Goal: Task Accomplishment & Management: Manage account settings

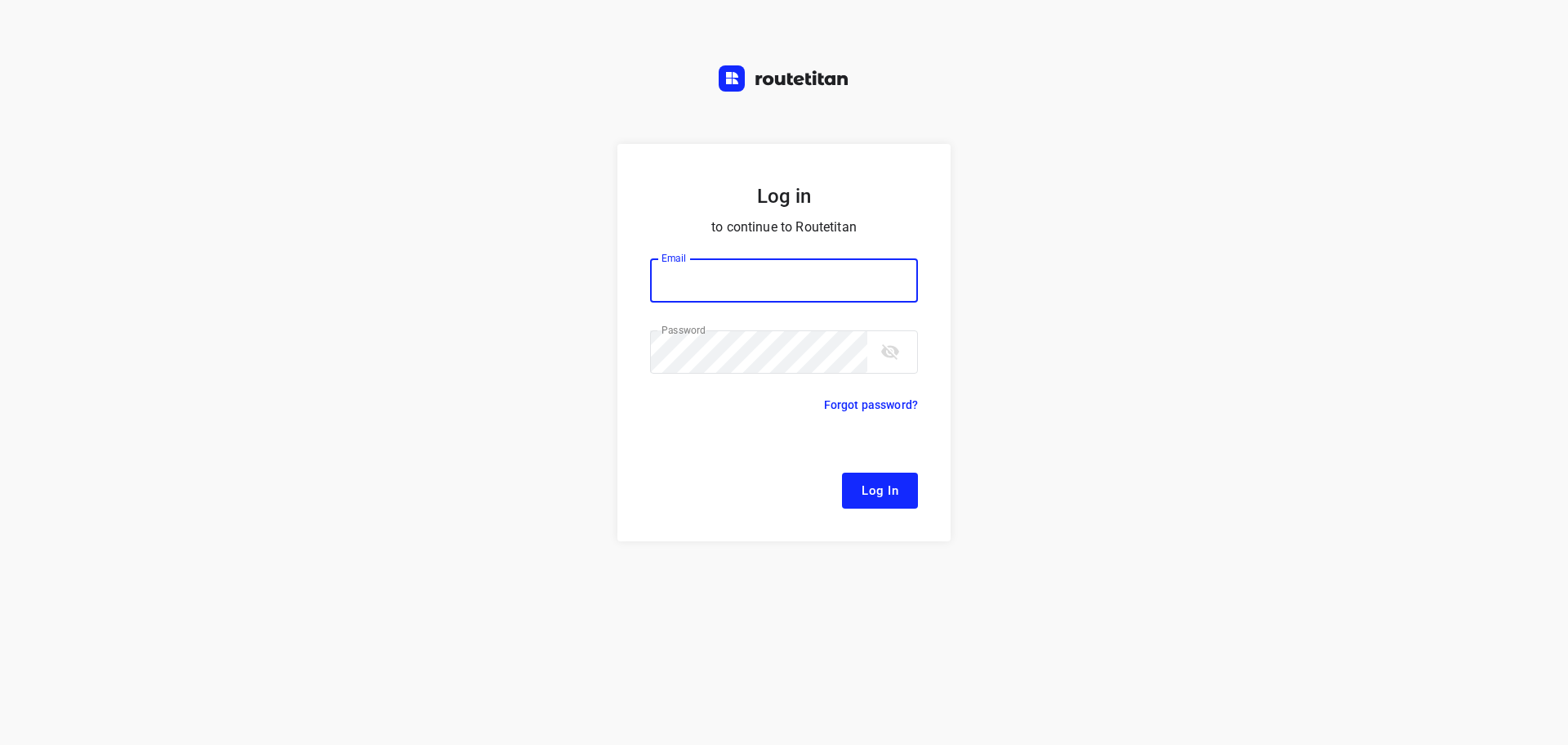
type input "[EMAIL_ADDRESS][DOMAIN_NAME]"
click at [880, 494] on span "Log In" at bounding box center [880, 490] width 36 height 22
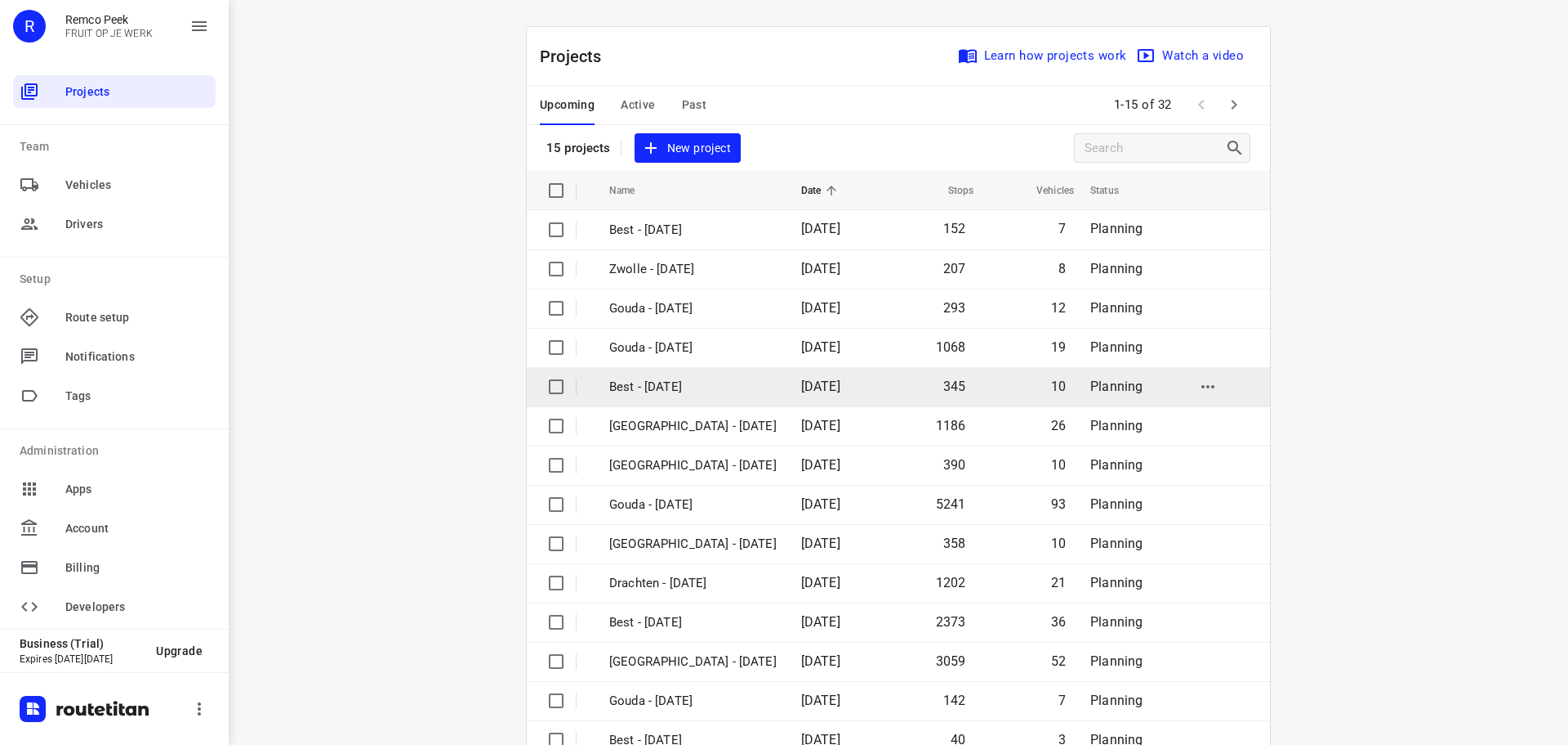
scroll to position [82, 0]
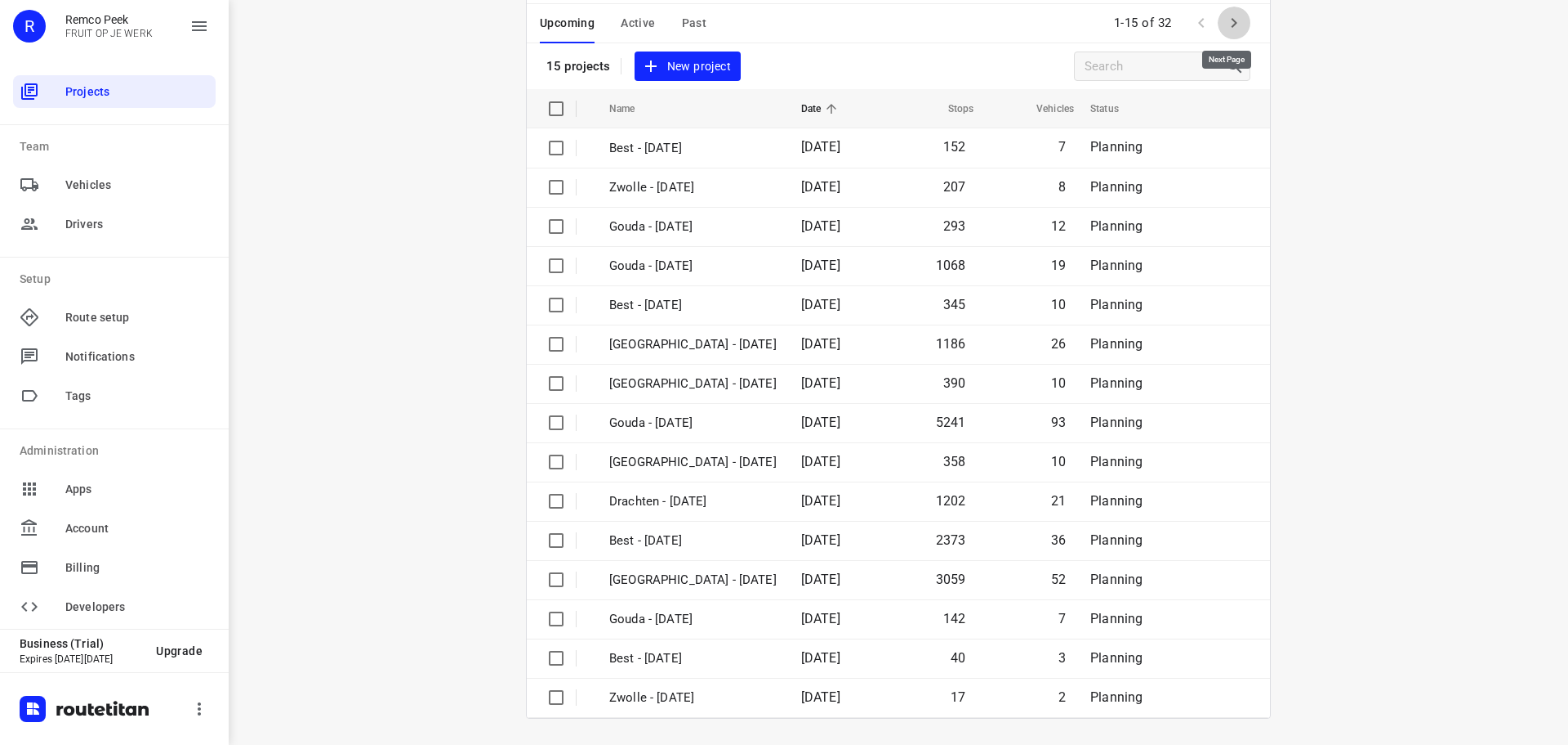
click at [1225, 26] on icon "button" at bounding box center [1234, 23] width 20 height 20
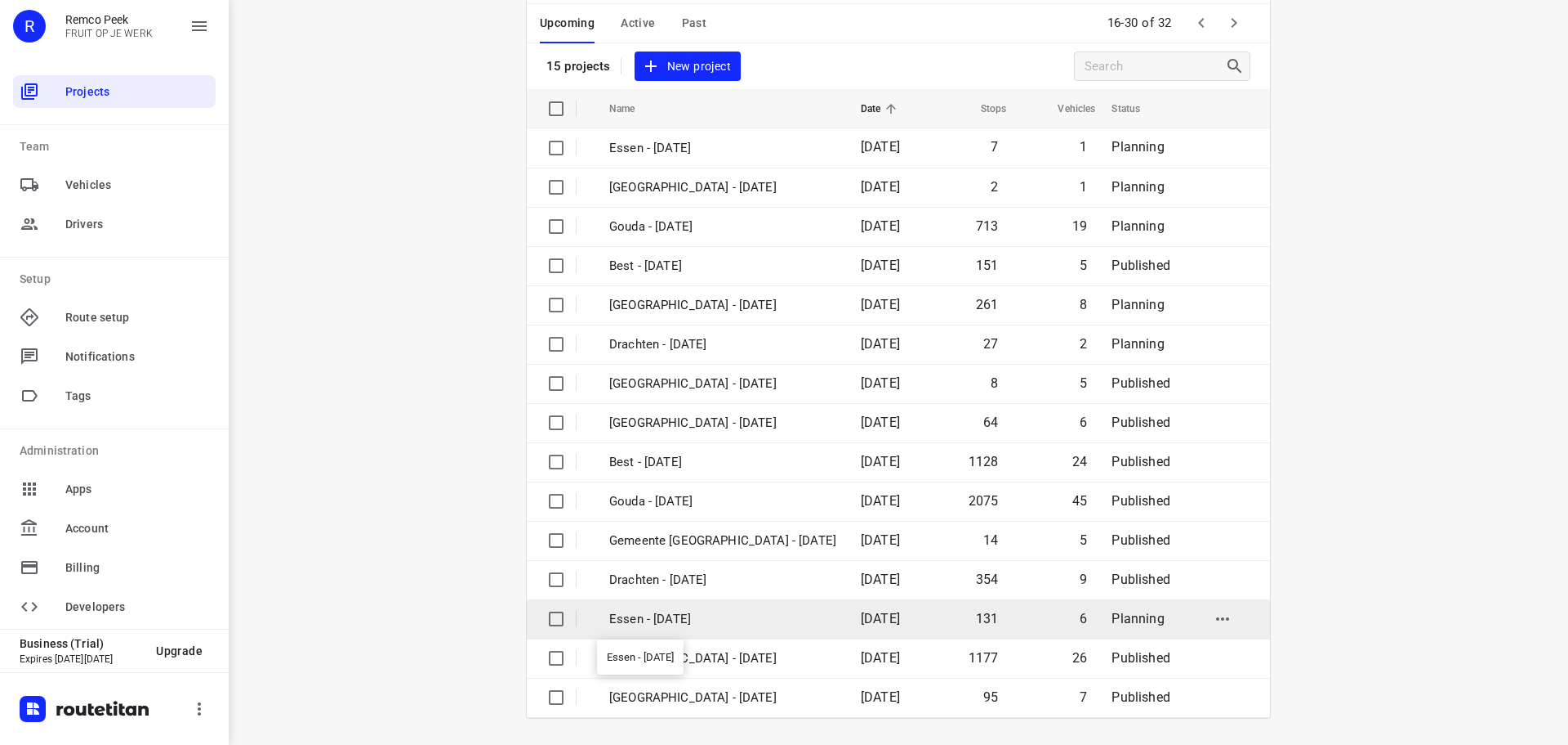
click at [648, 616] on p "Essen - [DATE]" at bounding box center [723, 619] width 227 height 19
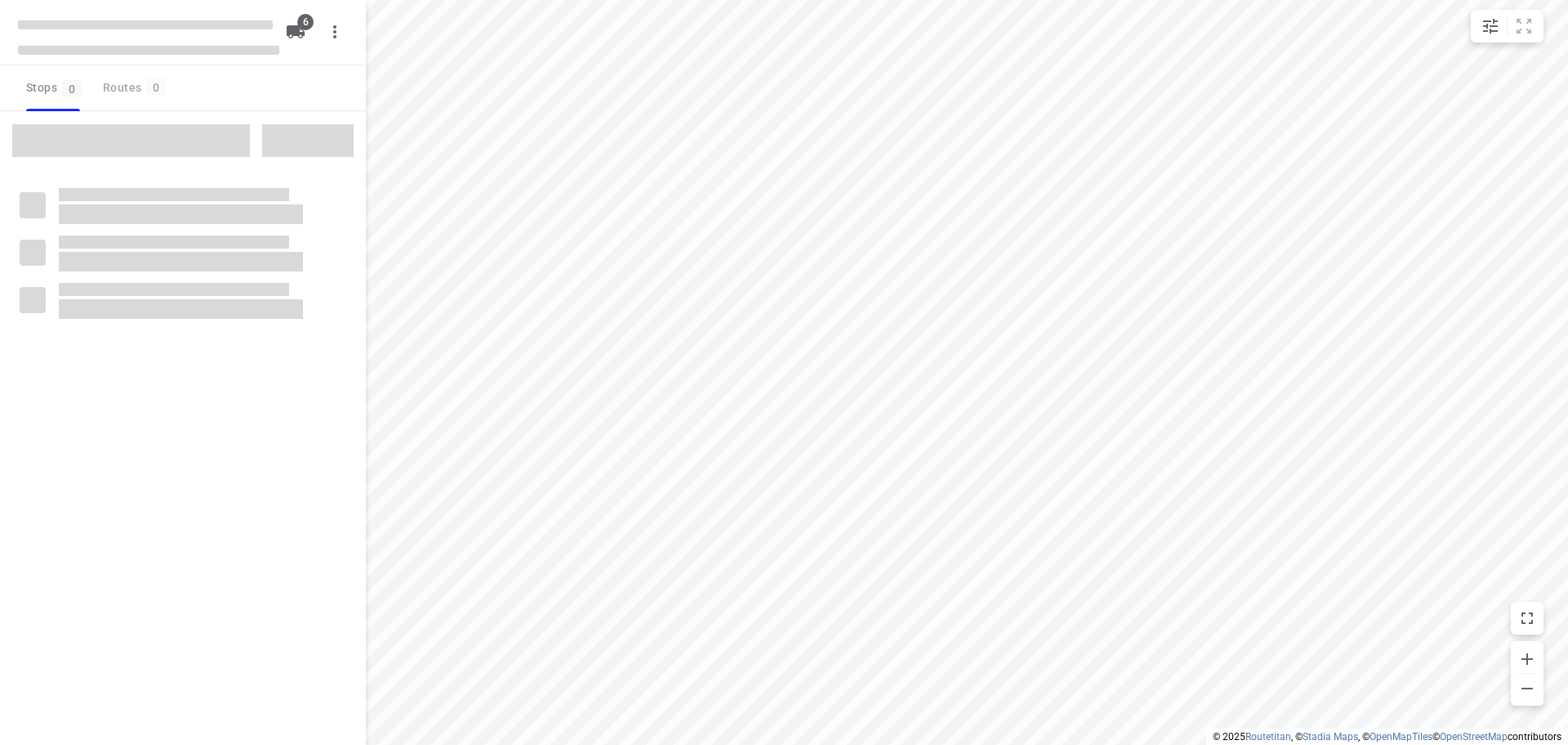
checkbox input "true"
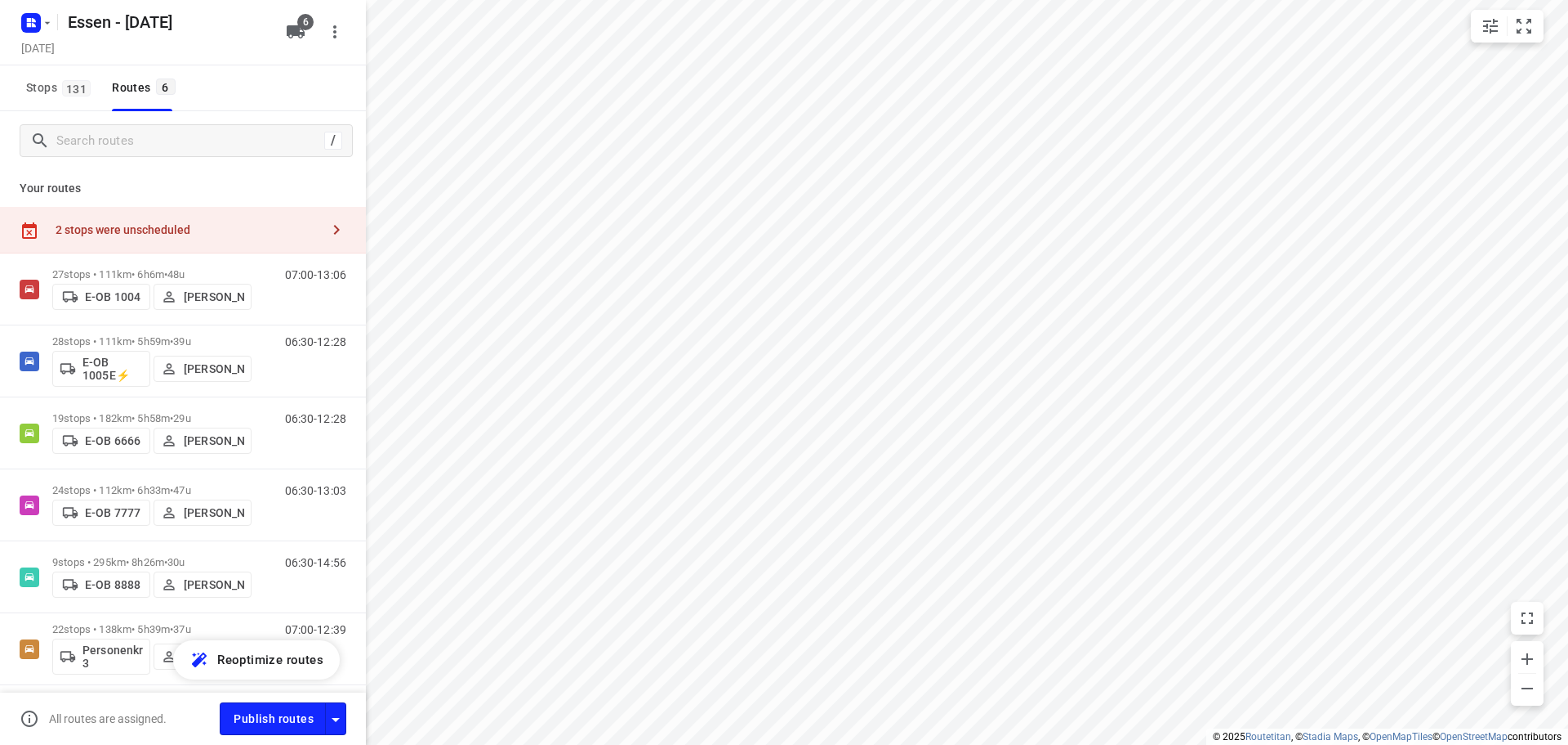
click at [303, 228] on div "2 stops were unscheduled" at bounding box center [187, 229] width 264 height 13
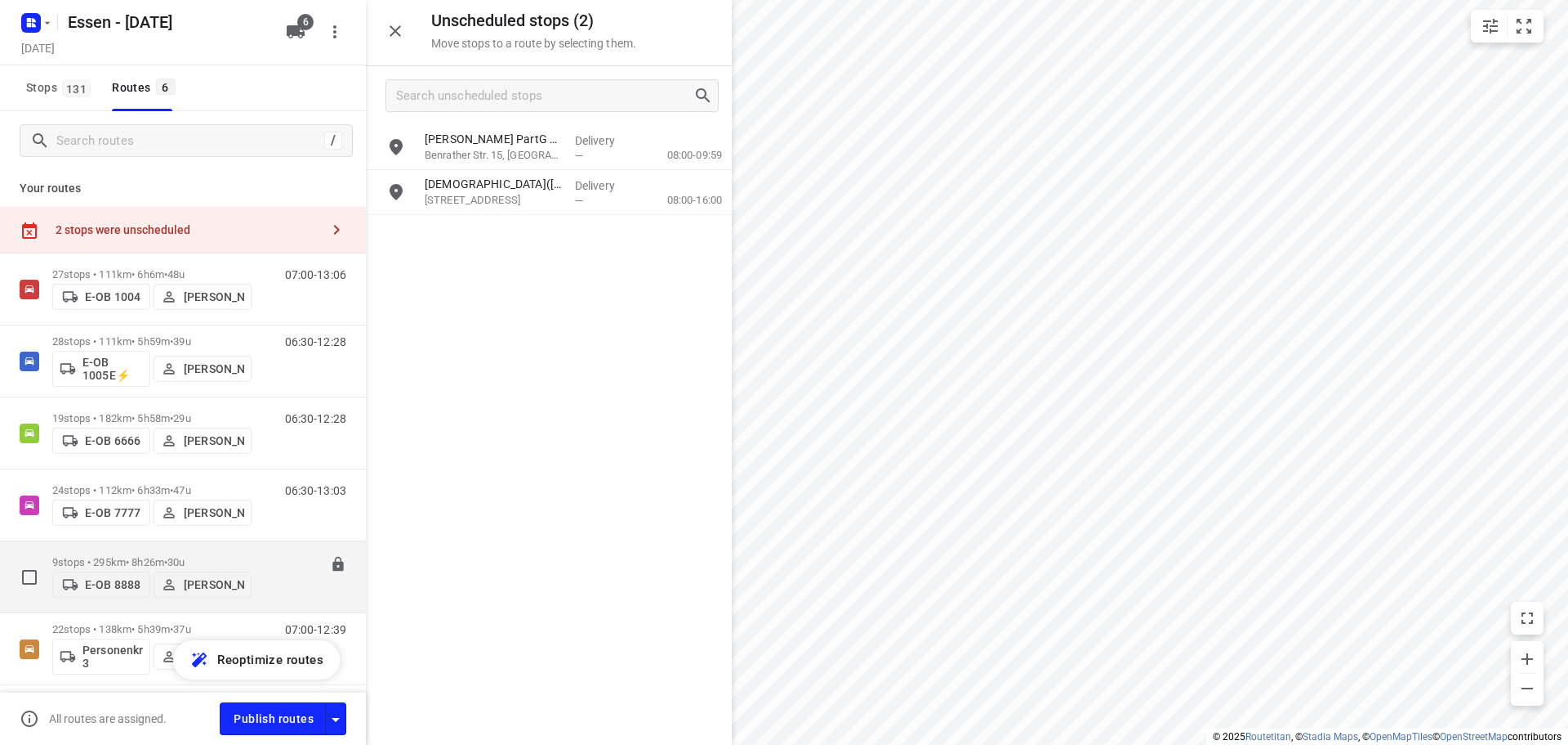
click at [170, 556] on p "9 stops • 295km • 8h26m • 30u" at bounding box center [152, 562] width 199 height 12
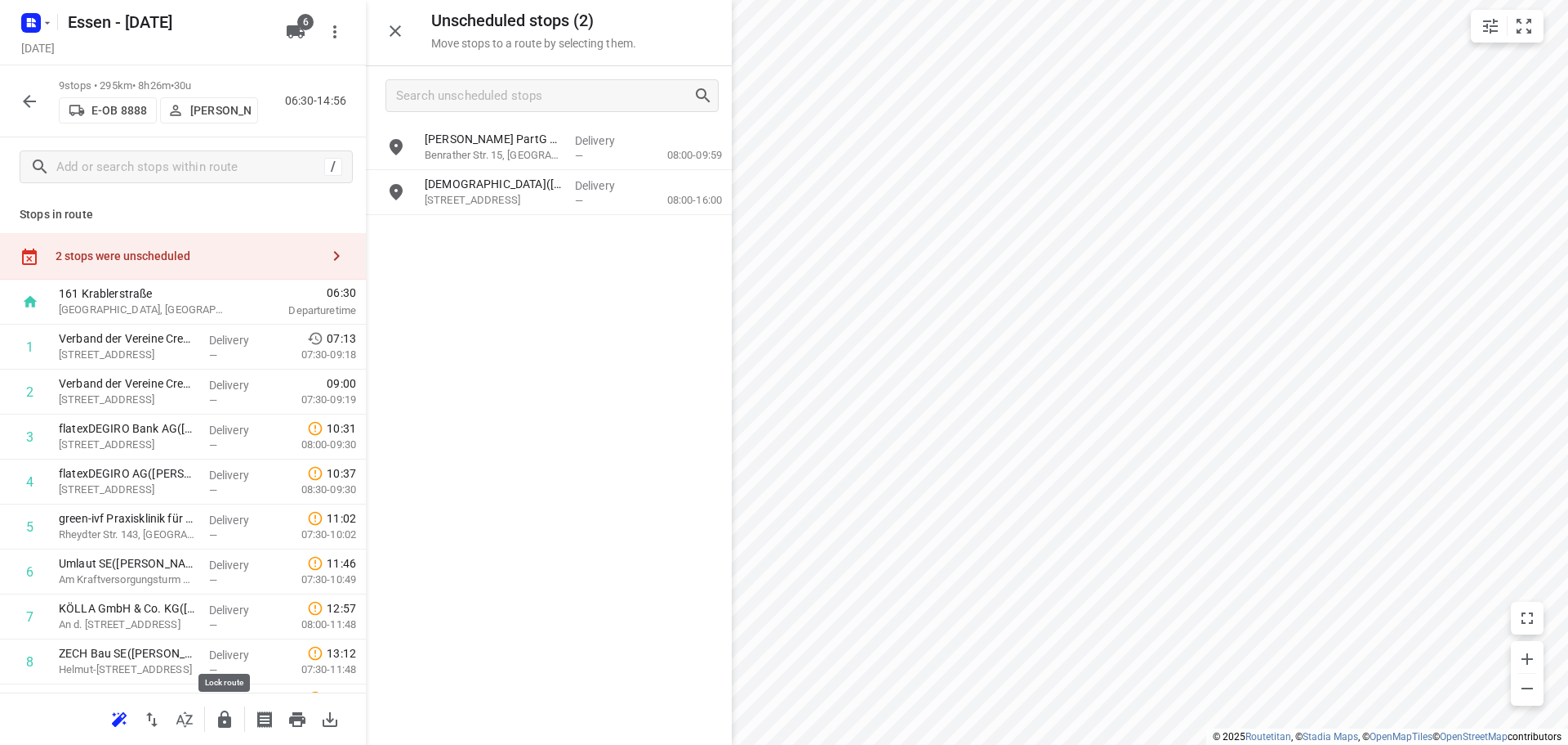
click at [233, 719] on icon "button" at bounding box center [224, 719] width 20 height 20
click at [33, 92] on icon "button" at bounding box center [29, 101] width 20 height 20
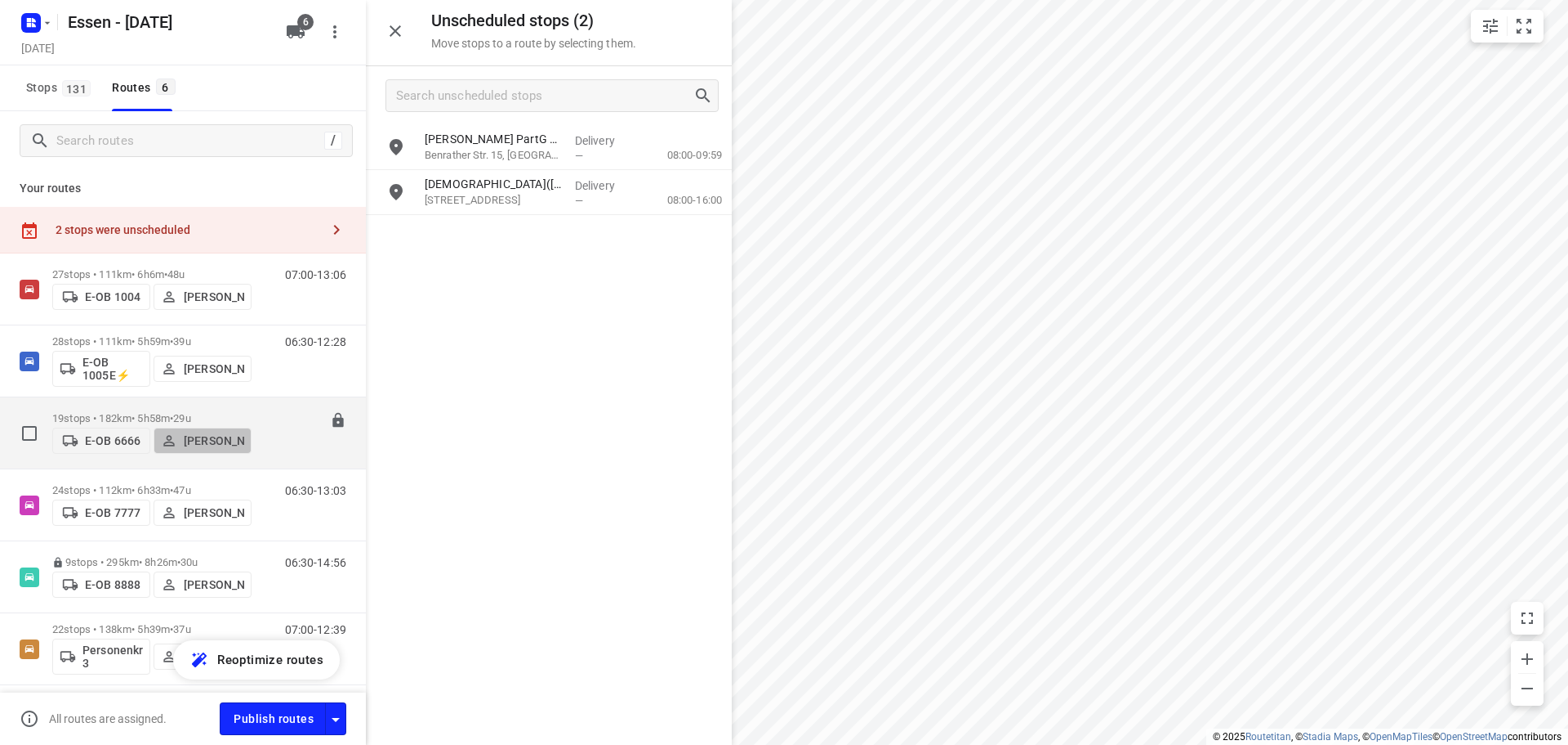
click at [204, 434] on p "[PERSON_NAME]" at bounding box center [214, 440] width 61 height 13
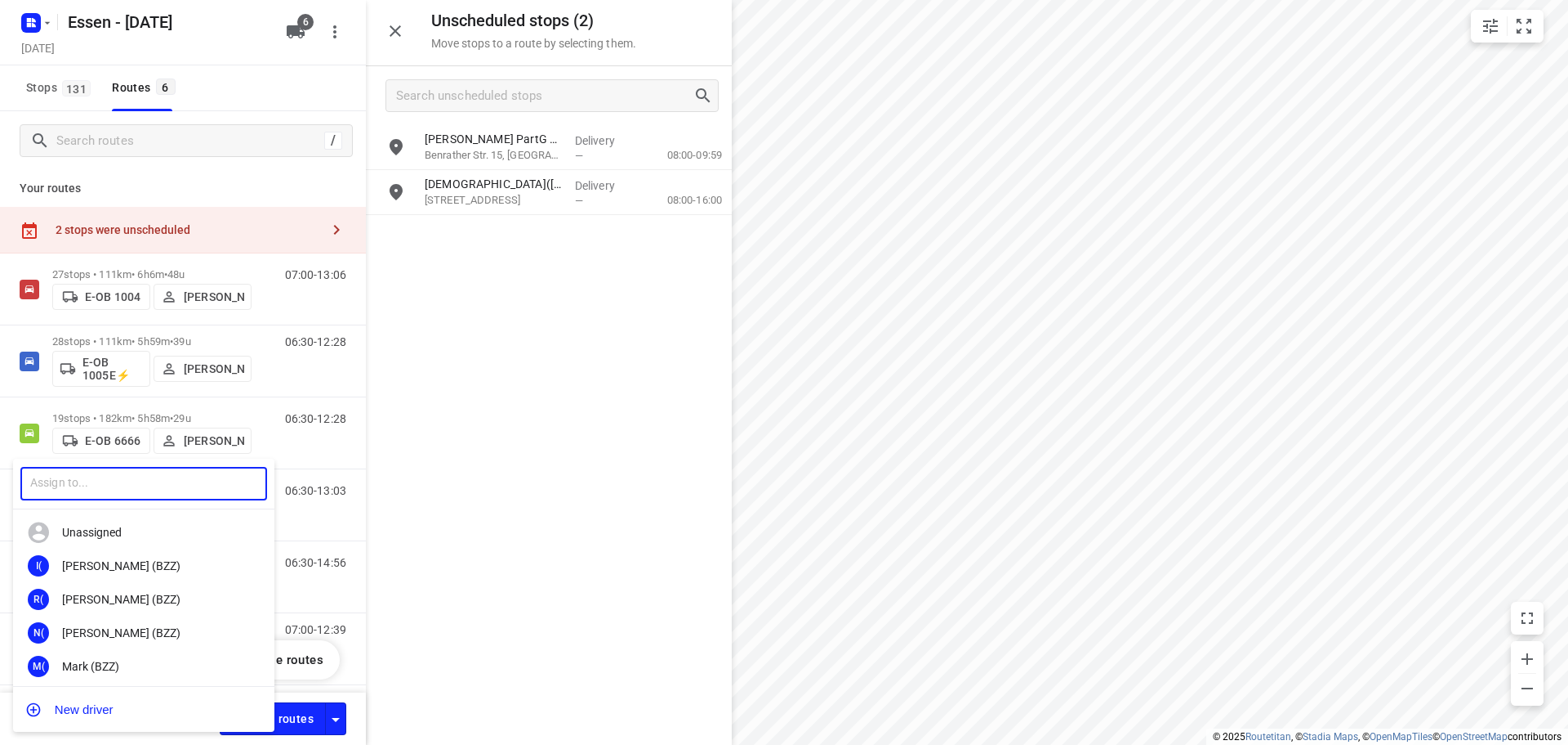
click at [137, 488] on input "text" at bounding box center [144, 483] width 247 height 34
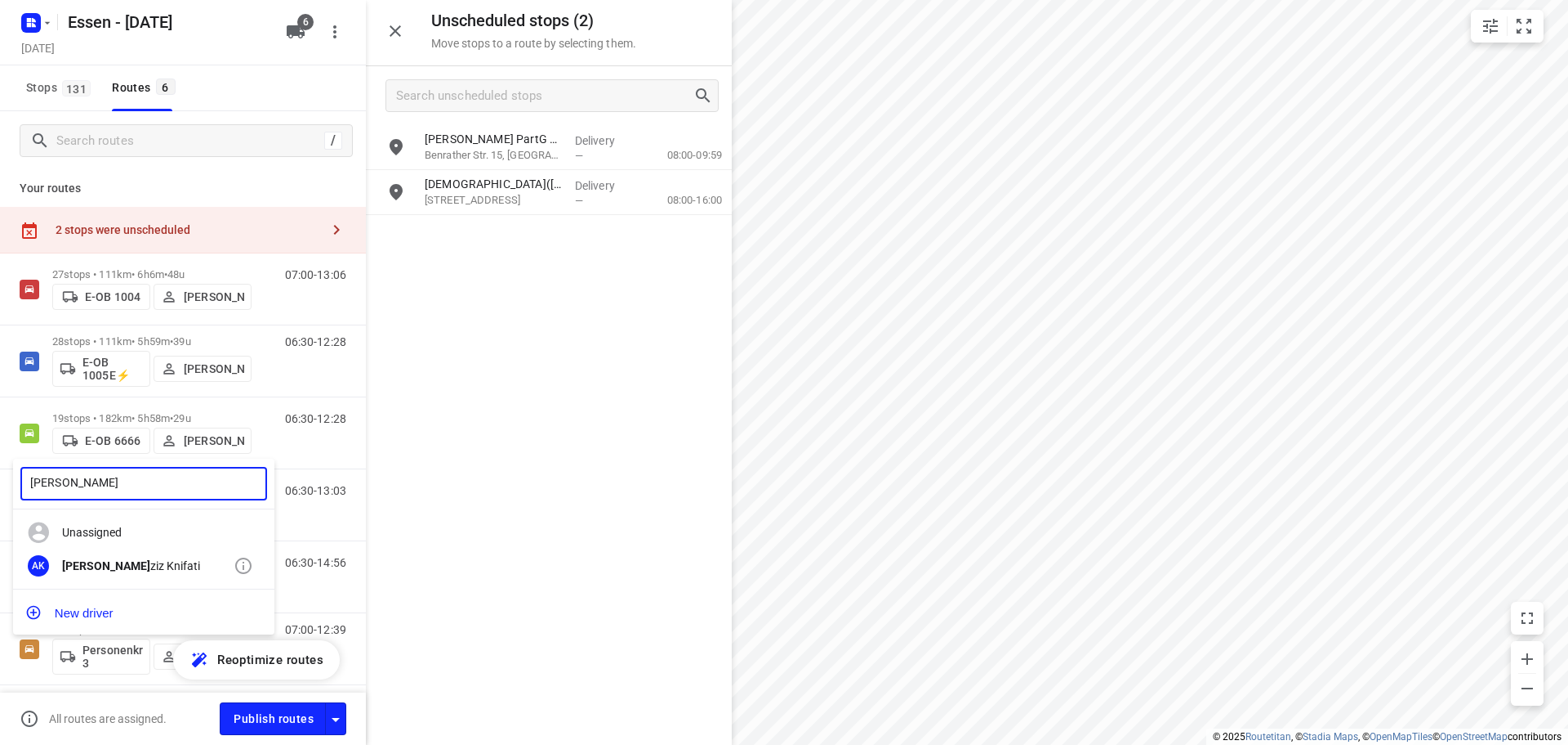
type input "abdula"
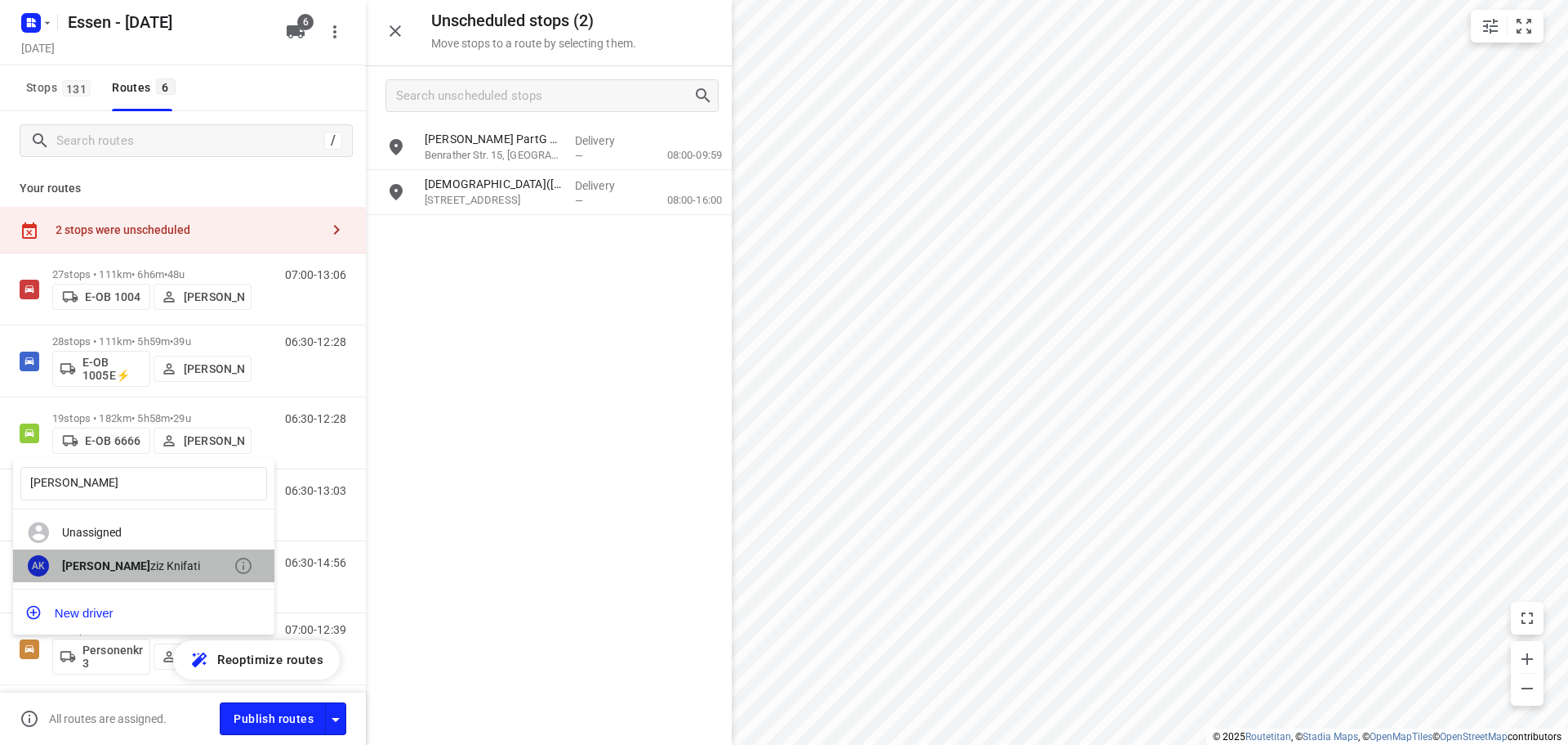
click at [120, 567] on div "Abdula ziz Knifati" at bounding box center [148, 565] width 172 height 13
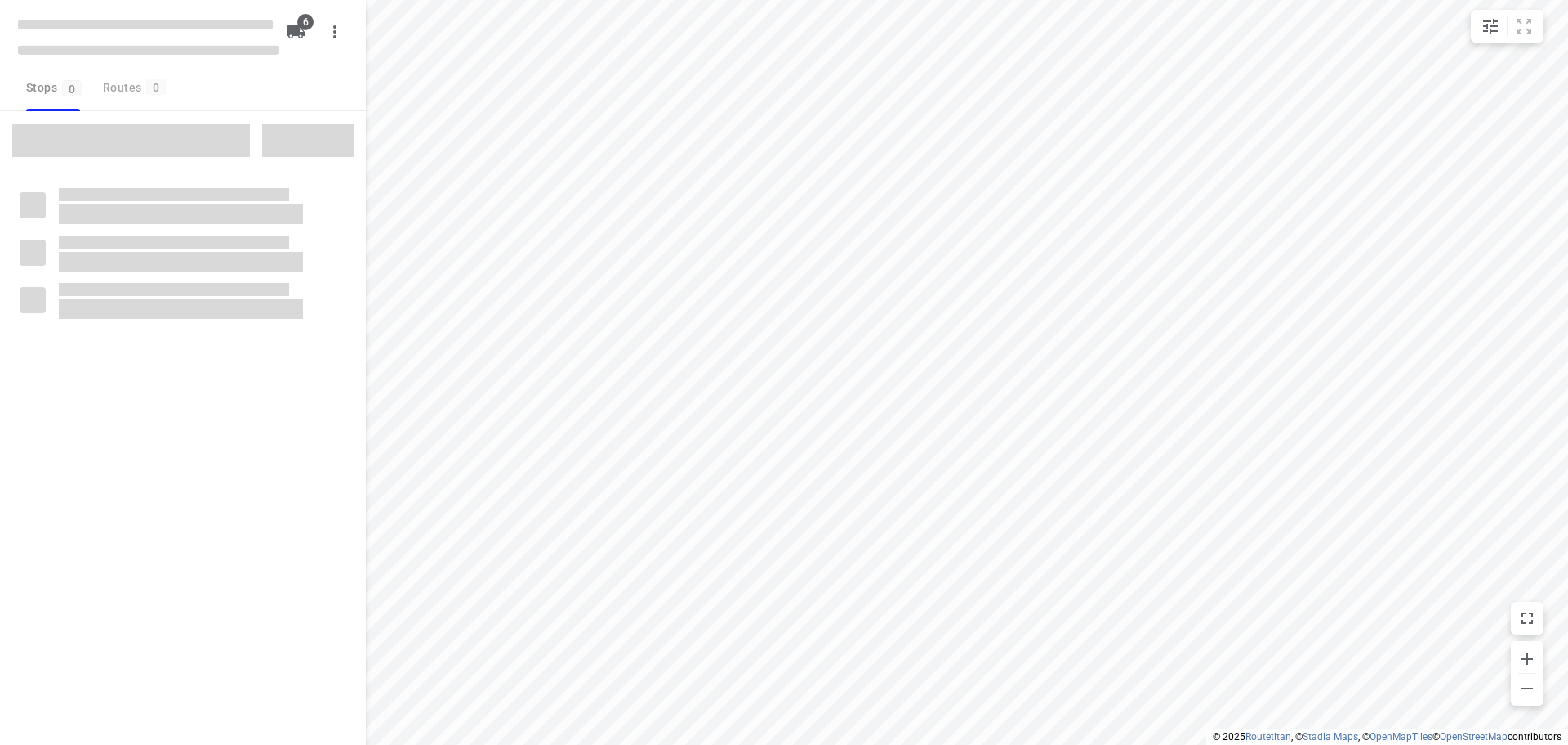
checkbox input "true"
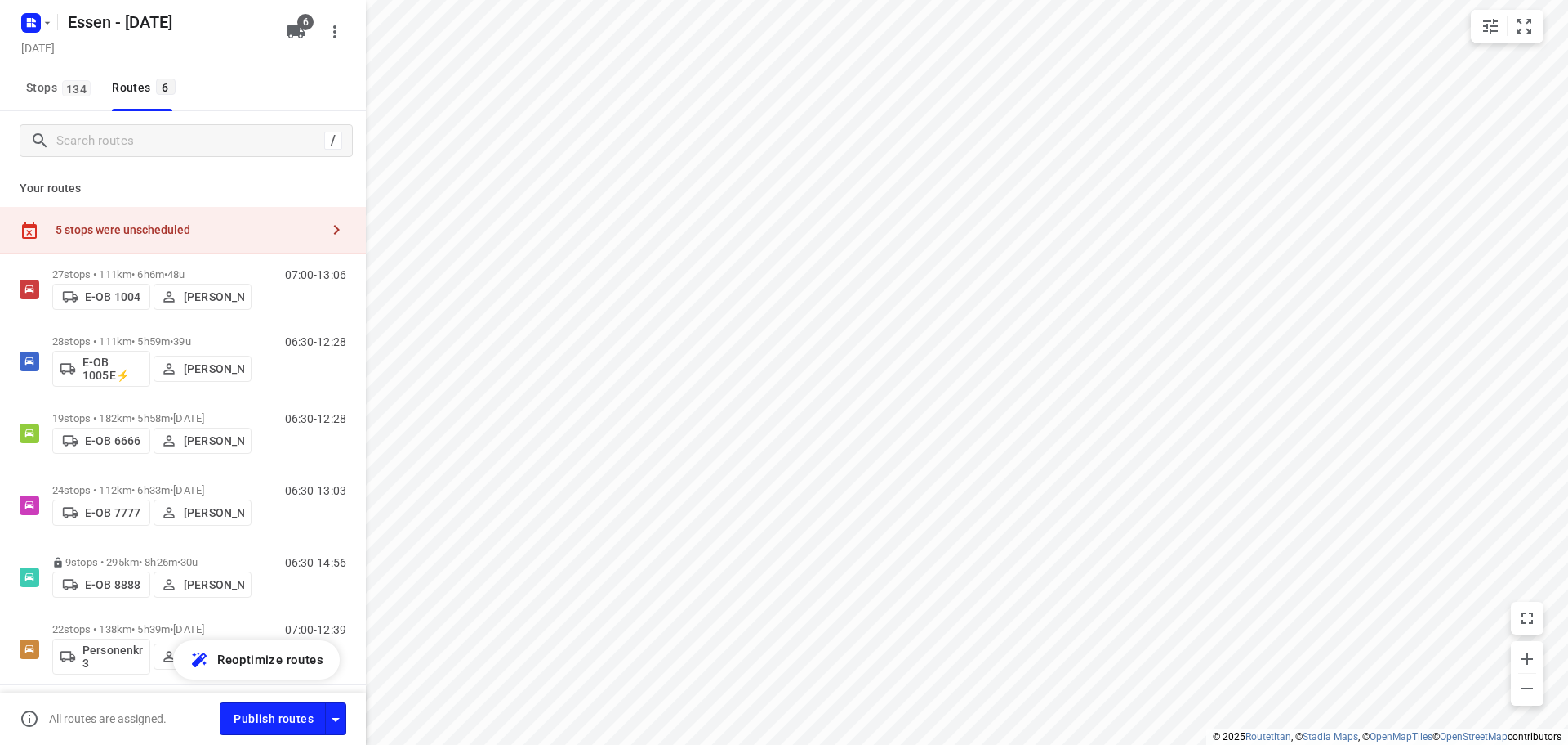
click at [218, 241] on div "5 stops were unscheduled" at bounding box center [183, 230] width 366 height 47
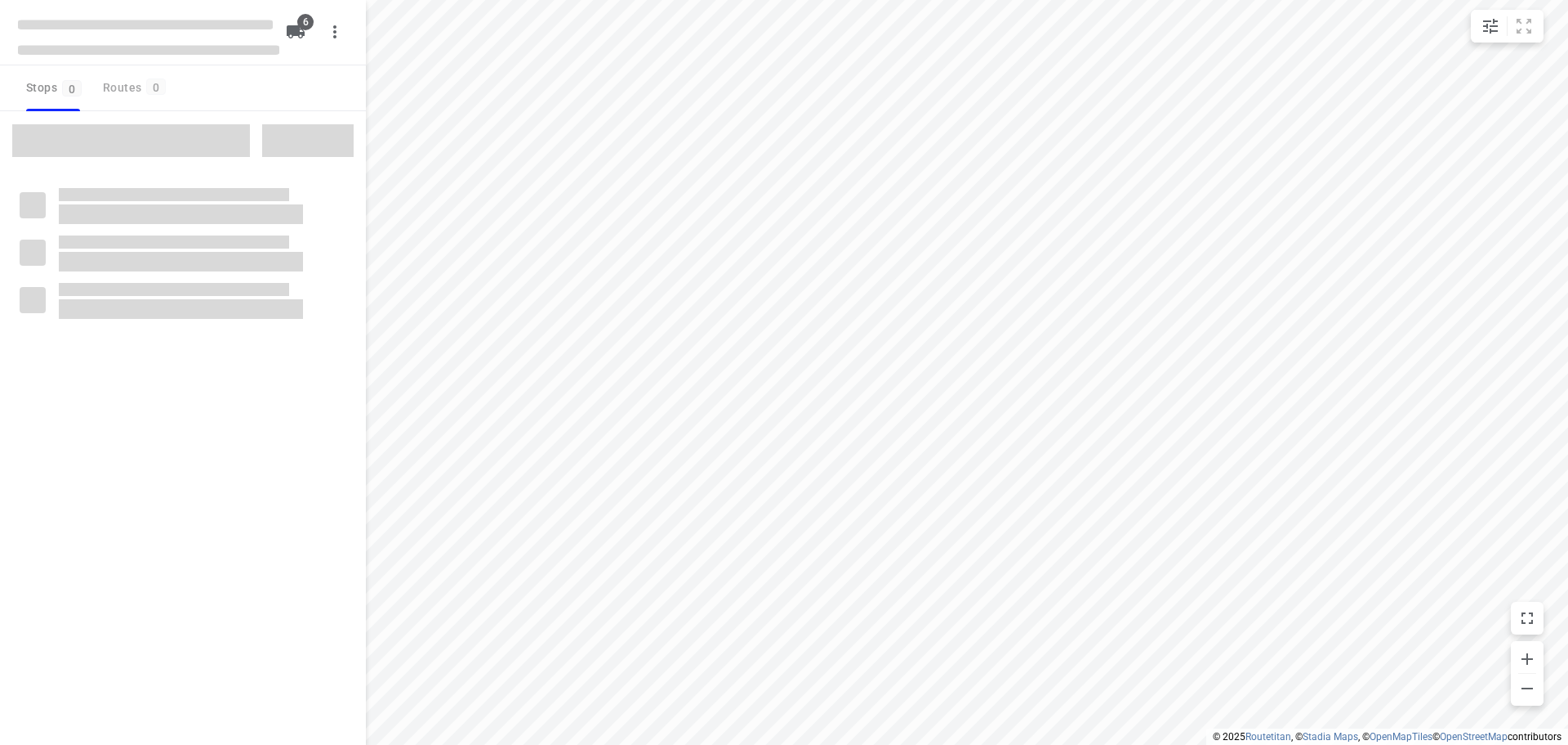
checkbox input "true"
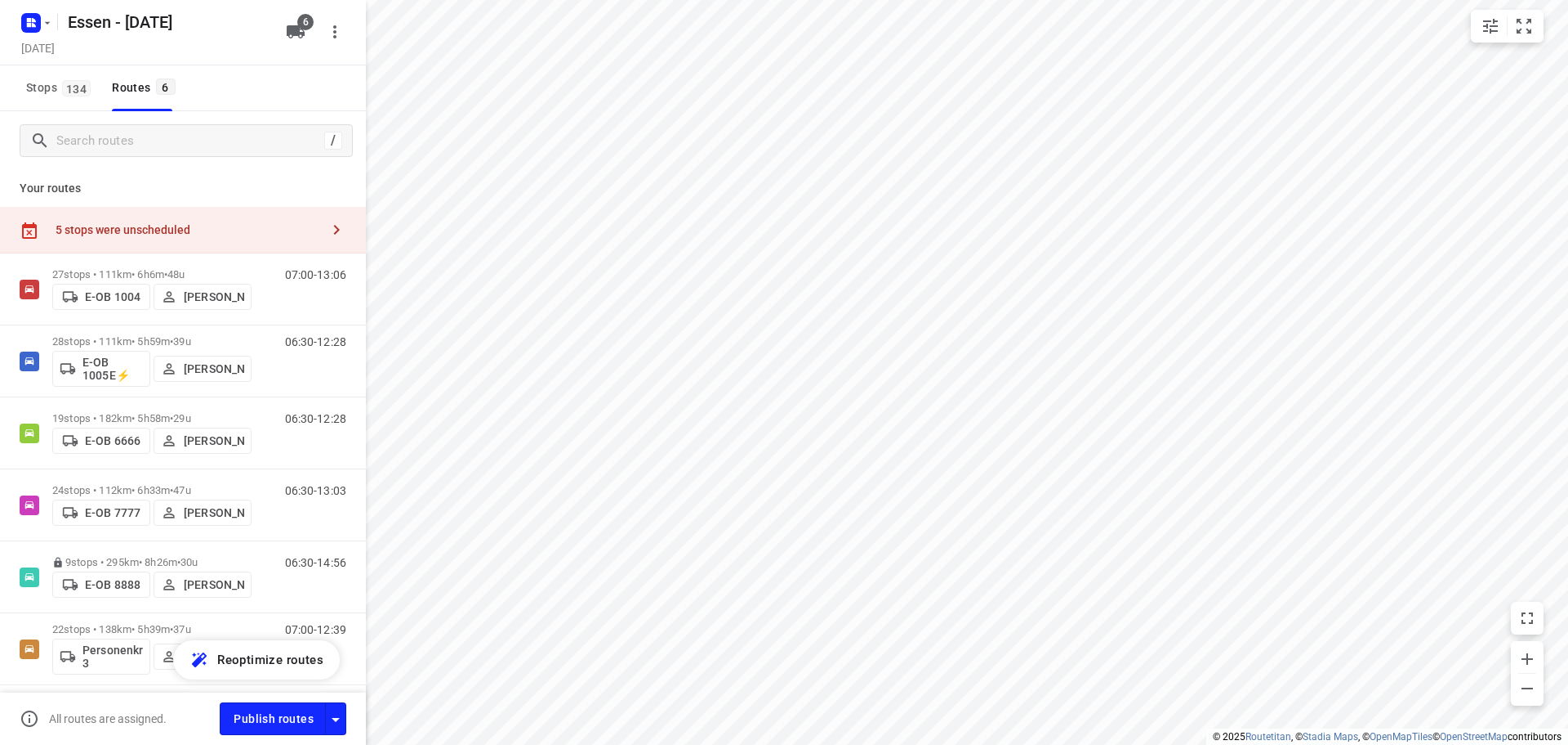
click at [333, 231] on icon "button" at bounding box center [336, 230] width 20 height 20
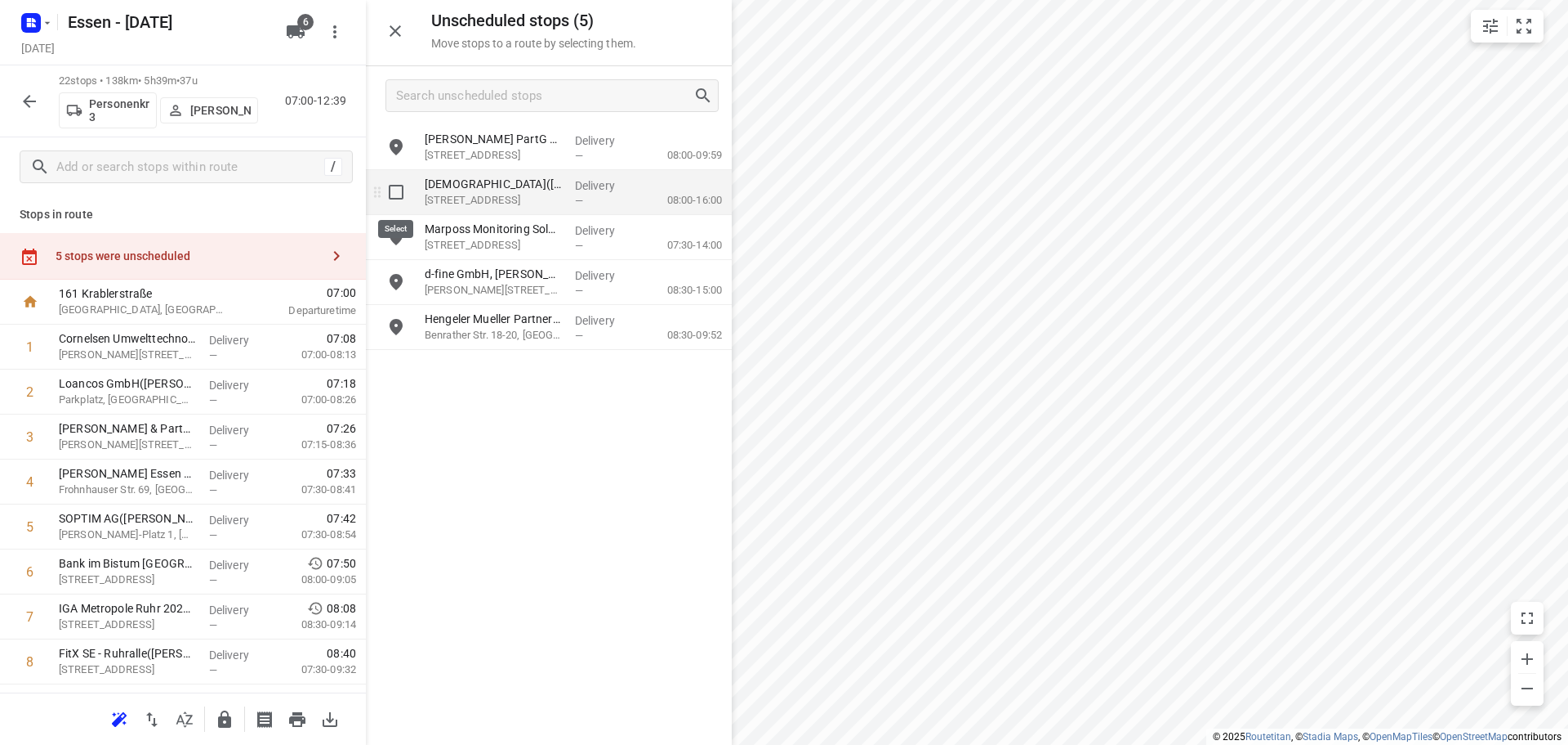
click at [400, 199] on input "grid" at bounding box center [396, 193] width 33 height 33
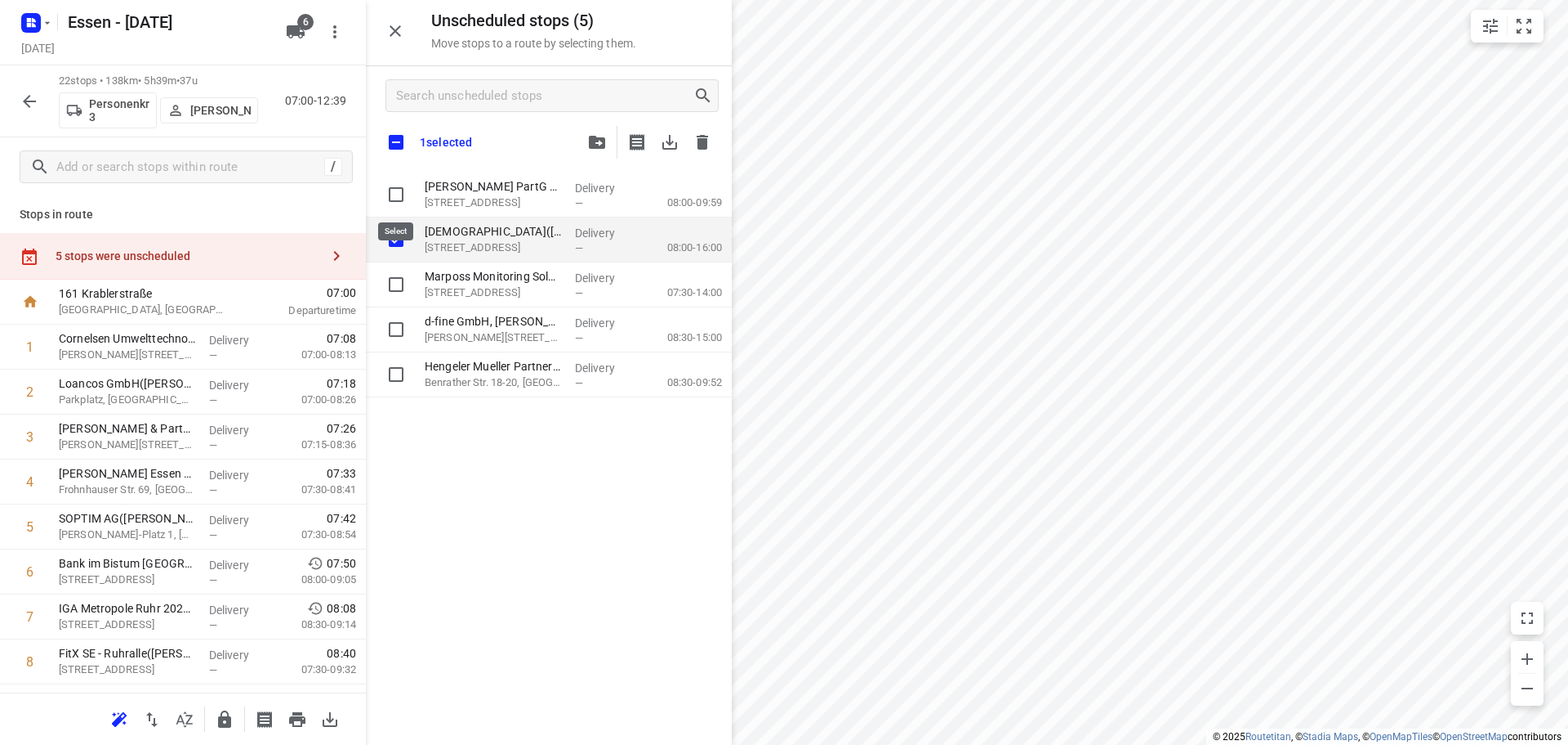
checkbox input "true"
click at [598, 144] on icon "button" at bounding box center [596, 141] width 16 height 13
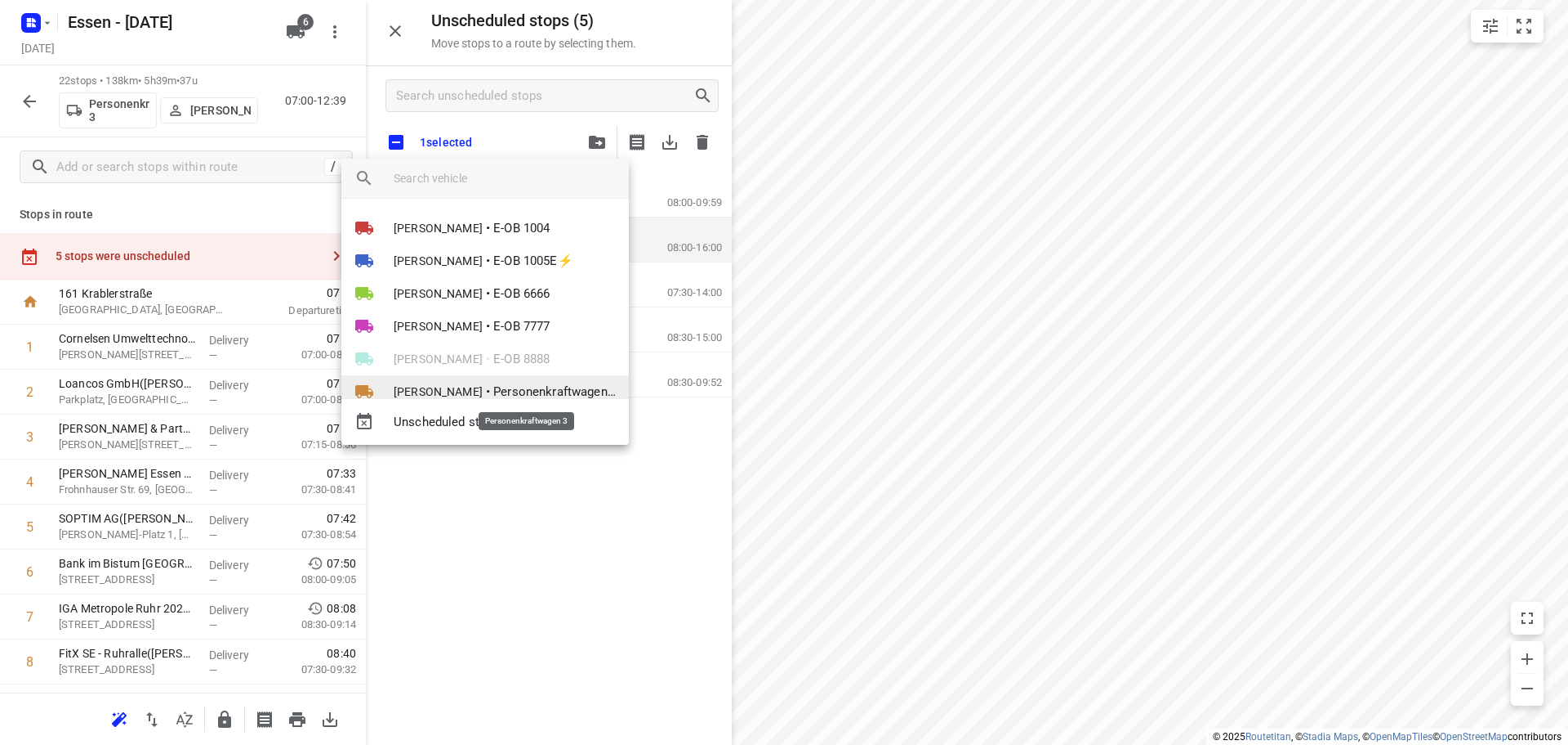
click at [493, 387] on span "Personenkraftwagen 3" at bounding box center [554, 392] width 122 height 19
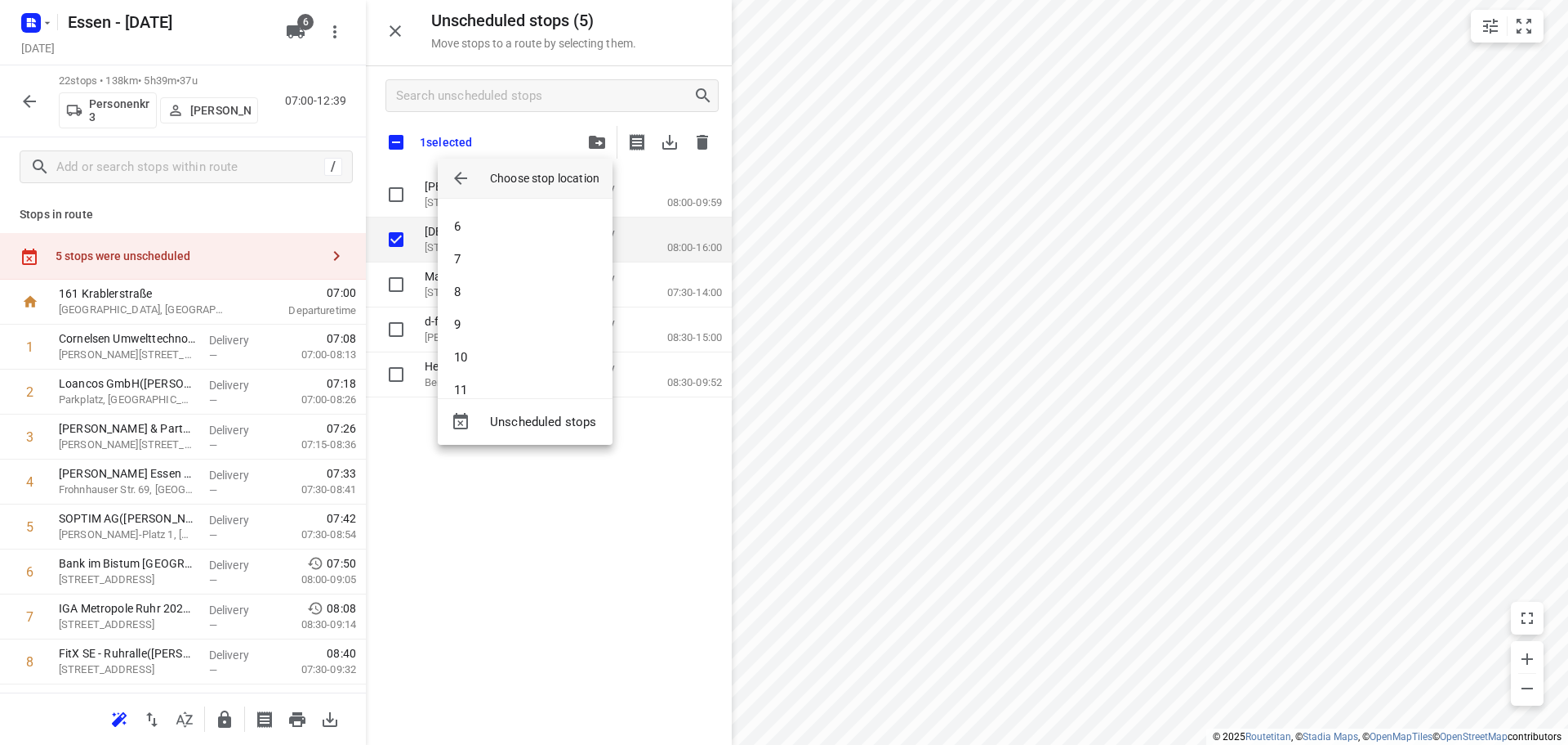
scroll to position [163, 0]
click at [478, 348] on li "10" at bounding box center [525, 352] width 175 height 33
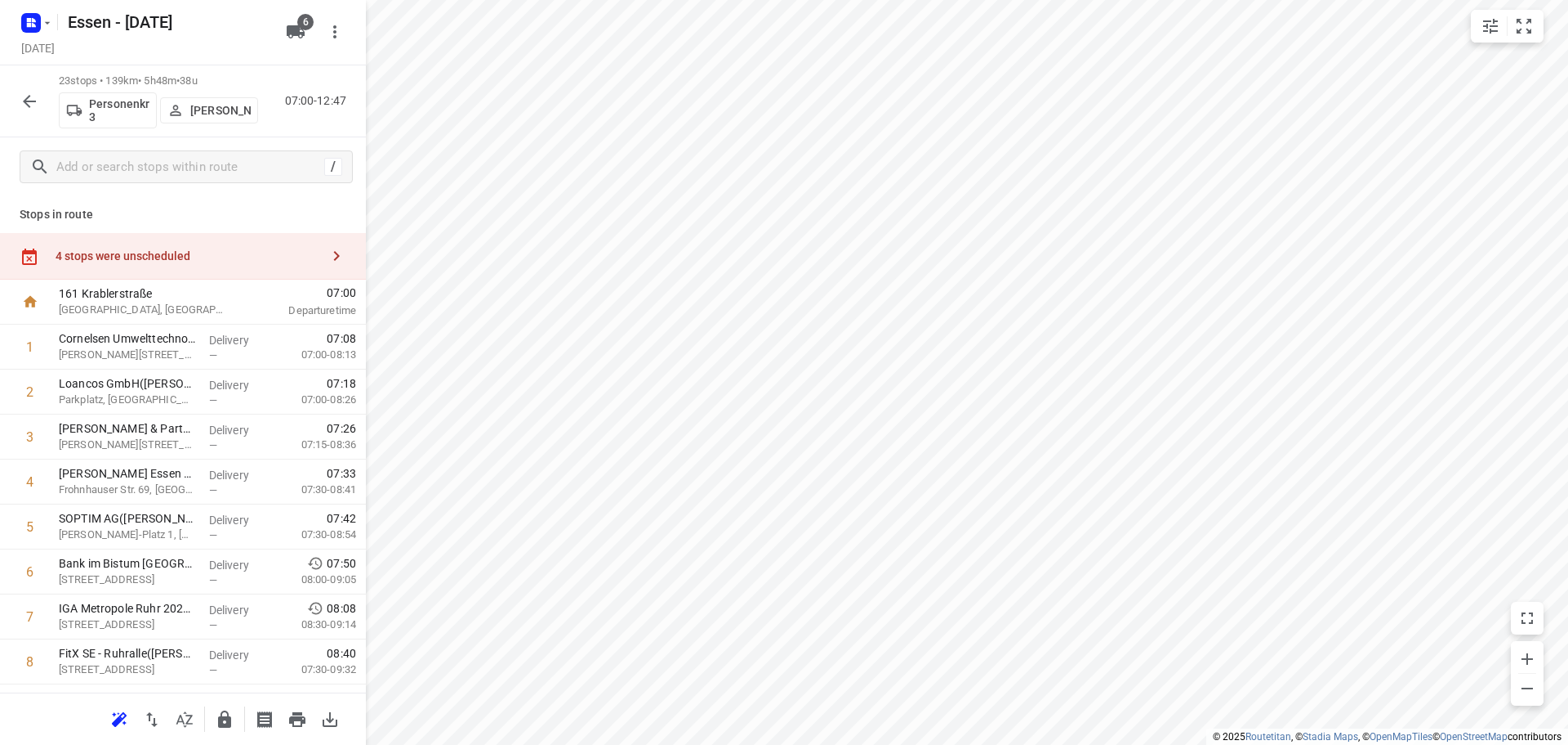
click at [240, 241] on div "4 stops were unscheduled" at bounding box center [183, 257] width 366 height 47
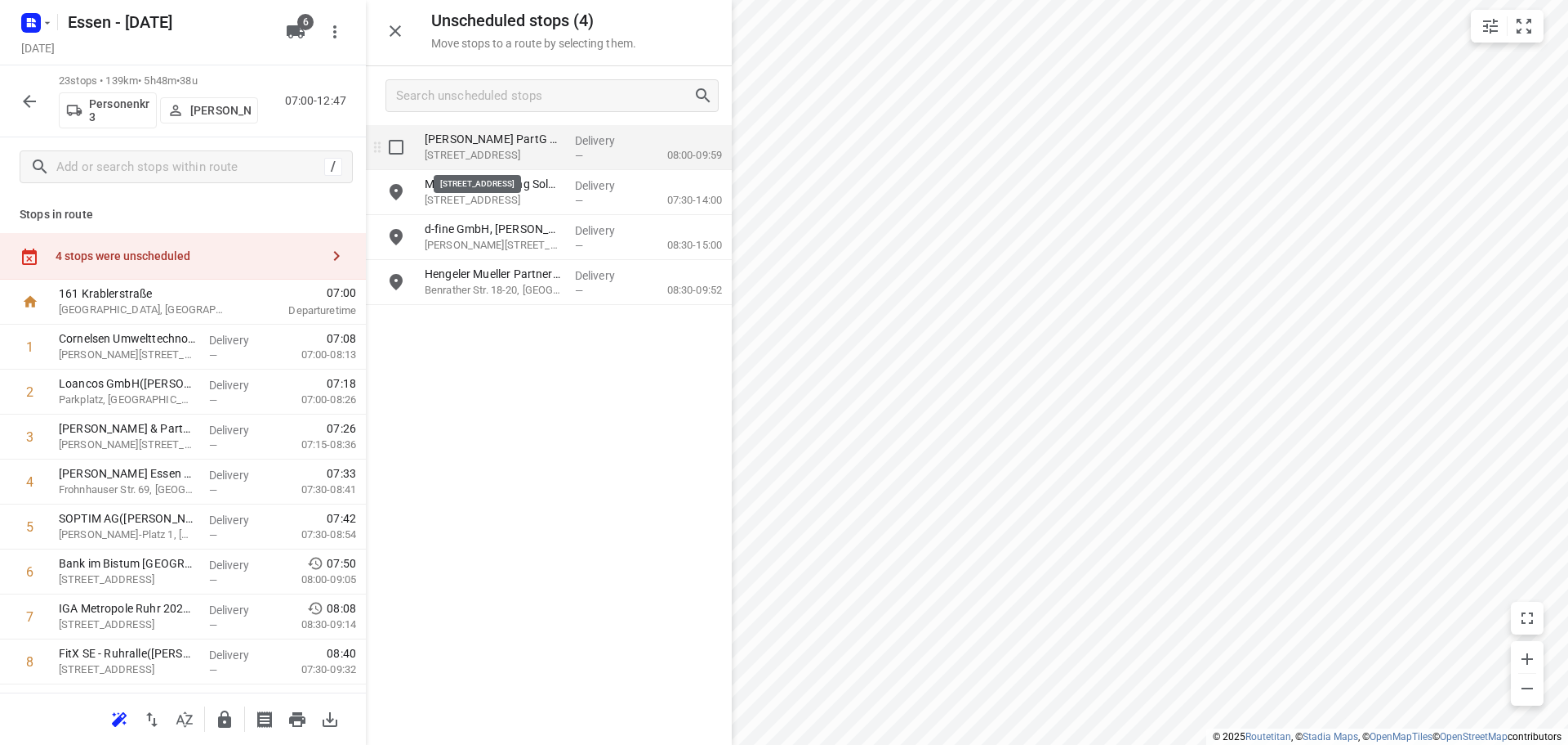
click at [491, 154] on p "[STREET_ADDRESS]" at bounding box center [493, 155] width 137 height 16
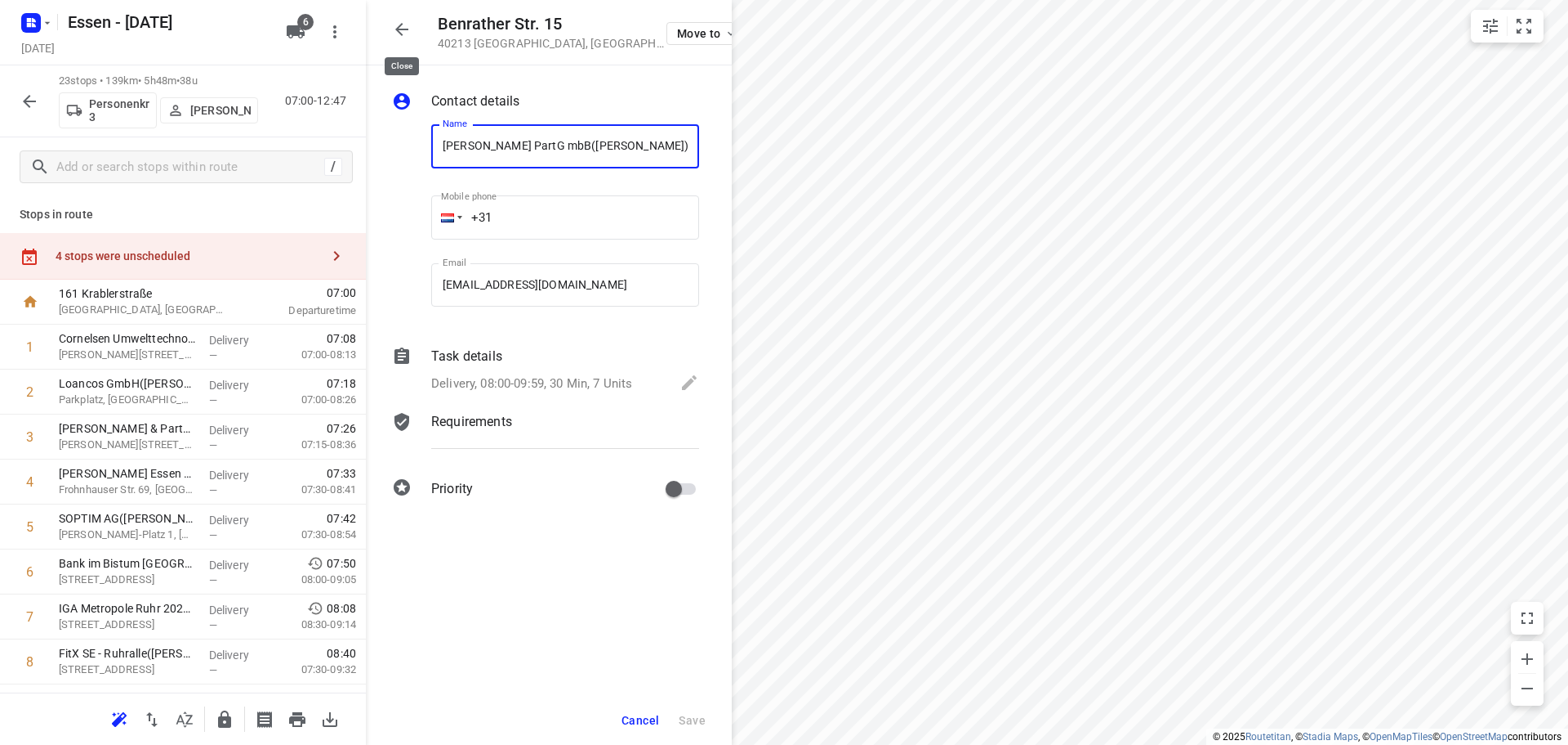
click at [399, 33] on icon "button" at bounding box center [401, 29] width 13 height 13
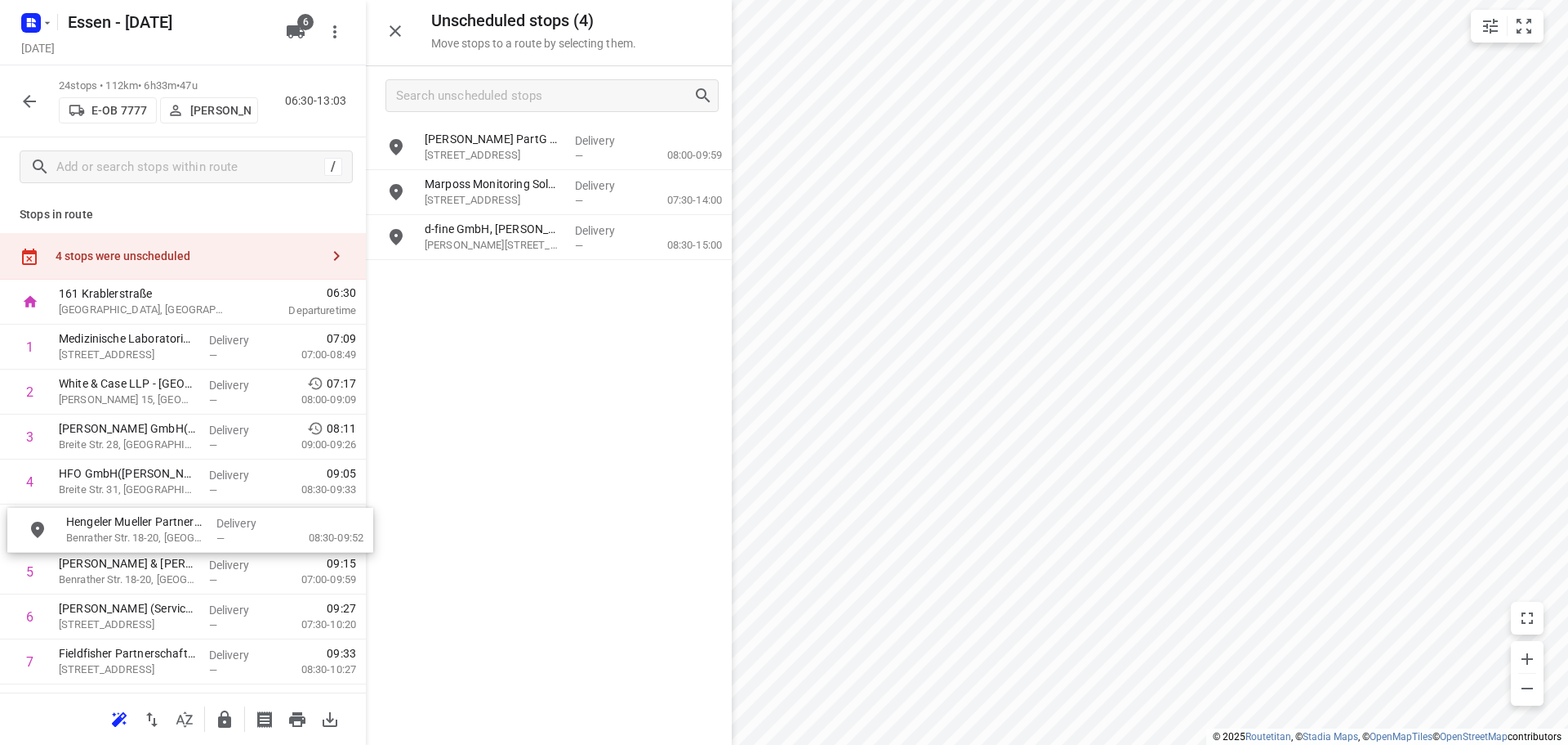
drag, startPoint x: 479, startPoint y: 294, endPoint x: 115, endPoint y: 542, distance: 440.5
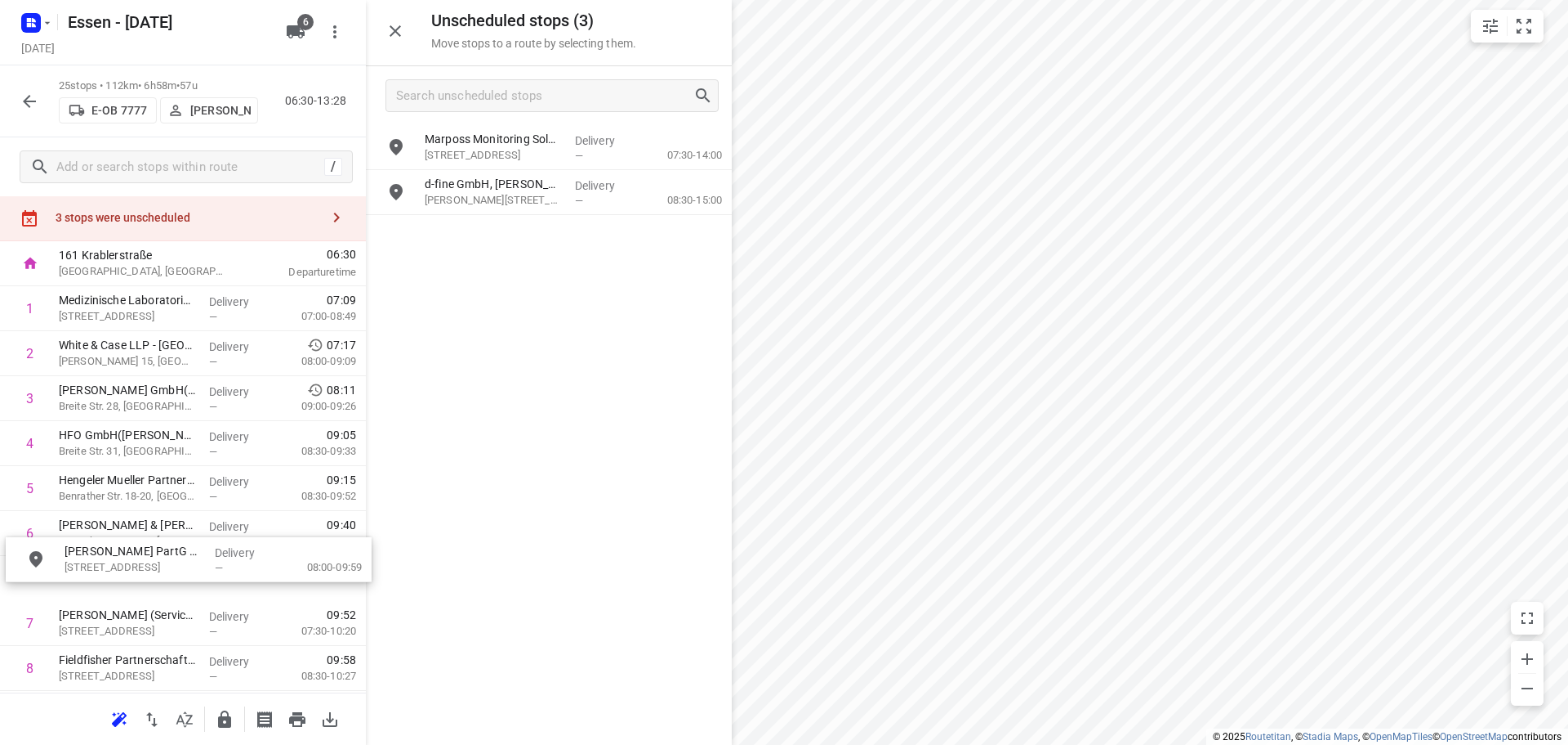
scroll to position [42, 0]
drag, startPoint x: 498, startPoint y: 159, endPoint x: 129, endPoint y: 583, distance: 562.1
drag, startPoint x: 141, startPoint y: 432, endPoint x: 138, endPoint y: 560, distance: 128.0
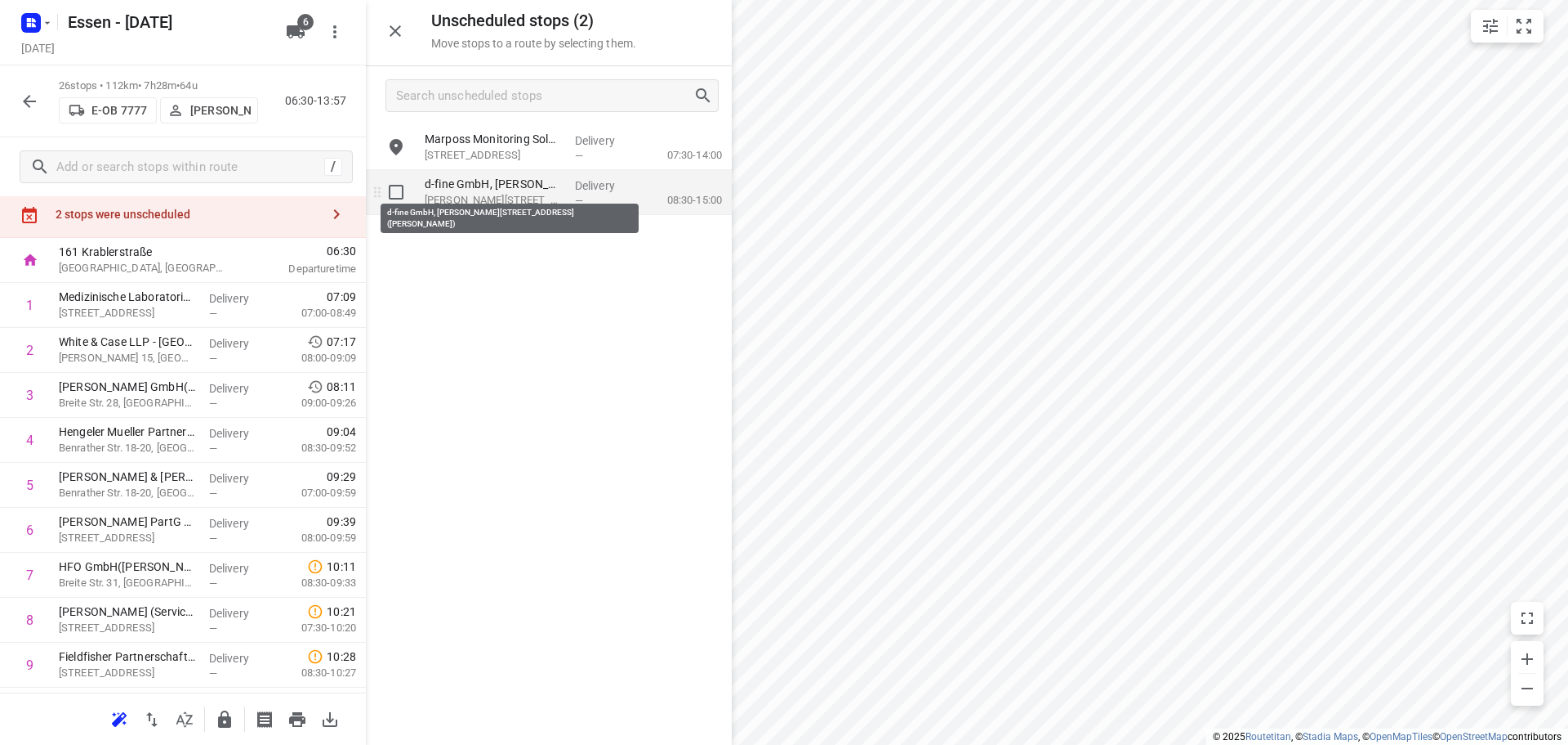
click at [489, 192] on p "d-fine GmbH, [PERSON_NAME][STREET_ADDRESS]([PERSON_NAME])" at bounding box center [493, 184] width 137 height 16
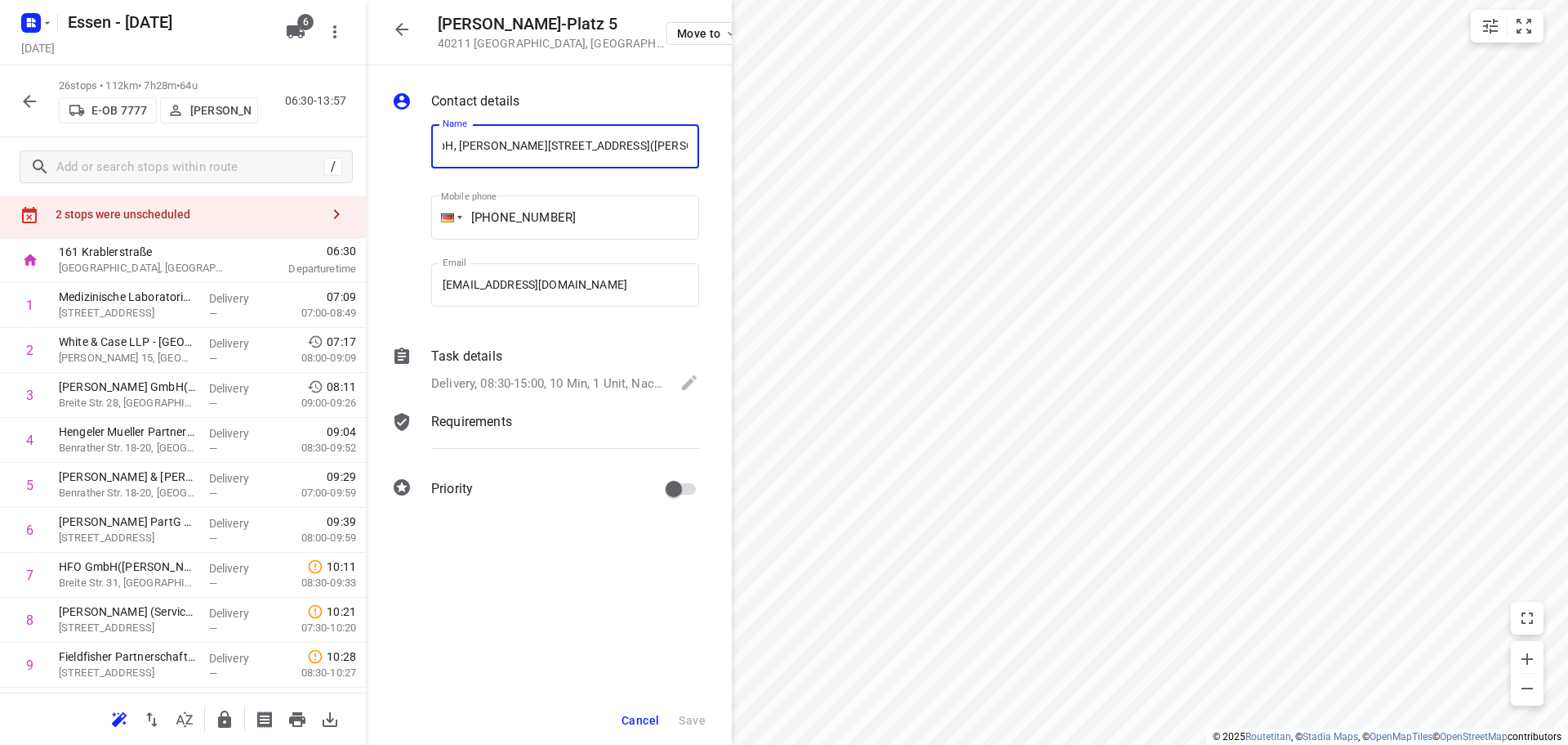
scroll to position [0, 0]
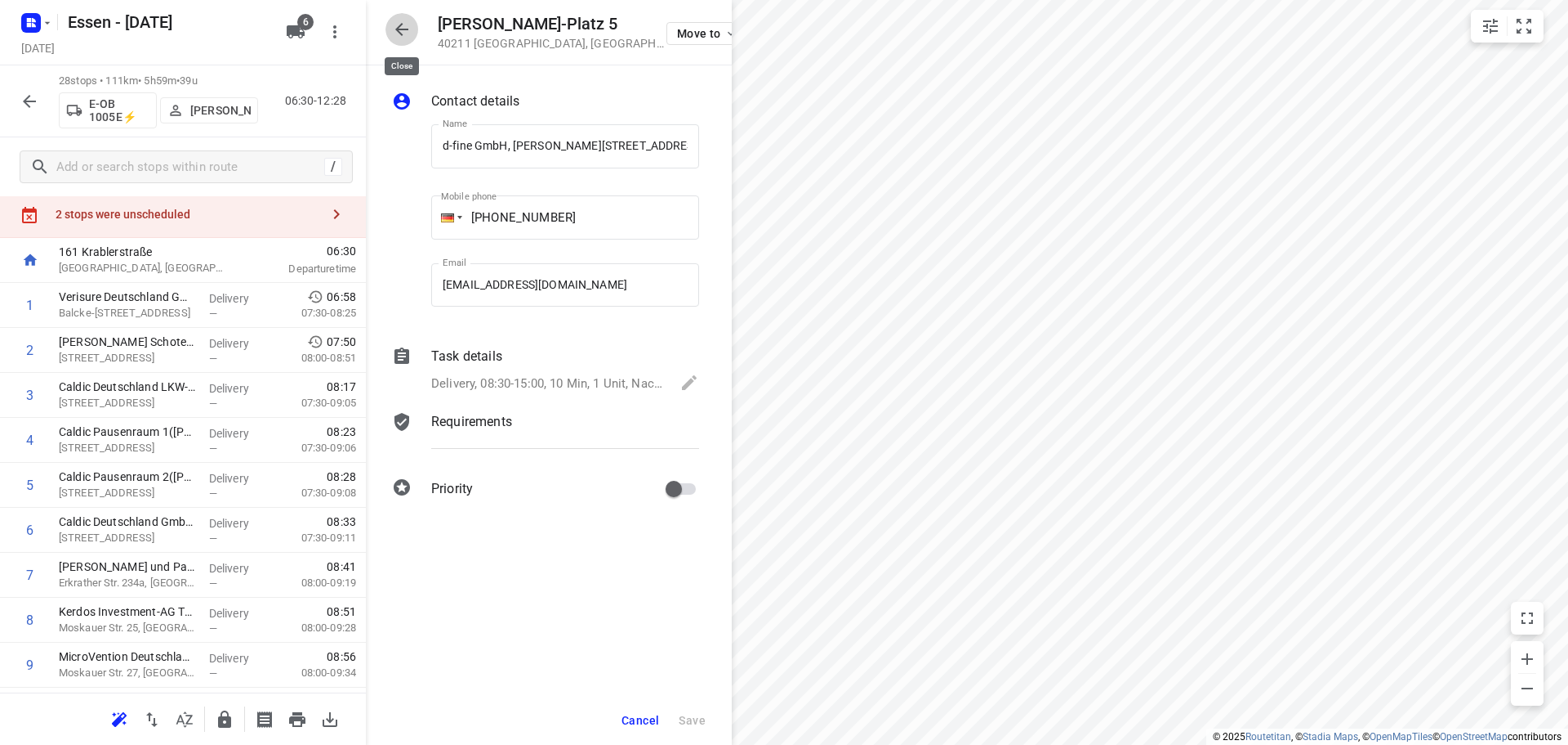
click at [396, 24] on icon "button" at bounding box center [401, 29] width 20 height 20
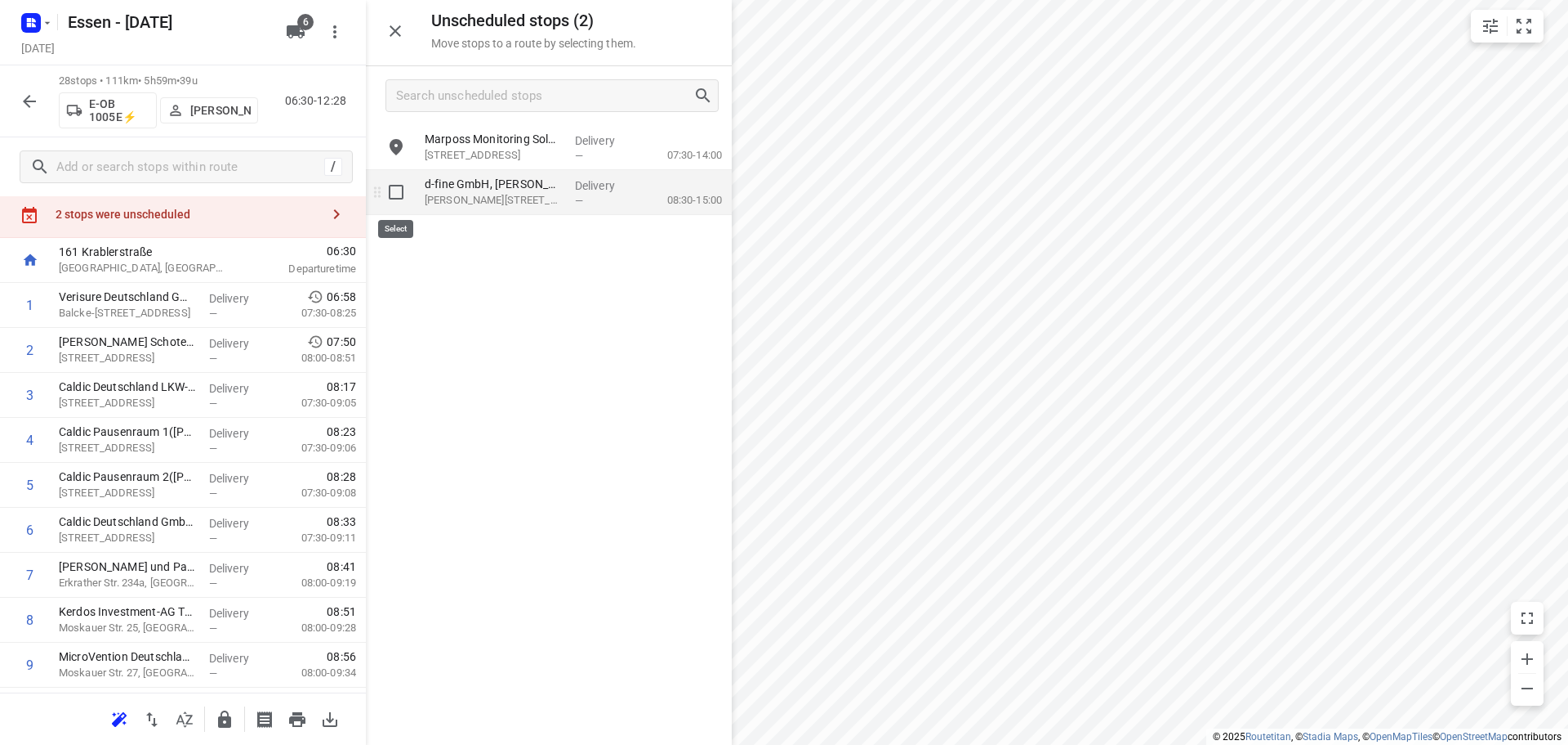
click at [400, 200] on input "grid" at bounding box center [396, 193] width 33 height 33
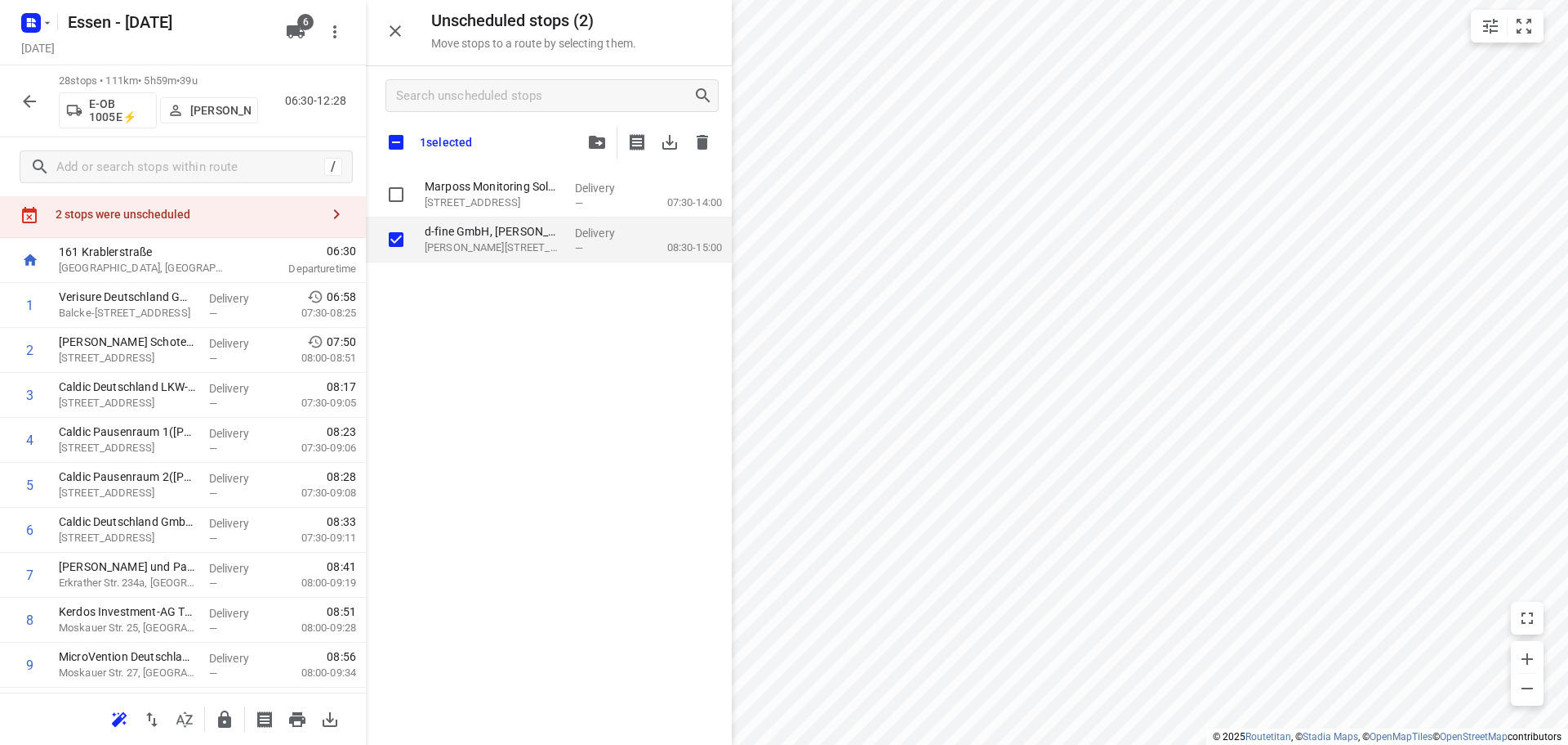
checkbox input "true"
click at [596, 146] on icon "button" at bounding box center [596, 141] width 16 height 13
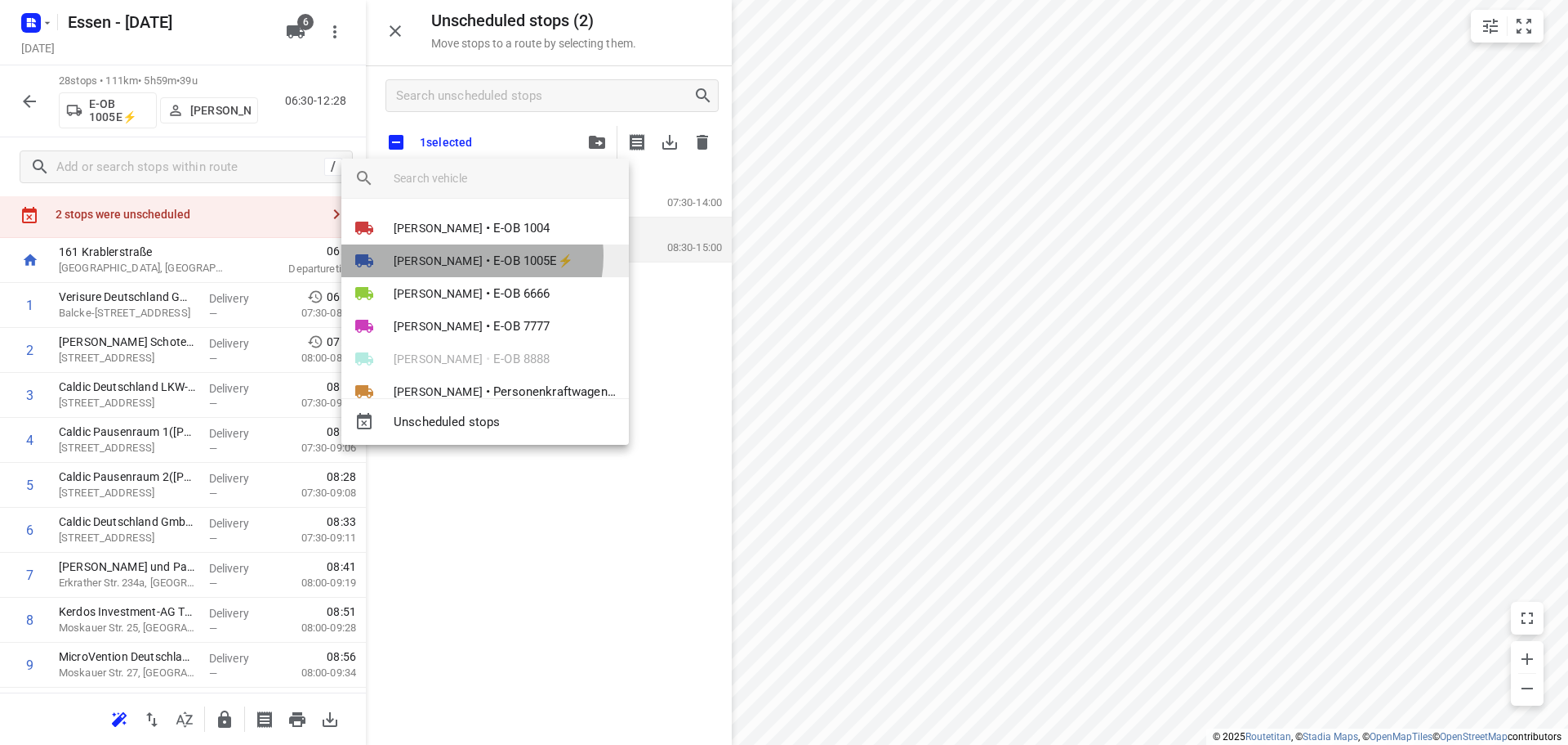
click at [472, 256] on span "[PERSON_NAME]" at bounding box center [438, 260] width 89 height 16
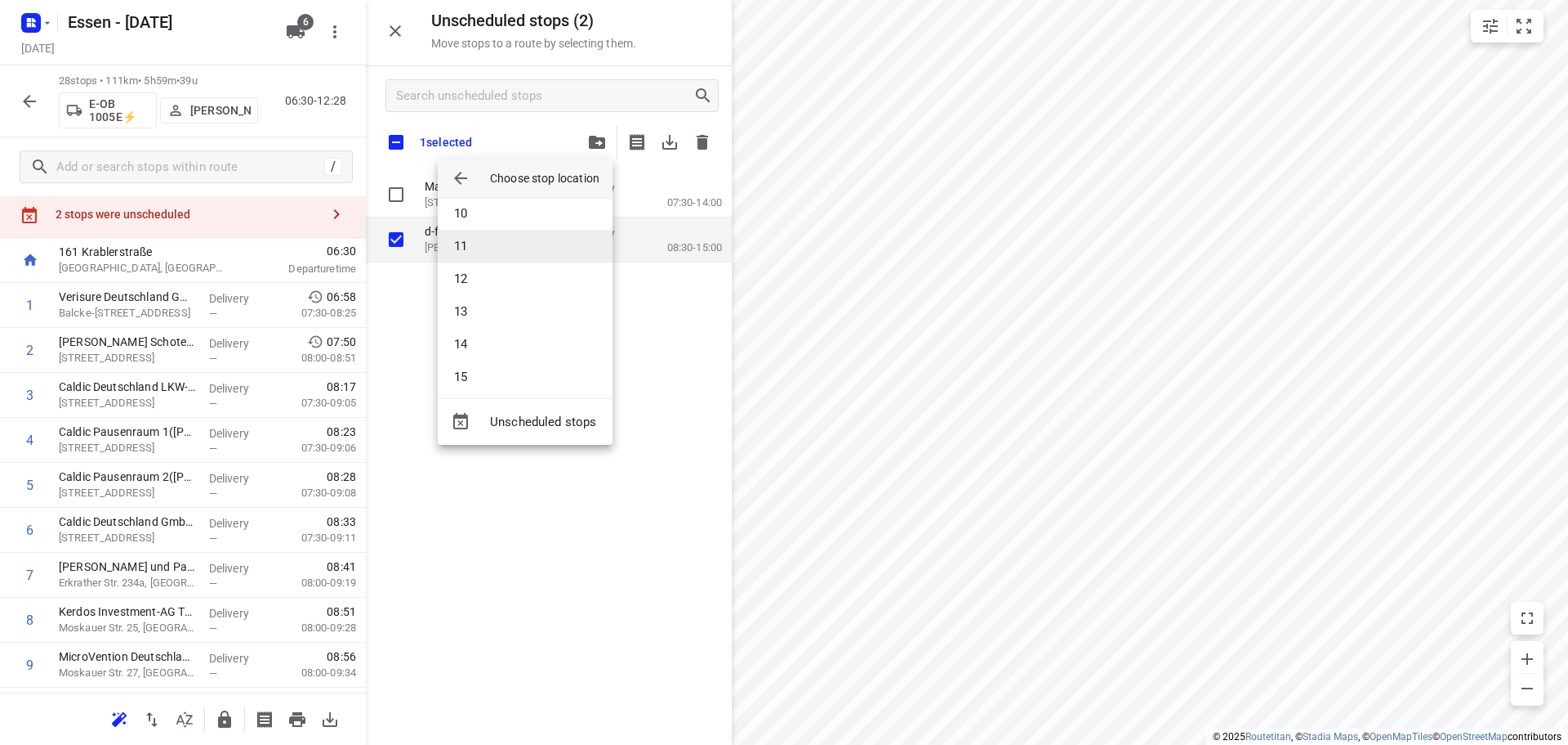
scroll to position [327, 0]
click at [477, 317] on li "14" at bounding box center [525, 320] width 175 height 33
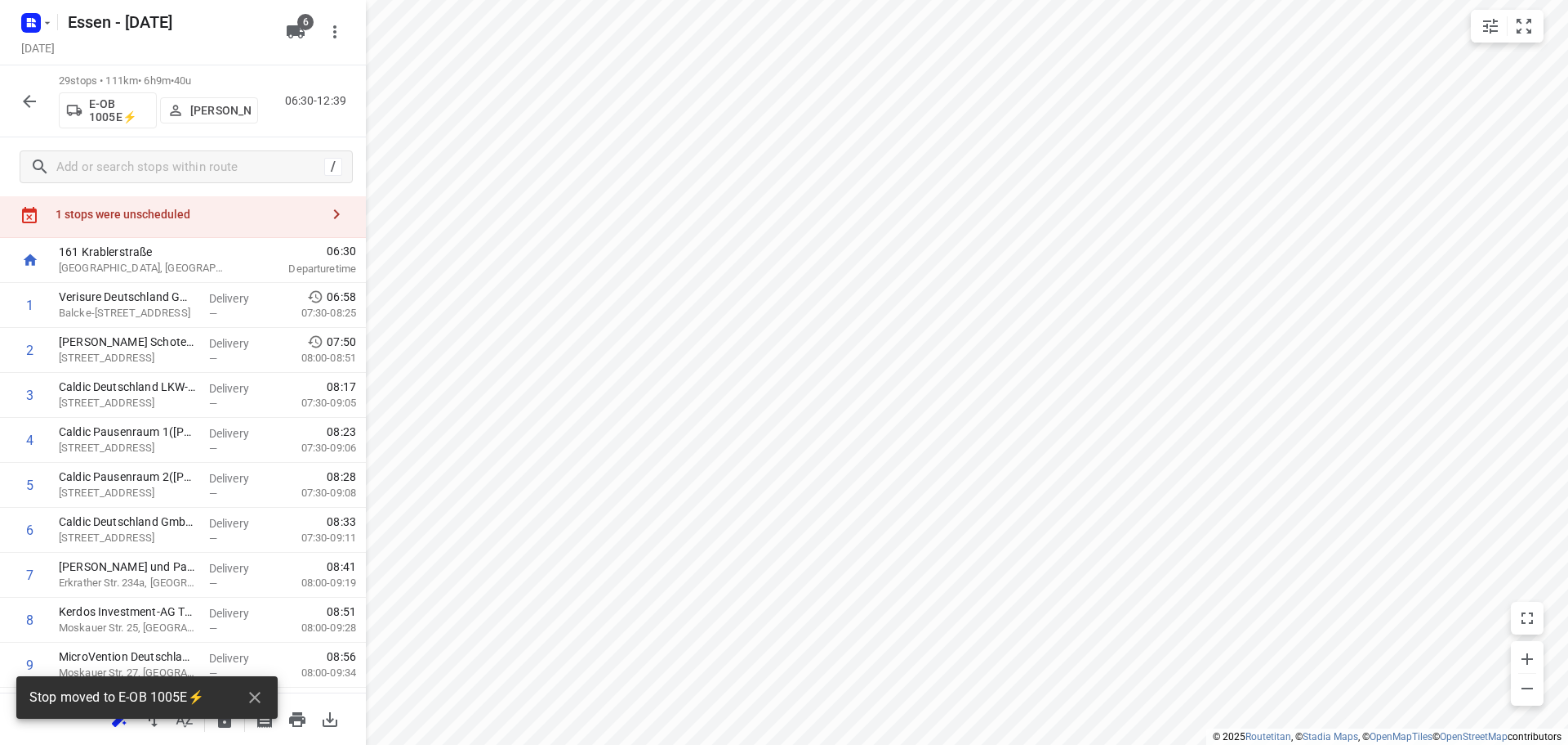
click at [250, 207] on div "1 stops were unscheduled" at bounding box center [187, 213] width 264 height 13
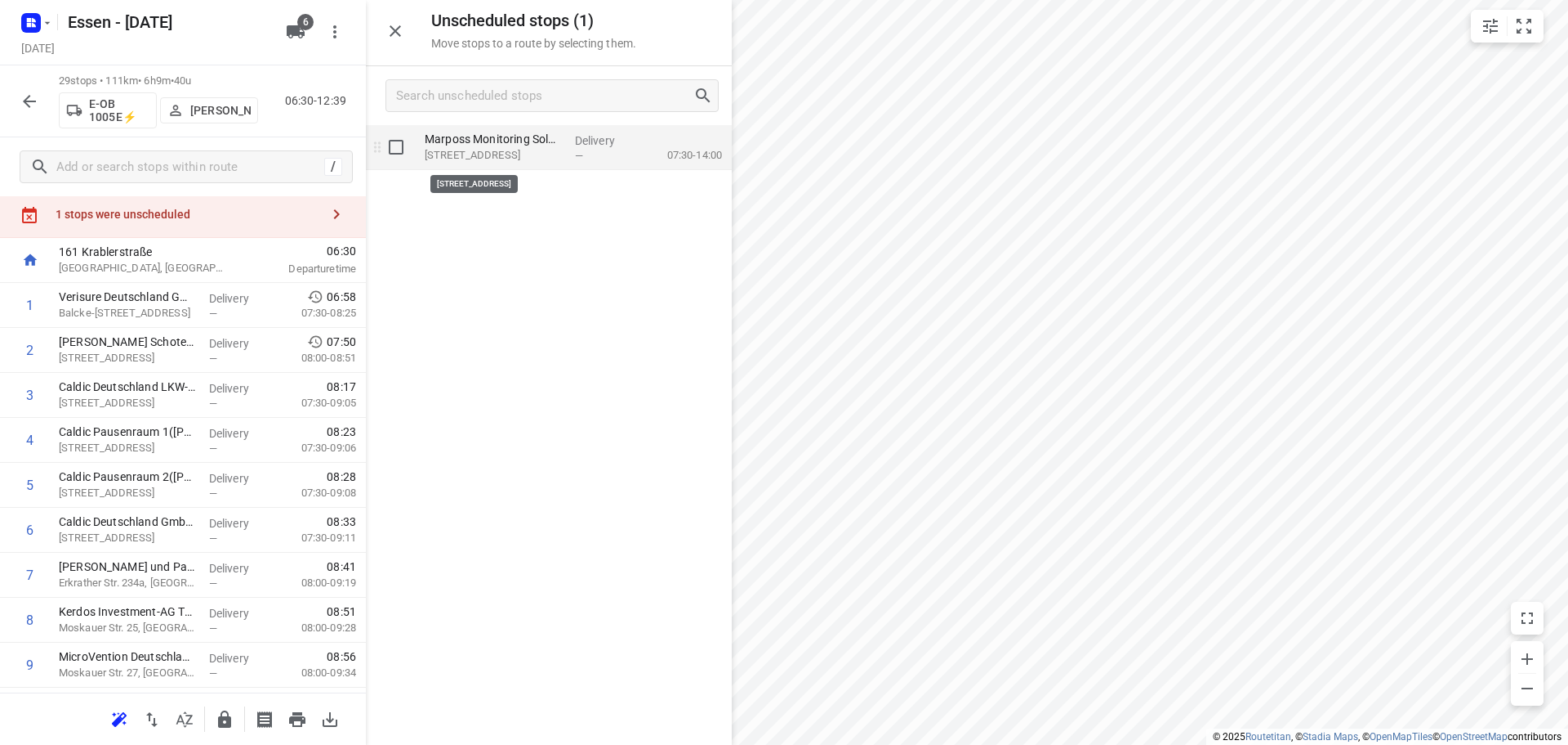
click at [527, 158] on p "[STREET_ADDRESS]" at bounding box center [493, 155] width 137 height 16
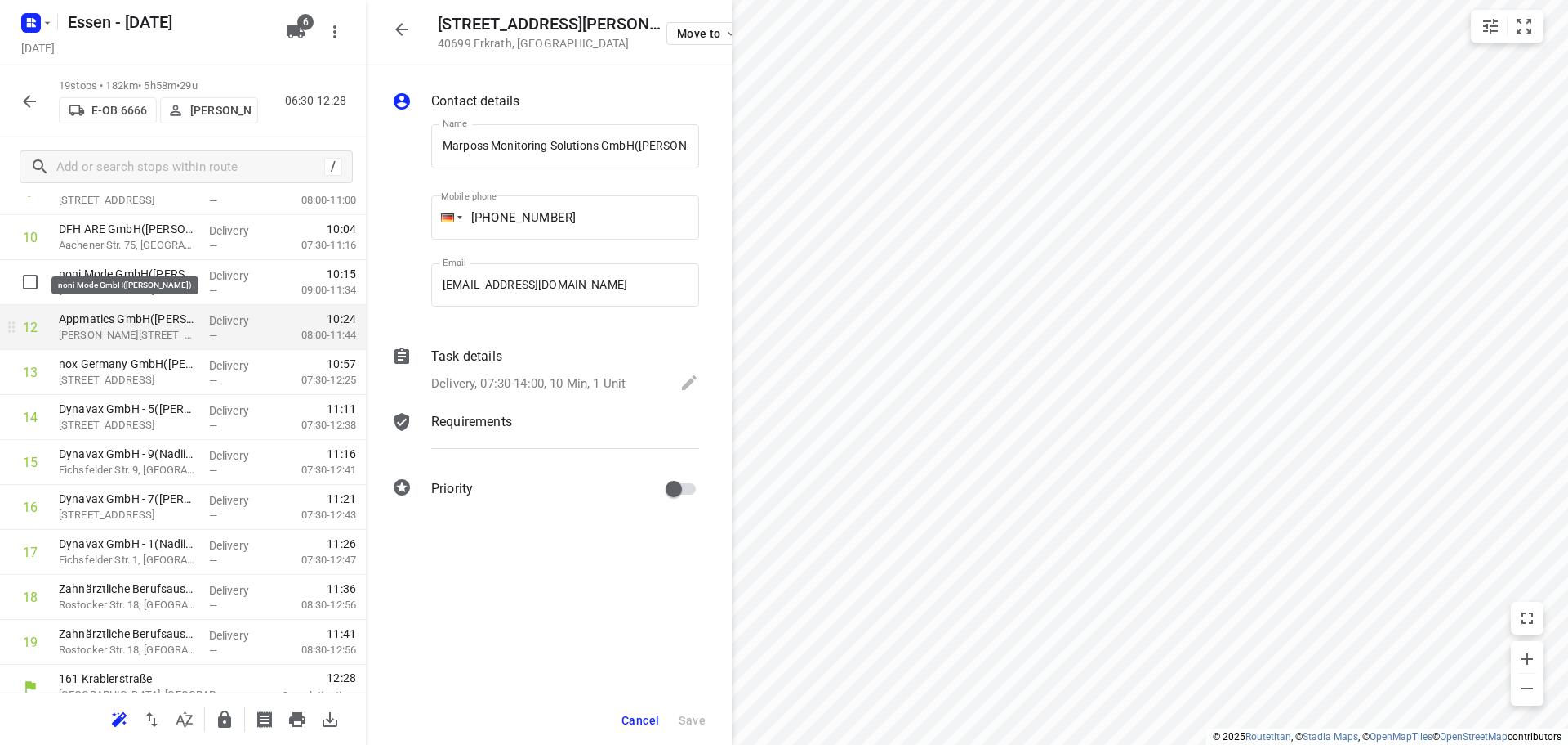
scroll to position [532, 0]
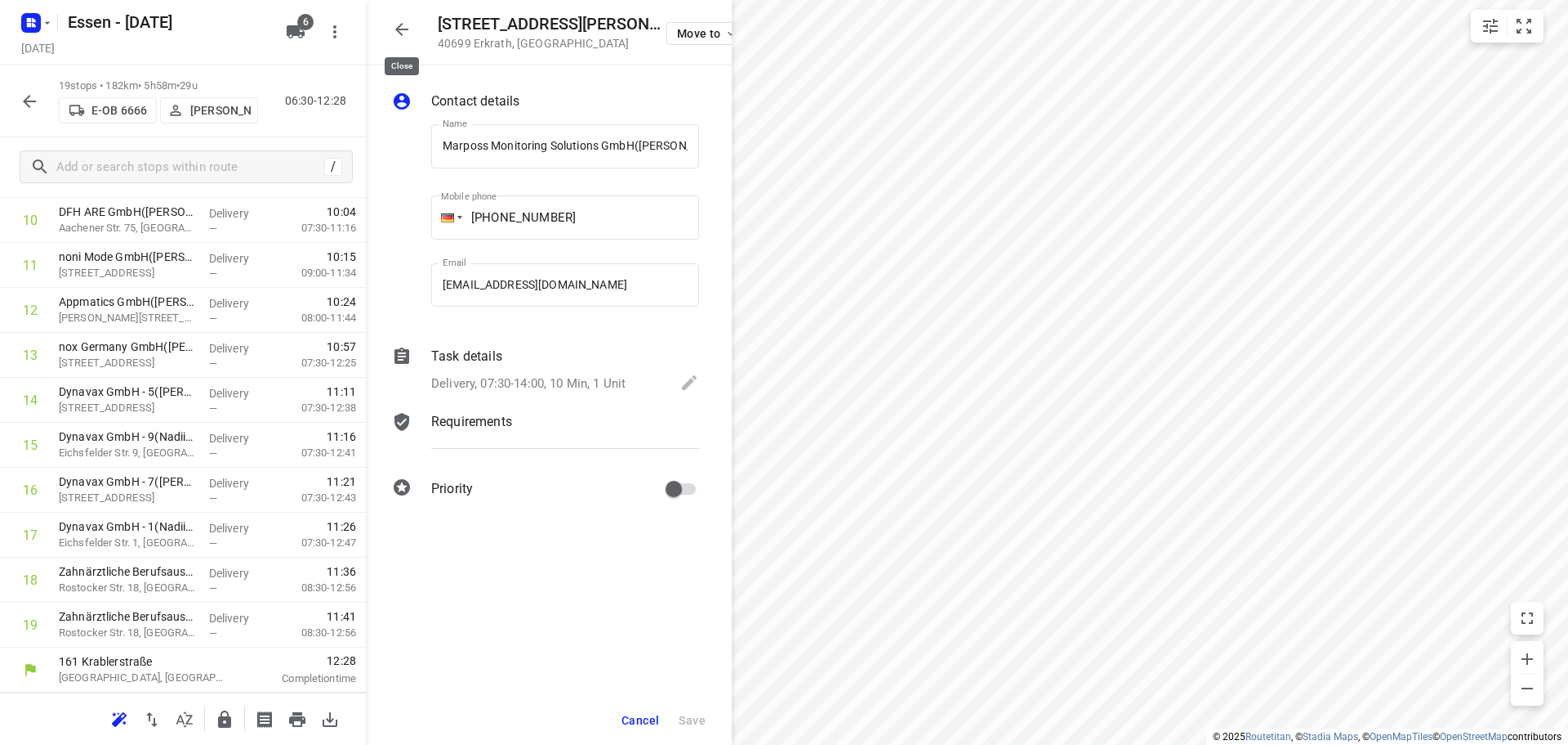
click at [402, 20] on icon "button" at bounding box center [401, 29] width 20 height 20
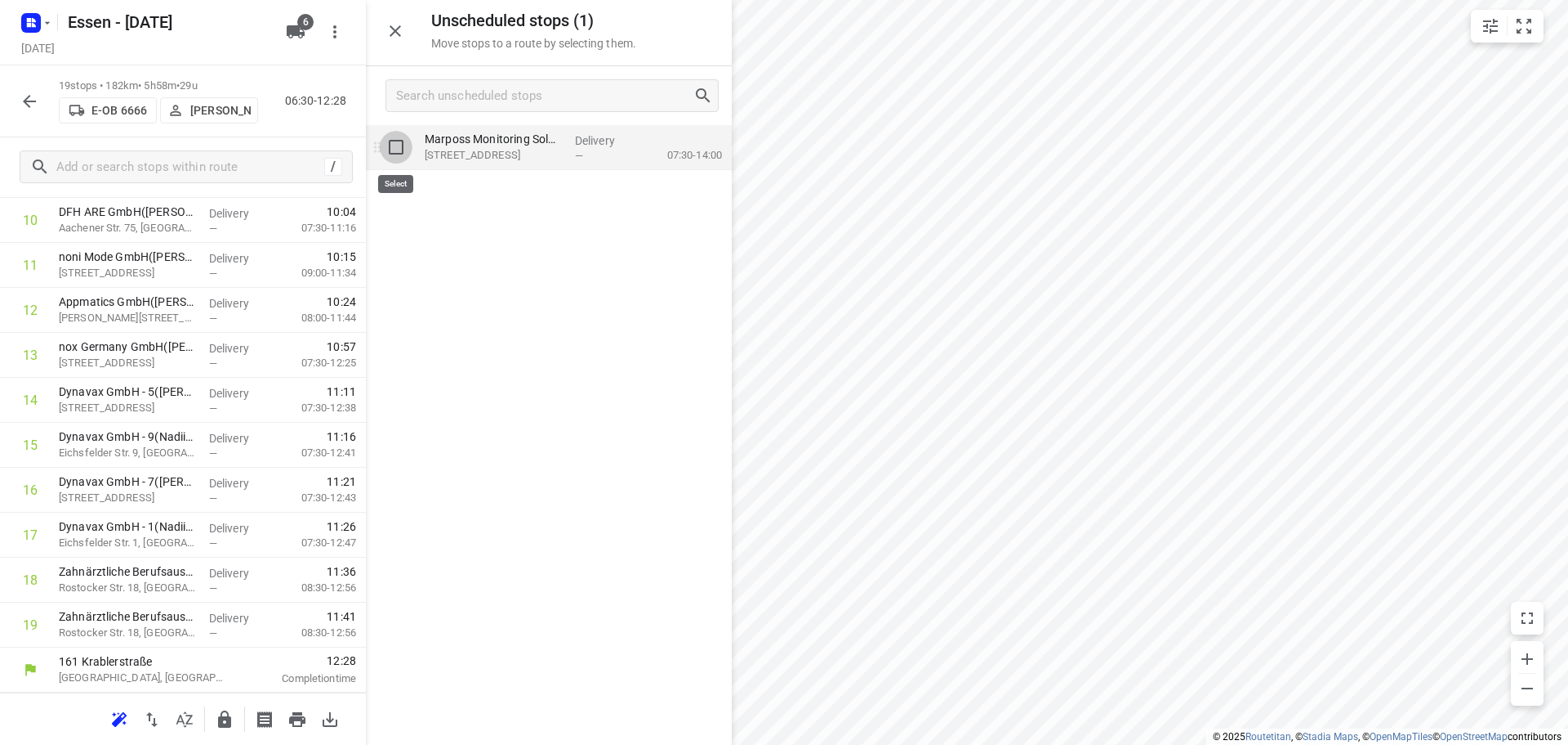
click at [396, 155] on input "grid" at bounding box center [396, 147] width 33 height 33
checkbox input "true"
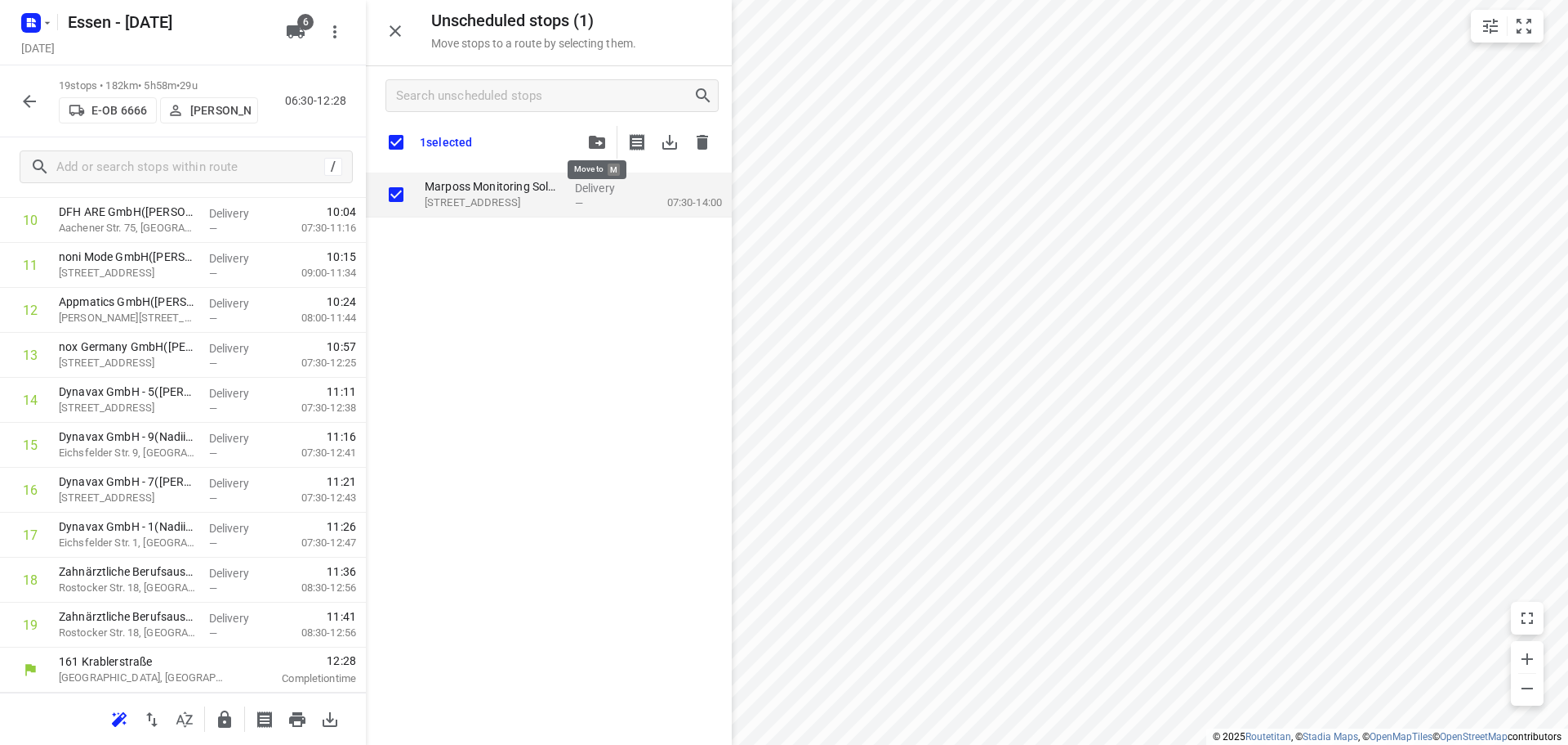
click at [604, 134] on button "button" at bounding box center [597, 142] width 33 height 33
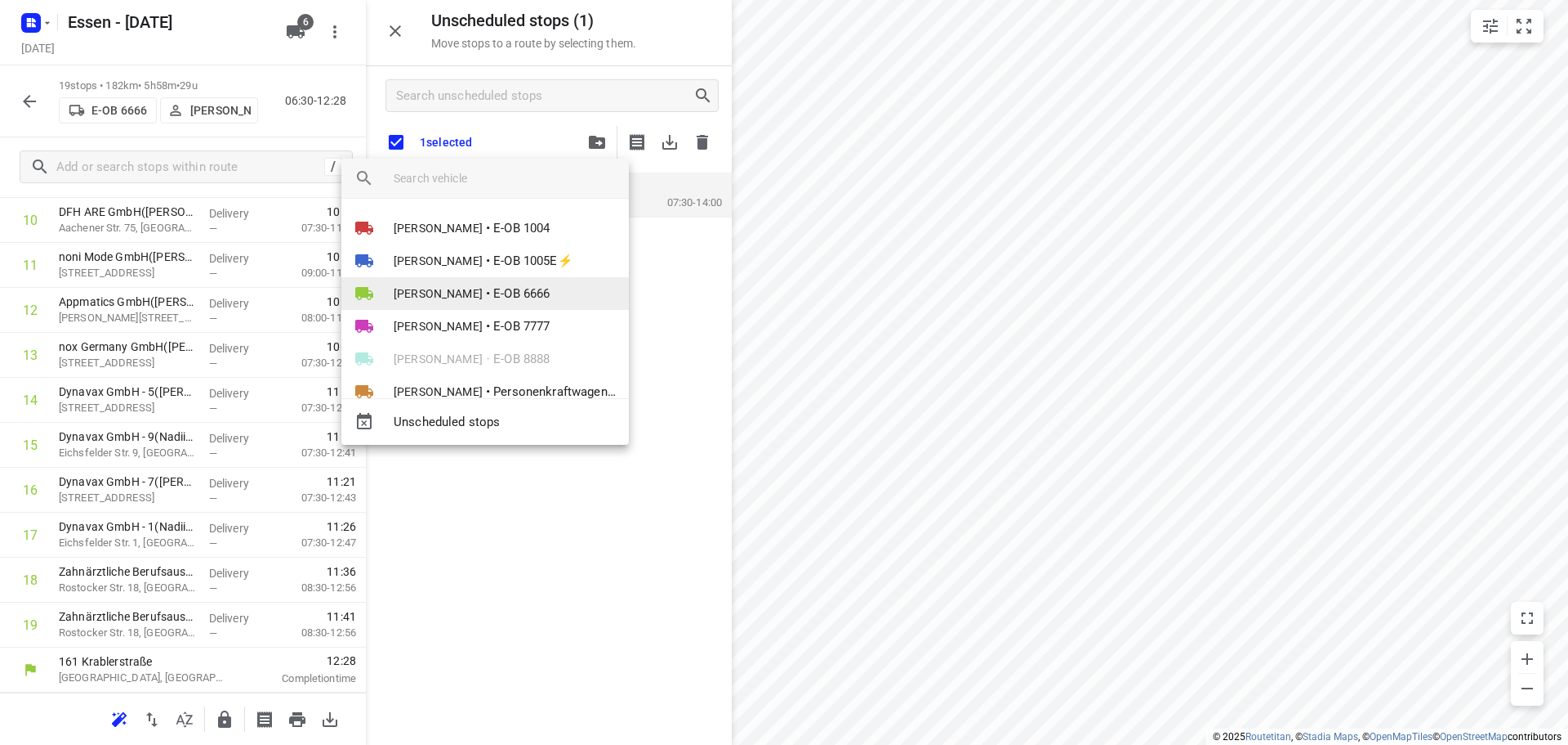
click at [471, 286] on span "[PERSON_NAME]" at bounding box center [438, 293] width 89 height 16
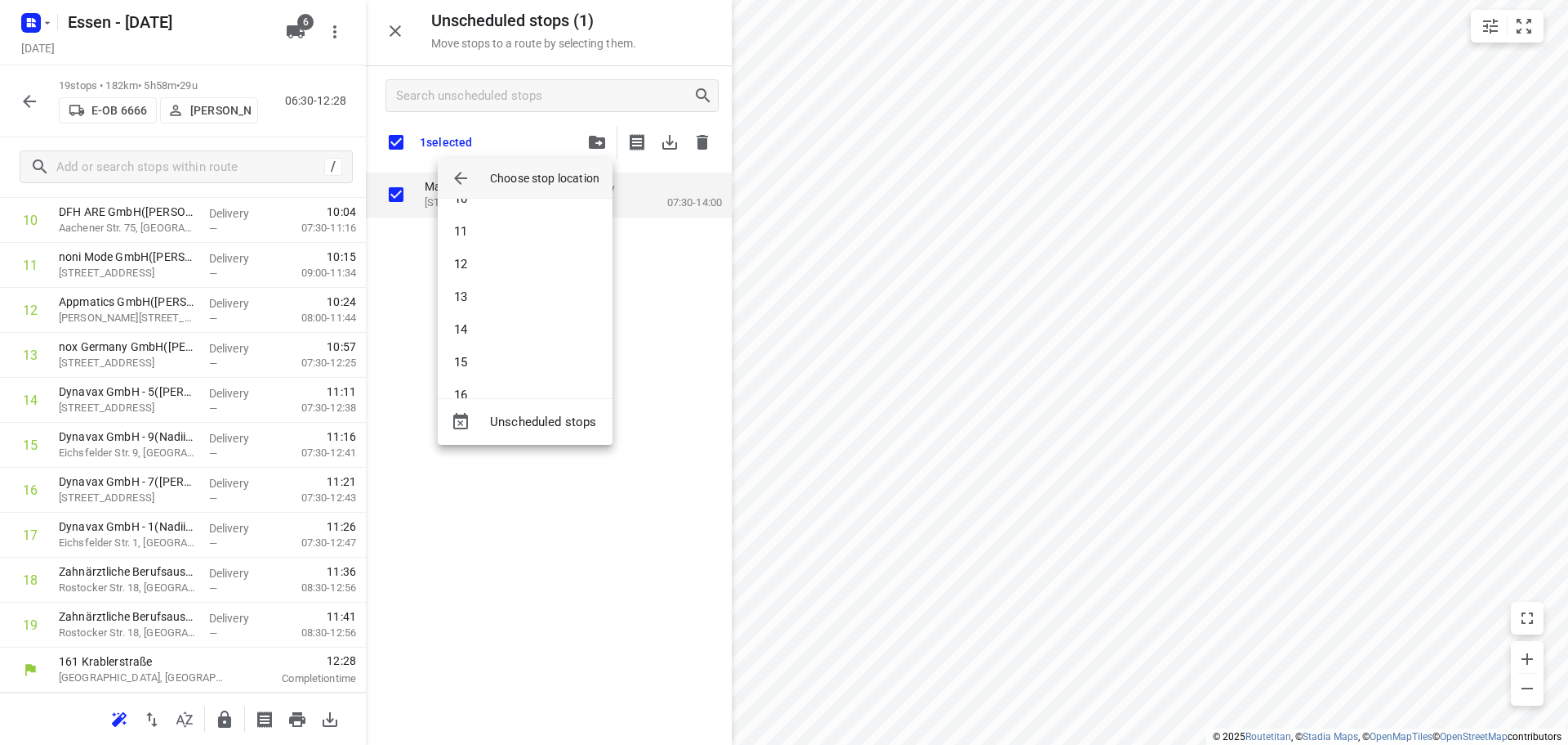
scroll to position [441, 0]
click at [461, 373] on li "19" at bounding box center [525, 369] width 175 height 33
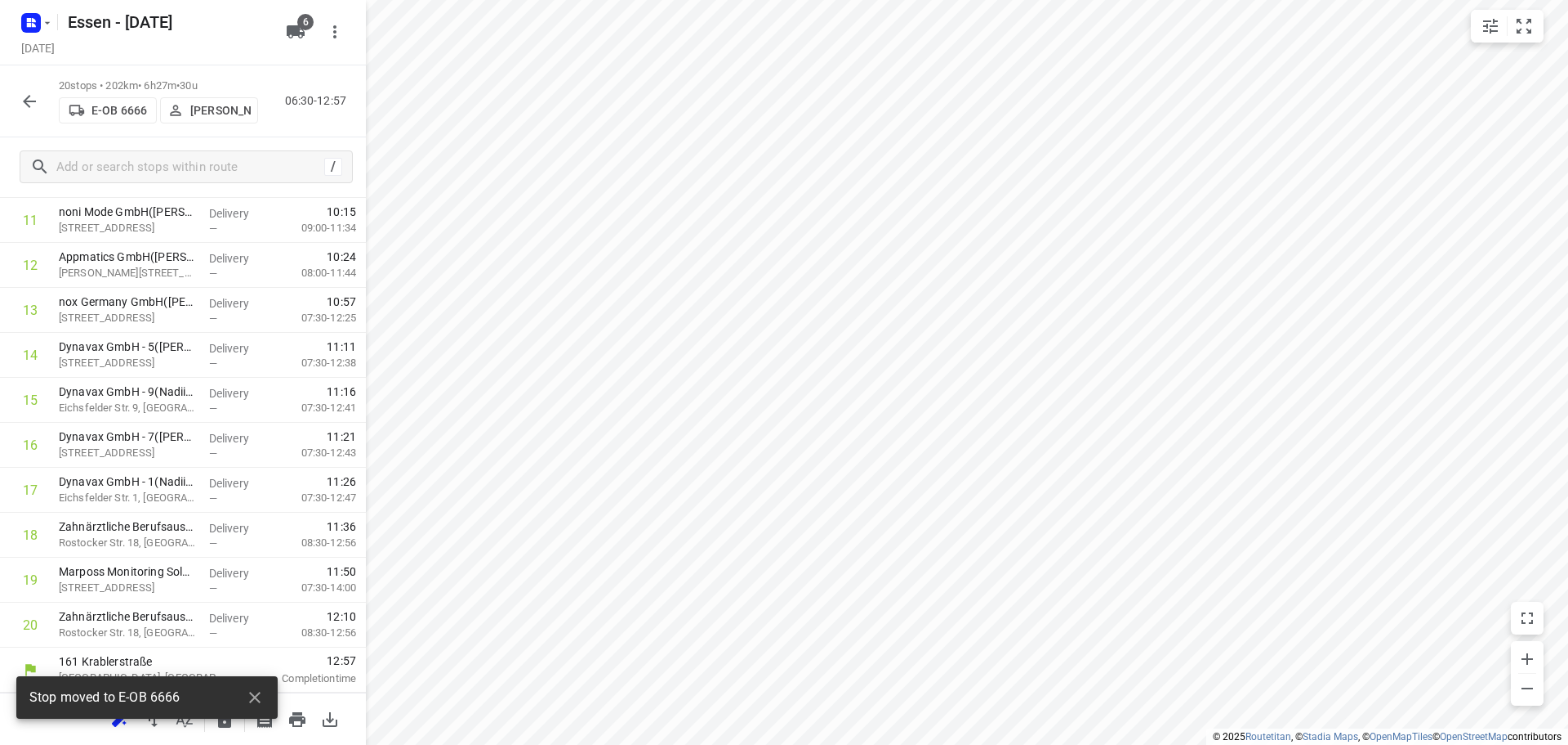
scroll to position [530, 0]
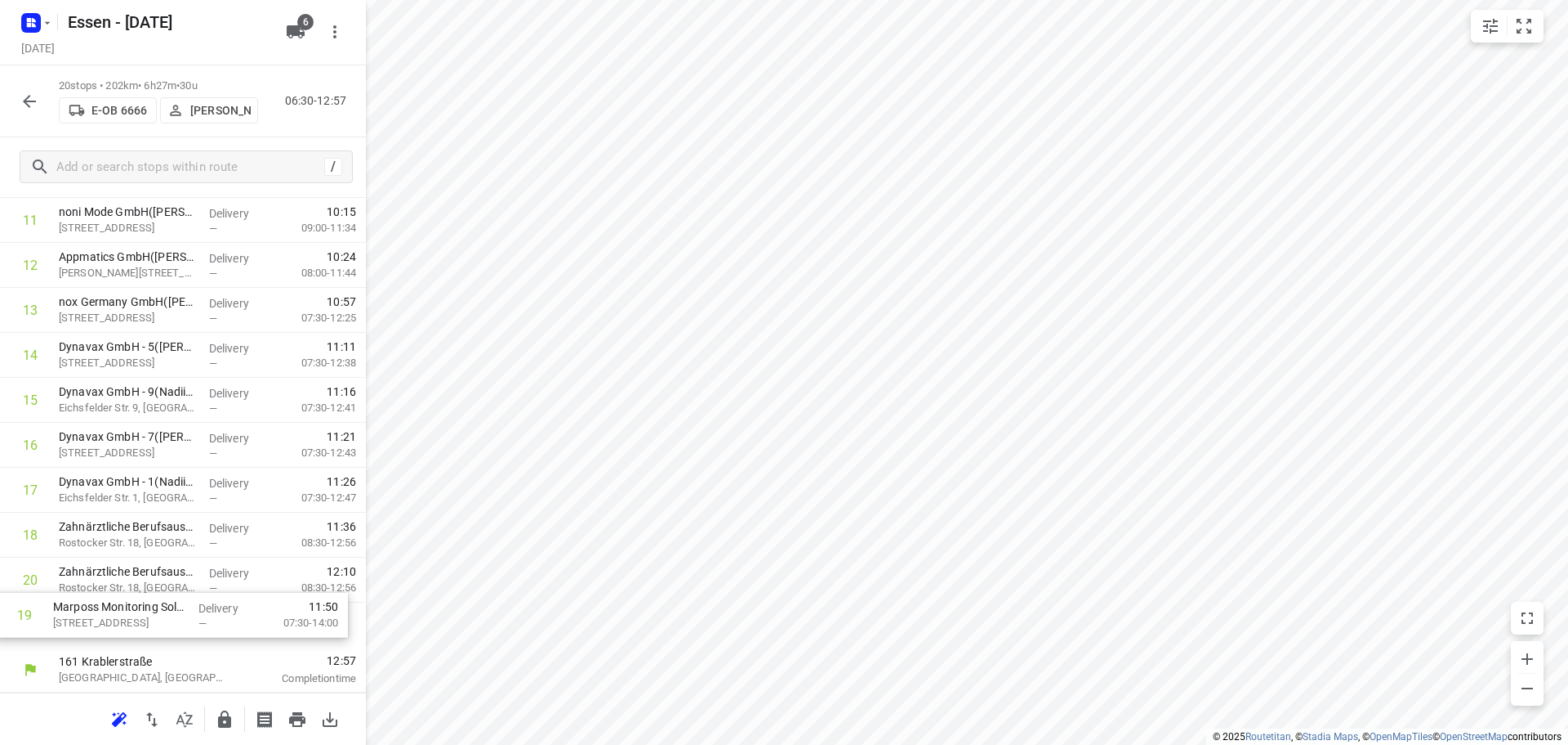
drag, startPoint x: 140, startPoint y: 587, endPoint x: 133, endPoint y: 626, distance: 39.6
click at [133, 626] on div "1 Positec Germany GmbH([PERSON_NAME]) [STREET_ADDRESS] Delivery — 07:19 07:30-0…" at bounding box center [183, 198] width 366 height 899
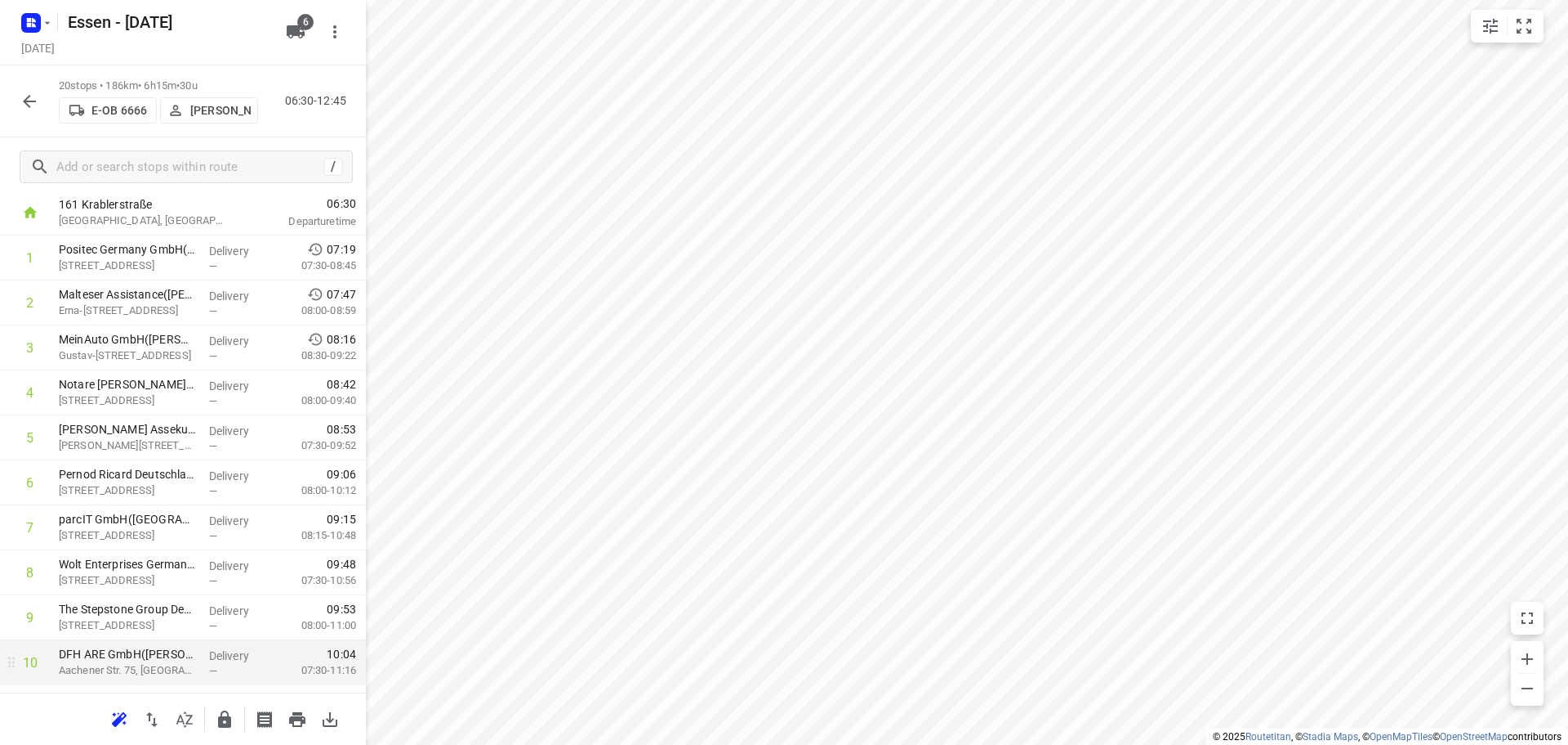
scroll to position [0, 0]
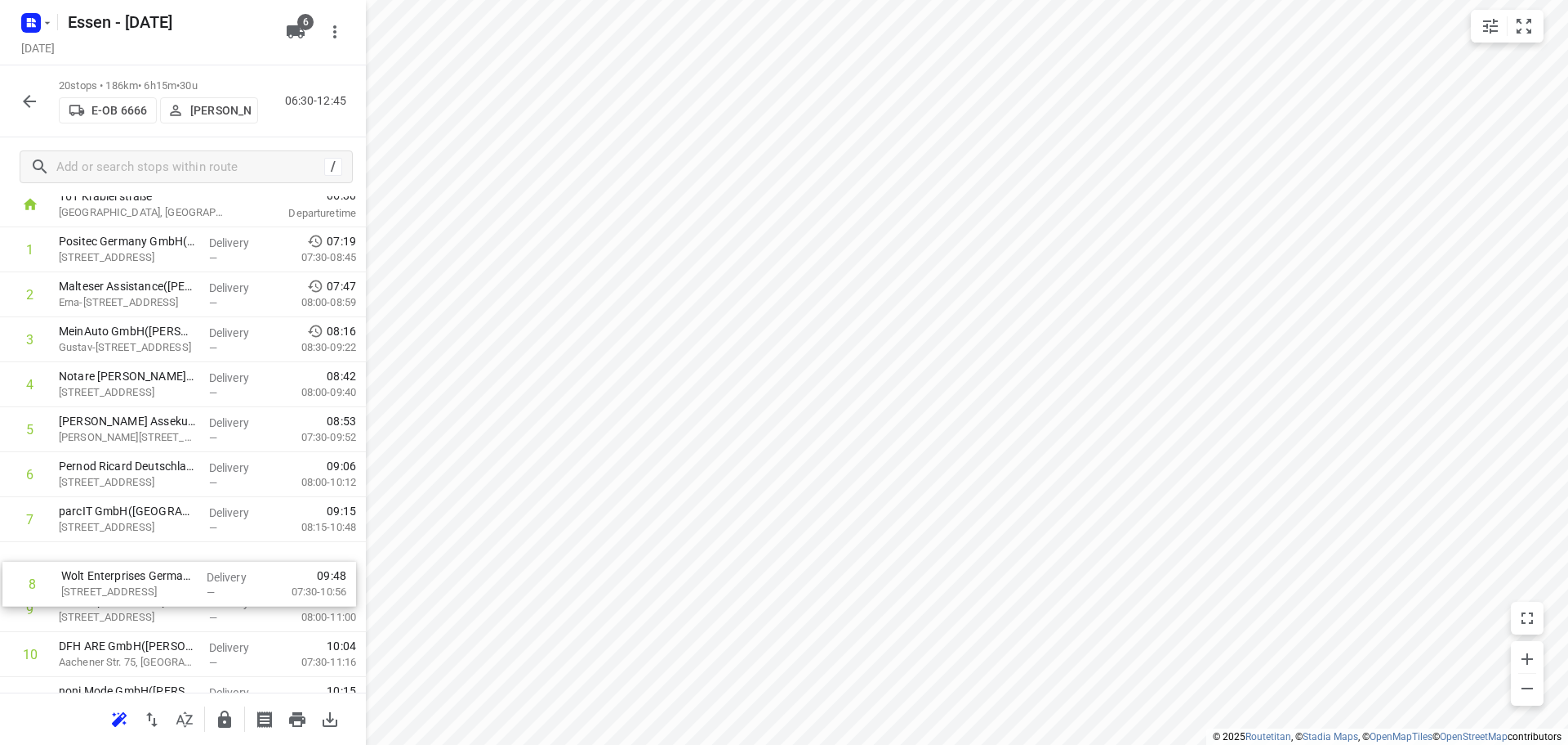
drag, startPoint x: 95, startPoint y: 617, endPoint x: 97, endPoint y: 581, distance: 36.1
click at [97, 581] on div "1 Positec Germany GmbH([PERSON_NAME]) [STREET_ADDRESS] Delivery — 07:19 07:30-0…" at bounding box center [183, 676] width 366 height 899
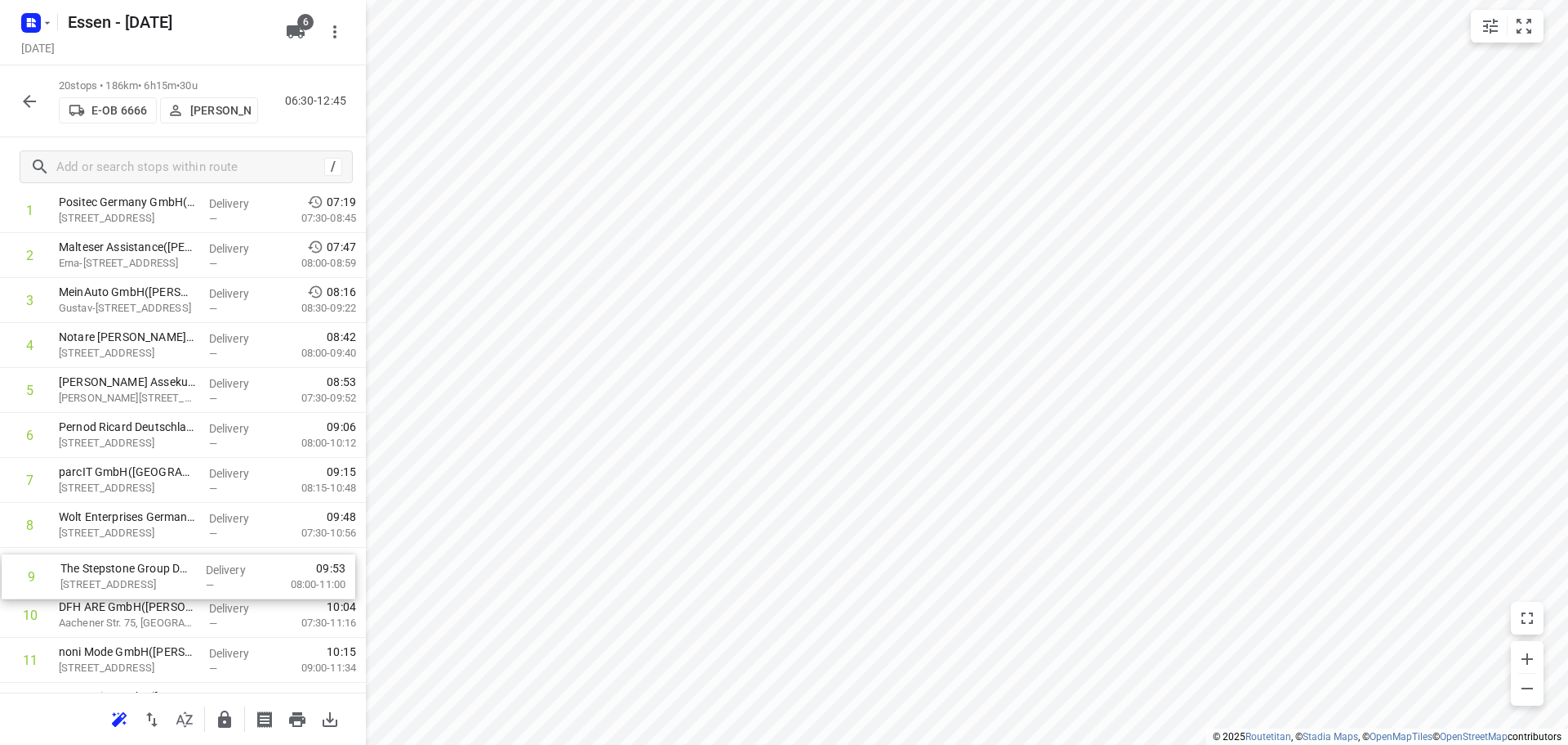
scroll to position [95, 0]
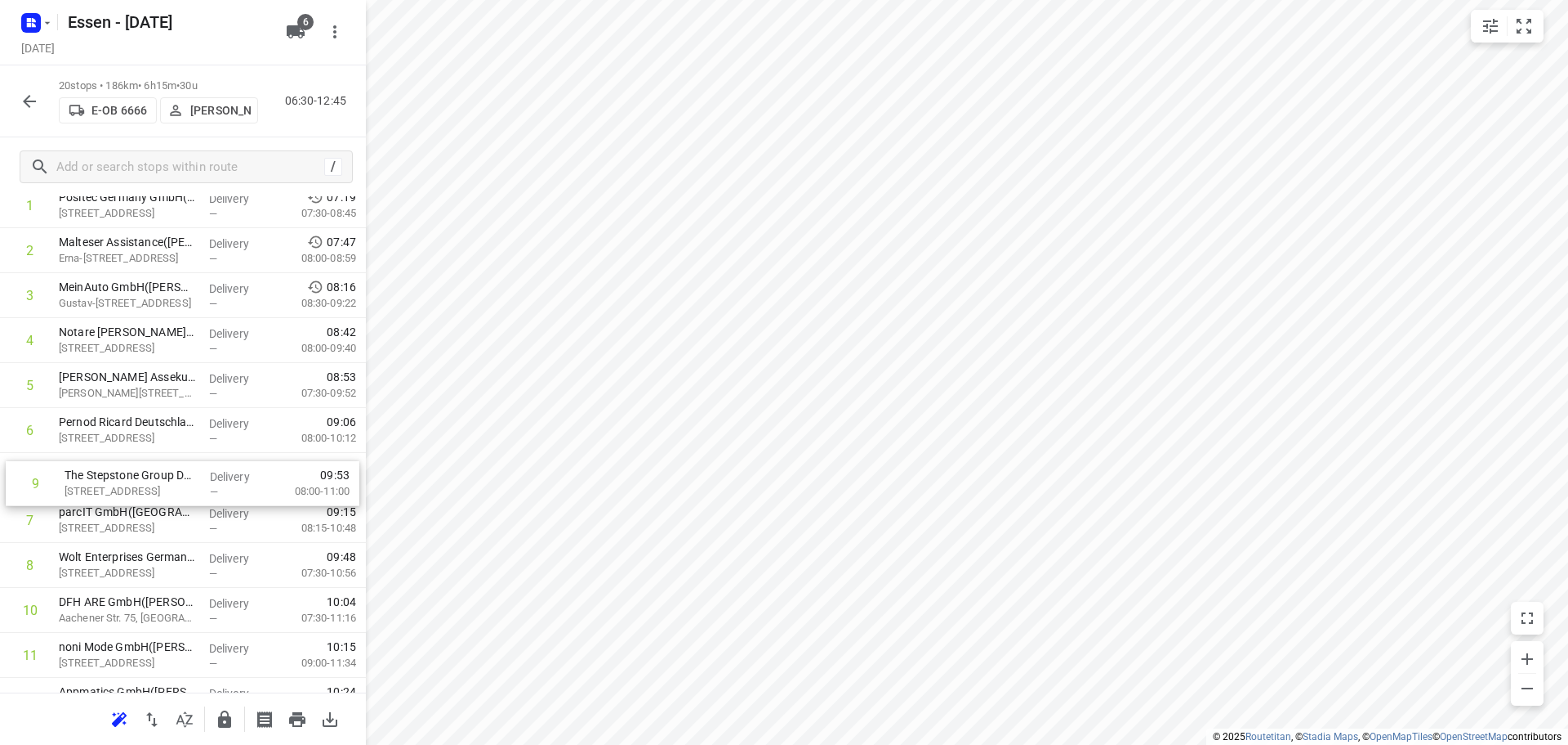
drag, startPoint x: 97, startPoint y: 612, endPoint x: 104, endPoint y: 482, distance: 130.2
click at [104, 482] on div "1 Positec Germany GmbH([PERSON_NAME]) [STREET_ADDRESS] Delivery — 07:19 07:30-0…" at bounding box center [183, 632] width 366 height 899
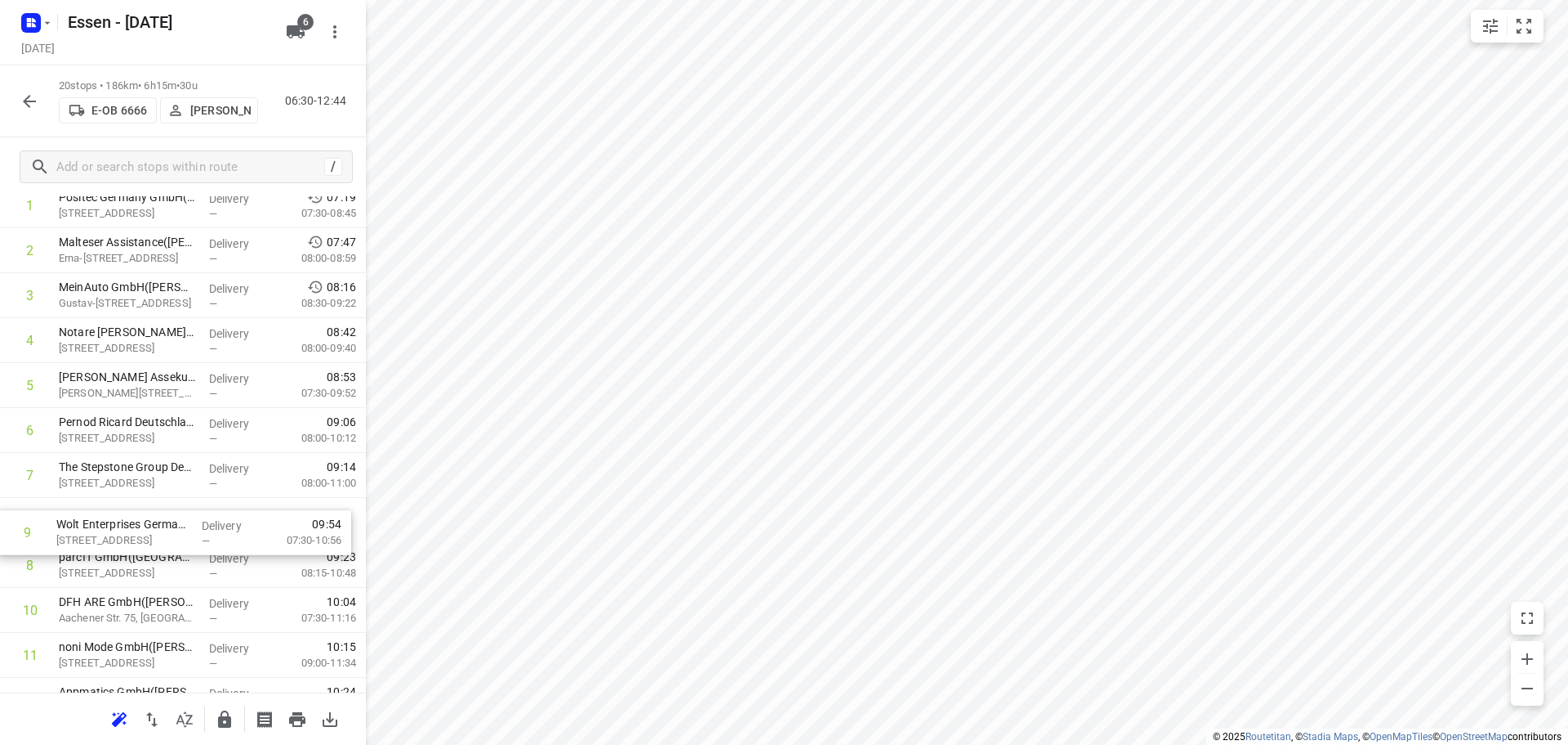
drag, startPoint x: 109, startPoint y: 571, endPoint x: 107, endPoint y: 533, distance: 38.1
click at [107, 533] on div "1 Positec Germany GmbH([PERSON_NAME]) [STREET_ADDRESS] Delivery — 07:19 07:30-0…" at bounding box center [183, 632] width 366 height 899
drag, startPoint x: 120, startPoint y: 519, endPoint x: 117, endPoint y: 552, distance: 33.1
click at [117, 552] on div "1 Positec Germany GmbH([PERSON_NAME]) [STREET_ADDRESS] Delivery — 07:19 07:30-0…" at bounding box center [183, 632] width 366 height 899
drag, startPoint x: 113, startPoint y: 560, endPoint x: 121, endPoint y: 521, distance: 39.8
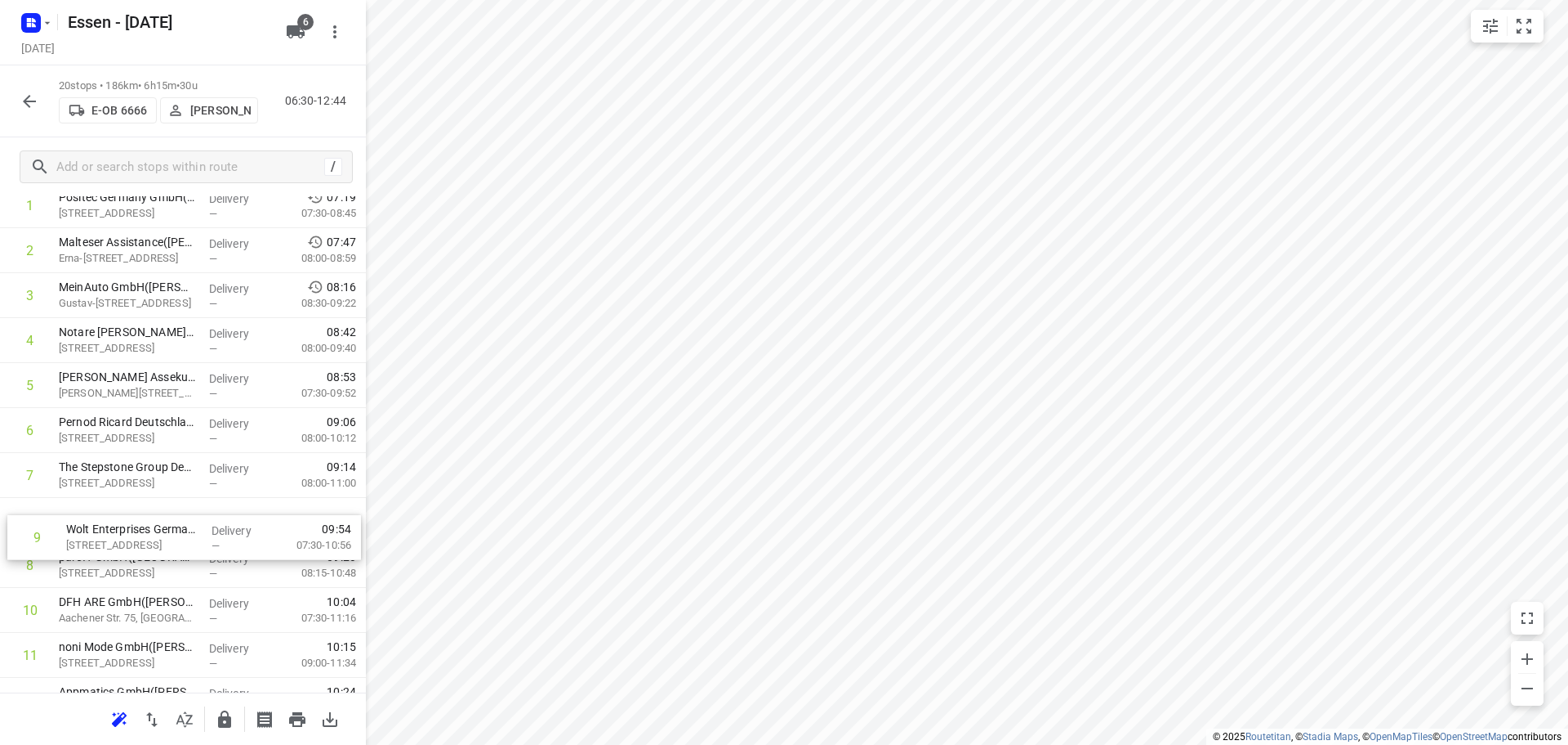
click at [121, 521] on div "1 Positec Germany GmbH([PERSON_NAME]) [STREET_ADDRESS] Delivery — 07:19 07:30-0…" at bounding box center [183, 632] width 366 height 899
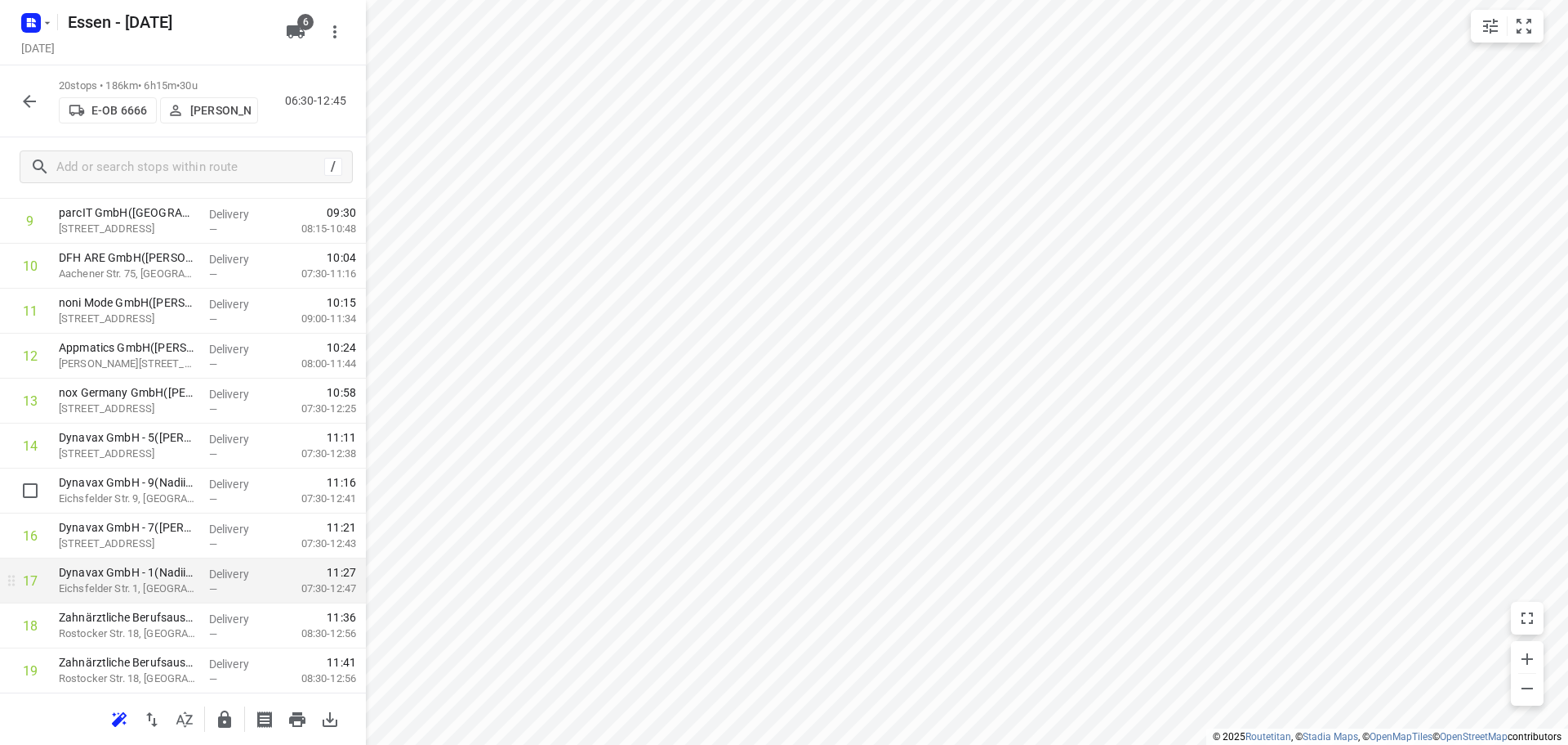
scroll to position [504, 0]
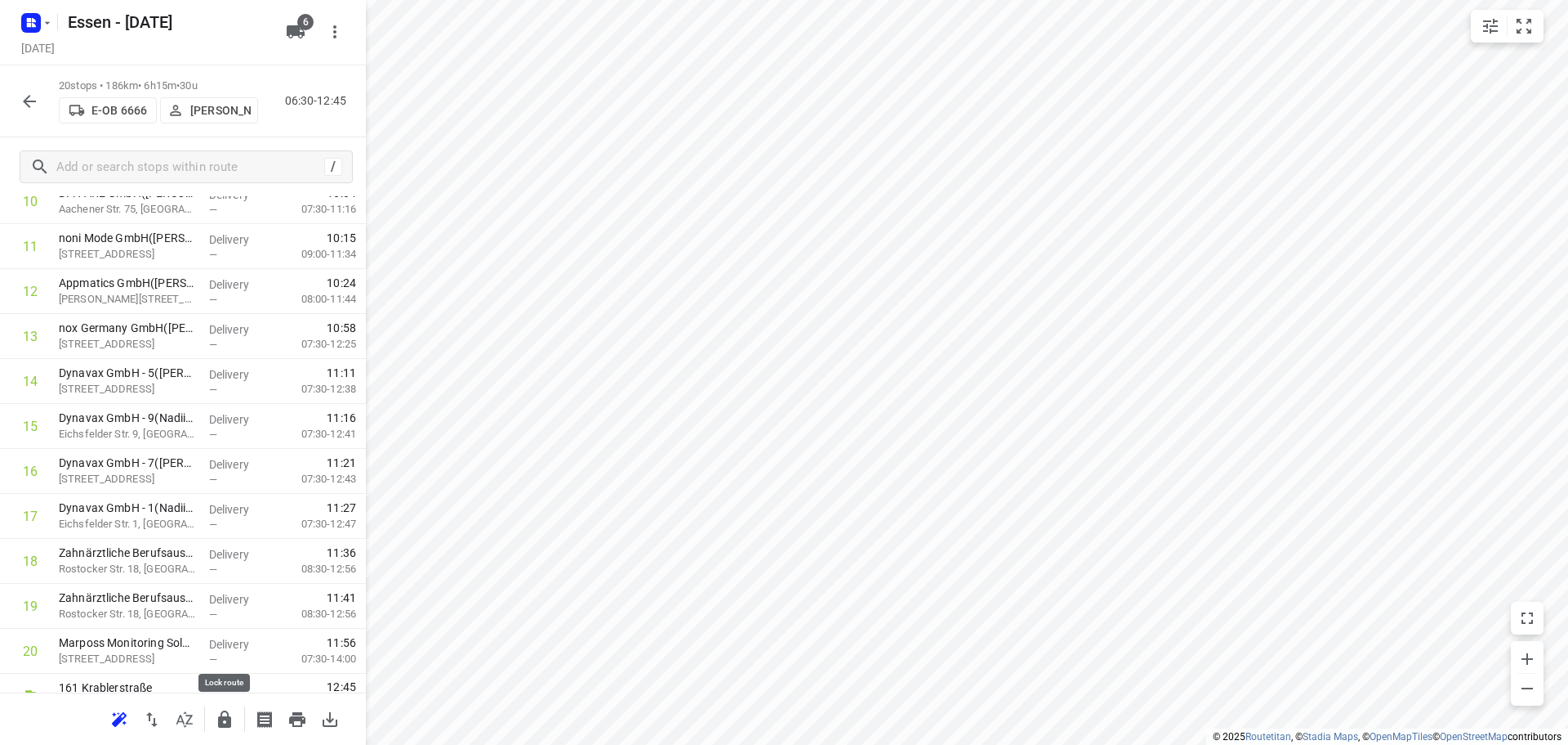
click at [228, 722] on icon "button" at bounding box center [224, 719] width 13 height 17
click at [32, 101] on icon "button" at bounding box center [29, 101] width 13 height 13
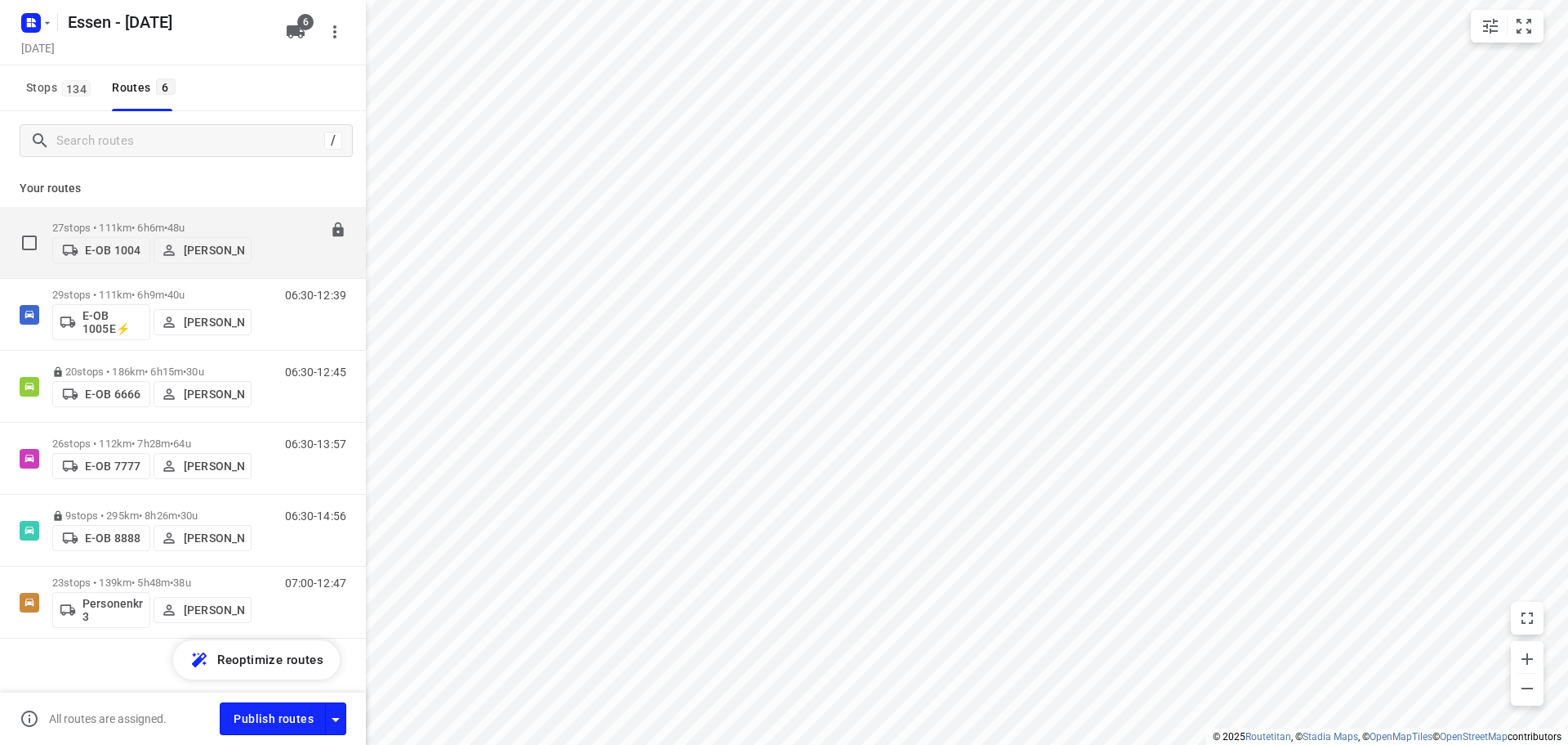
click at [264, 222] on div "07:00-13:06" at bounding box center [305, 245] width 81 height 49
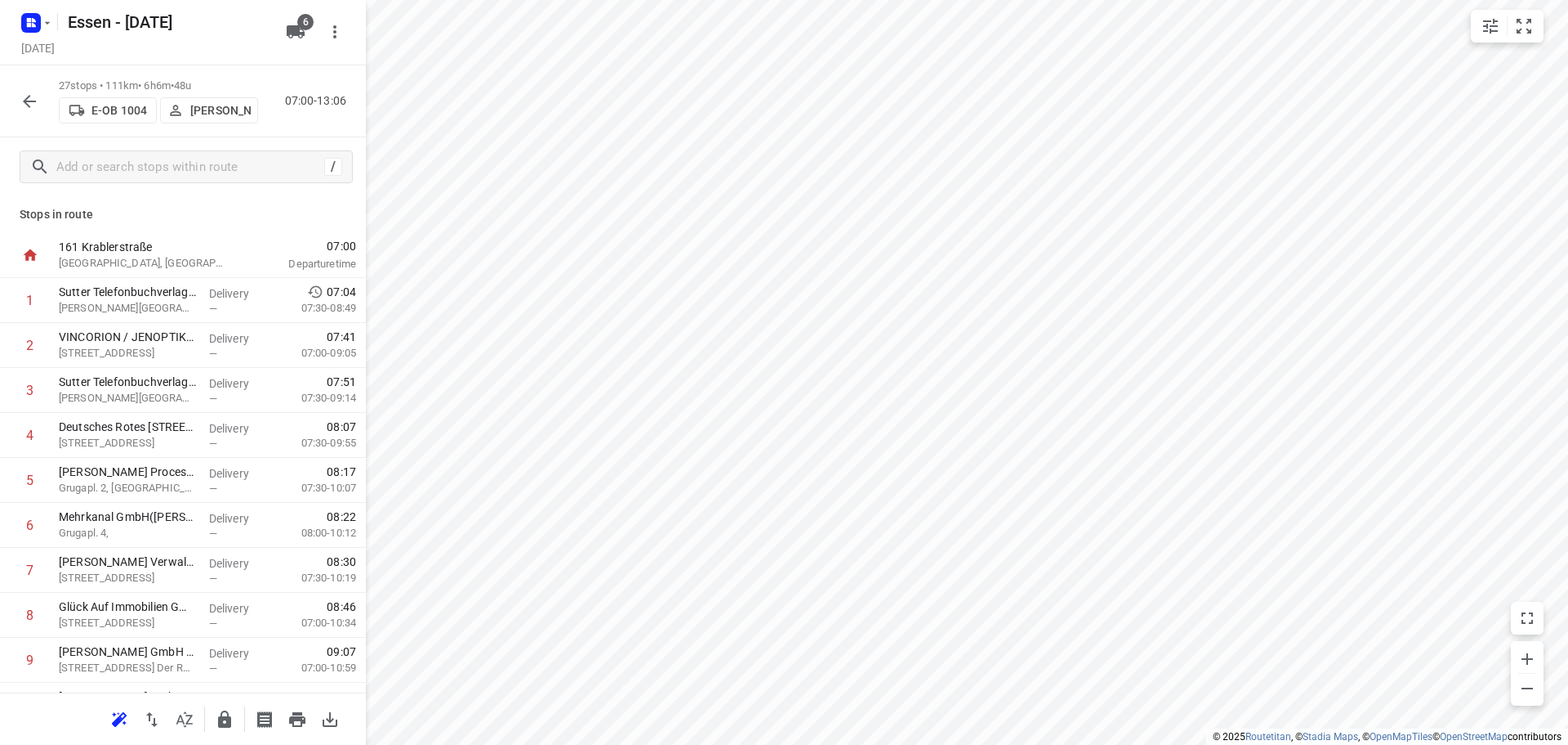
click at [115, 248] on p "161 Krablerstraße" at bounding box center [144, 246] width 170 height 16
drag, startPoint x: 86, startPoint y: 352, endPoint x: 84, endPoint y: 322, distance: 30.1
drag, startPoint x: 84, startPoint y: 322, endPoint x: 94, endPoint y: 362, distance: 41.2
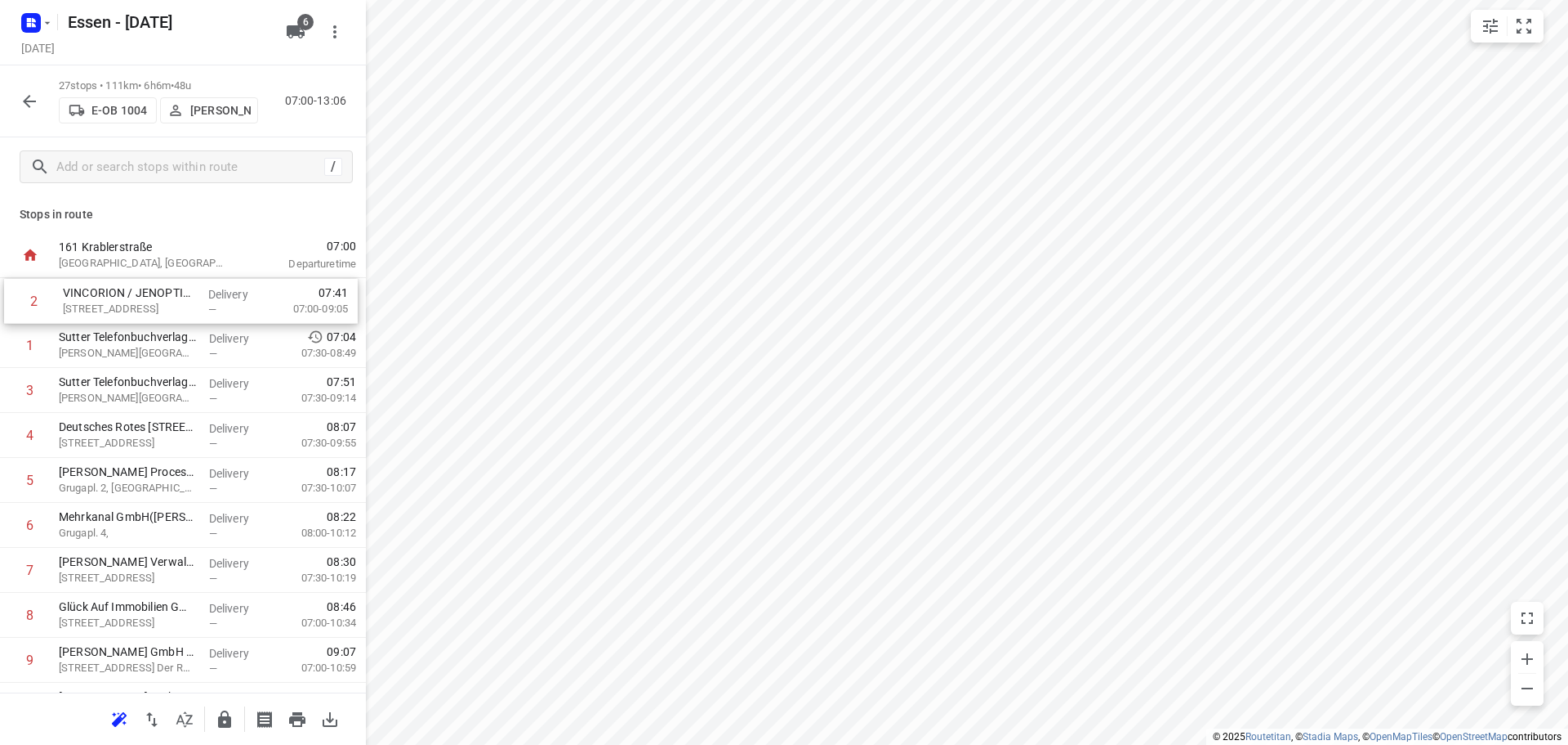
drag, startPoint x: 94, startPoint y: 362, endPoint x: 99, endPoint y: 312, distance: 50.2
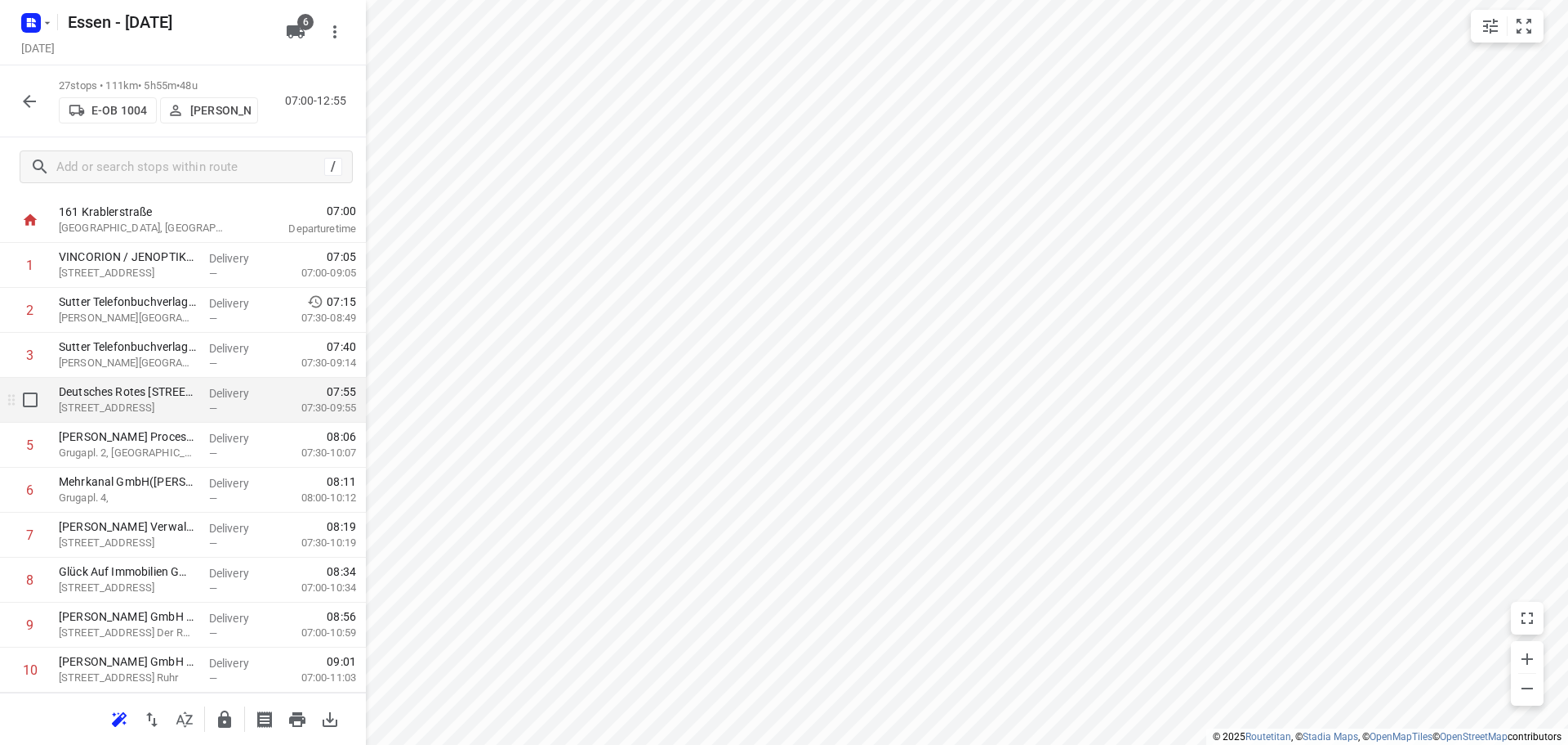
scroll to position [117, 0]
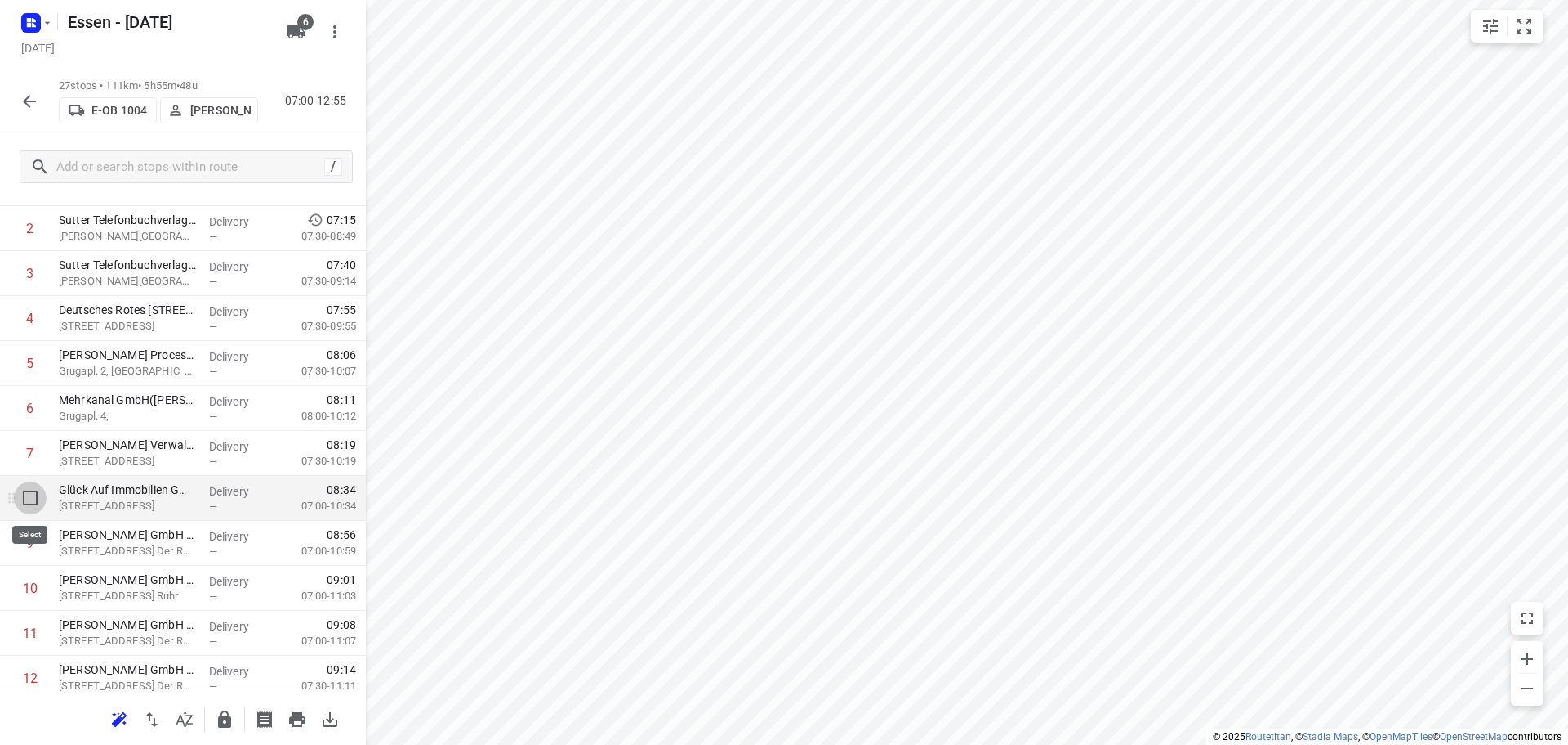
click at [29, 505] on input "checkbox" at bounding box center [30, 498] width 33 height 33
checkbox input "true"
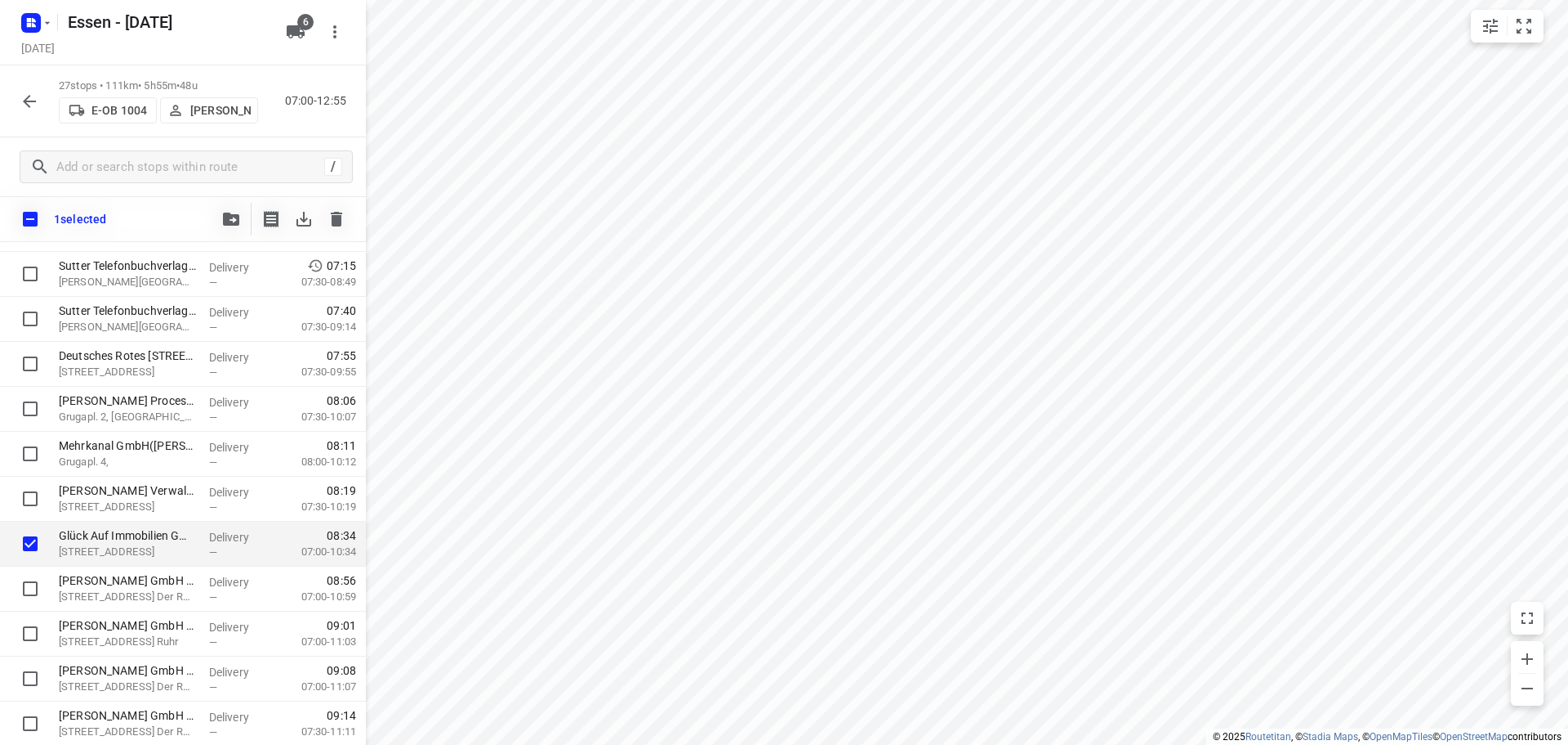
click at [234, 238] on div "1 selected" at bounding box center [183, 219] width 366 height 46
click at [235, 225] on icon "button" at bounding box center [231, 219] width 16 height 13
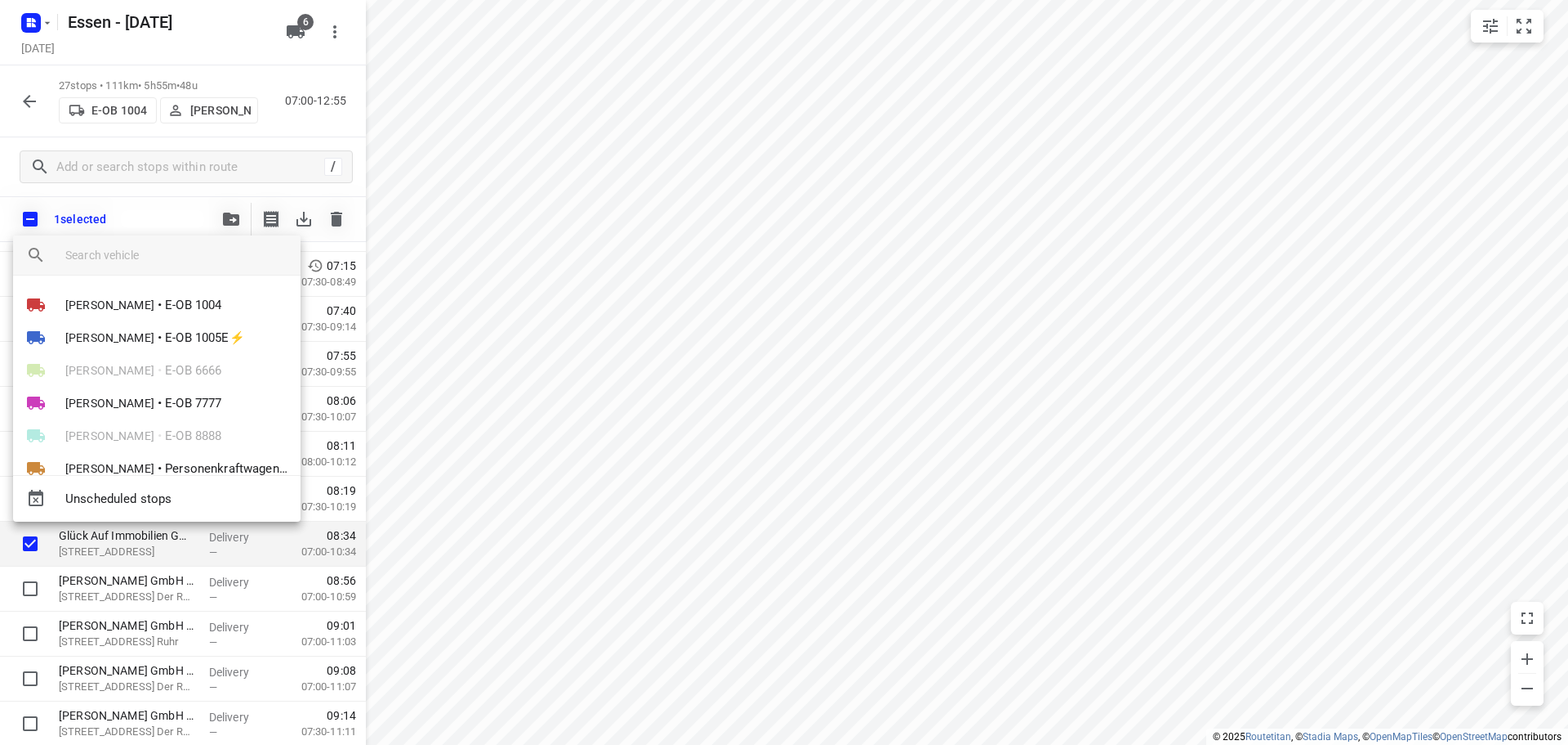
click at [230, 202] on div at bounding box center [784, 372] width 1568 height 745
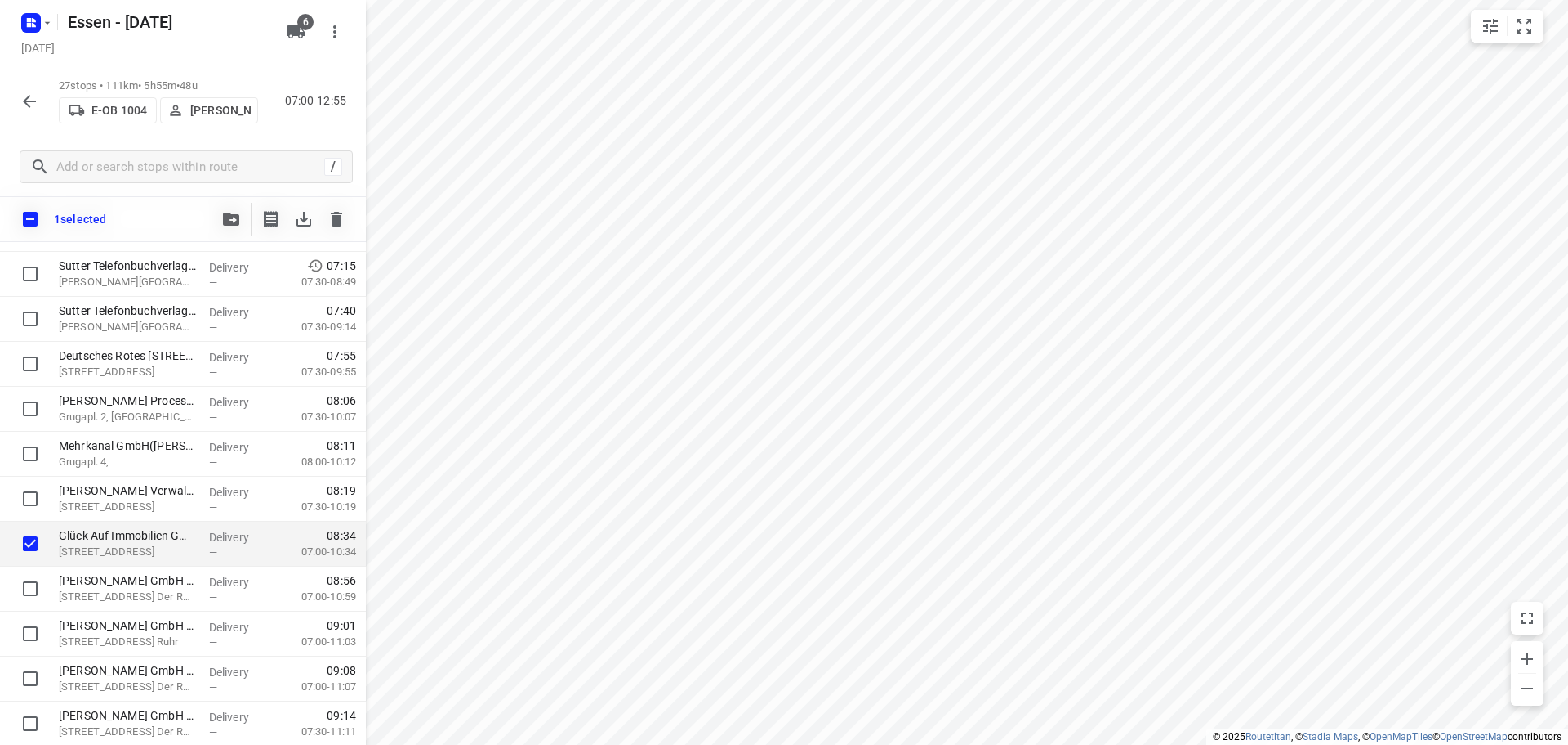
click at [26, 105] on icon "button" at bounding box center [29, 101] width 20 height 20
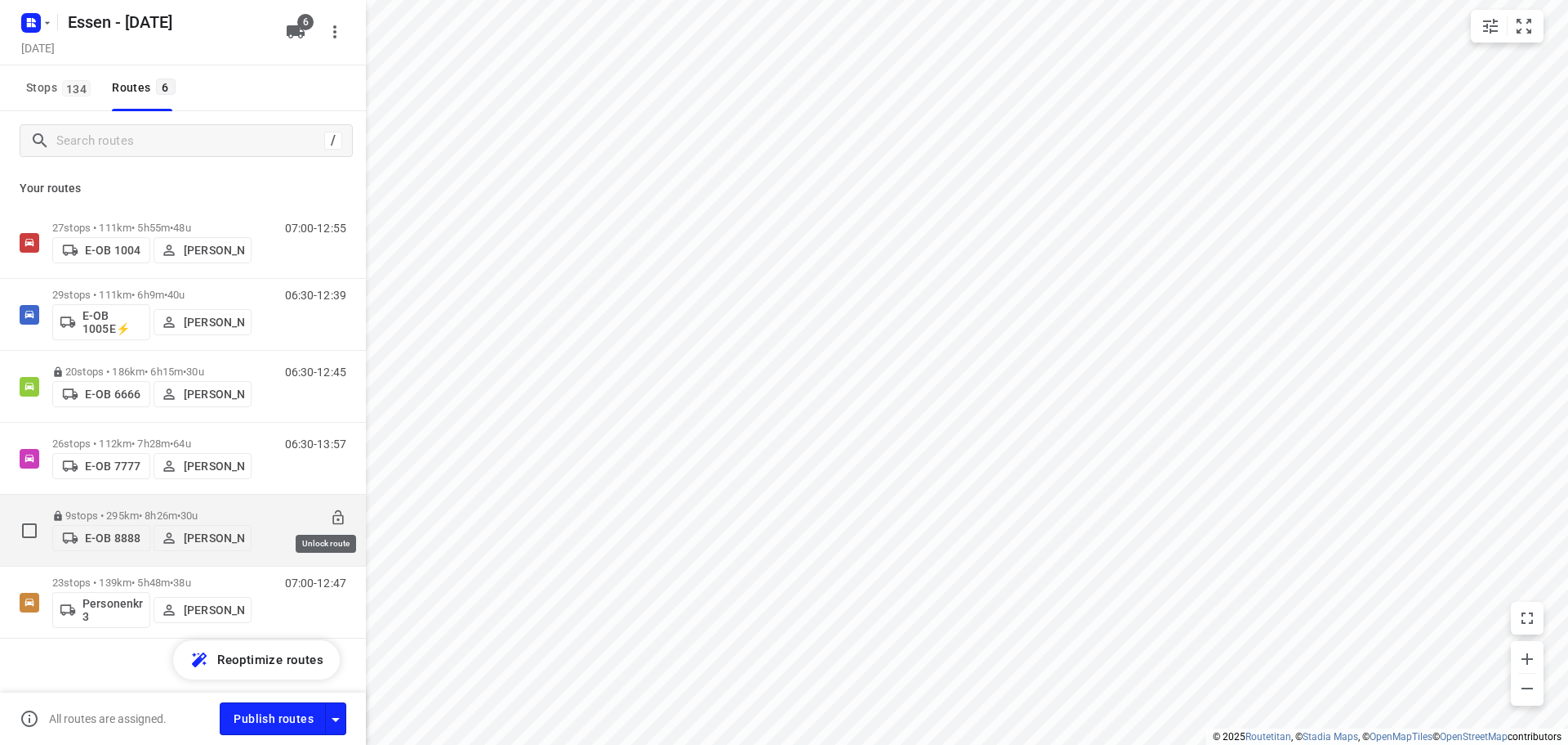
click at [330, 516] on icon at bounding box center [338, 517] width 16 height 16
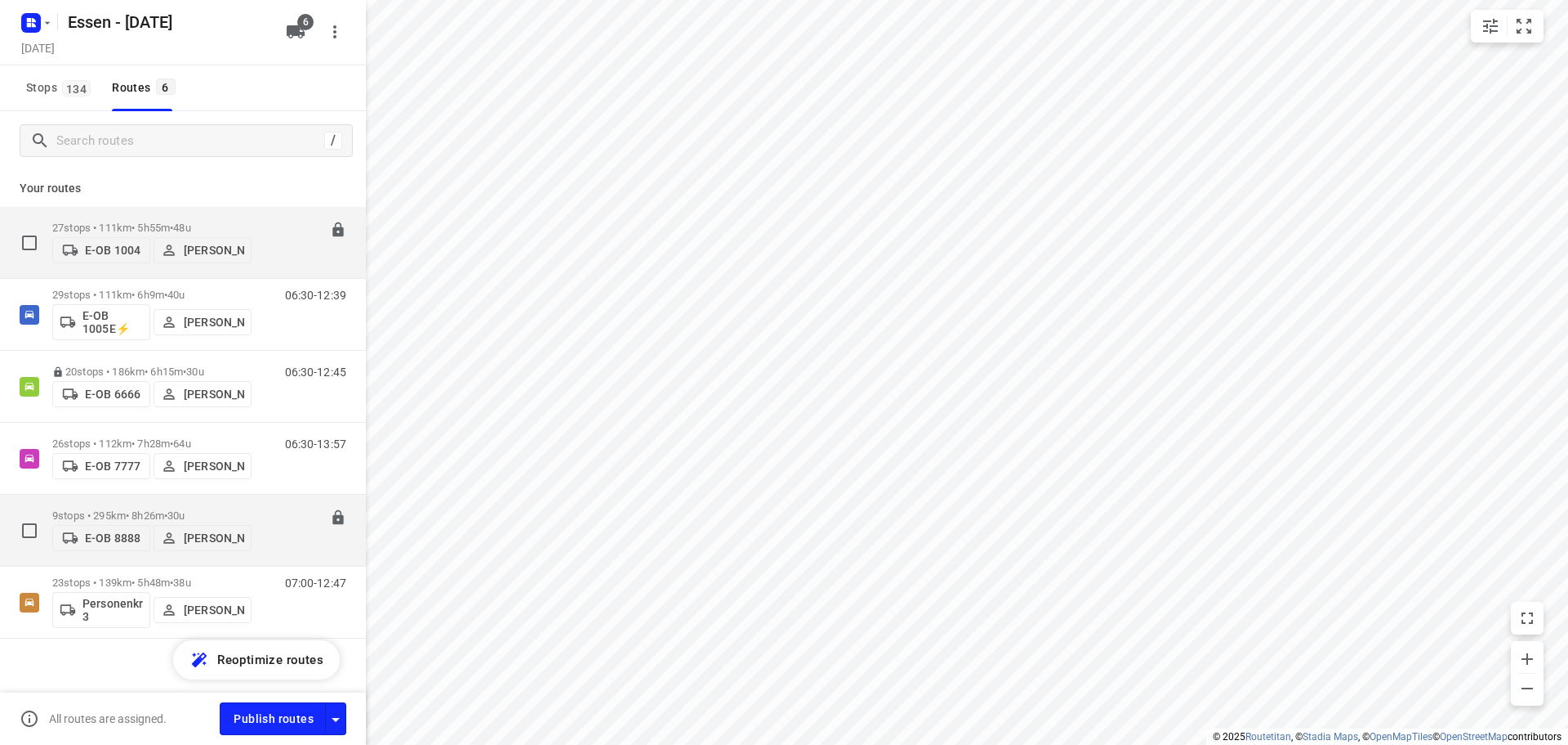
click at [146, 221] on p "27 stops • 111km • 5h55m • 48u" at bounding box center [152, 227] width 199 height 12
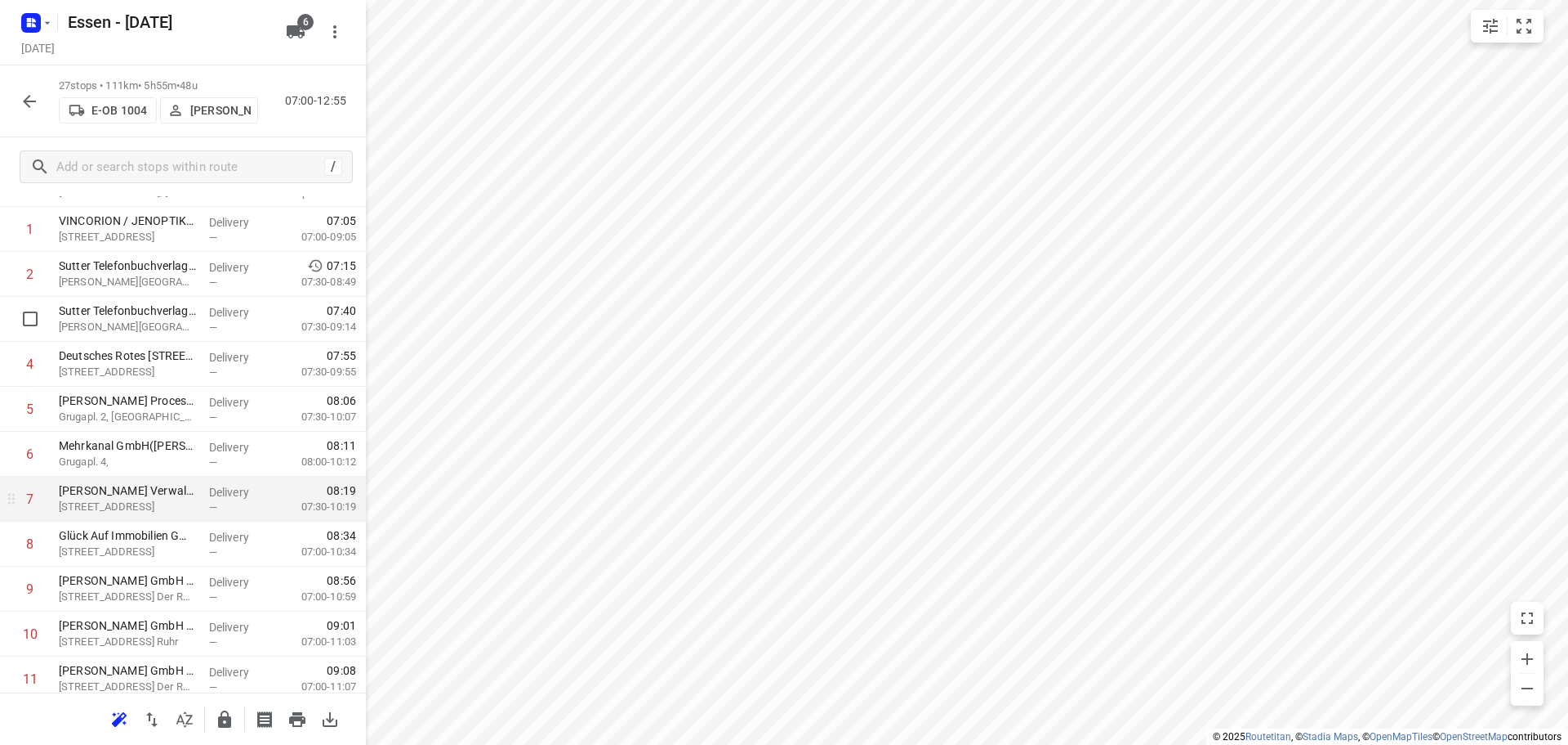
scroll to position [163, 0]
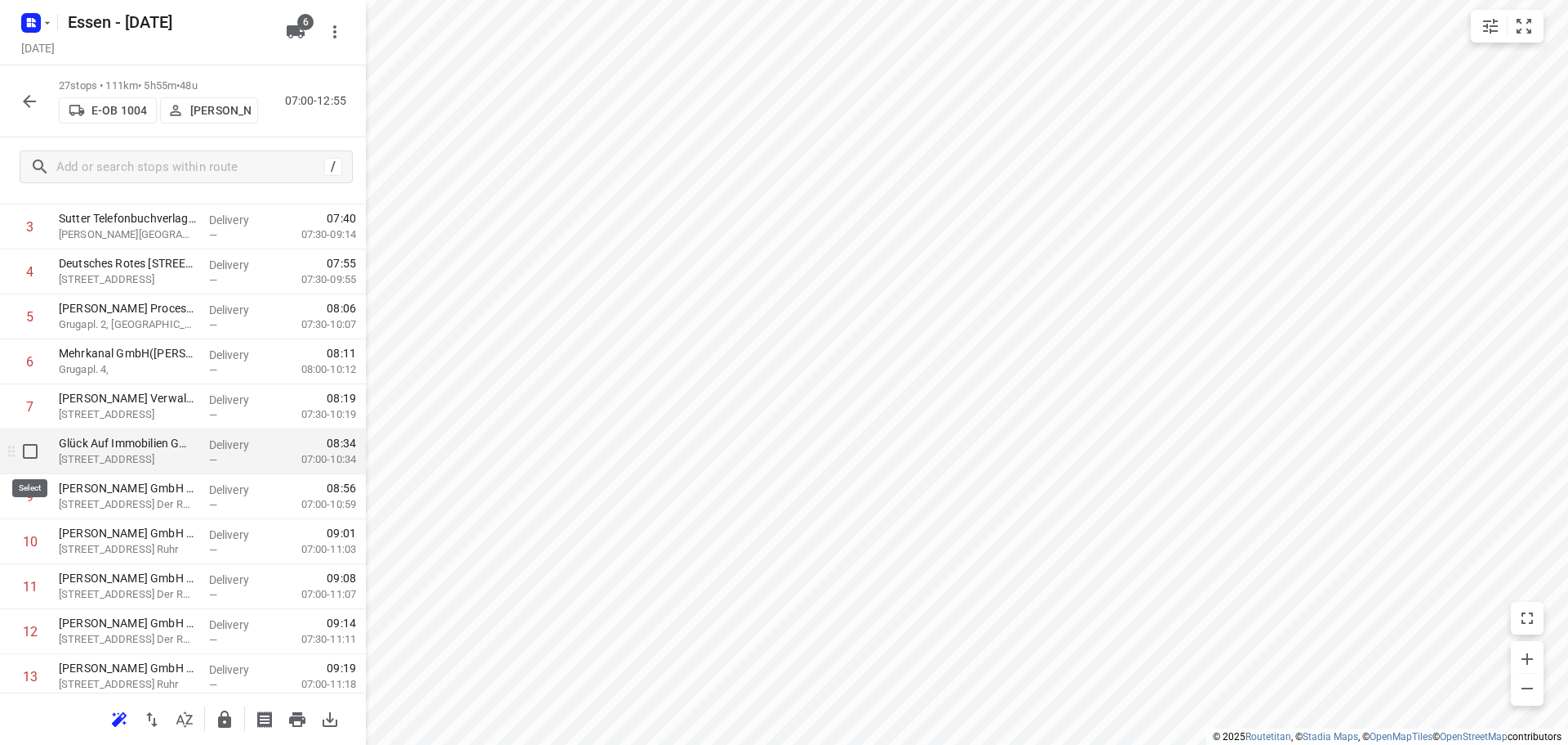
click at [29, 450] on input "checkbox" at bounding box center [30, 451] width 33 height 33
checkbox input "true"
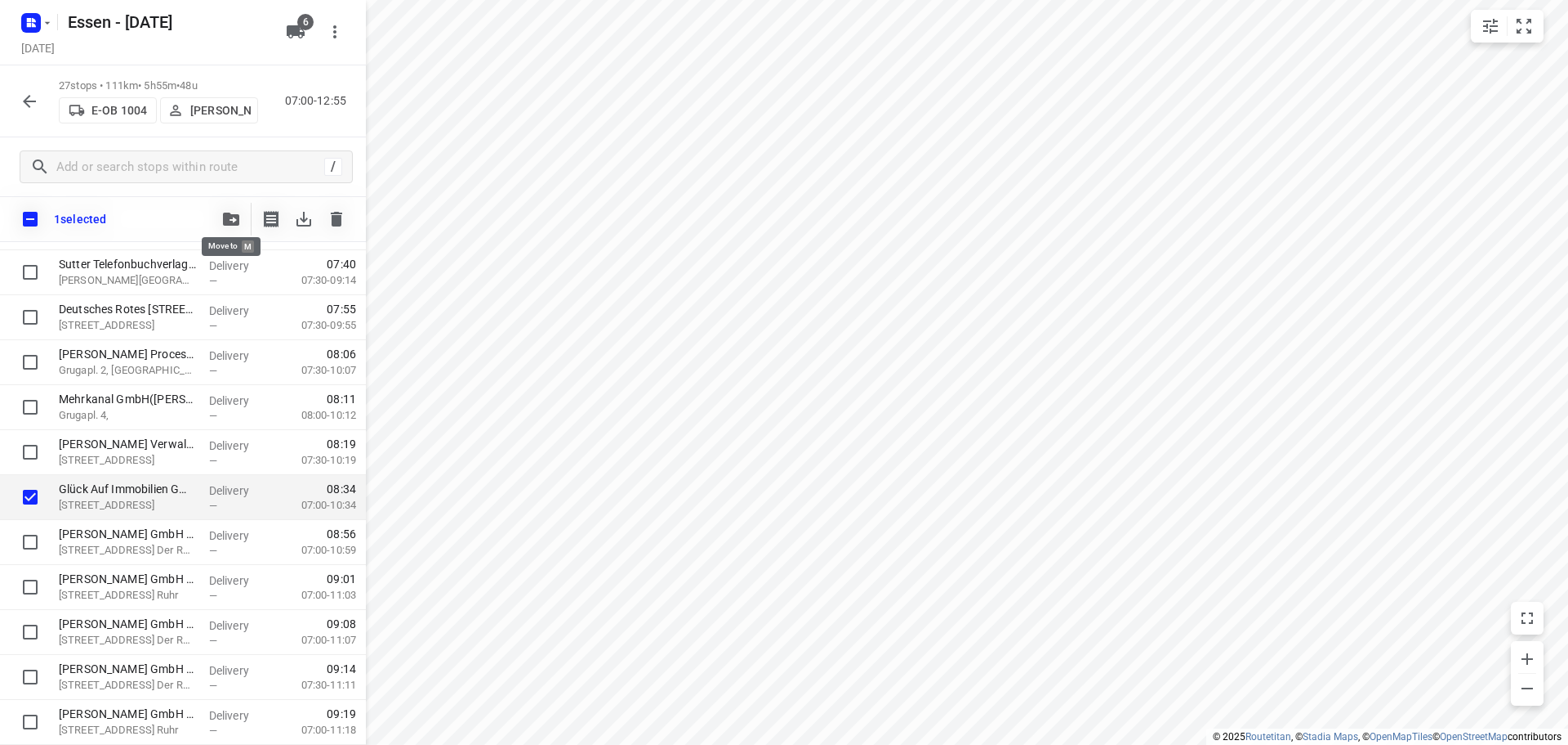
click at [228, 218] on icon "button" at bounding box center [231, 219] width 16 height 13
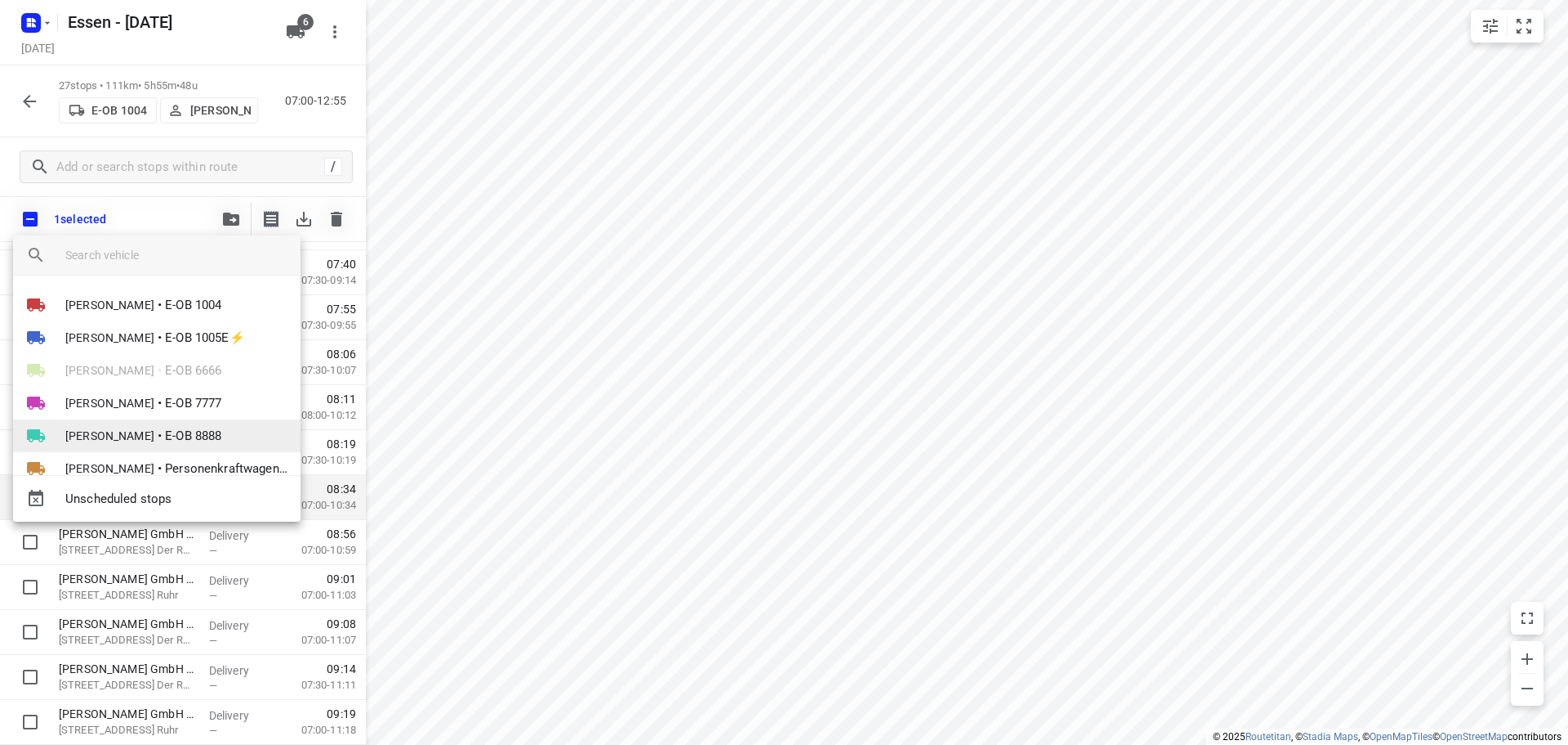
click at [151, 436] on li "[PERSON_NAME] • E-OB 8888" at bounding box center [157, 435] width 288 height 33
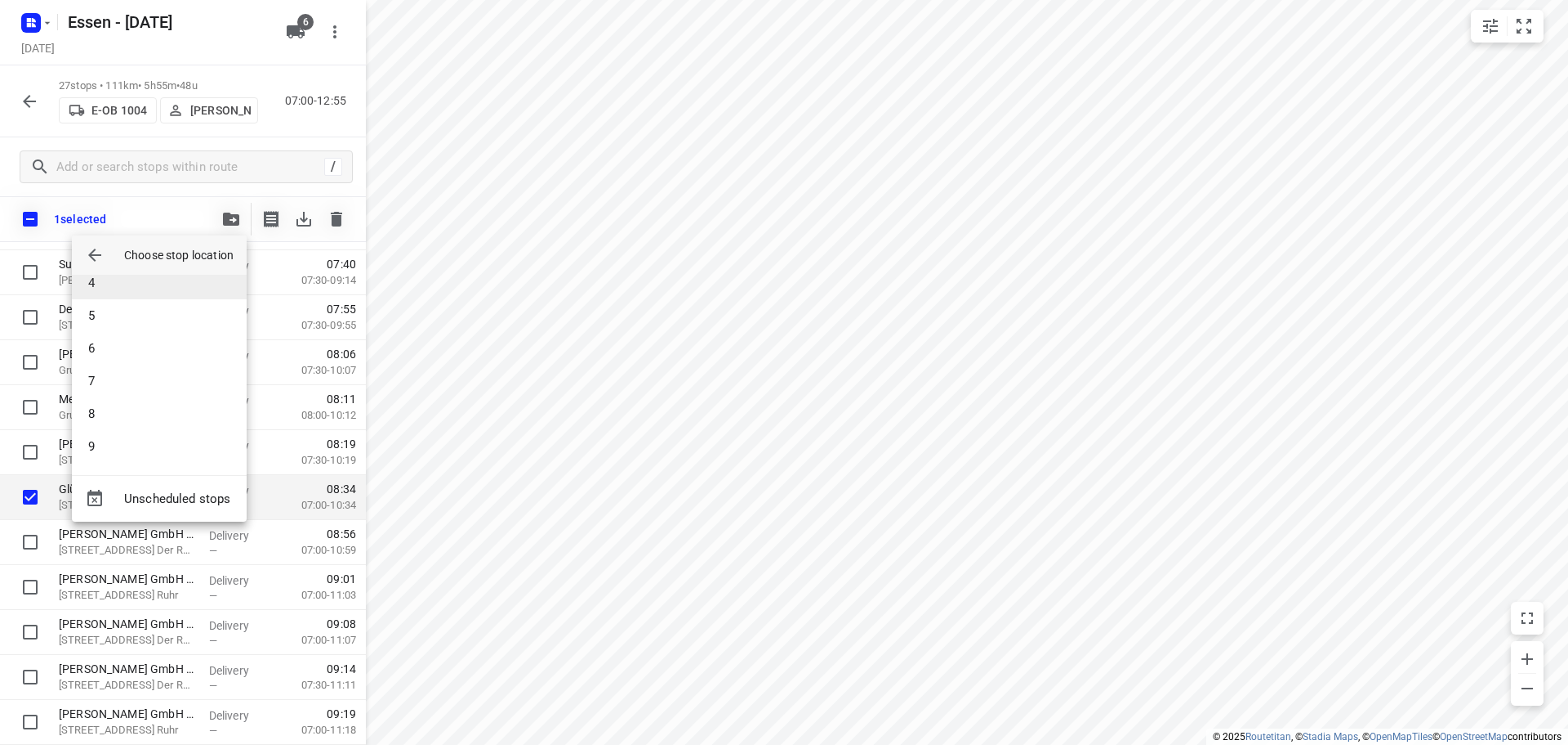
scroll to position [114, 0]
click at [127, 439] on li "9" at bounding box center [159, 446] width 175 height 33
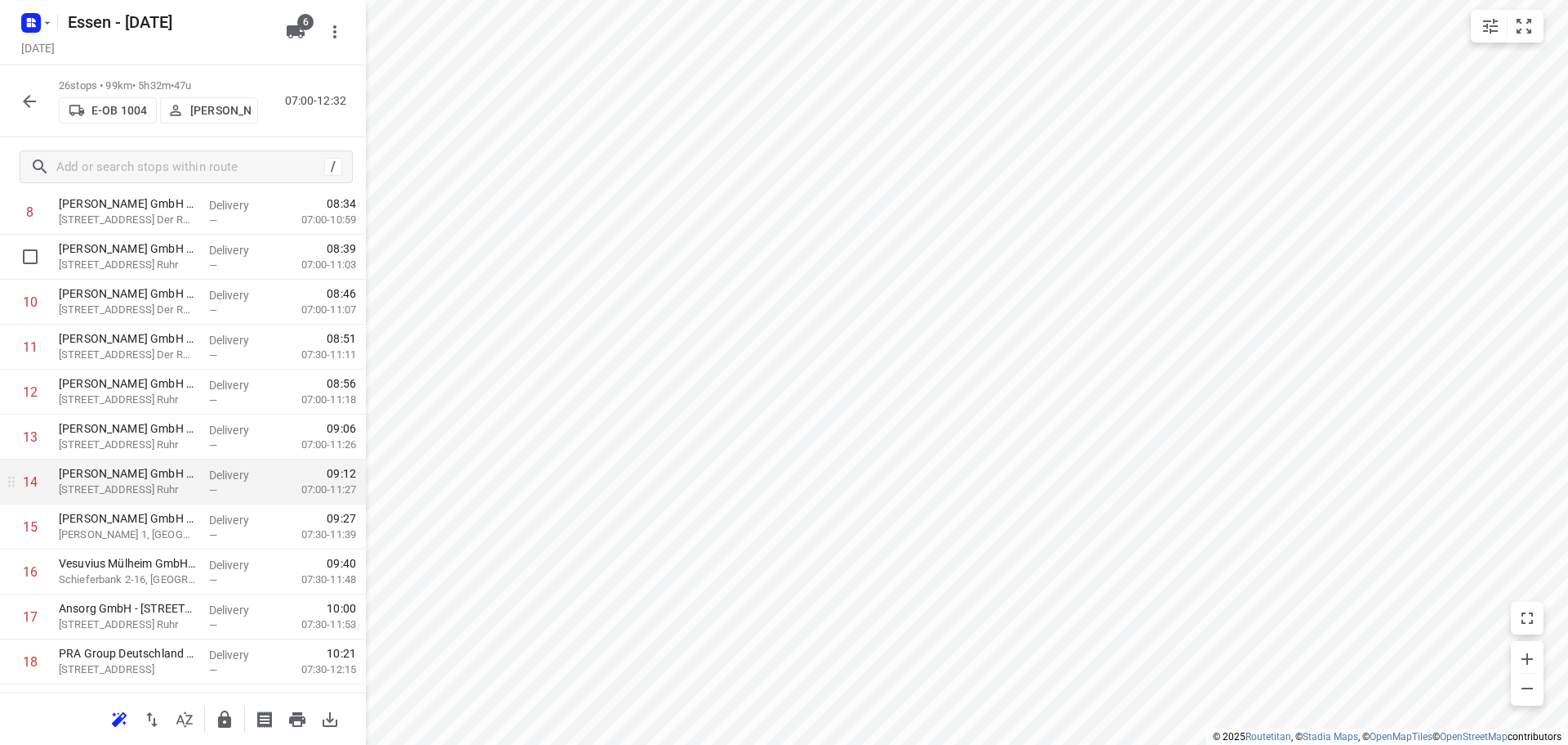
scroll to position [408, 0]
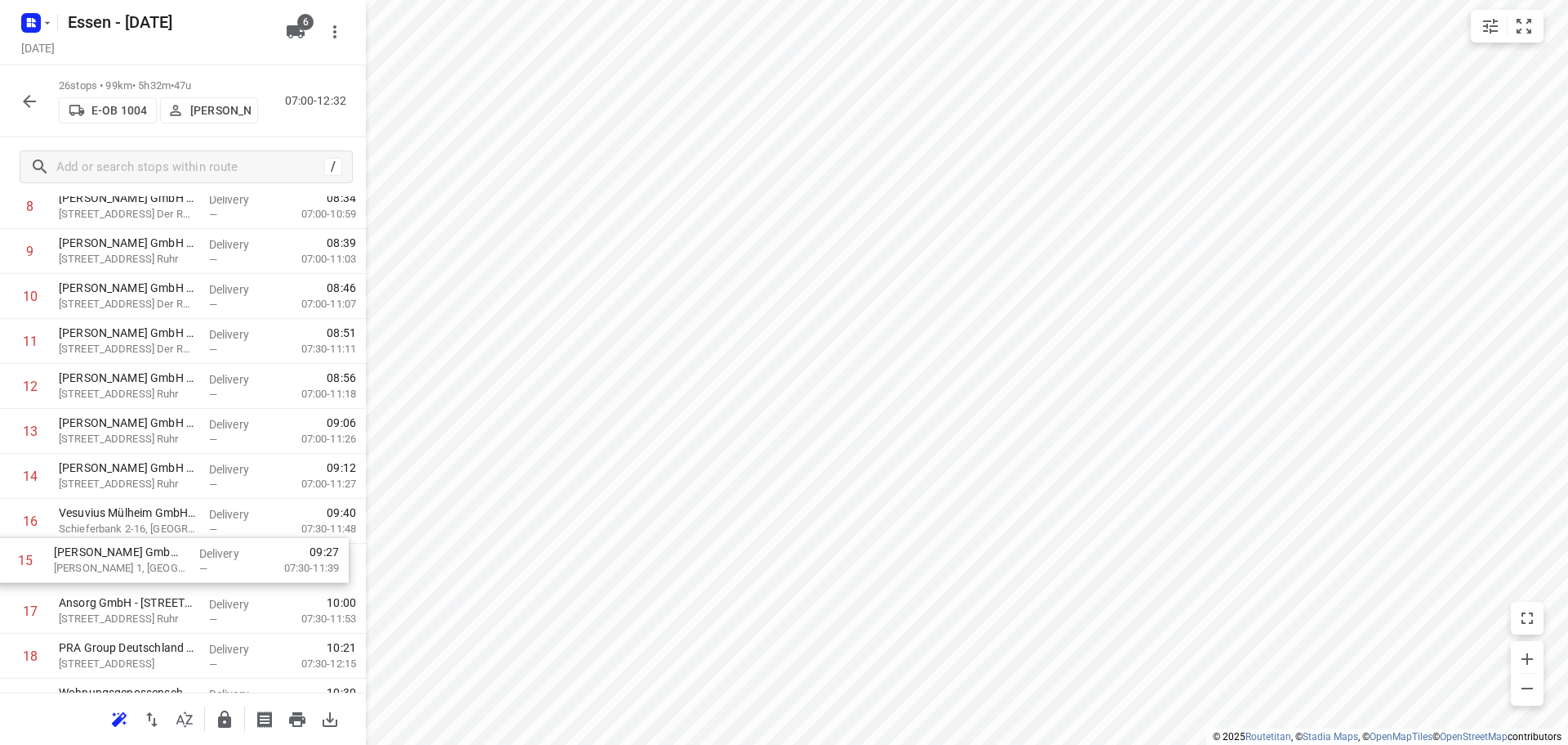
drag, startPoint x: 144, startPoint y: 529, endPoint x: 139, endPoint y: 574, distance: 45.3
click at [139, 574] on div "1 VINCORION / JENOPTIK([PERSON_NAME]) [STREET_ADDRESS] Delivery — 07:05 07:00-0…" at bounding box center [183, 454] width 366 height 1169
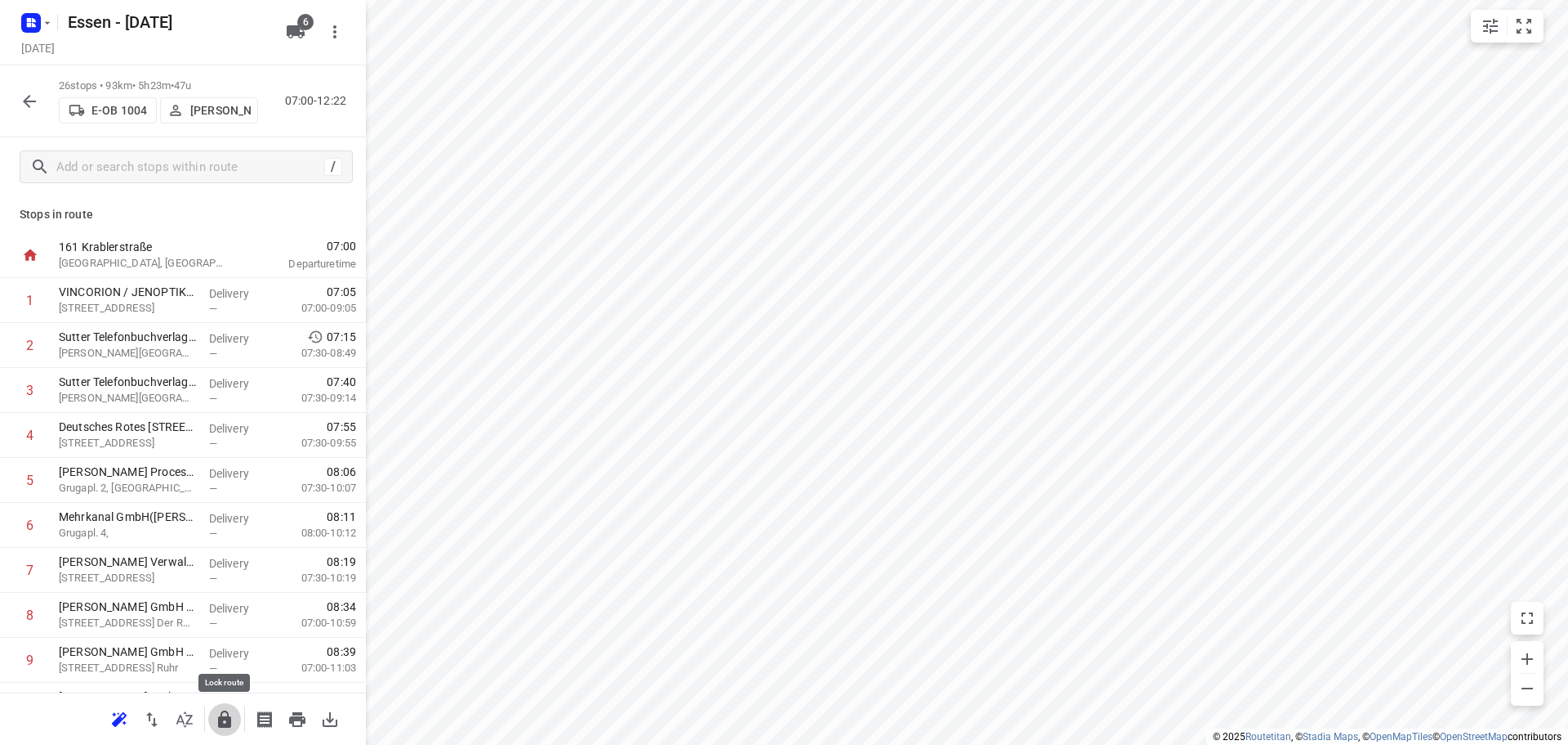
click at [221, 709] on icon "button" at bounding box center [224, 719] width 20 height 20
click at [19, 105] on button "button" at bounding box center [29, 101] width 33 height 33
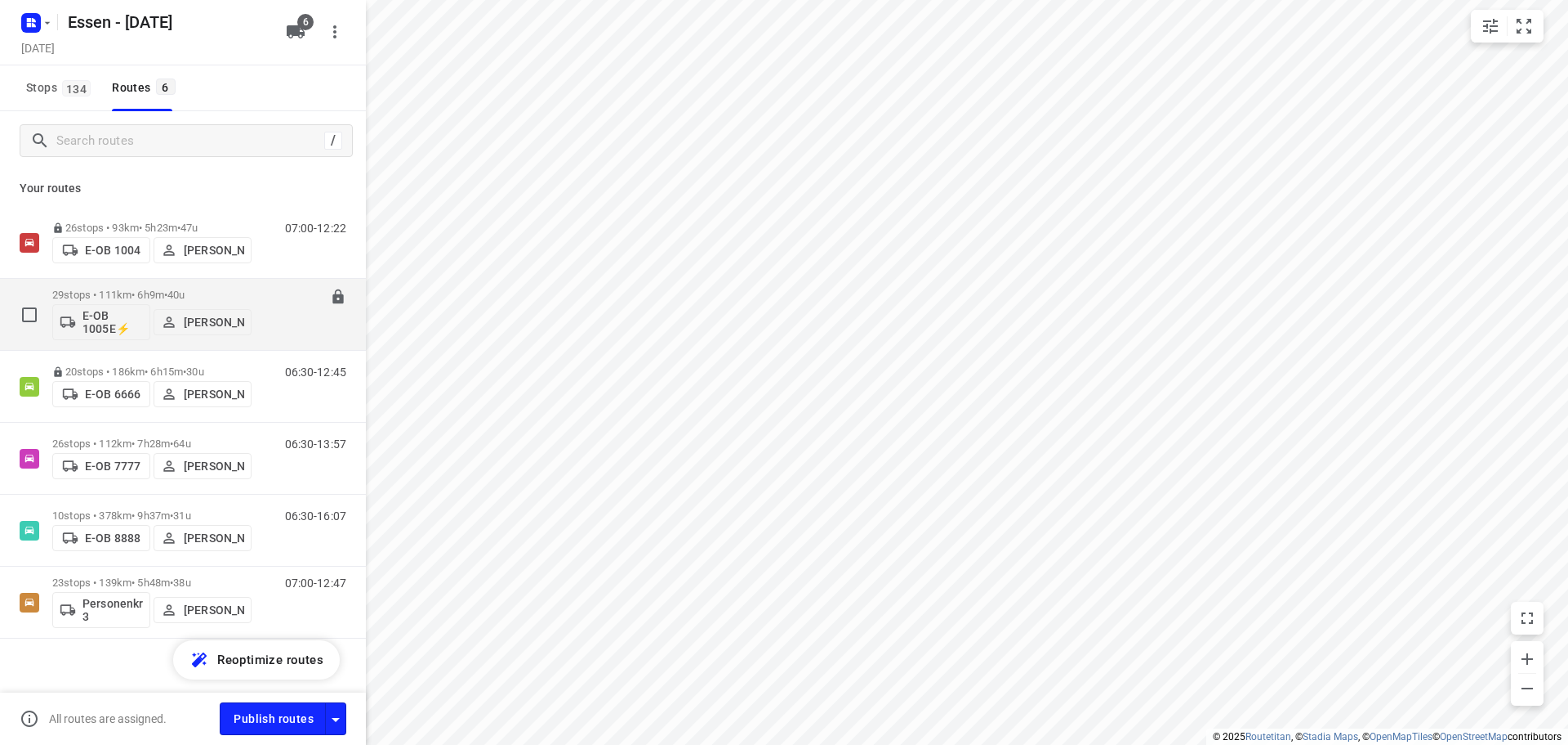
click at [264, 301] on div "06:30-12:39" at bounding box center [305, 318] width 81 height 60
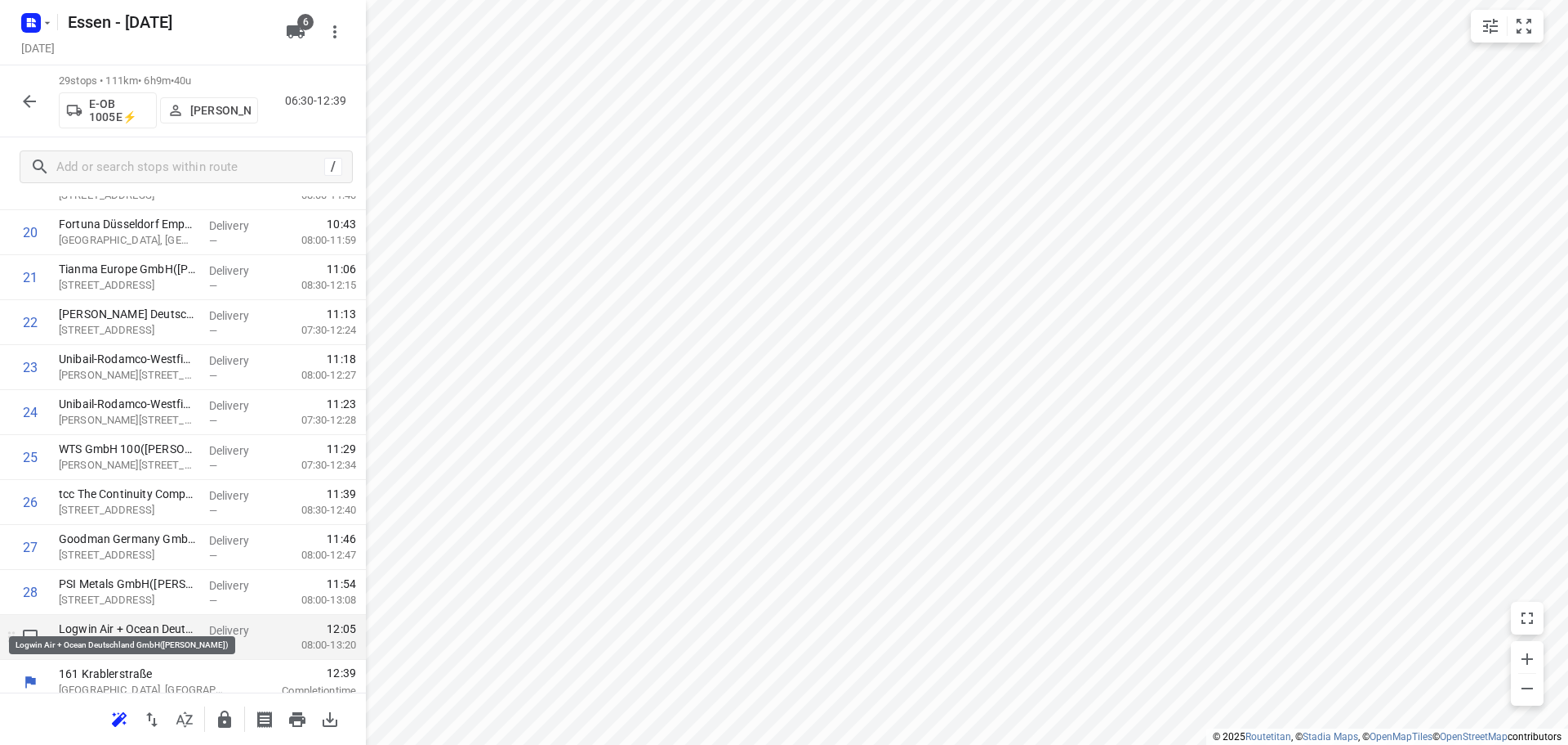
scroll to position [934, 0]
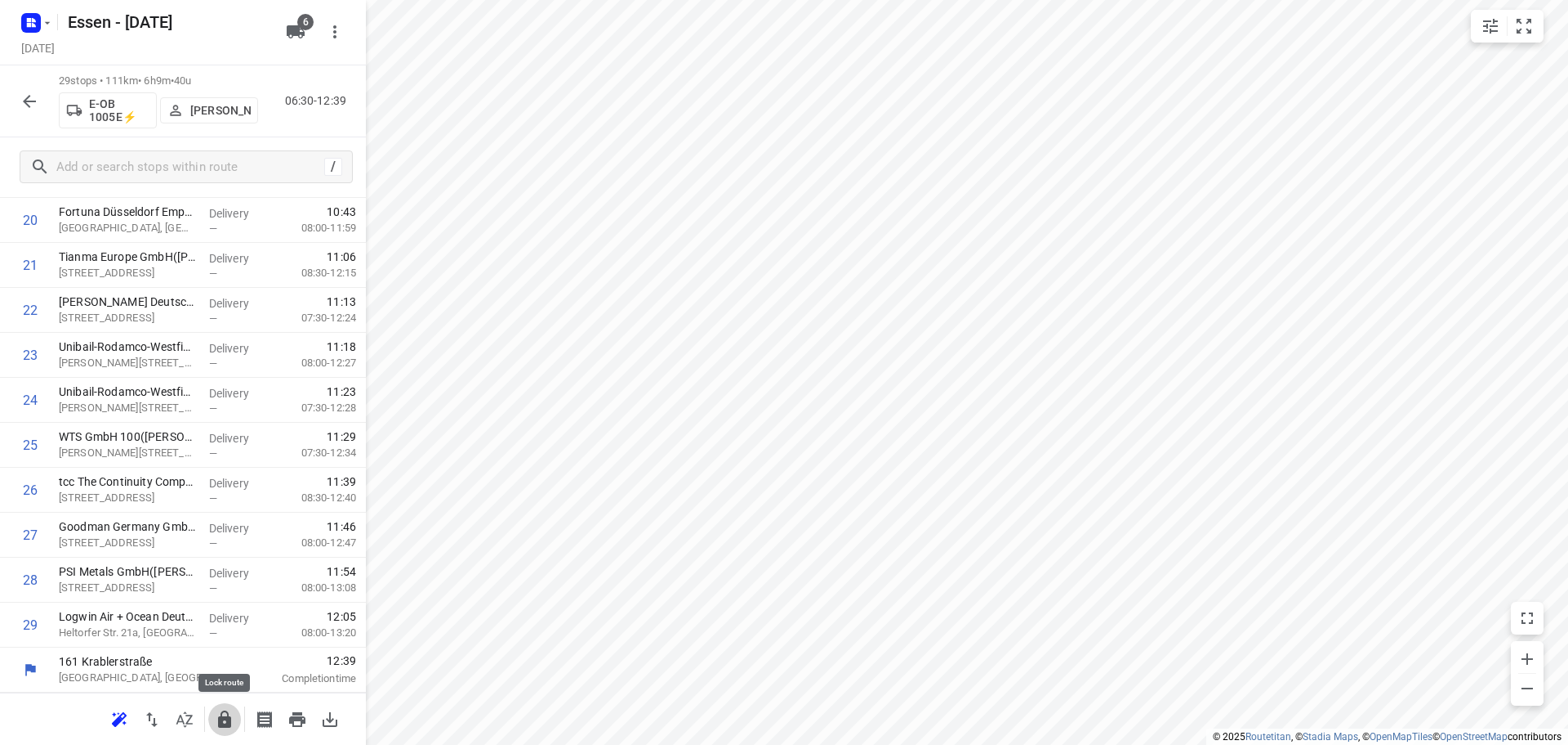
click at [224, 707] on button "button" at bounding box center [224, 719] width 33 height 33
click at [31, 100] on icon "button" at bounding box center [29, 101] width 20 height 20
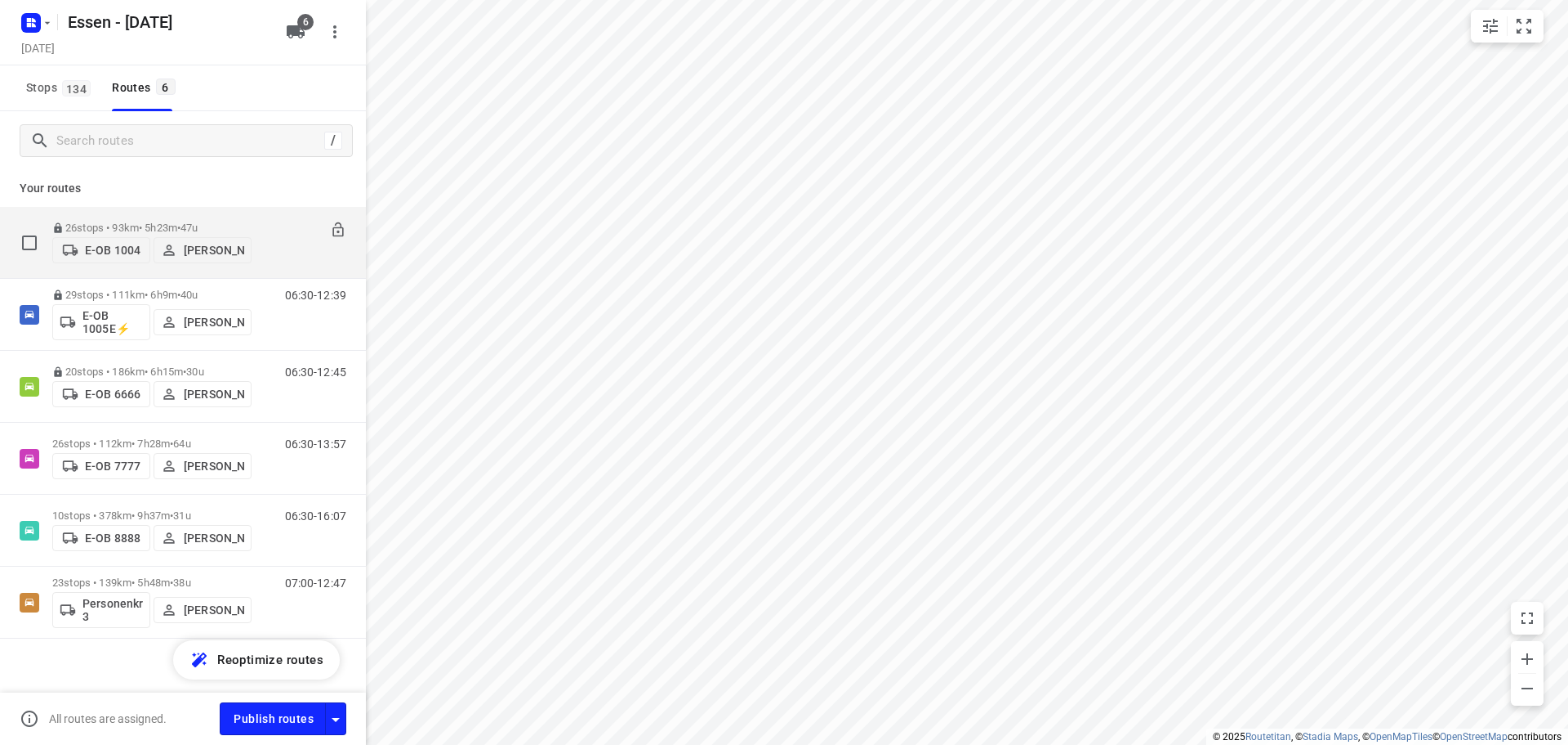
scroll to position [11, 0]
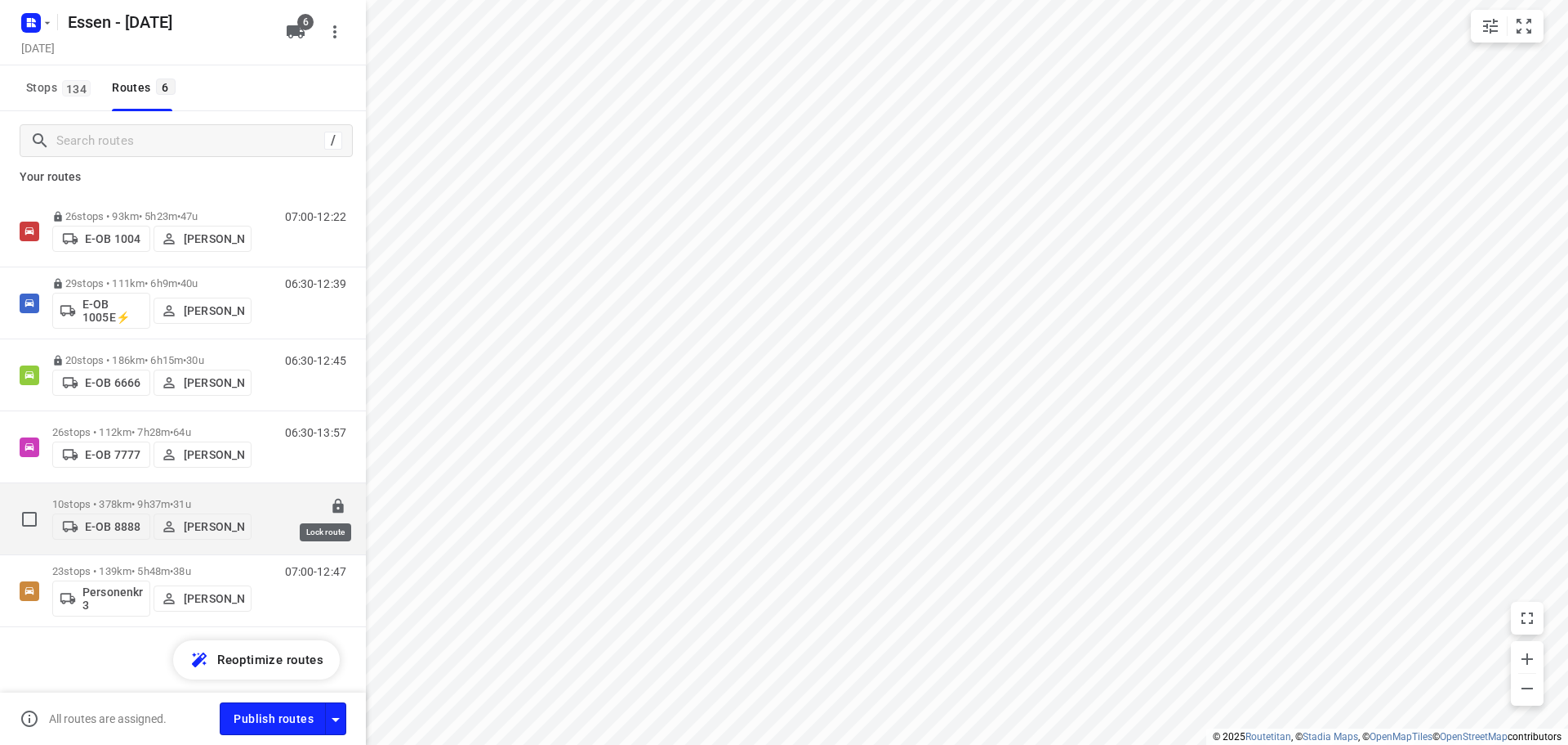
click at [330, 498] on icon at bounding box center [338, 506] width 16 height 16
click at [229, 502] on p "10 stops • 378km • 9h37m • 31u" at bounding box center [152, 504] width 199 height 12
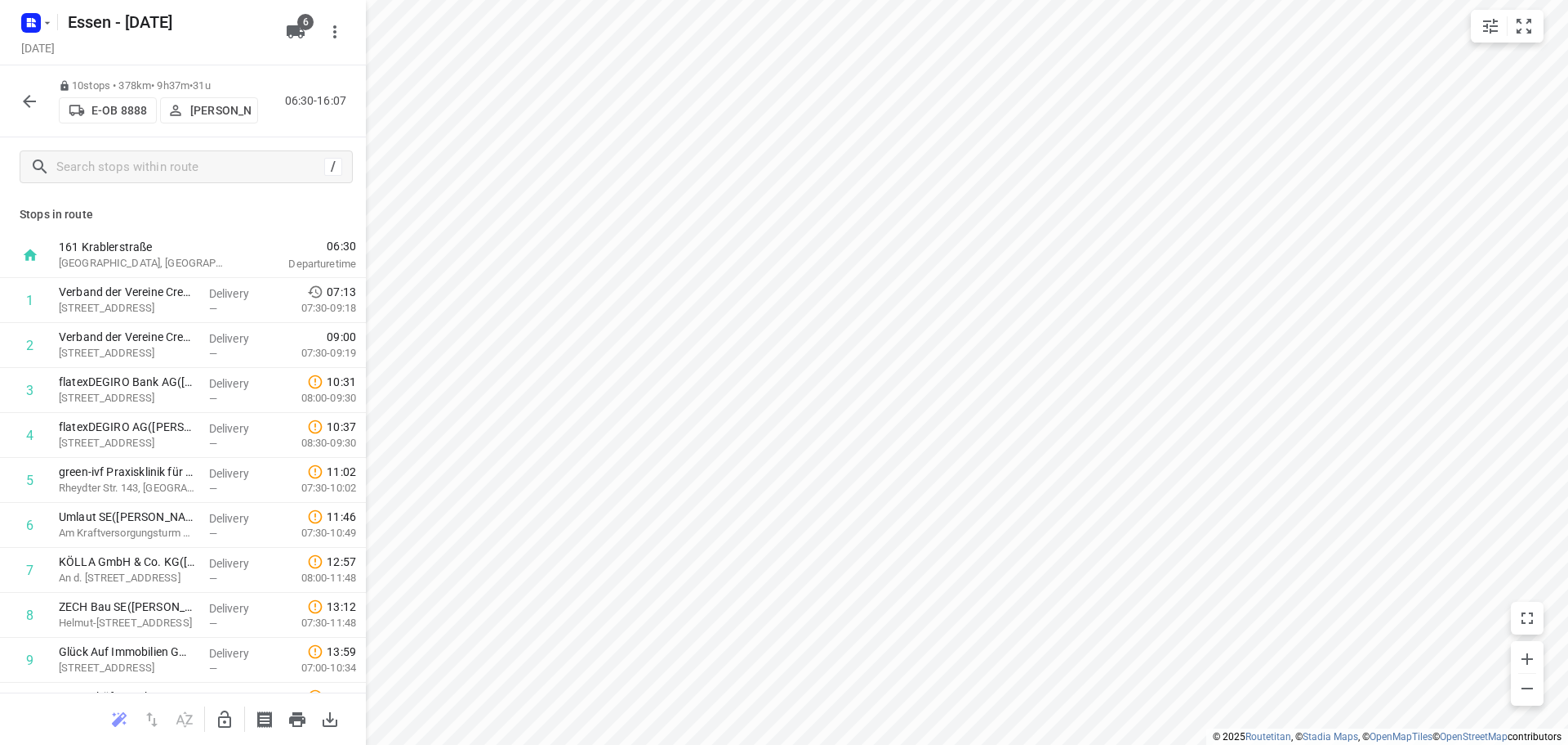
click at [23, 100] on icon "button" at bounding box center [29, 101] width 20 height 20
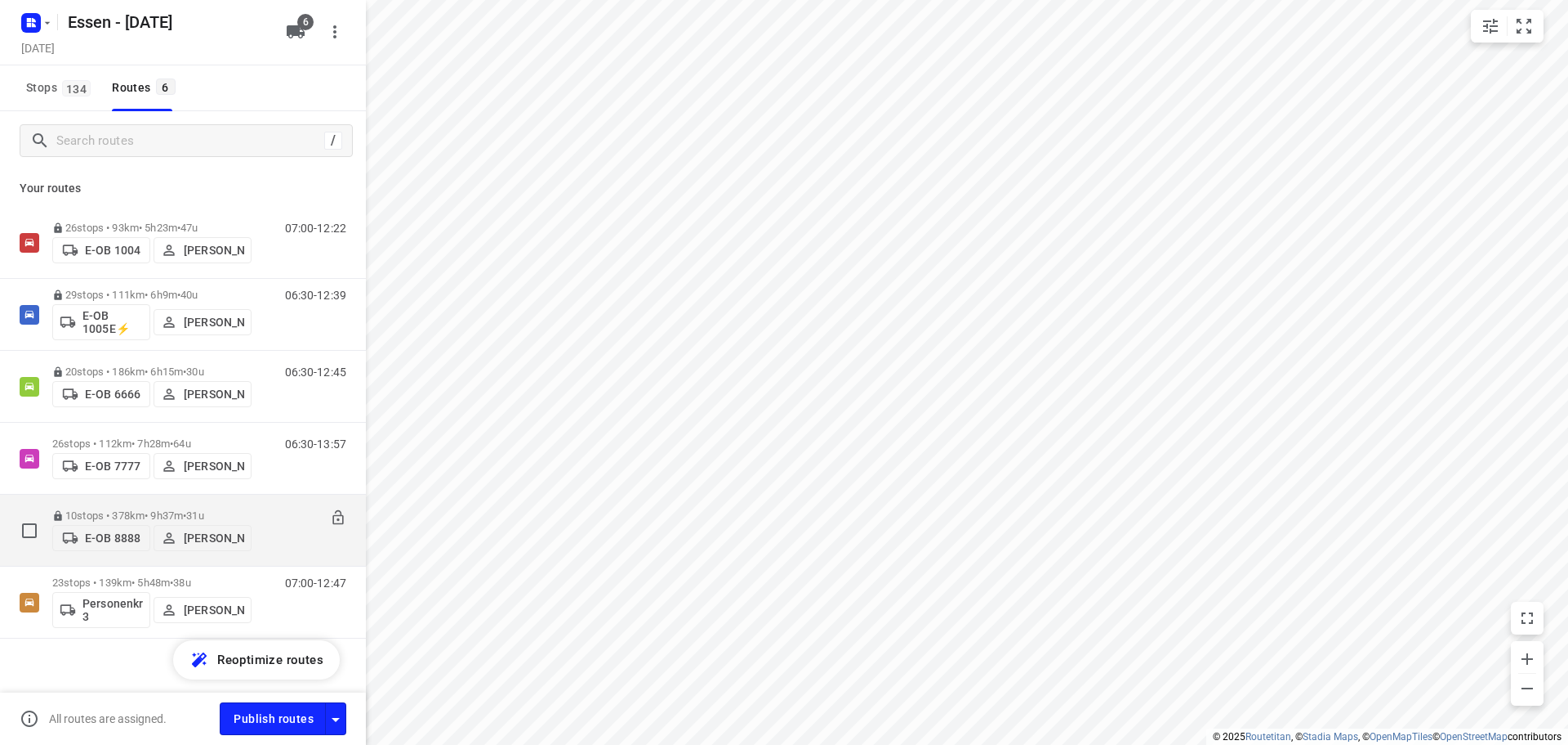
click at [249, 509] on p "10 stops • 378km • 9h37m • 31u" at bounding box center [152, 515] width 199 height 12
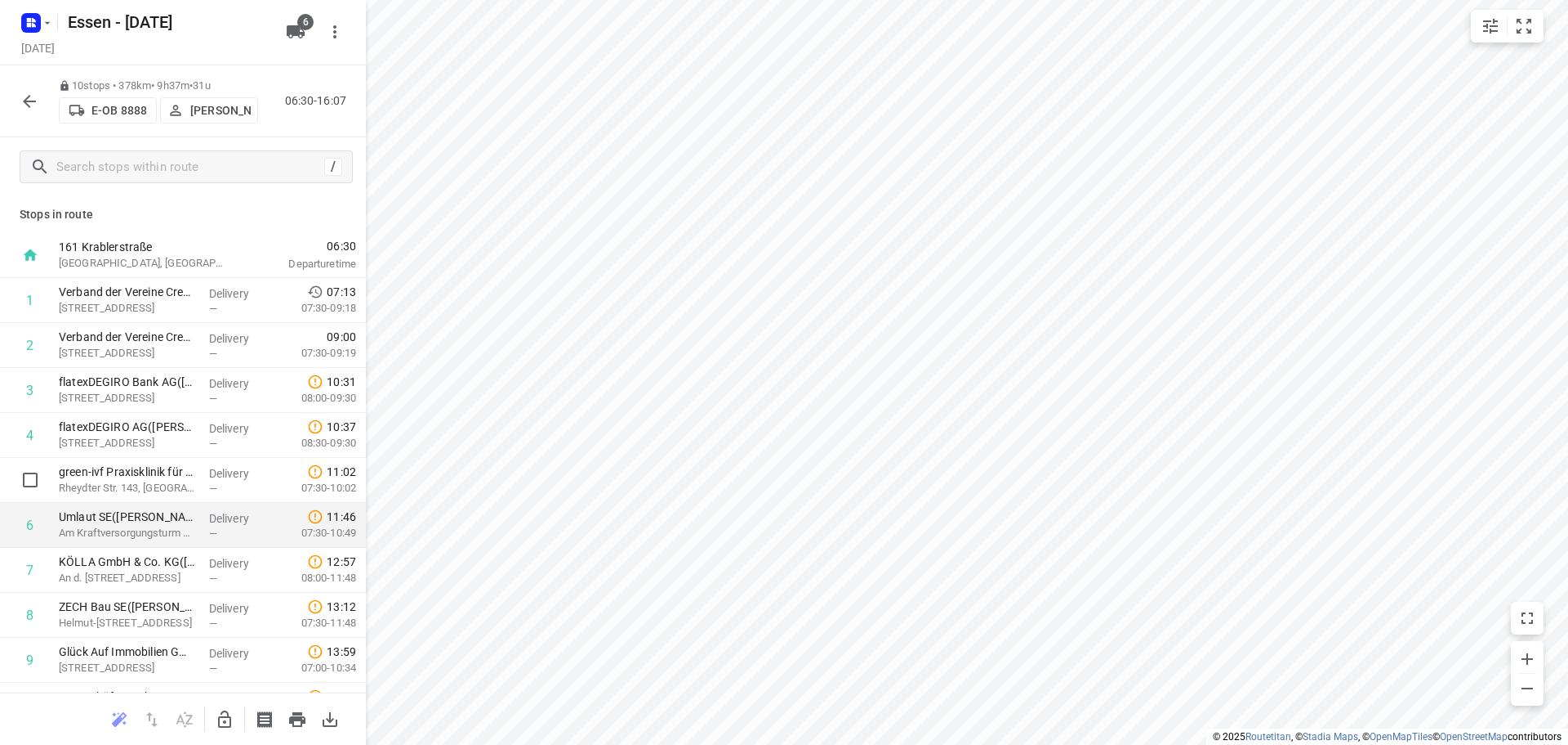
scroll to position [80, 0]
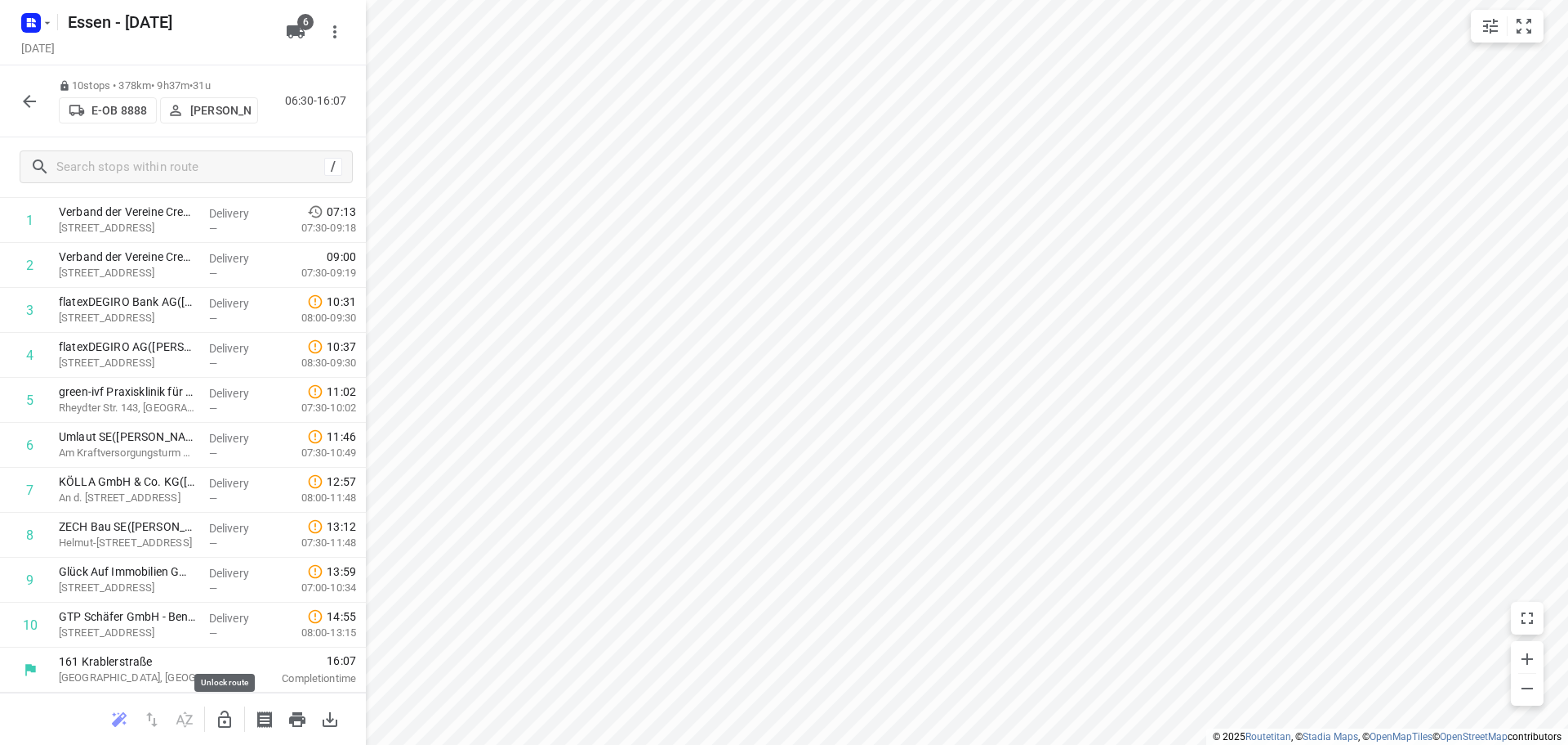
click at [222, 718] on icon "button" at bounding box center [224, 719] width 20 height 20
drag, startPoint x: 120, startPoint y: 587, endPoint x: 127, endPoint y: 634, distance: 47.5
click at [127, 634] on div "1 Verband der Vereine Creditreform e.V.([PERSON_NAME]) [GEOGRAPHIC_DATA] 13, Ne…" at bounding box center [183, 422] width 366 height 449
drag, startPoint x: 161, startPoint y: 587, endPoint x: 157, endPoint y: 441, distance: 146.1
click at [157, 441] on div "1 Verband der Vereine Creditreform e.V.([PERSON_NAME]) [GEOGRAPHIC_DATA] 13, Ne…" at bounding box center [183, 422] width 366 height 449
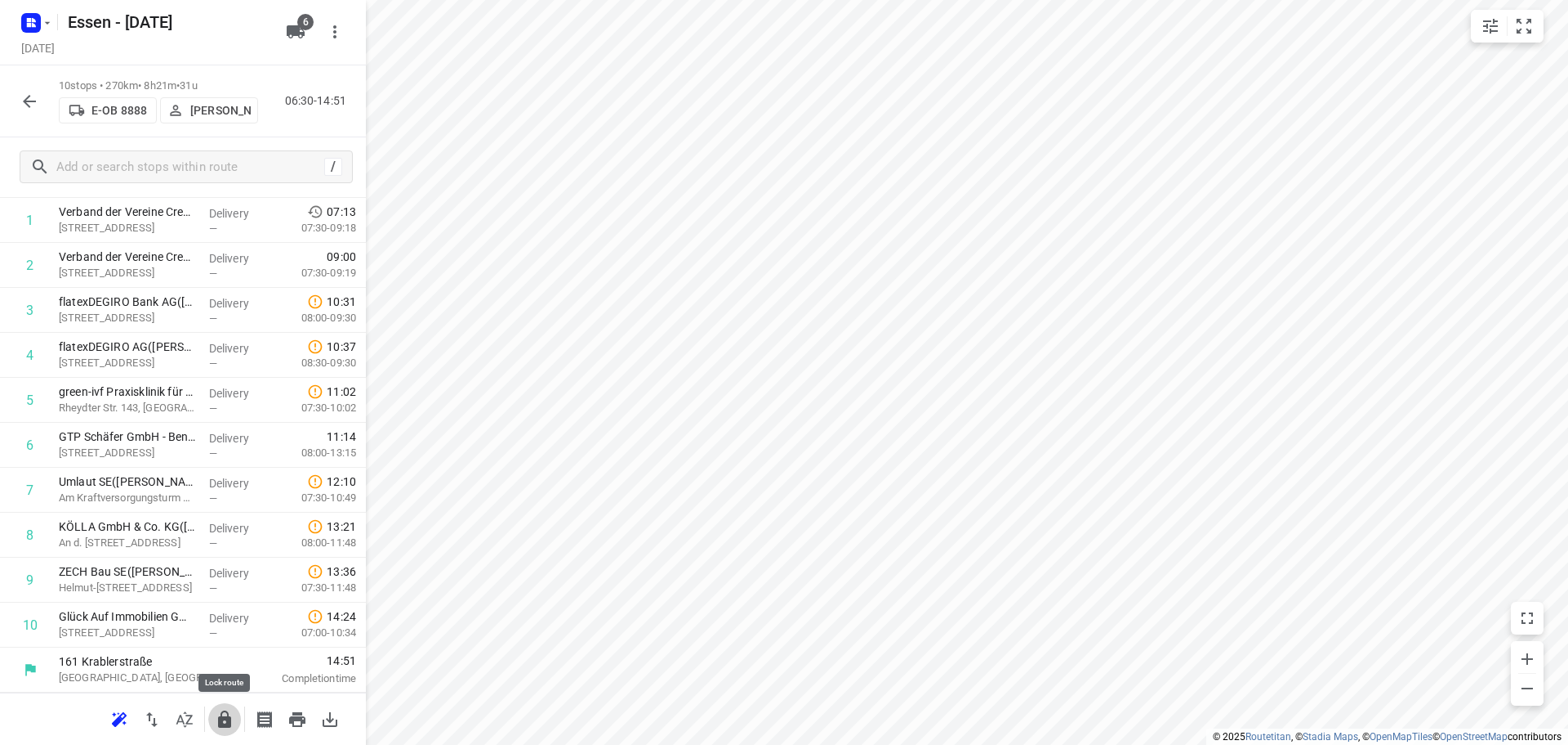
click at [236, 717] on button "button" at bounding box center [224, 719] width 33 height 33
click at [29, 93] on icon "button" at bounding box center [29, 101] width 20 height 20
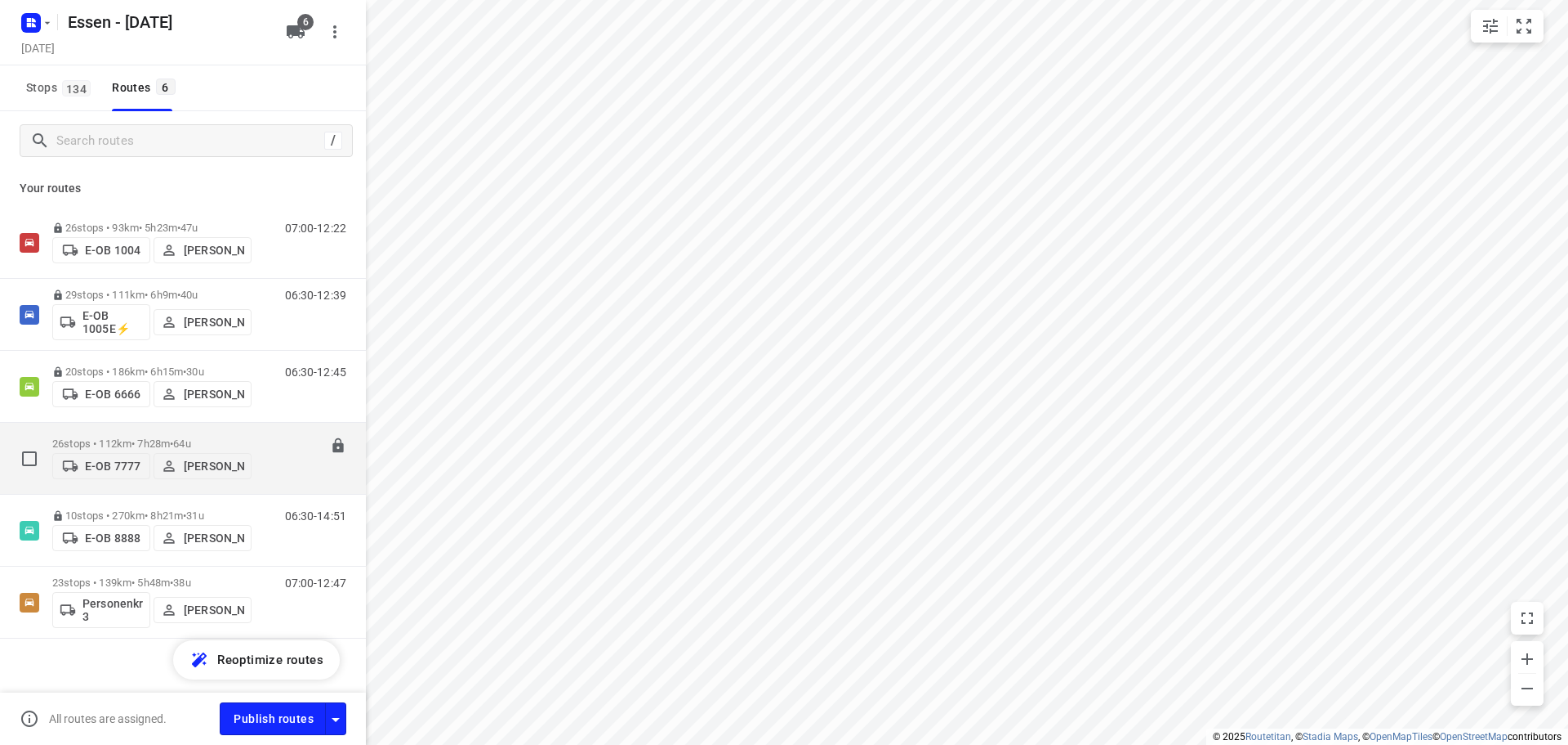
click at [269, 444] on div "06:30-13:57" at bounding box center [305, 461] width 81 height 49
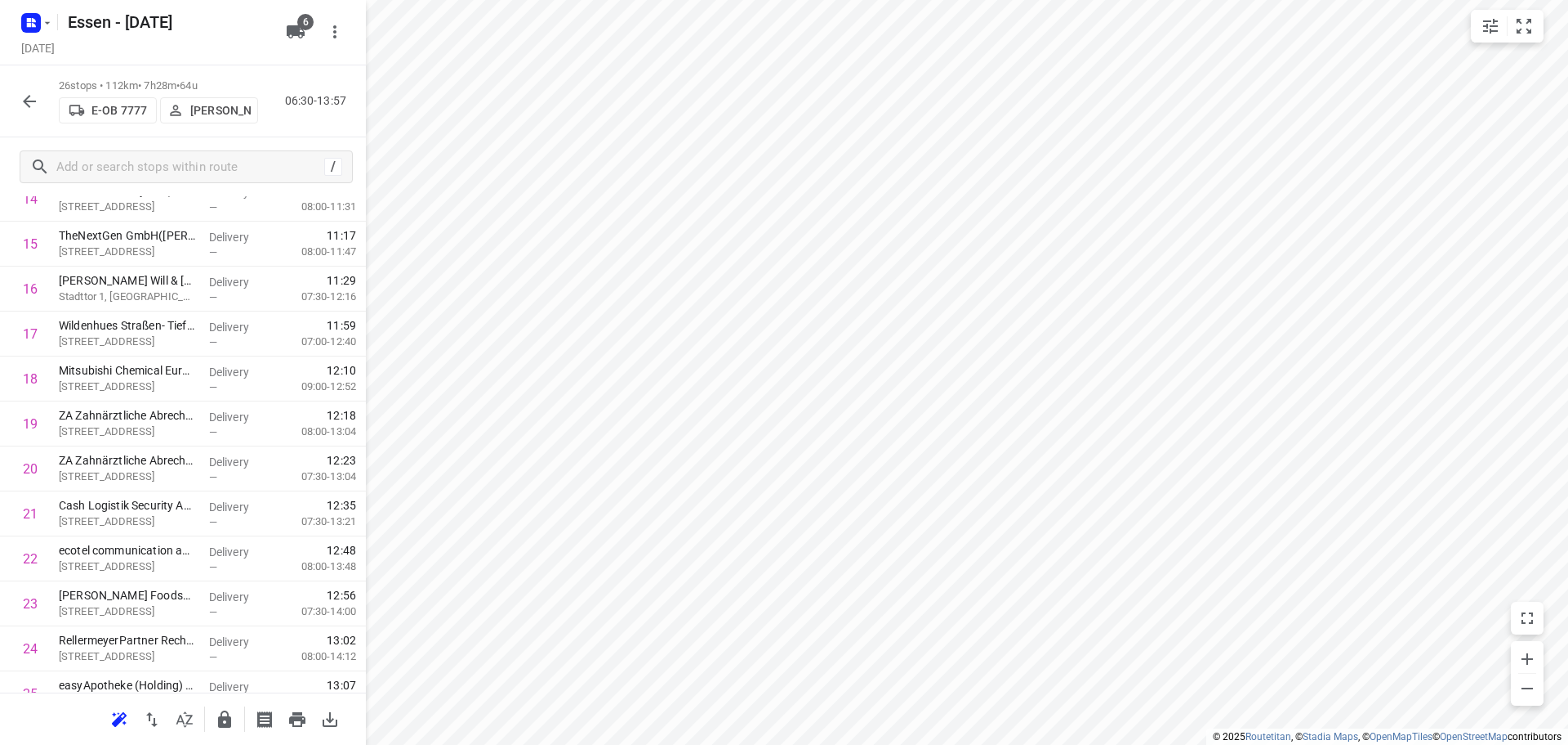
scroll to position [800, 0]
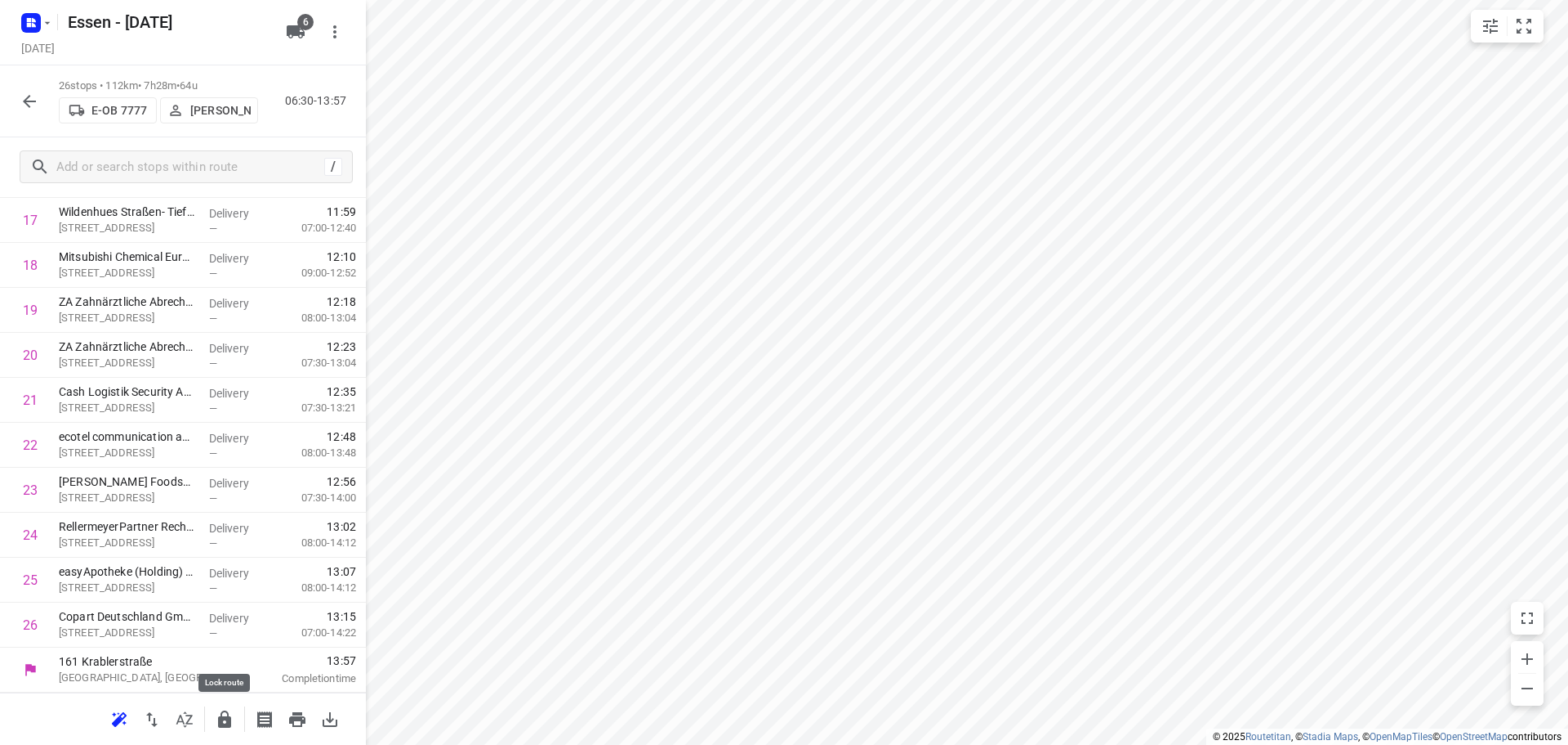
click at [234, 718] on button "button" at bounding box center [224, 719] width 33 height 33
click at [31, 107] on icon "button" at bounding box center [29, 101] width 20 height 20
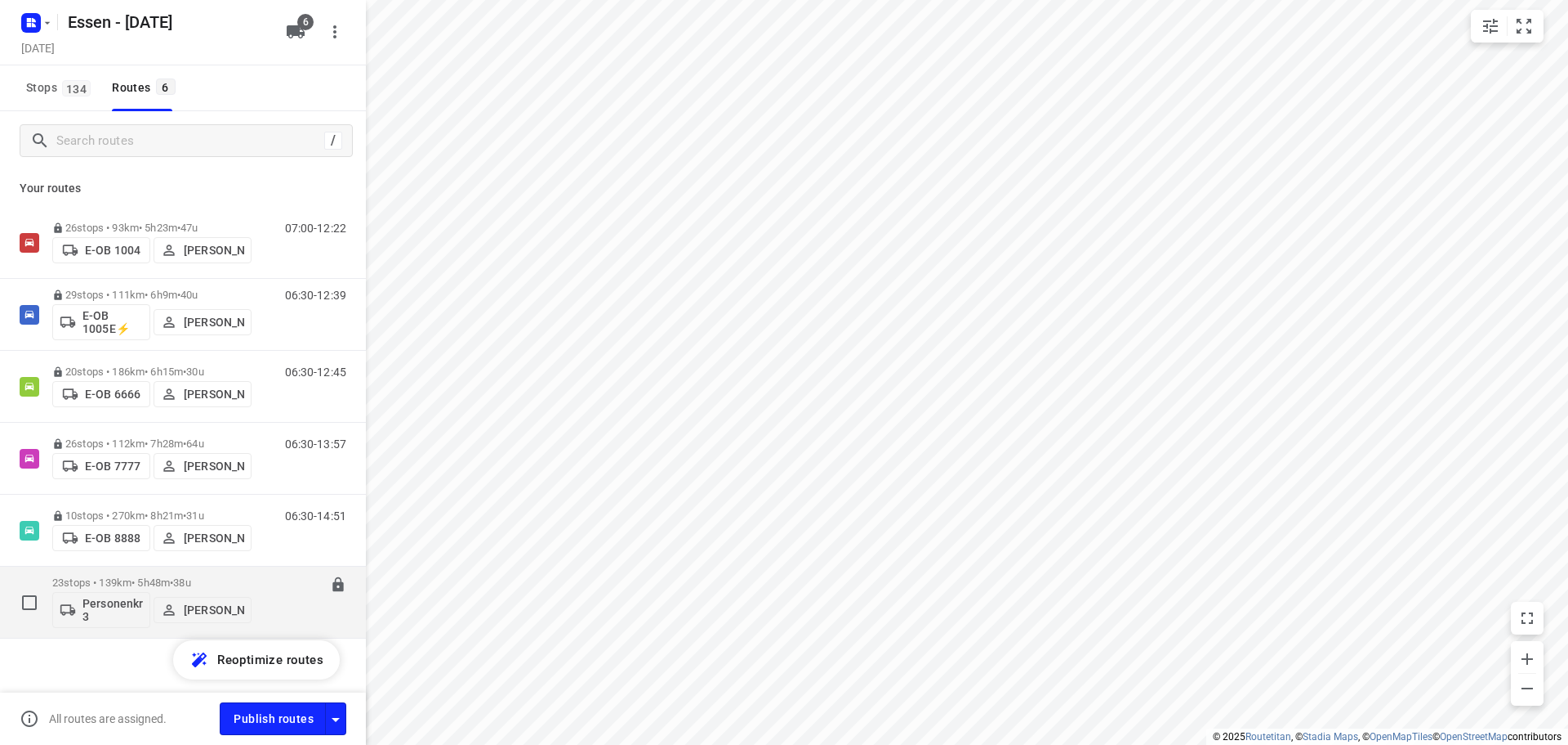
click at [231, 573] on div "23 stops • 139km • 5h48m • 38u Personenkraftwagen 3 [PERSON_NAME]" at bounding box center [152, 602] width 199 height 68
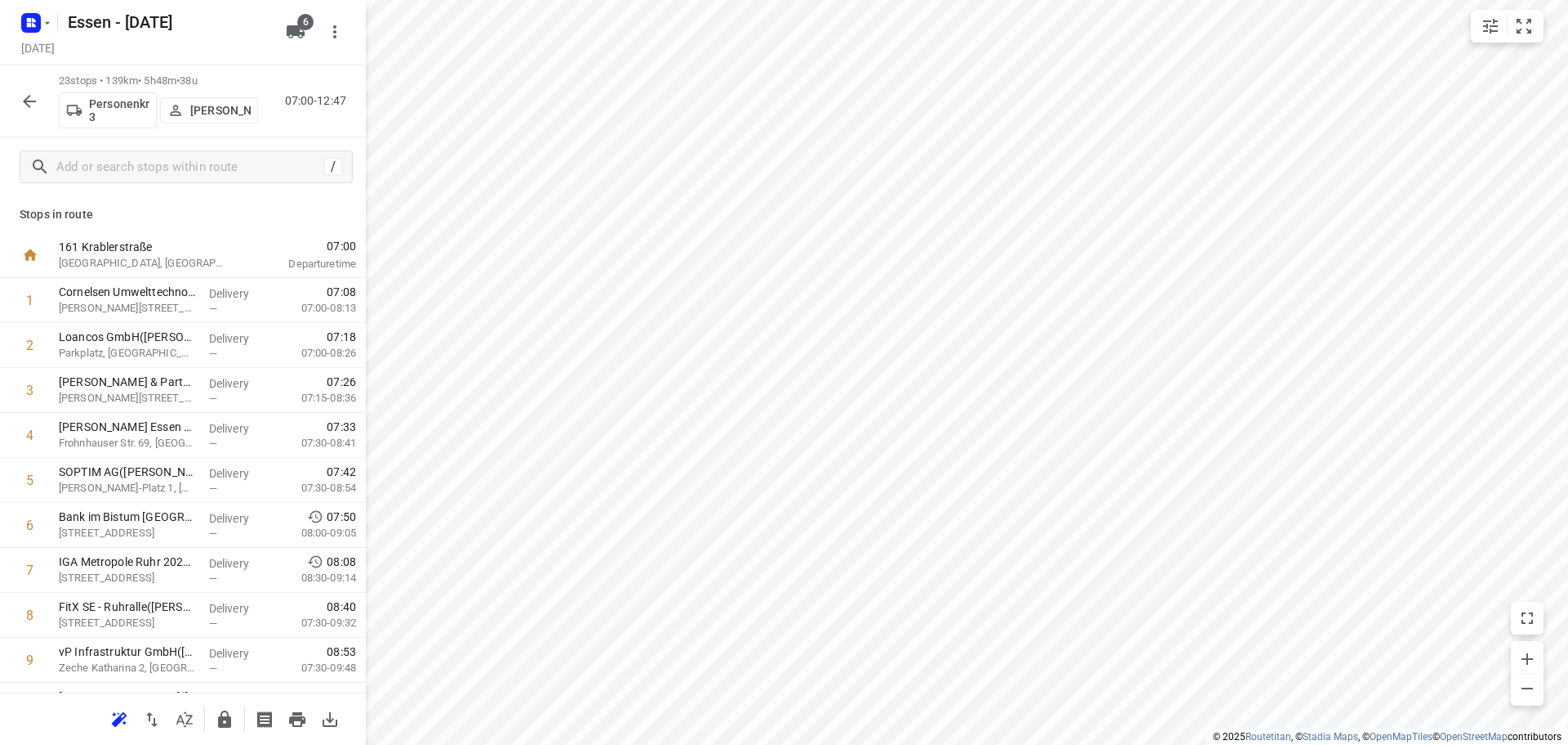
click at [148, 257] on p "[GEOGRAPHIC_DATA], [GEOGRAPHIC_DATA]" at bounding box center [144, 263] width 170 height 16
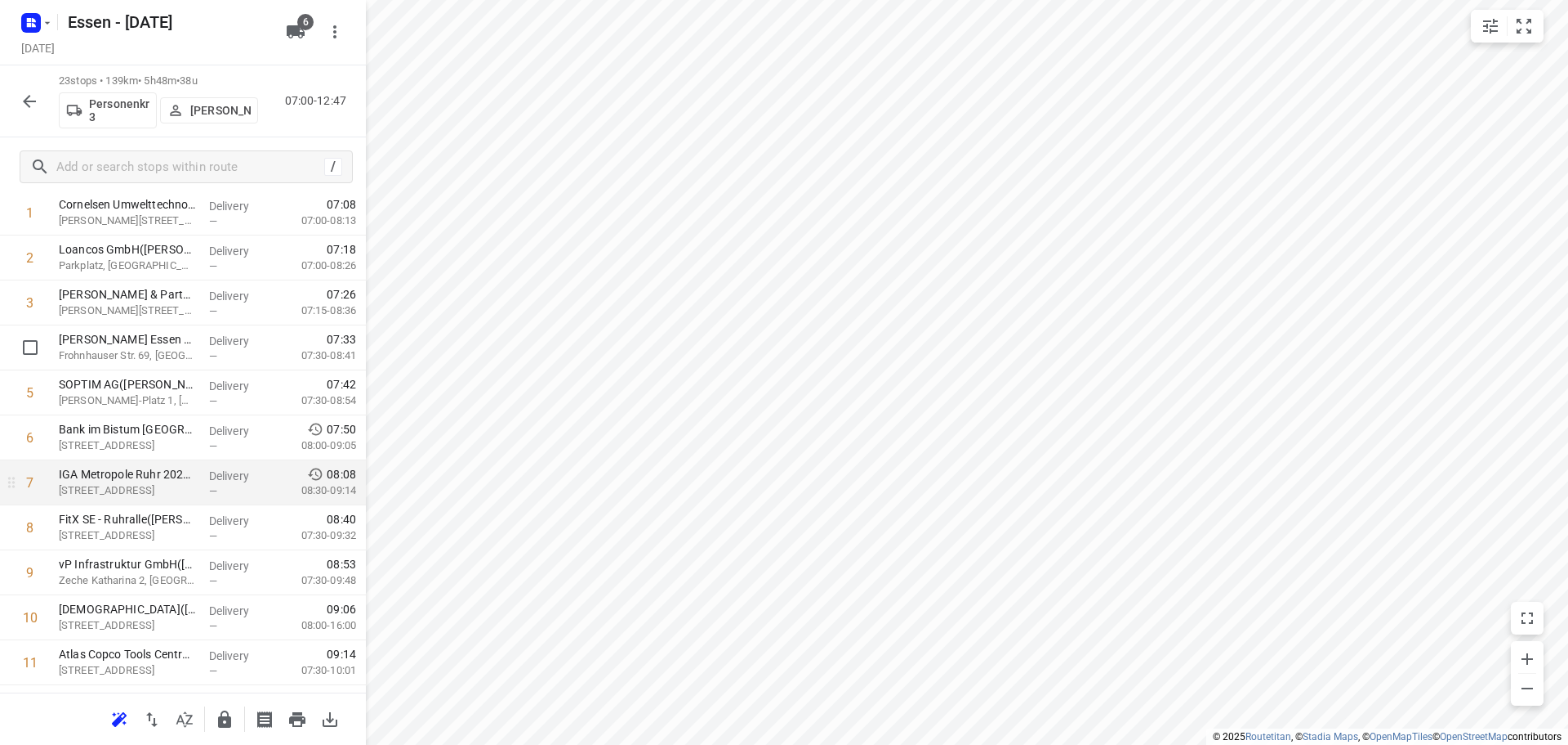
scroll to position [163, 0]
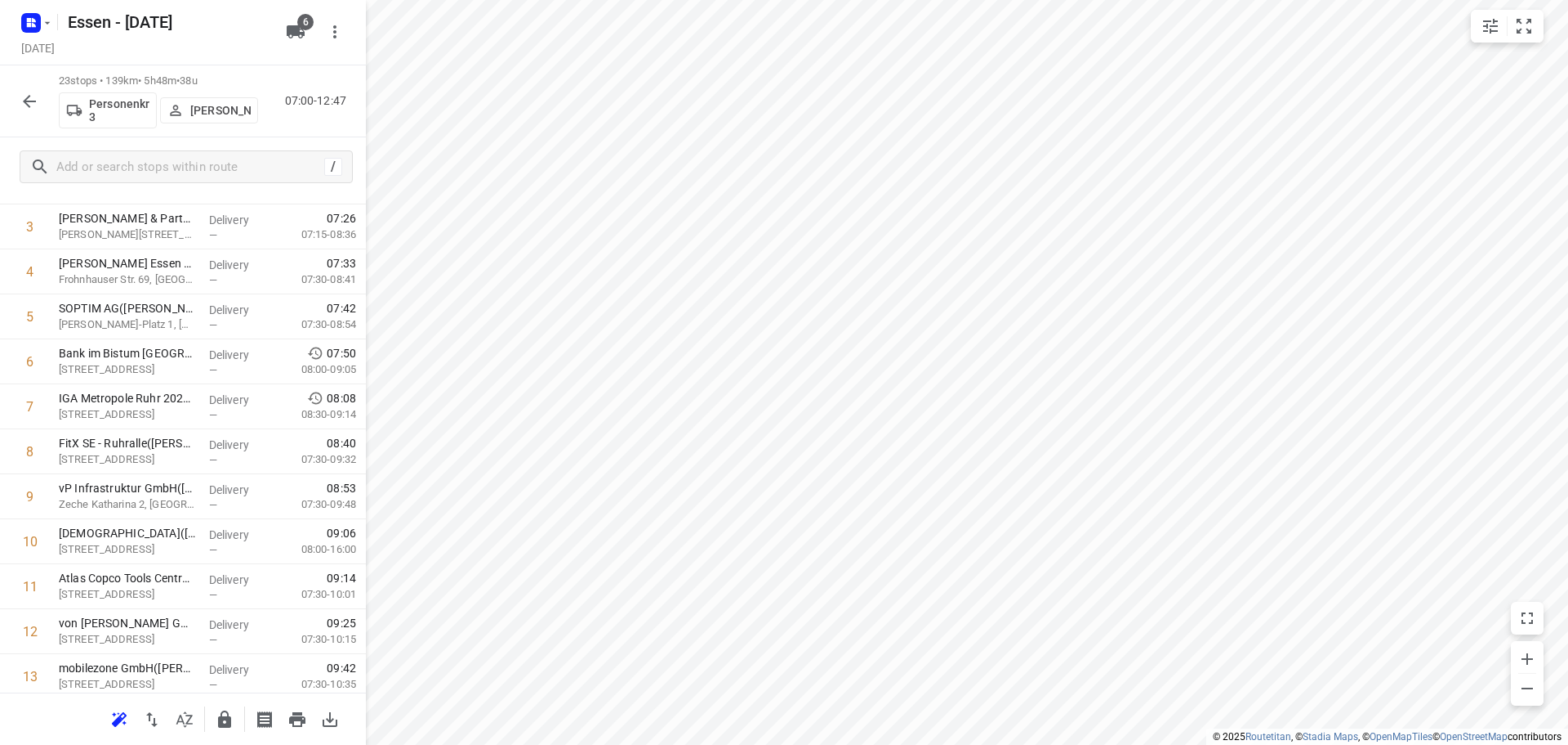
click at [794, 744] on html "i © 2025 Routetitan , © Stadia Maps , © OpenMapTiles © OpenStreetMap contributo…" at bounding box center [784, 372] width 1568 height 745
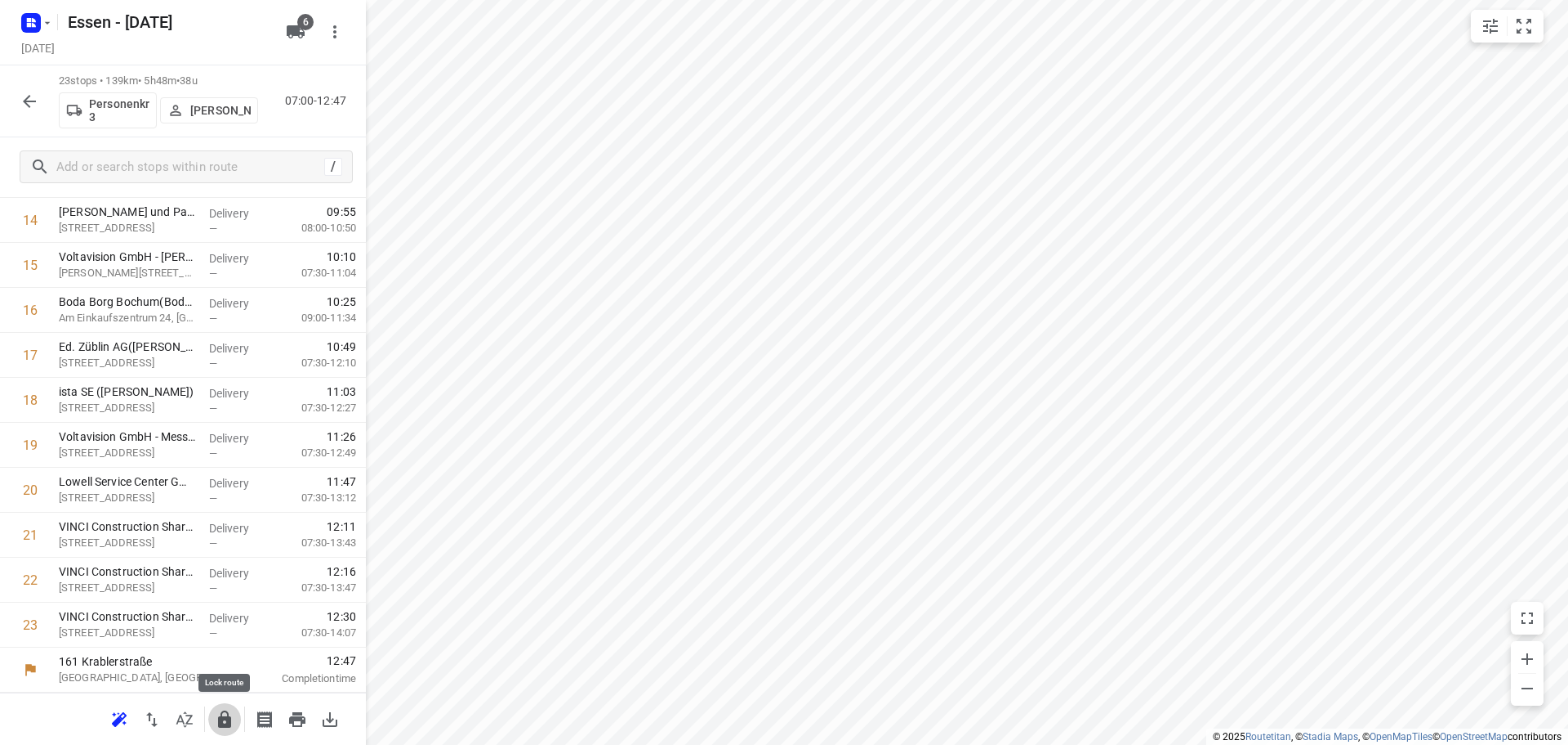
click at [218, 707] on button "button" at bounding box center [224, 719] width 33 height 33
click at [28, 103] on icon "button" at bounding box center [29, 101] width 20 height 20
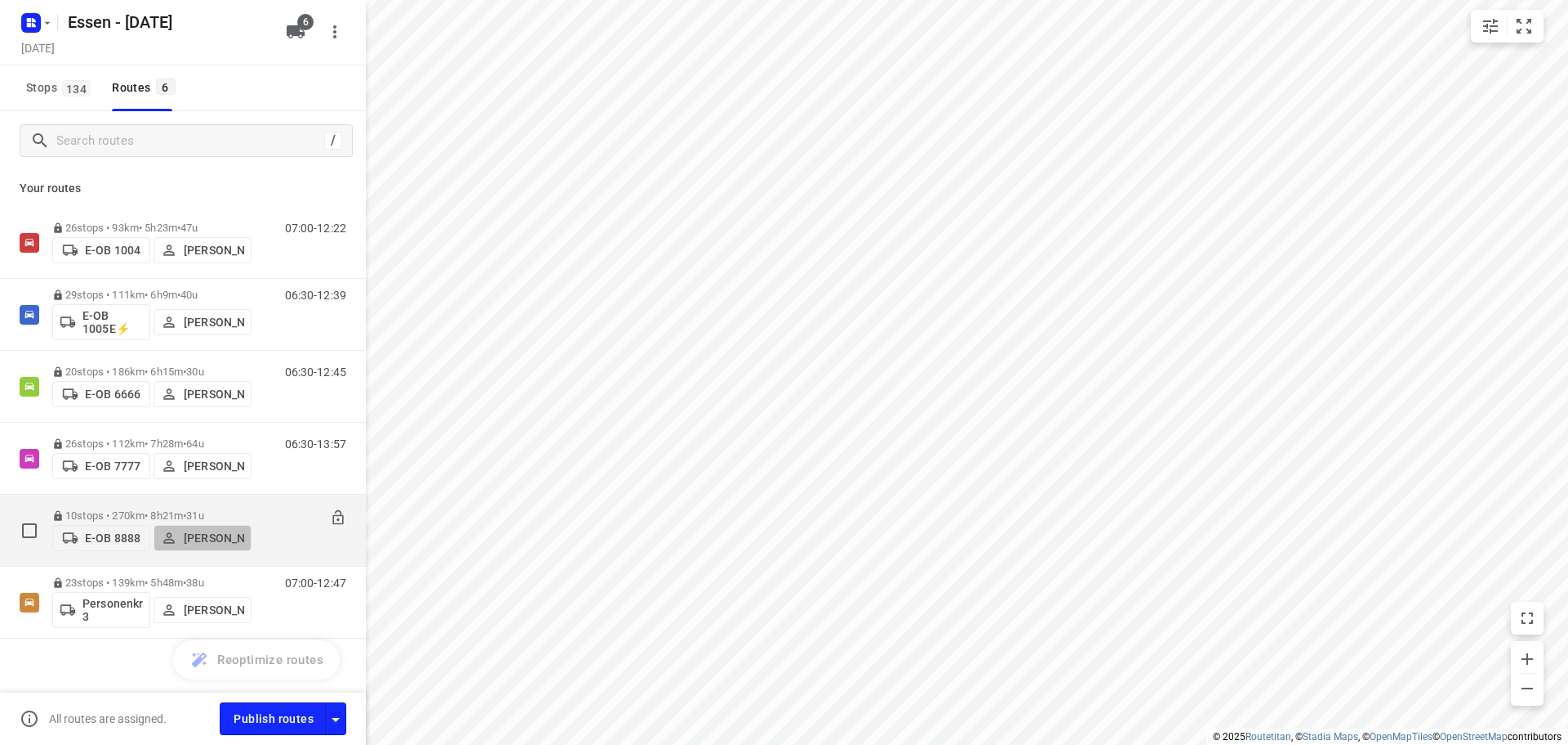
click at [208, 545] on p "[PERSON_NAME]" at bounding box center [214, 538] width 61 height 13
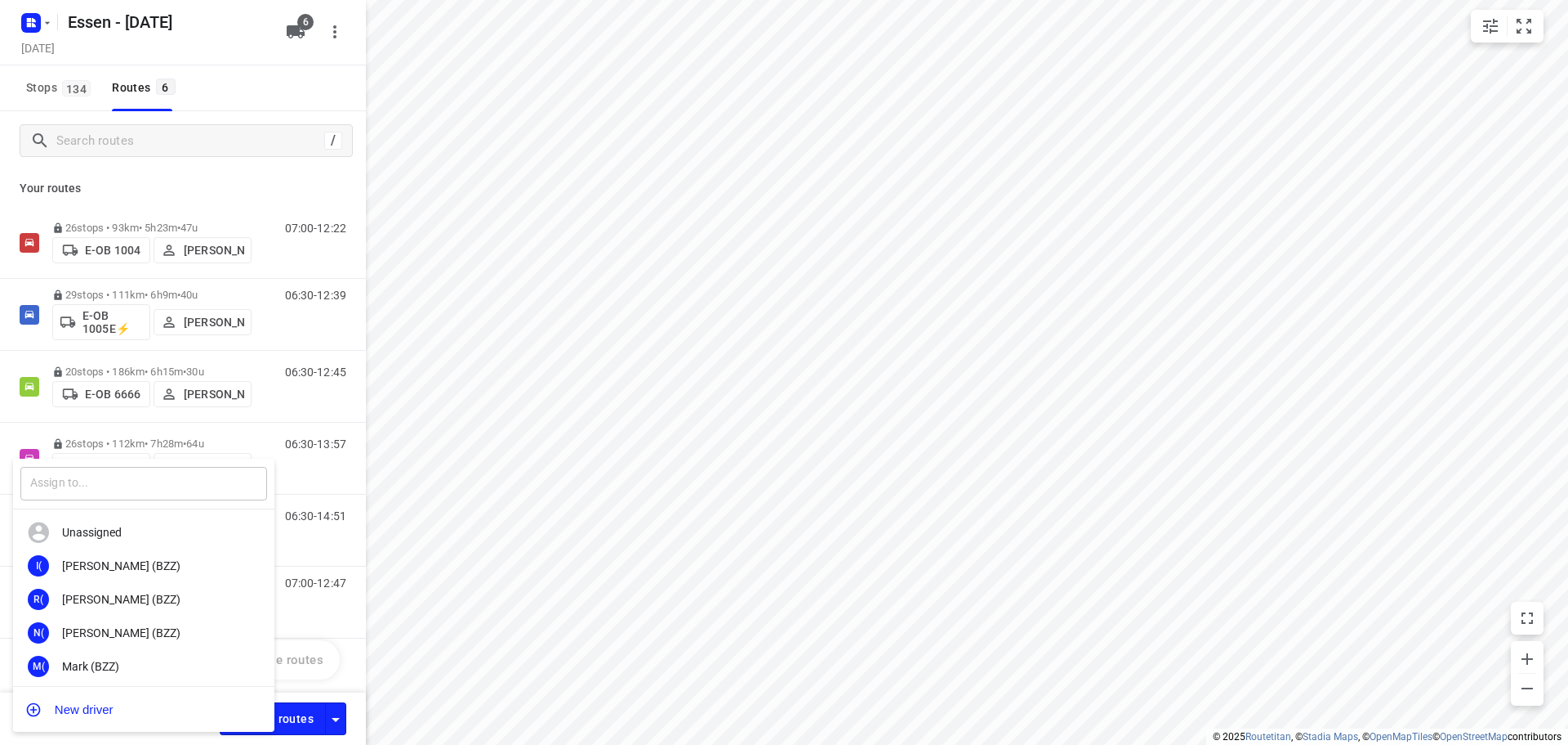
click at [178, 481] on input "text" at bounding box center [144, 483] width 247 height 34
type input "s"
click at [178, 481] on input "text" at bounding box center [144, 483] width 247 height 34
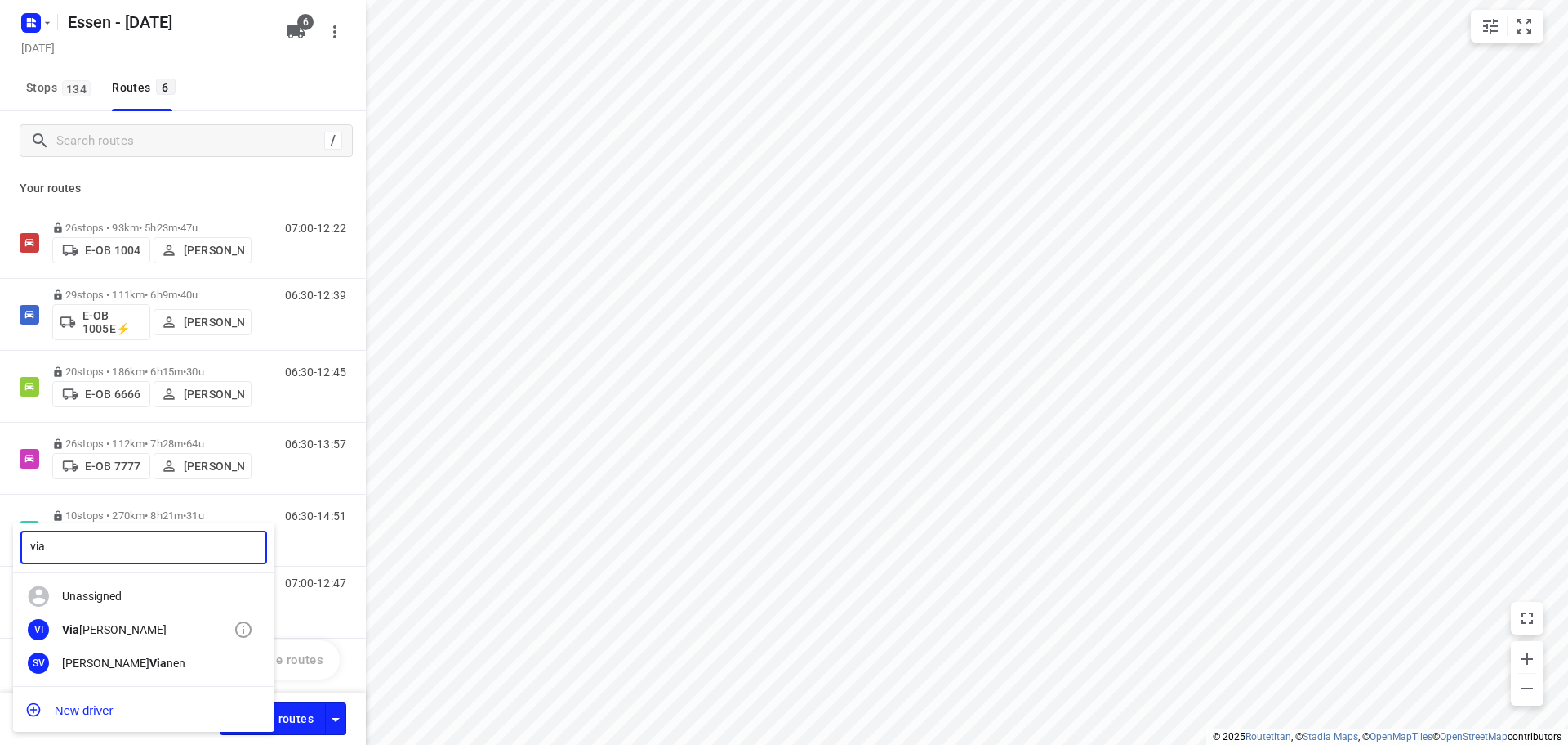
type input "via"
click at [136, 624] on div "Via [PERSON_NAME]" at bounding box center [148, 629] width 172 height 13
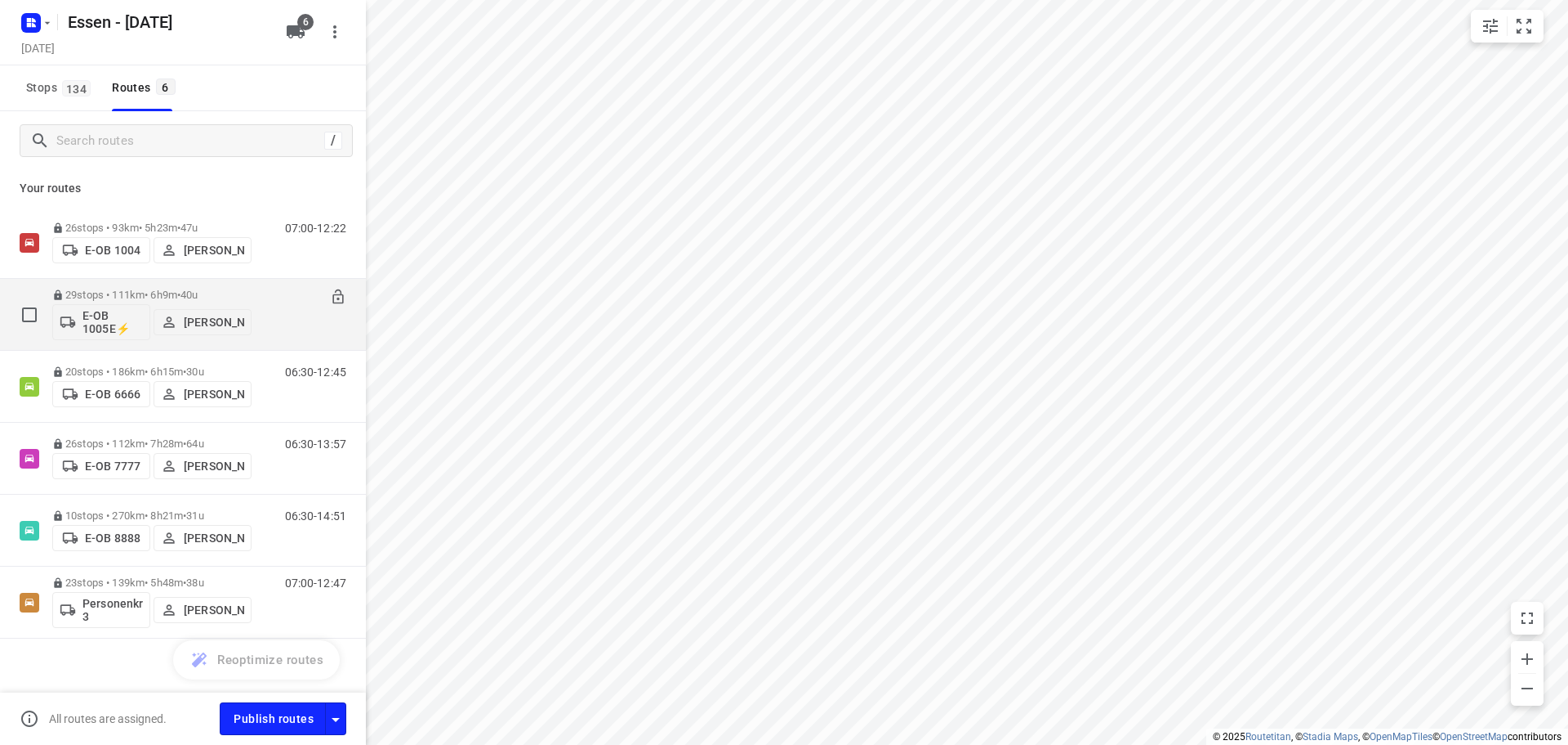
scroll to position [11, 0]
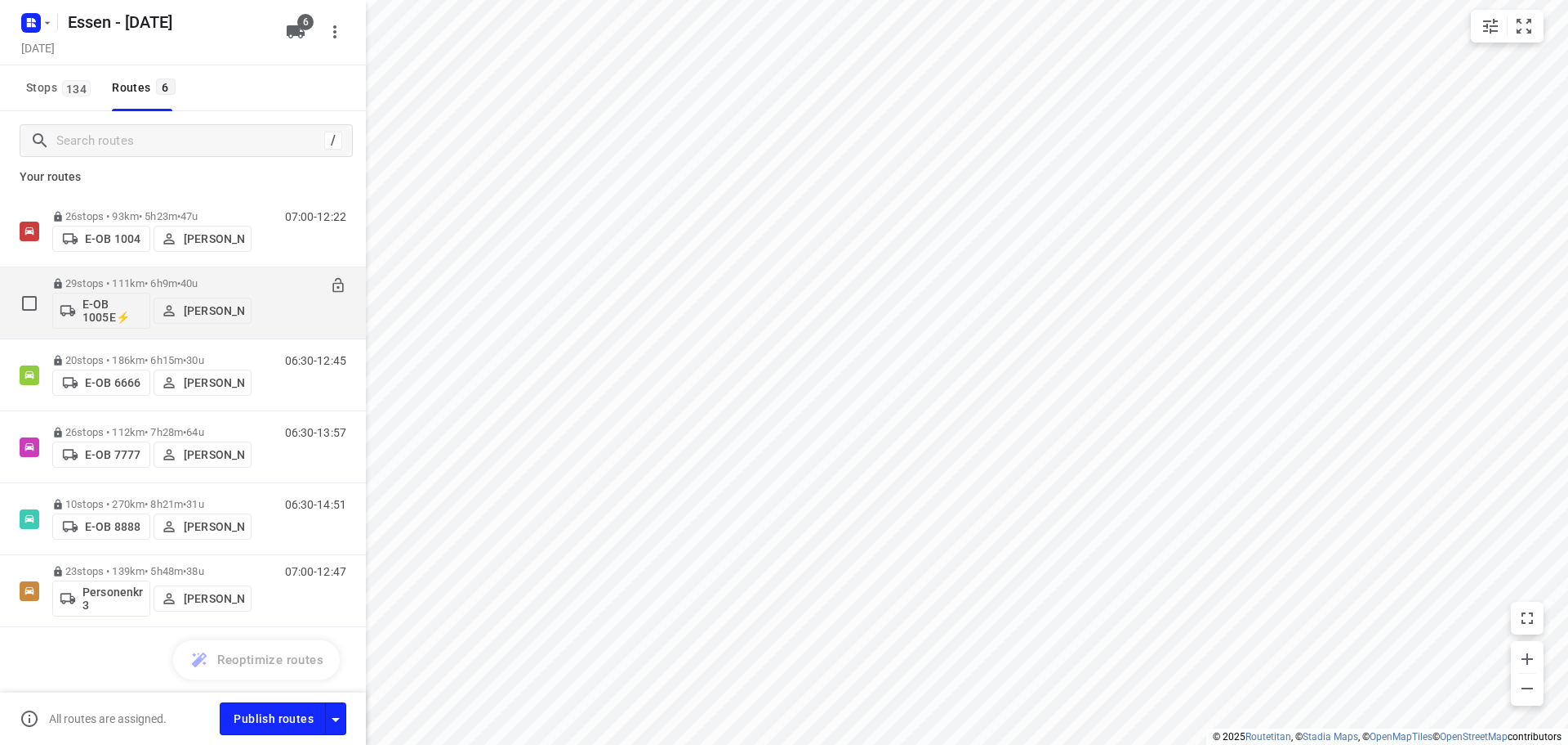
click at [198, 289] on span "40u" at bounding box center [189, 283] width 17 height 12
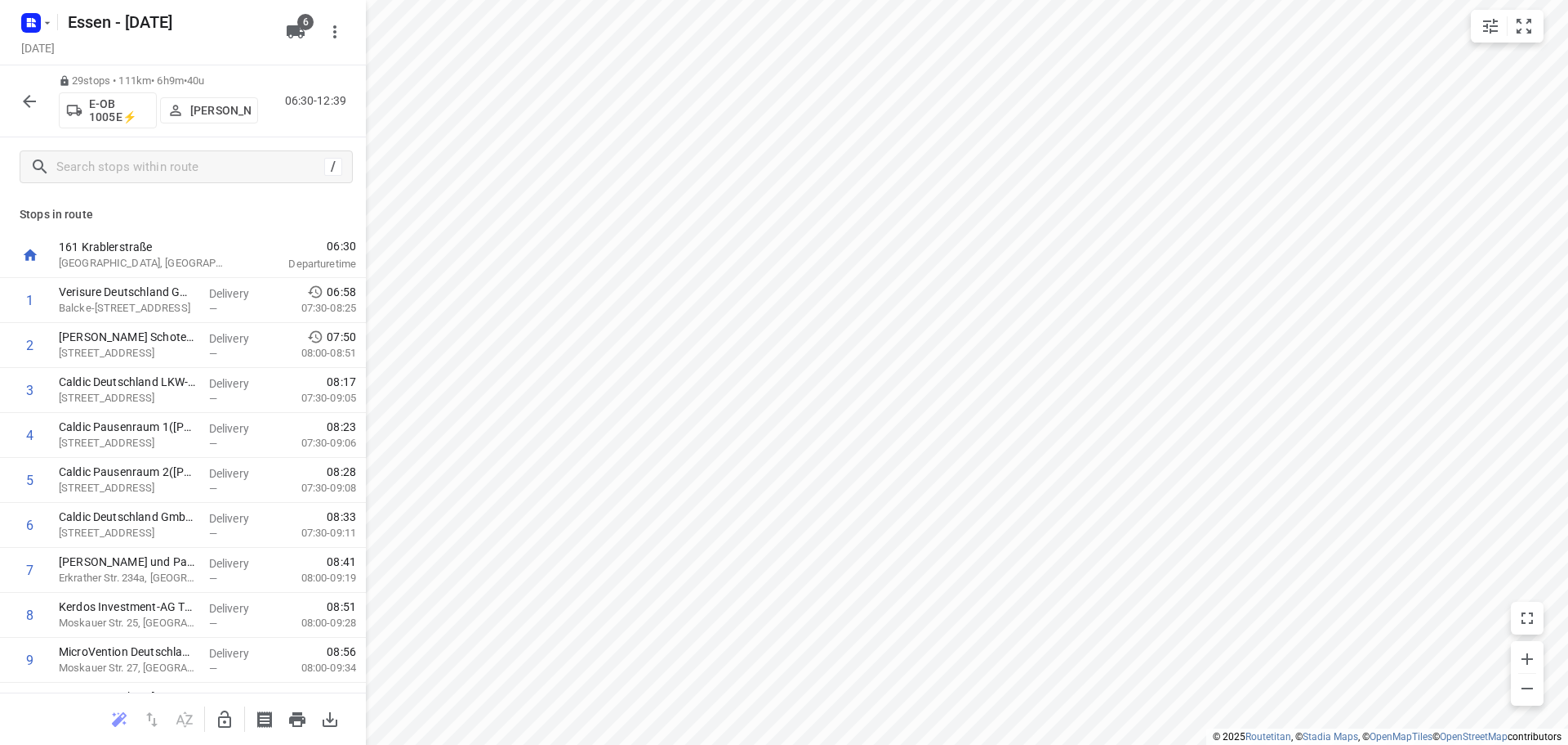
click at [32, 111] on button "button" at bounding box center [29, 101] width 33 height 33
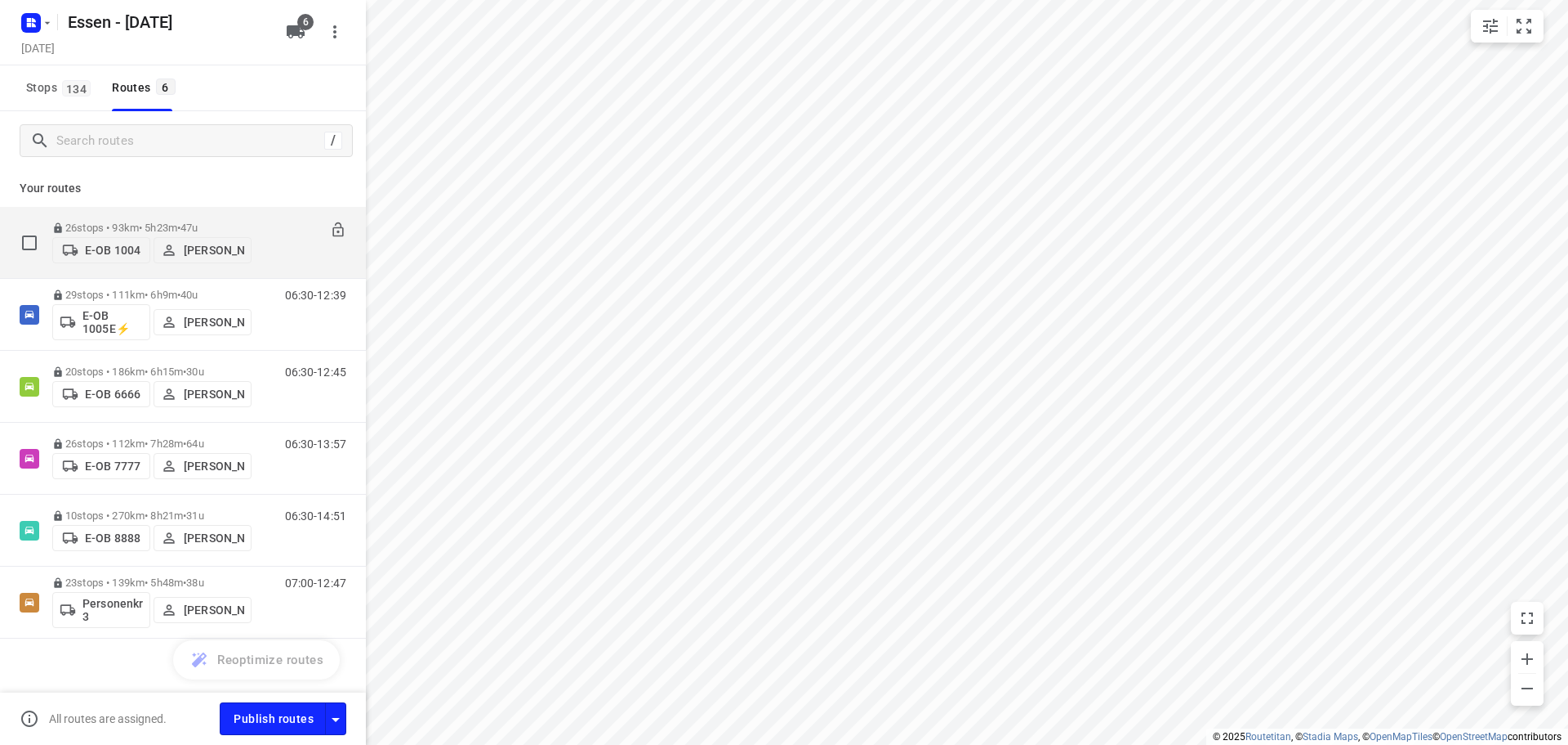
click at [188, 251] on p "[PERSON_NAME]" at bounding box center [214, 250] width 61 height 13
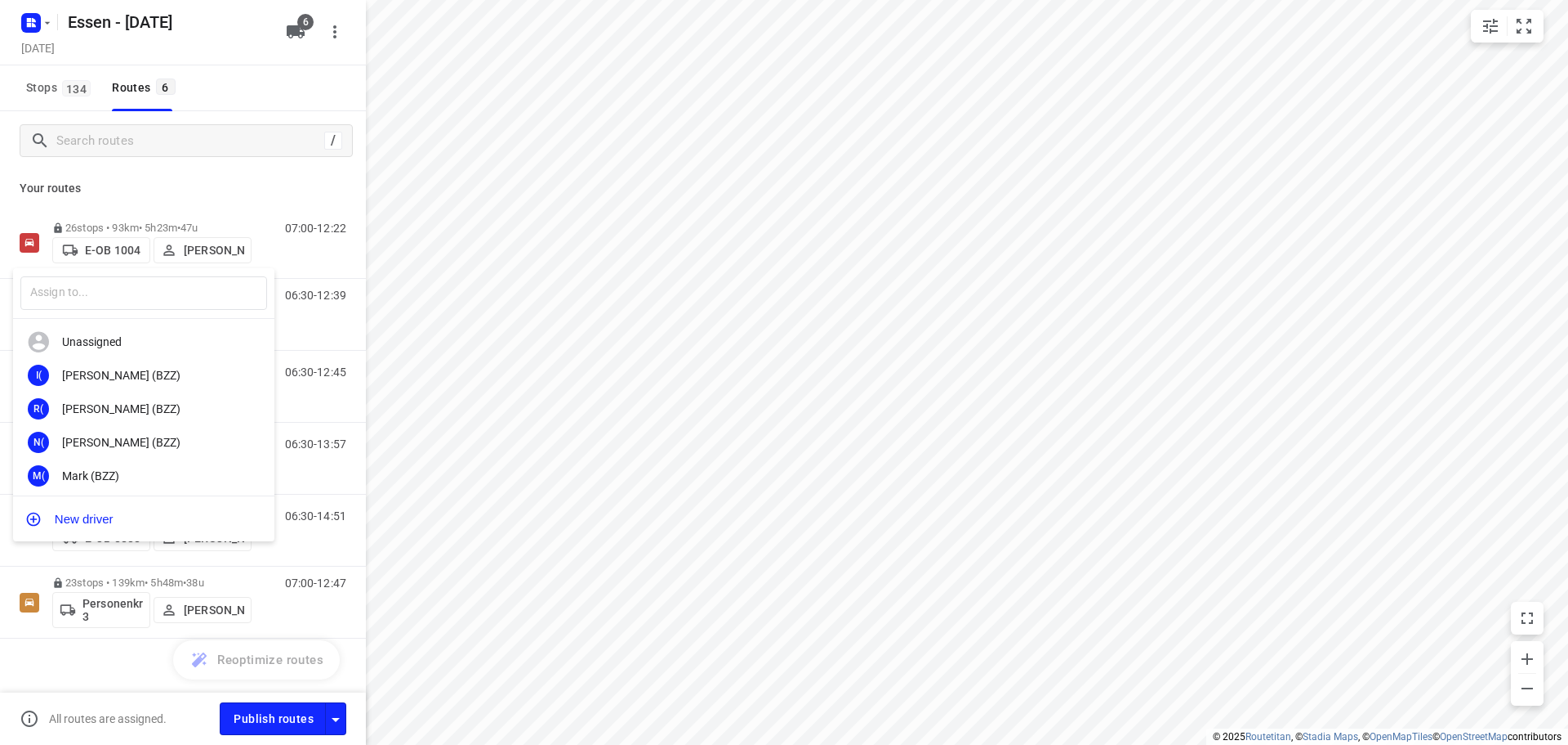
click at [126, 223] on div at bounding box center [784, 372] width 1568 height 745
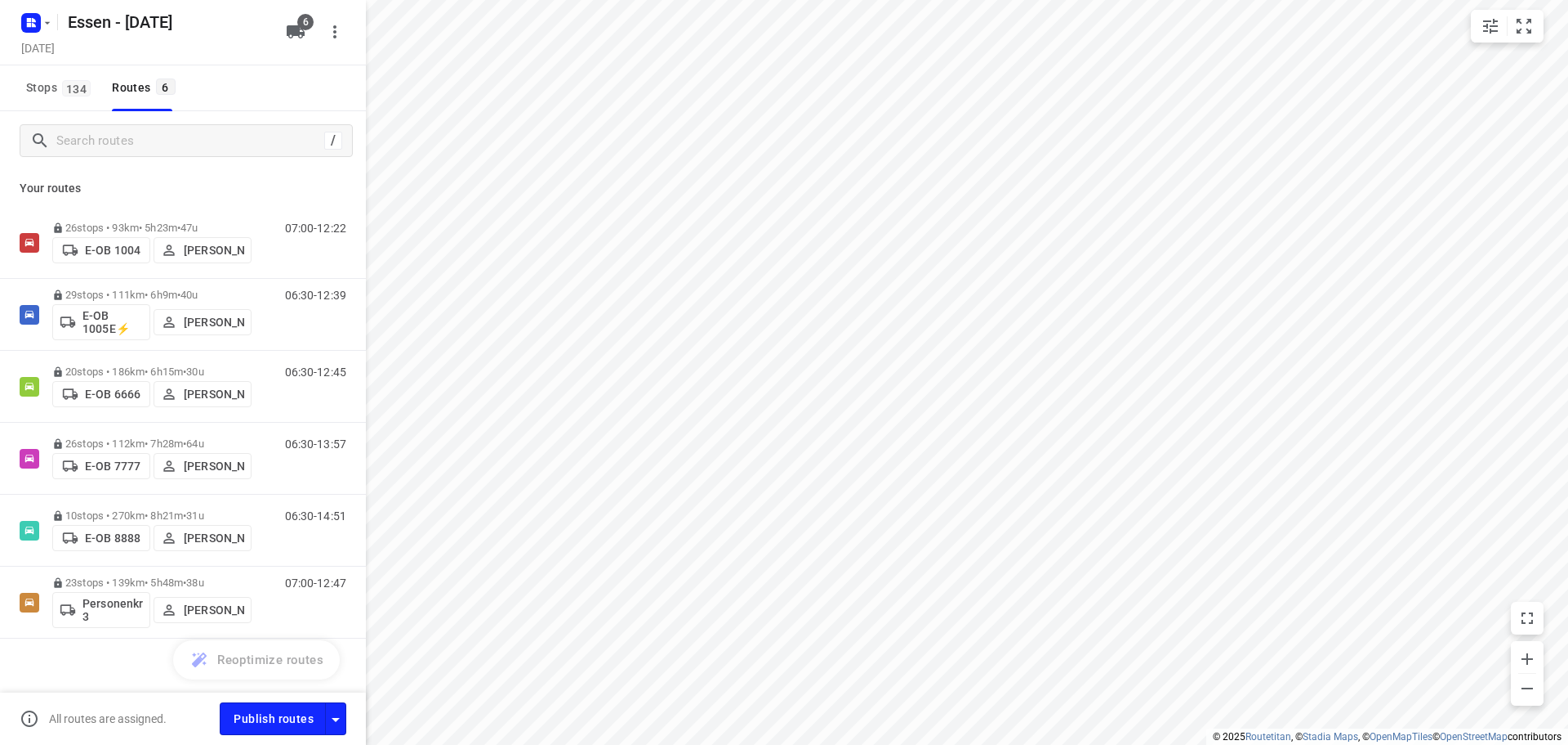
click at [119, 223] on p "26 stops • 93km • 5h23m • 47u" at bounding box center [152, 227] width 199 height 12
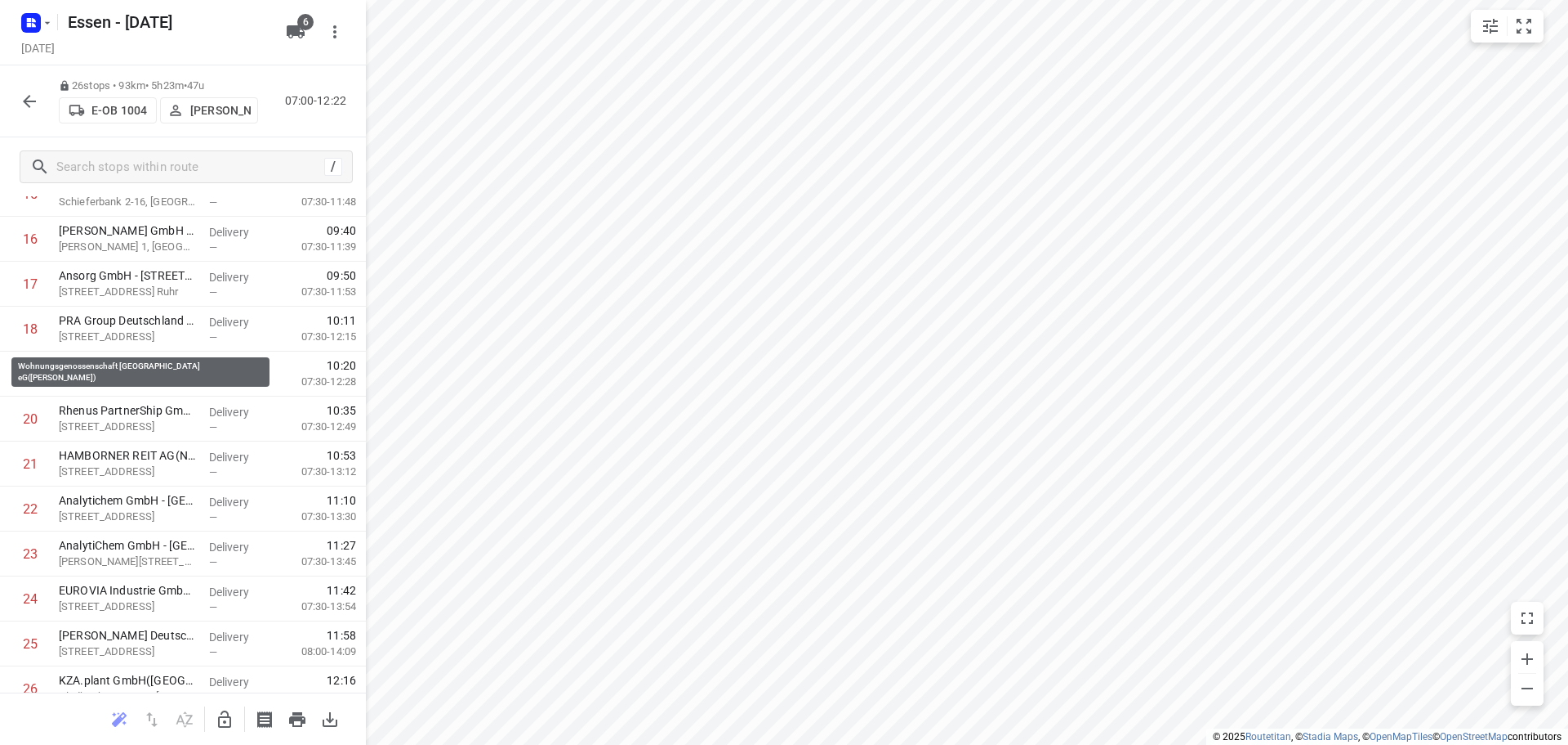
scroll to position [800, 0]
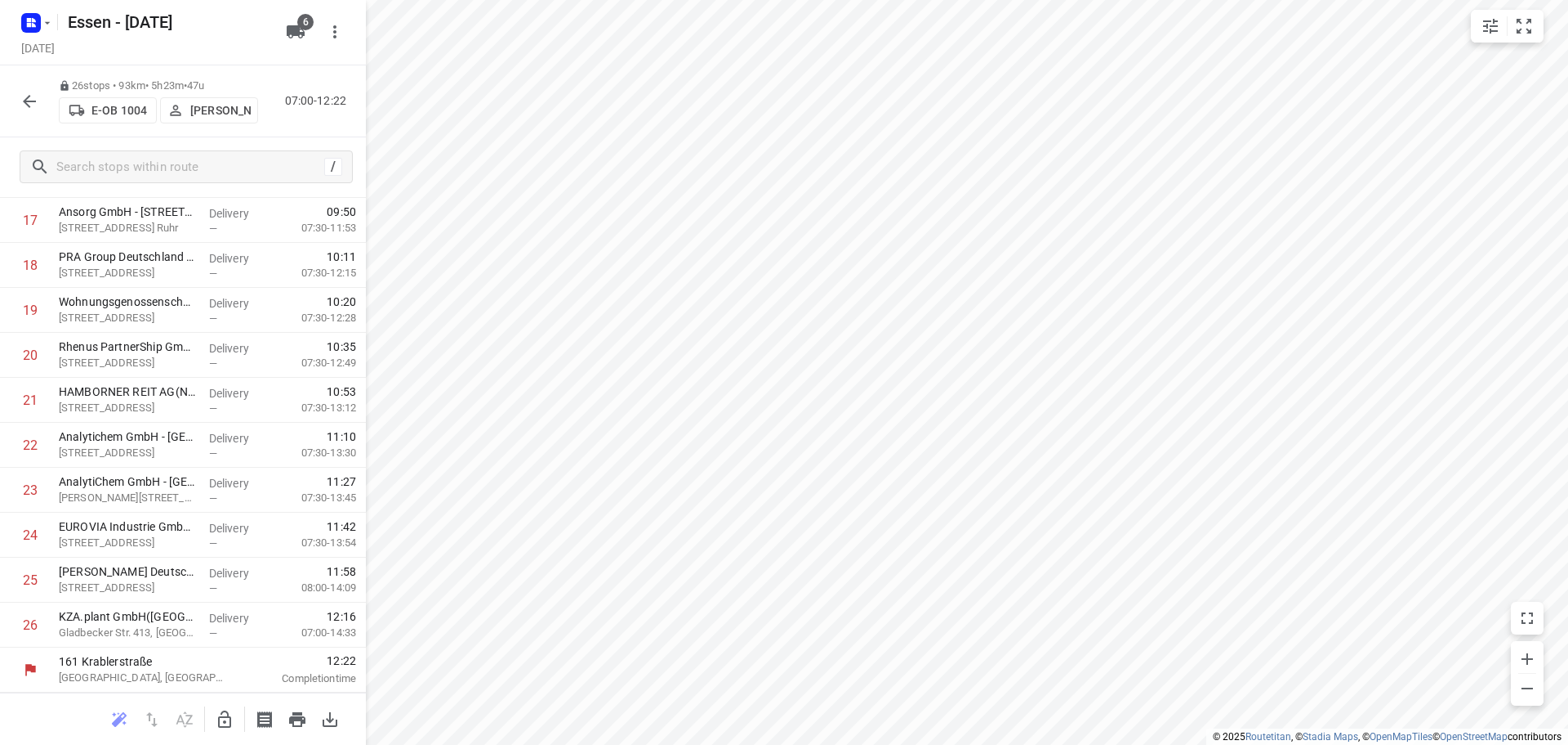
click at [22, 94] on icon "button" at bounding box center [29, 101] width 20 height 20
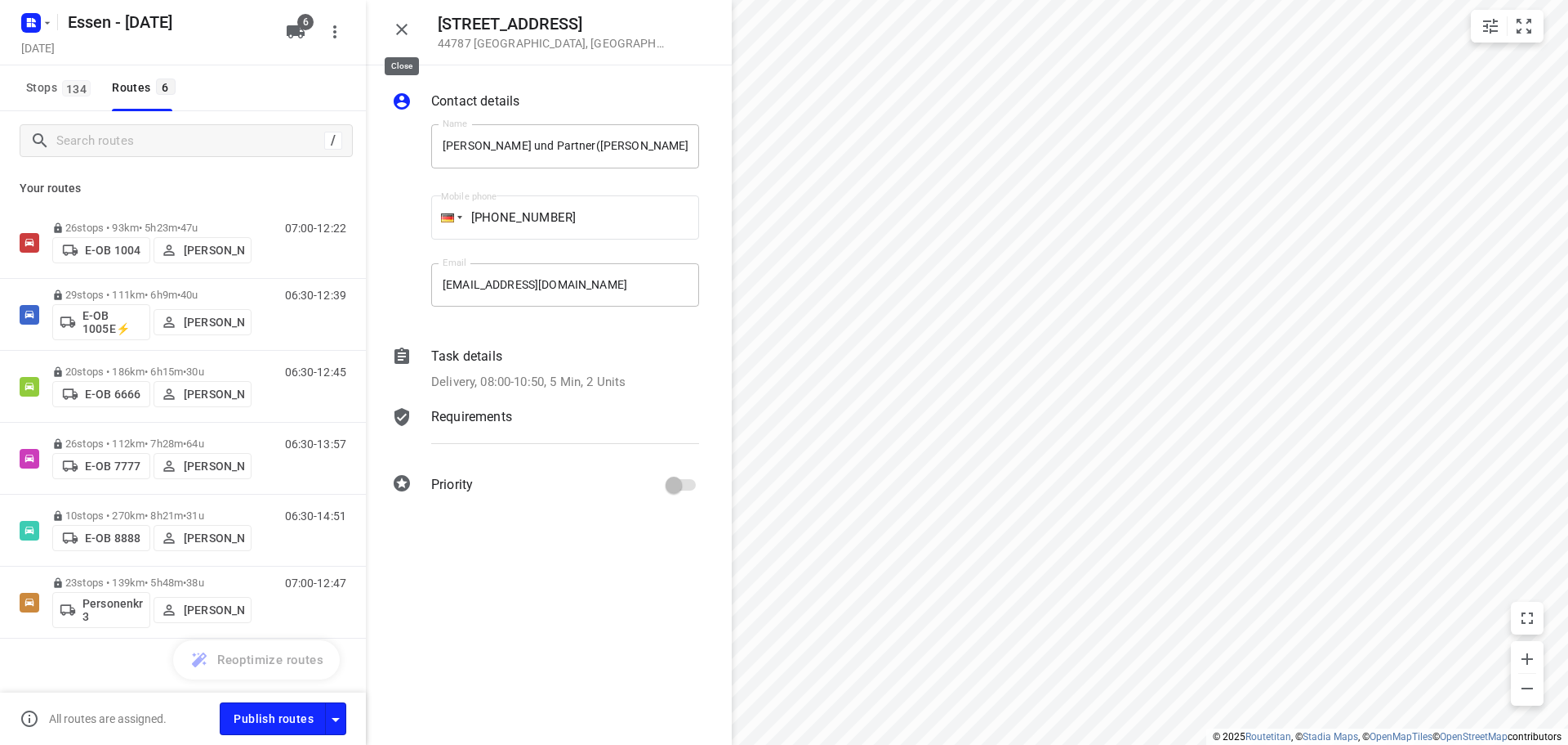
click at [410, 35] on icon "button" at bounding box center [401, 29] width 20 height 20
click at [401, 39] on button "button" at bounding box center [402, 29] width 33 height 33
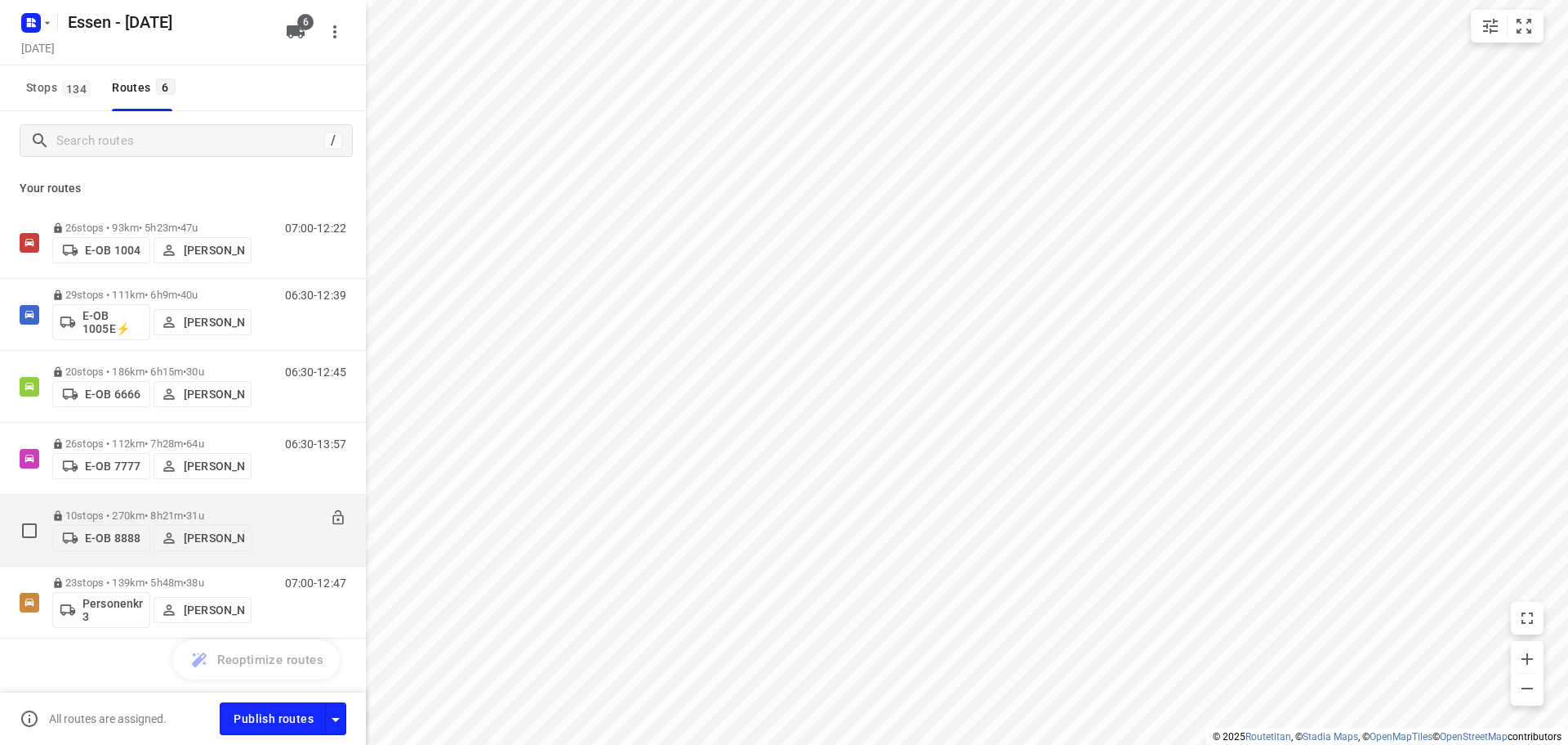
click at [244, 510] on p "10 stops • 270km • 8h21m • 31u" at bounding box center [152, 515] width 199 height 12
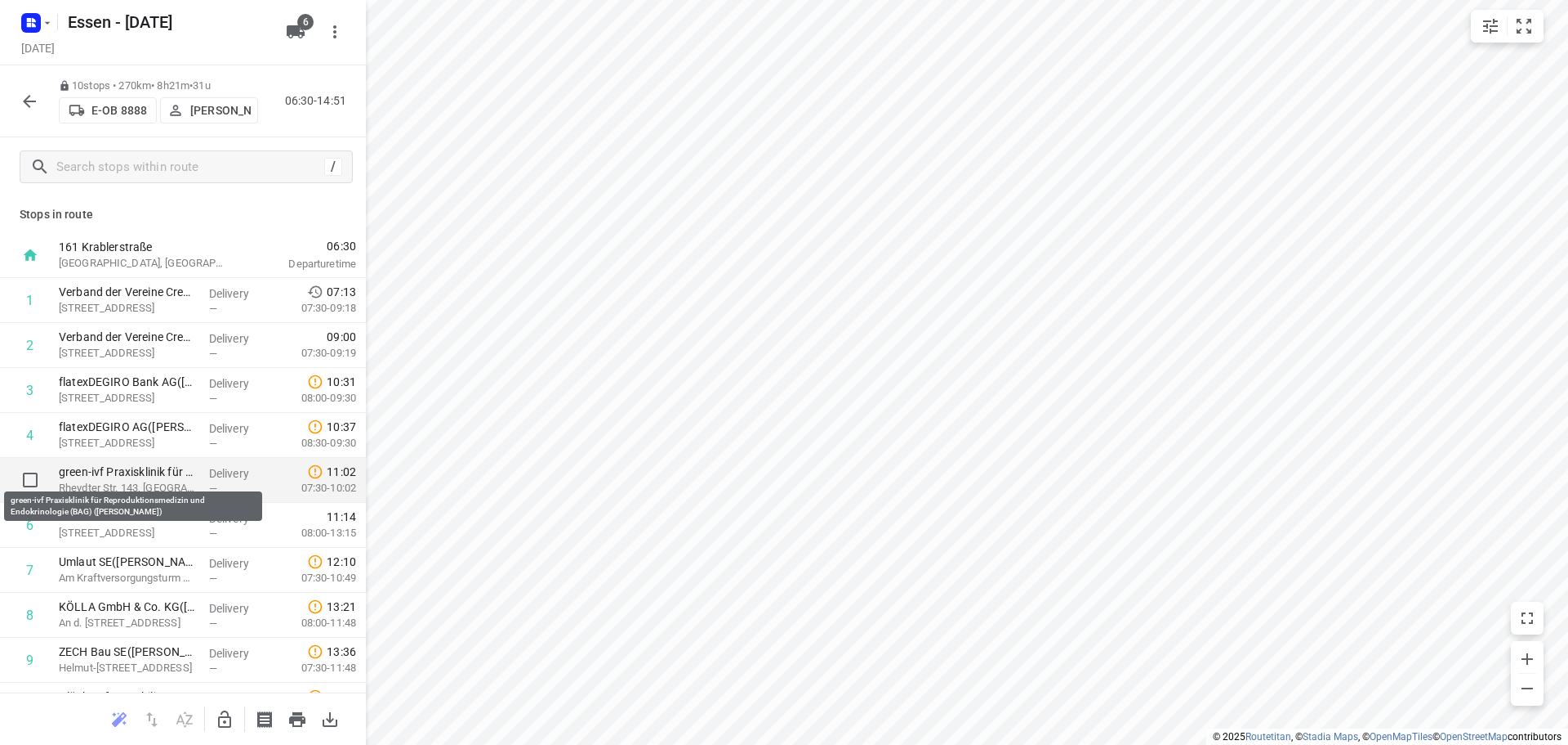
drag, startPoint x: 157, startPoint y: 529, endPoint x: 169, endPoint y: 464, distance: 66.1
click at [169, 464] on div "161 Krablerstraße [GEOGRAPHIC_DATA], [GEOGRAPHIC_DATA] 06:30 Departure time 1 V…" at bounding box center [183, 503] width 366 height 539
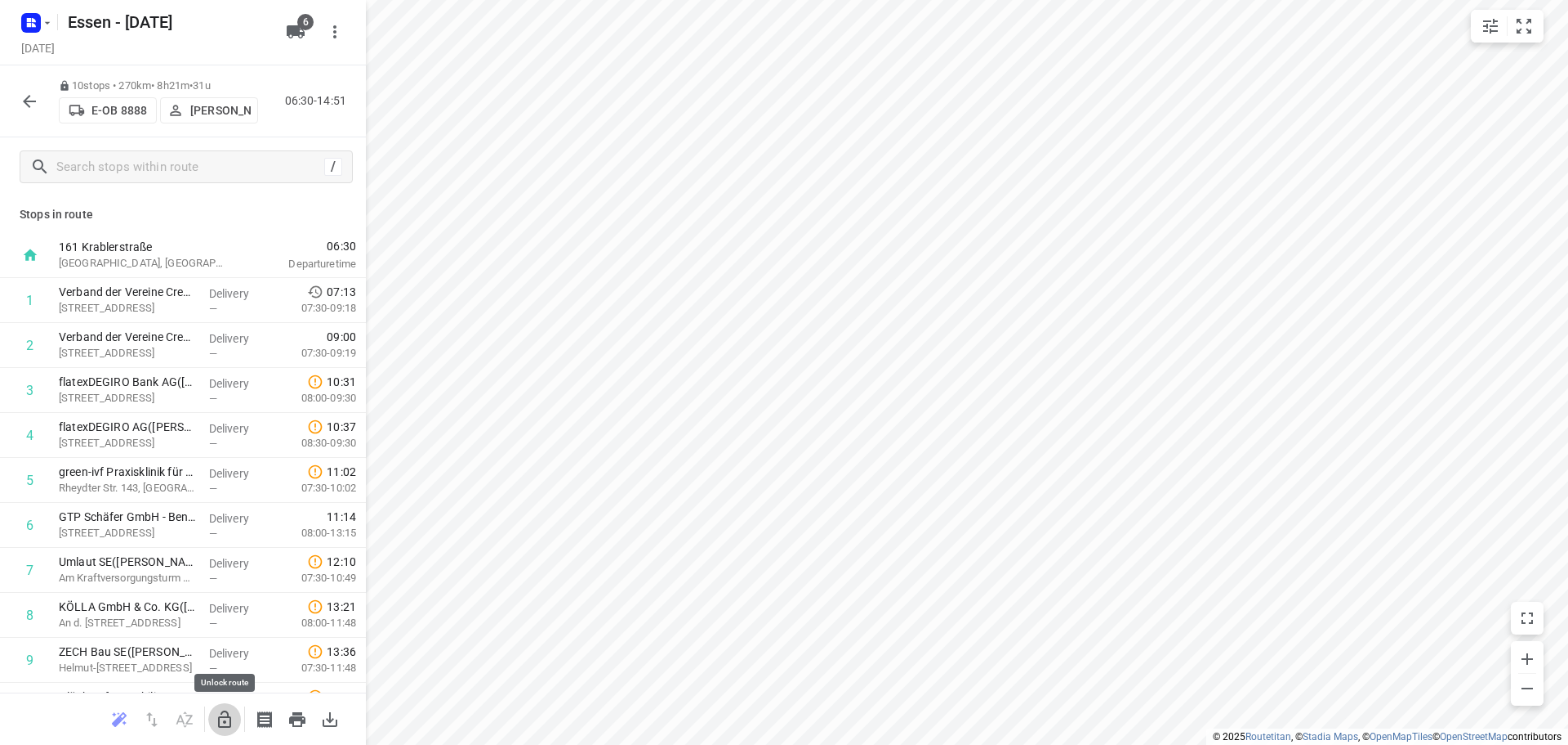
click at [224, 721] on icon "button" at bounding box center [224, 719] width 13 height 17
drag, startPoint x: 129, startPoint y: 527, endPoint x: 127, endPoint y: 490, distance: 37.1
click at [127, 490] on div "1 Verband der Vereine Creditreform e.V.([PERSON_NAME]) Hammfelddamm 13, Neuss D…" at bounding box center [183, 502] width 366 height 449
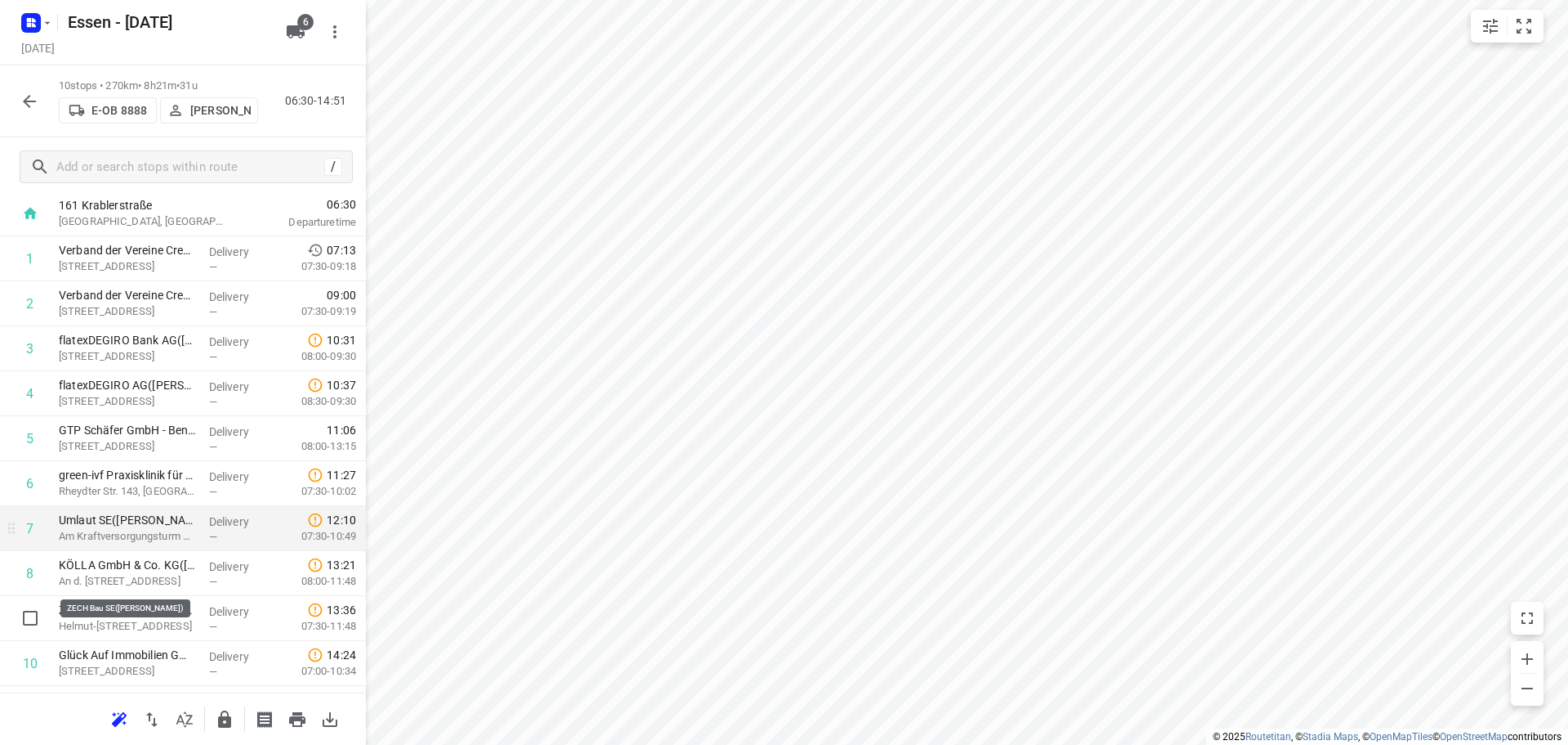
scroll to position [80, 0]
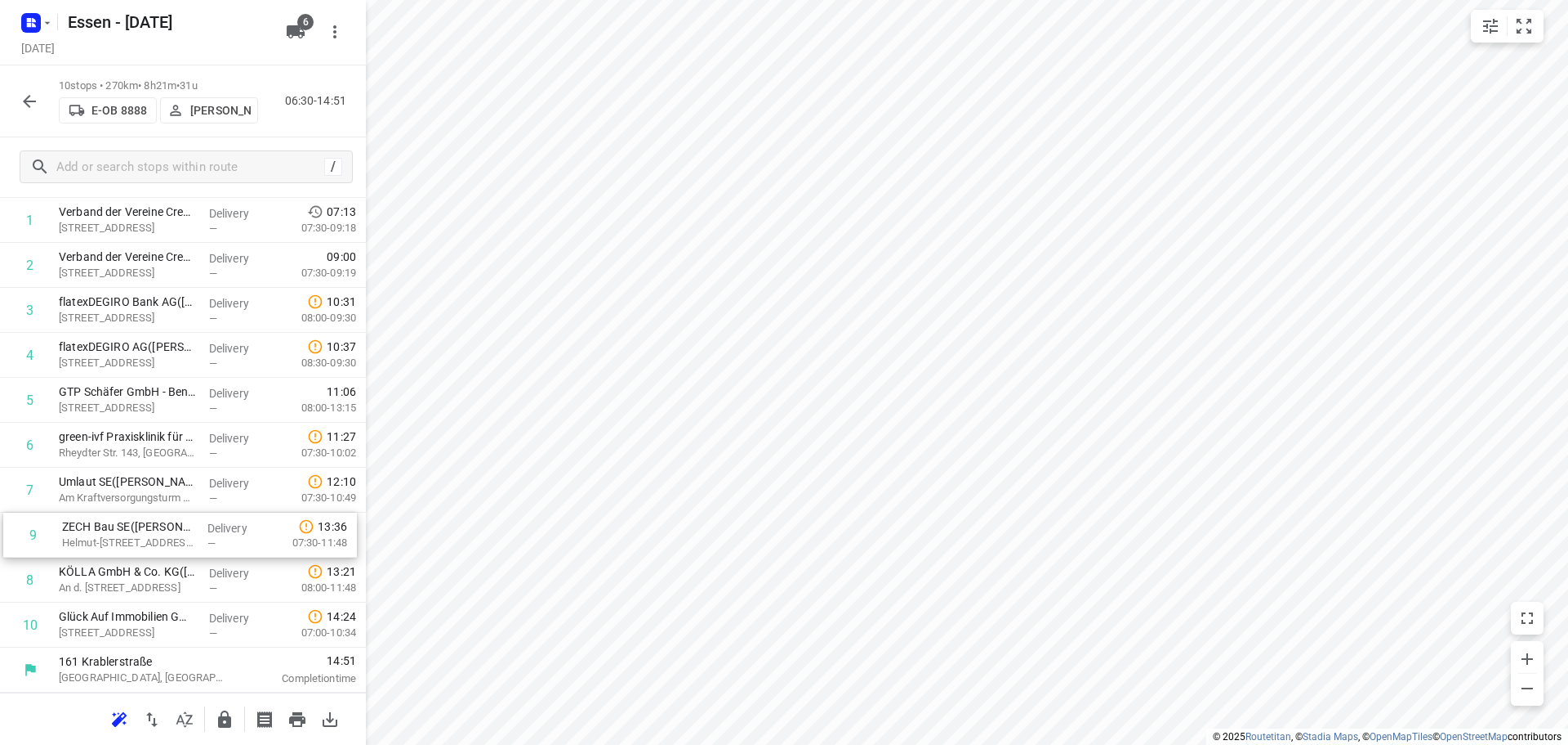
drag, startPoint x: 135, startPoint y: 579, endPoint x: 134, endPoint y: 528, distance: 51.0
click at [134, 528] on div "1 Verband der Vereine Creditreform e.V.([PERSON_NAME]) [GEOGRAPHIC_DATA] 13, Ne…" at bounding box center [183, 422] width 366 height 449
click at [223, 722] on icon "button" at bounding box center [224, 719] width 13 height 17
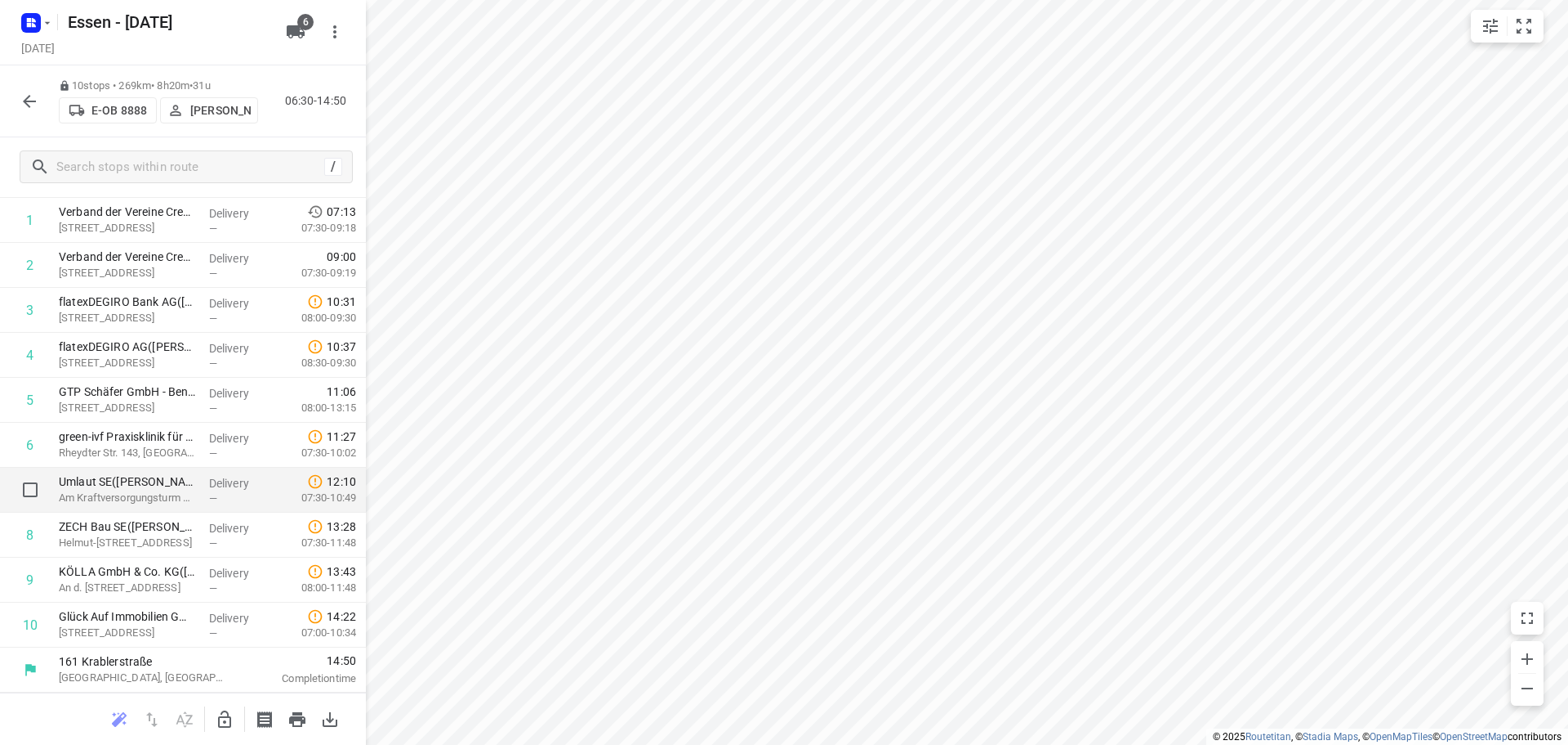
scroll to position [0, 0]
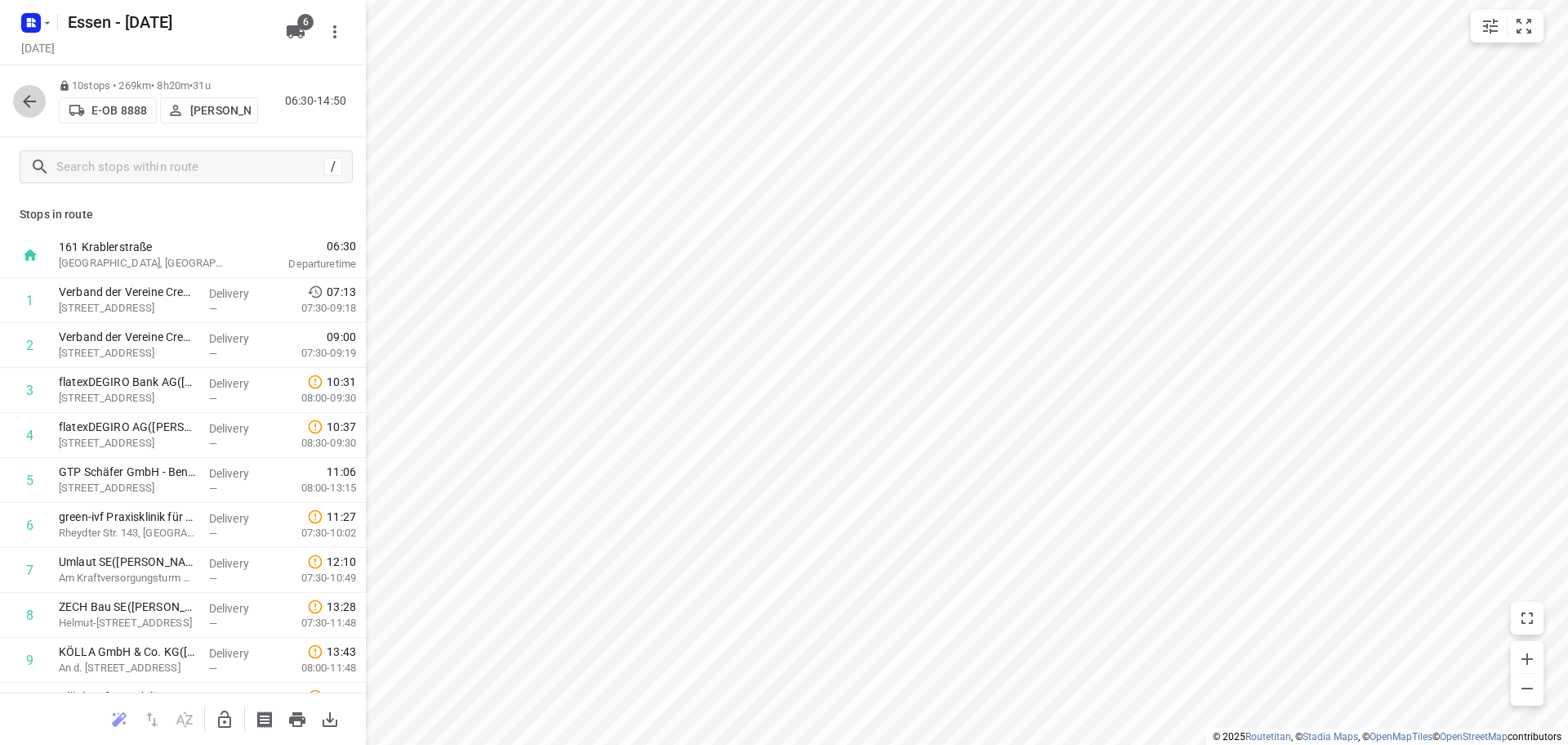
click at [32, 99] on icon "button" at bounding box center [29, 101] width 20 height 20
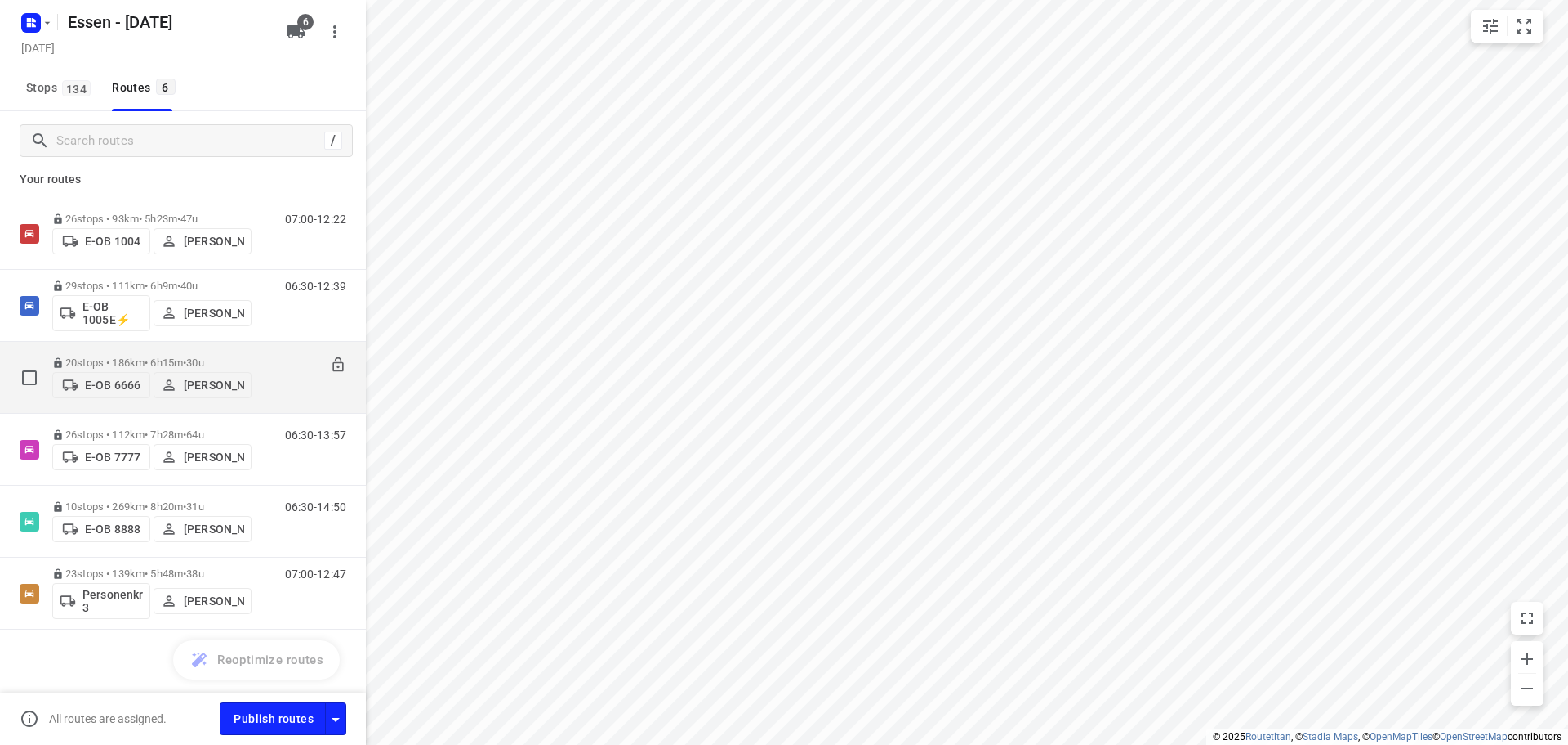
scroll to position [11, 0]
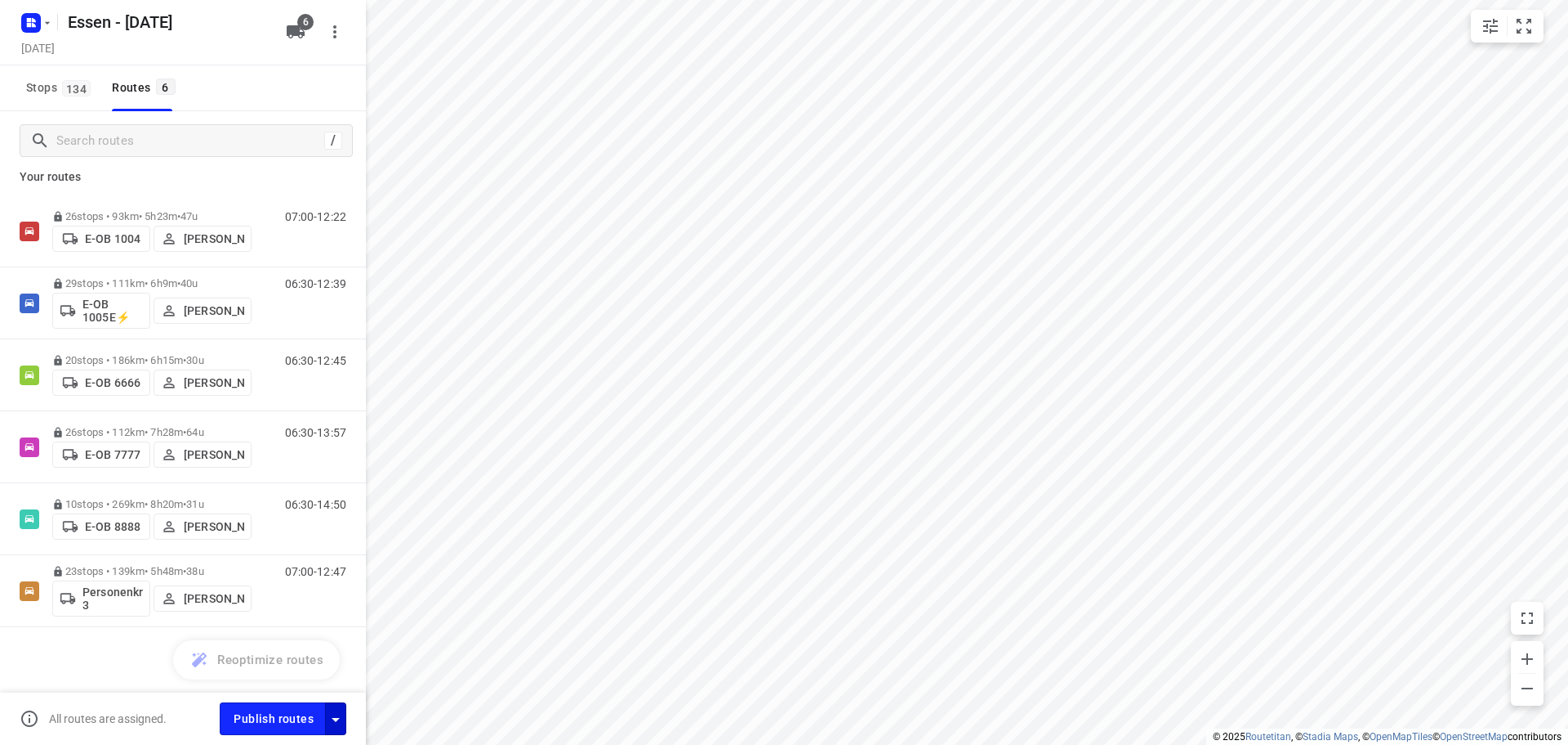
click at [331, 724] on icon "button" at bounding box center [335, 719] width 20 height 20
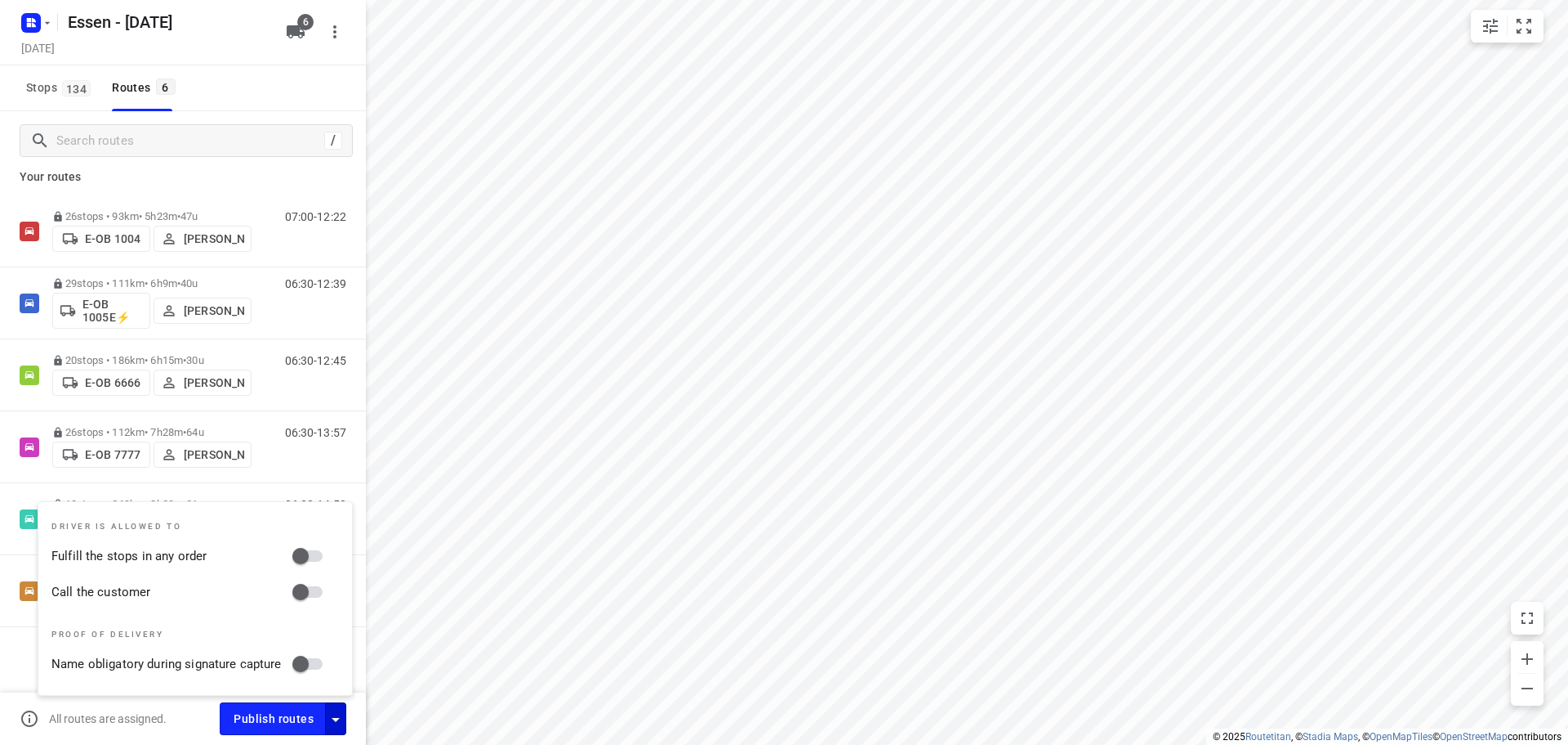
click at [297, 559] on input "Fulfill the stops in any order" at bounding box center [300, 556] width 93 height 31
checkbox input "true"
click at [309, 593] on input "Call the customer" at bounding box center [300, 591] width 93 height 31
checkbox input "true"
click at [337, 713] on icon "button" at bounding box center [335, 719] width 20 height 20
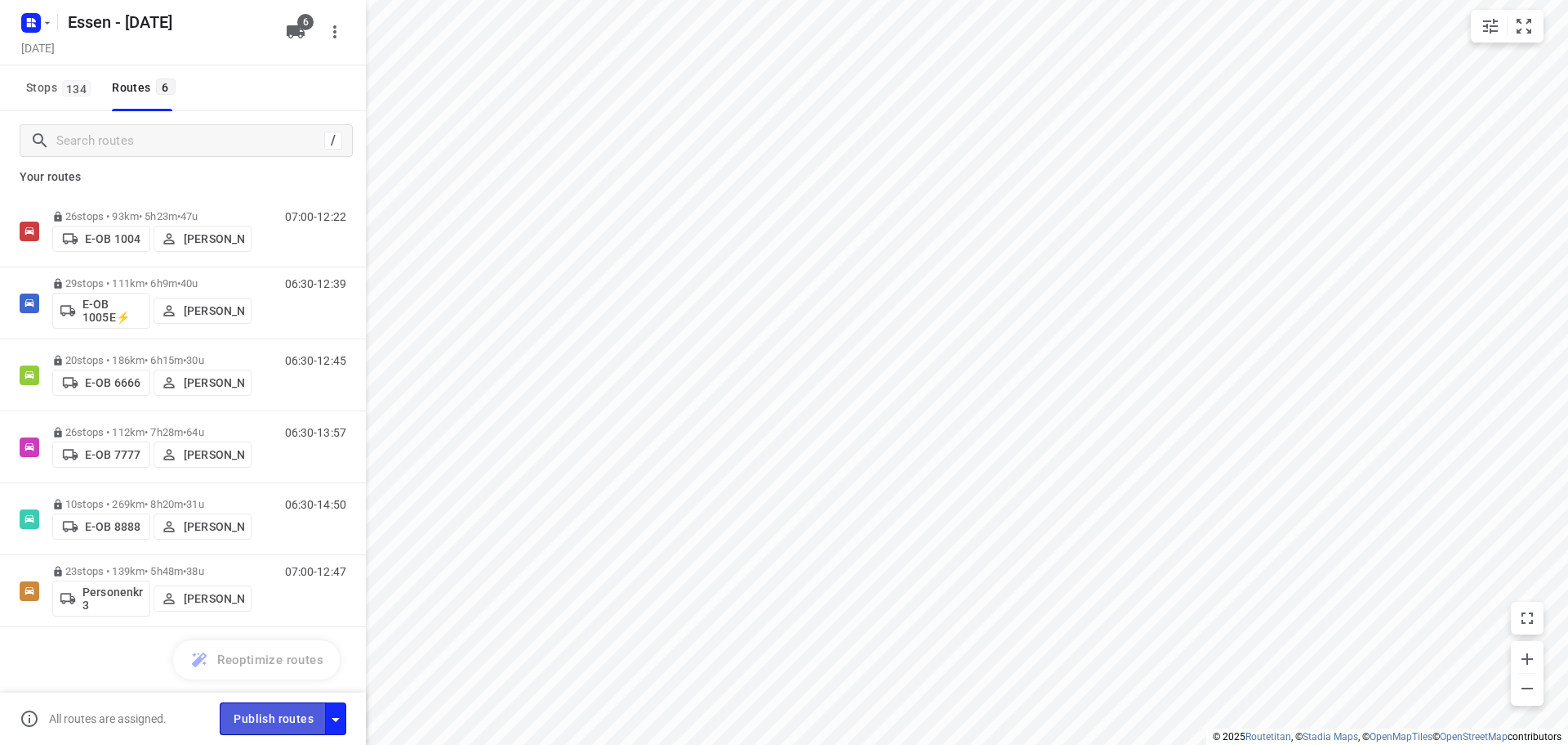
click at [284, 716] on span "Publish routes" at bounding box center [274, 719] width 80 height 21
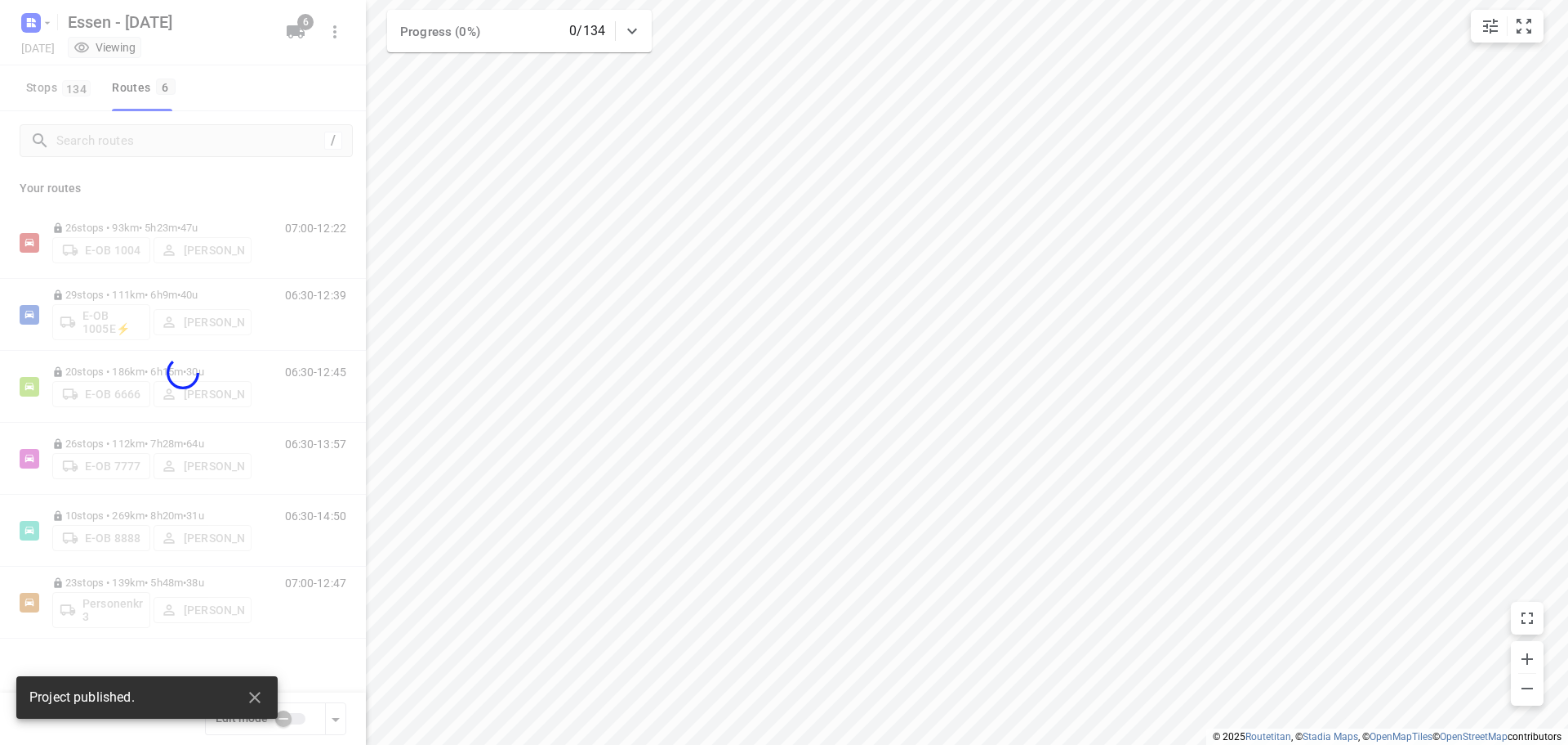
scroll to position [0, 0]
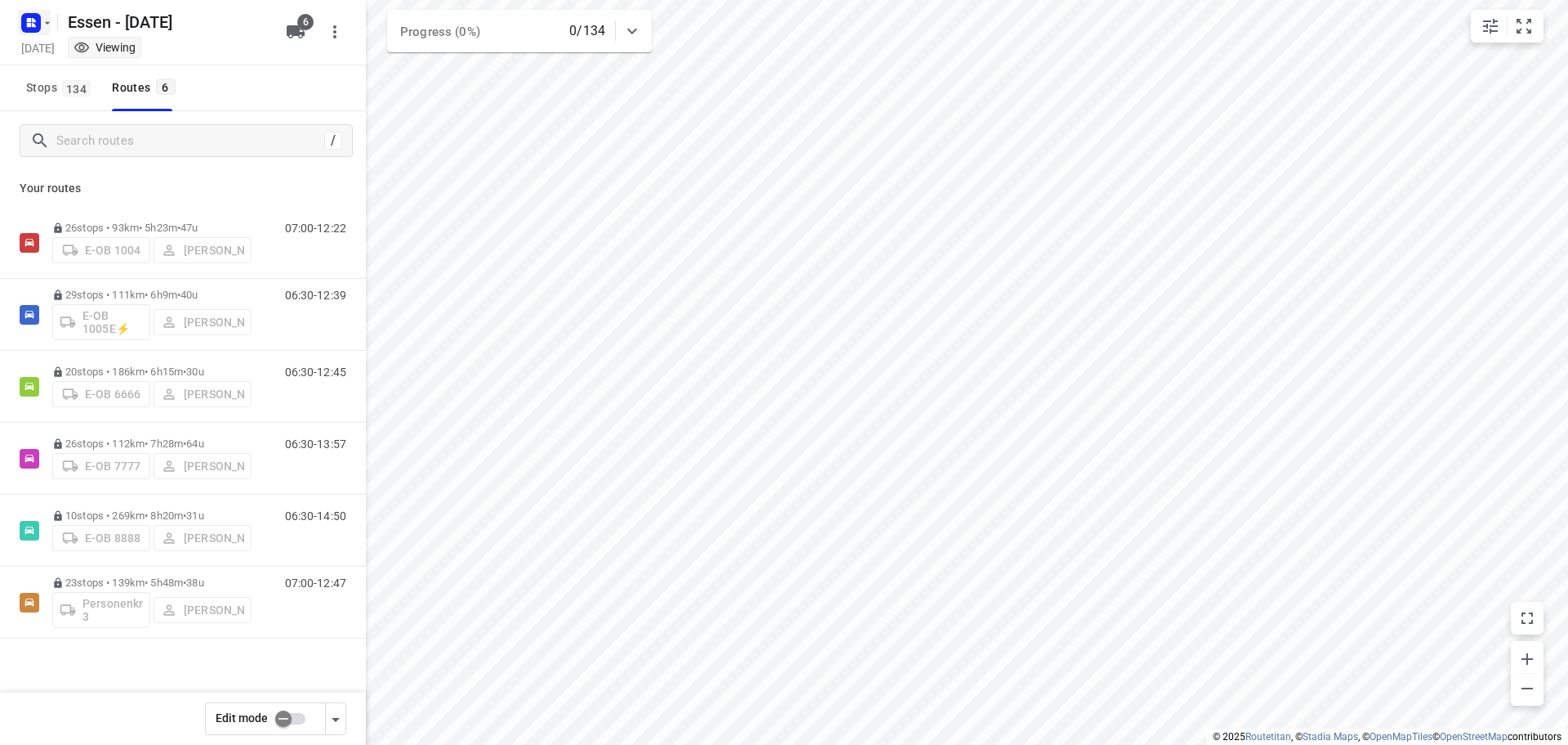
click at [40, 20] on rect "button" at bounding box center [31, 23] width 20 height 20
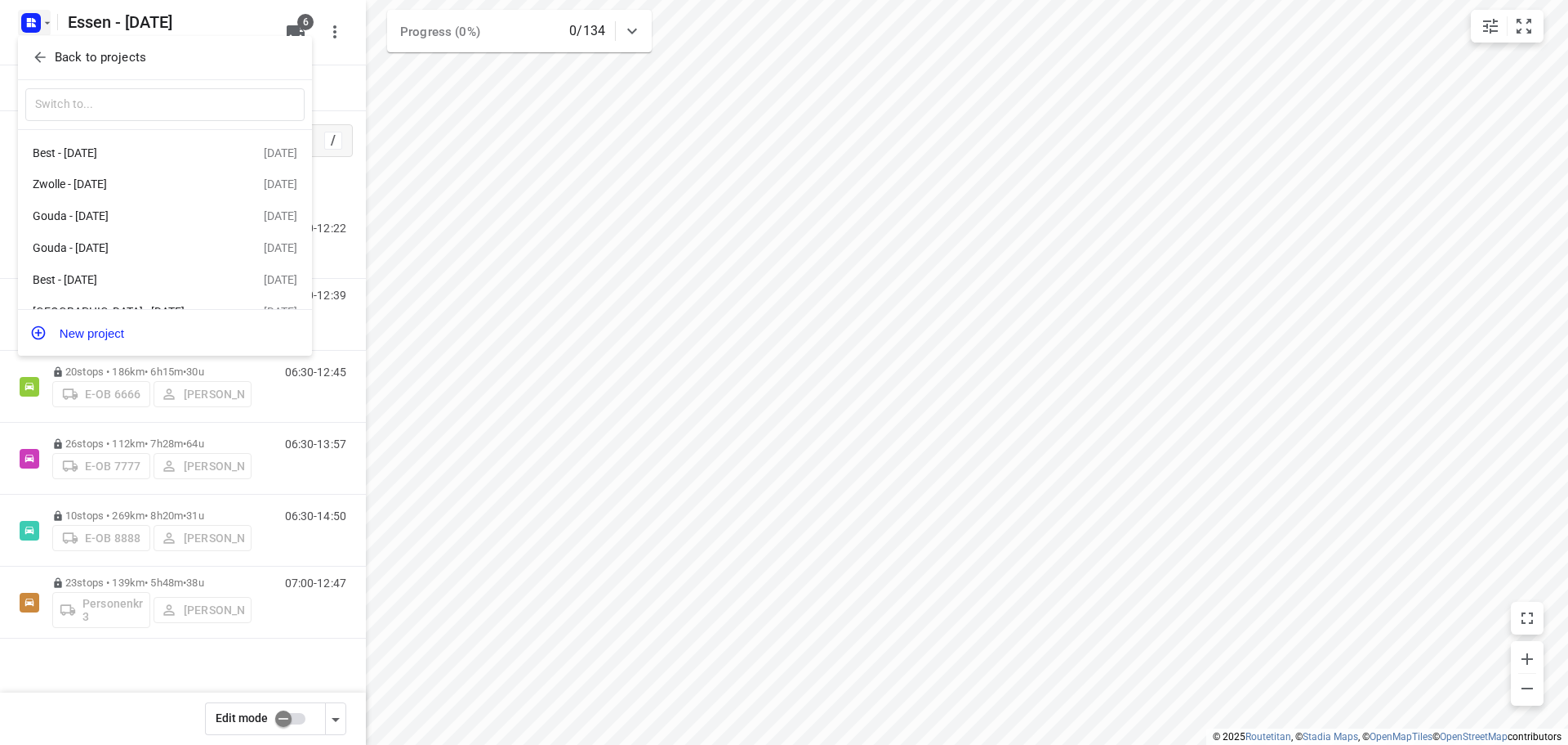
click at [81, 53] on p "Back to projects" at bounding box center [101, 58] width 92 height 19
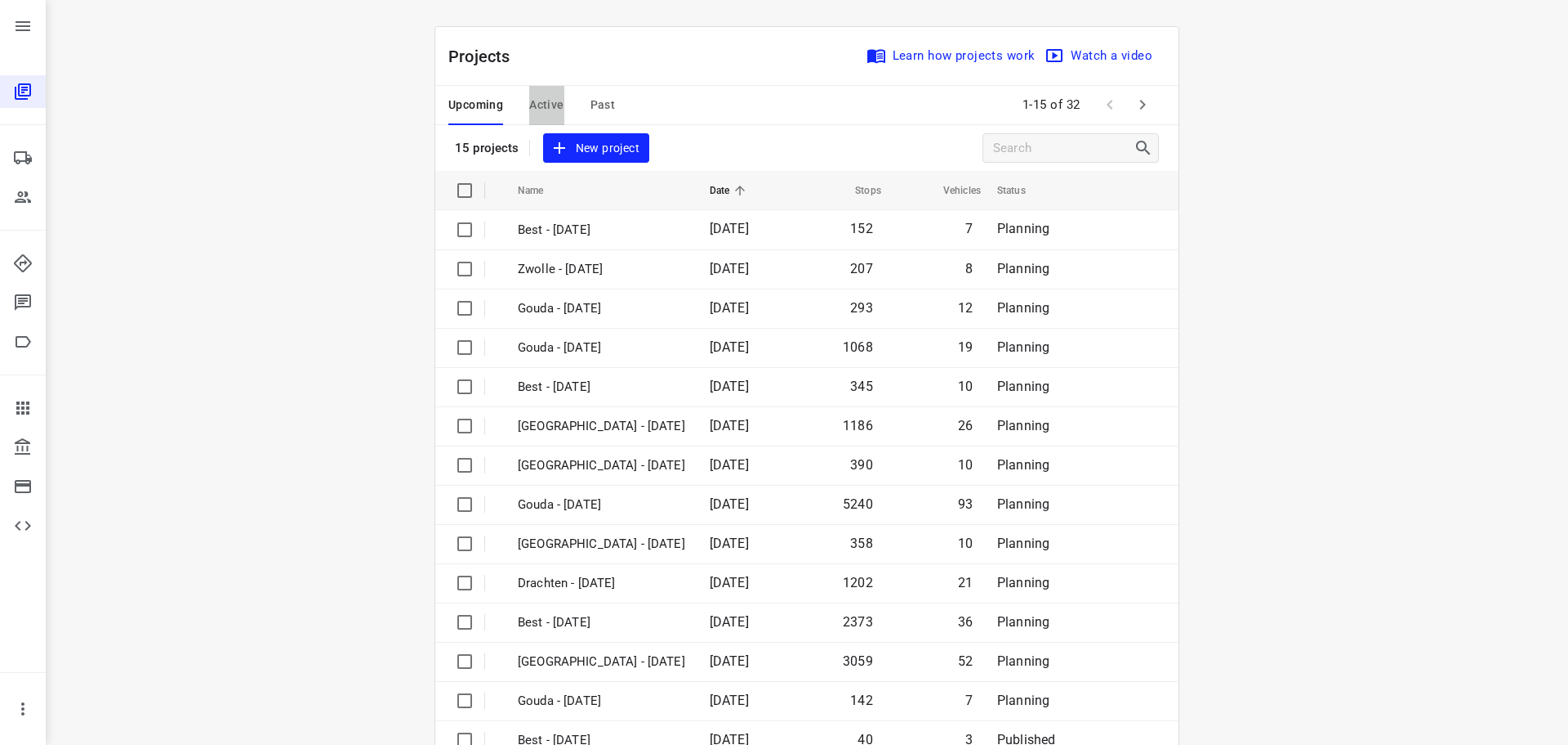
click at [530, 99] on span "Active" at bounding box center [547, 105] width 35 height 21
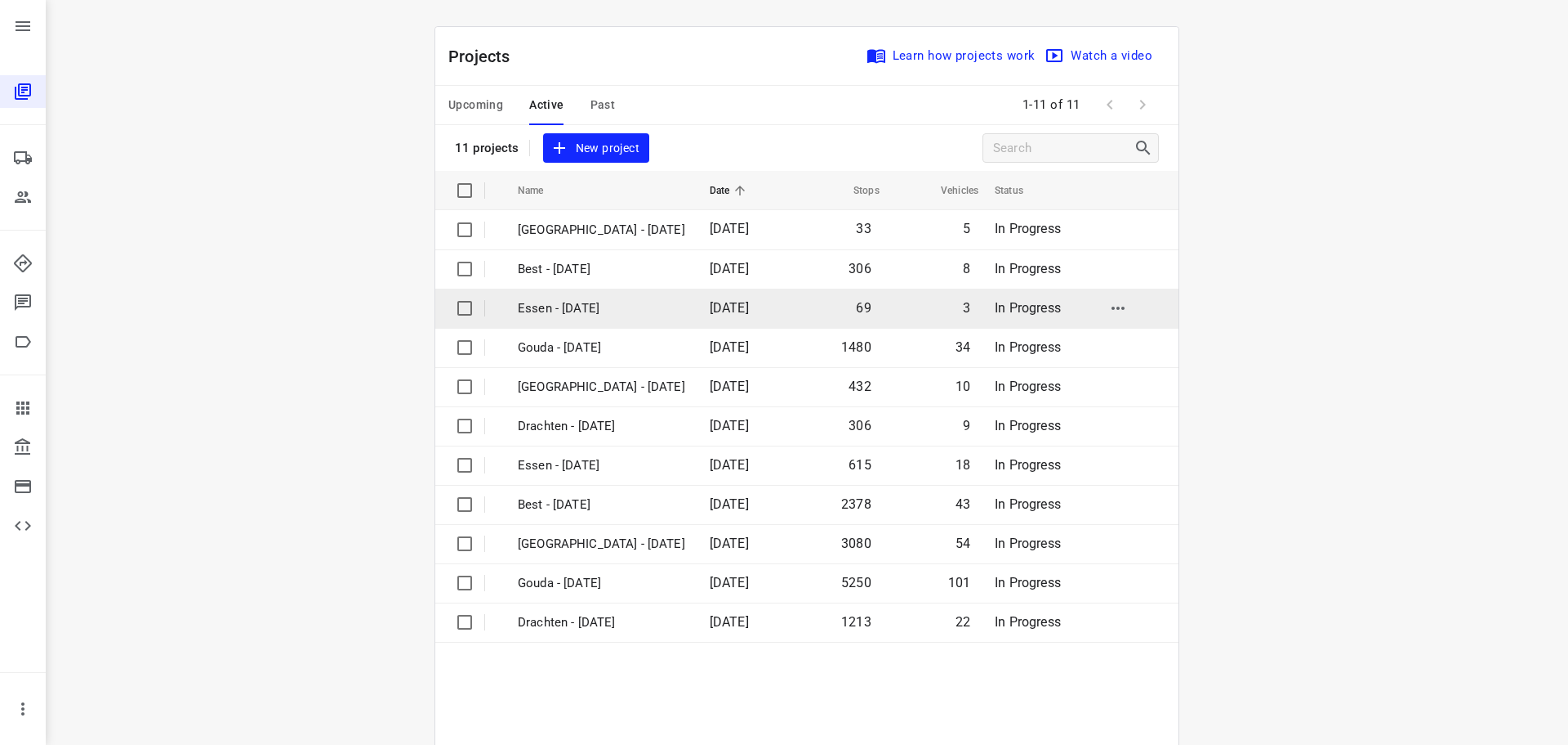
click at [551, 319] on td "Essen - [DATE]" at bounding box center [599, 308] width 195 height 39
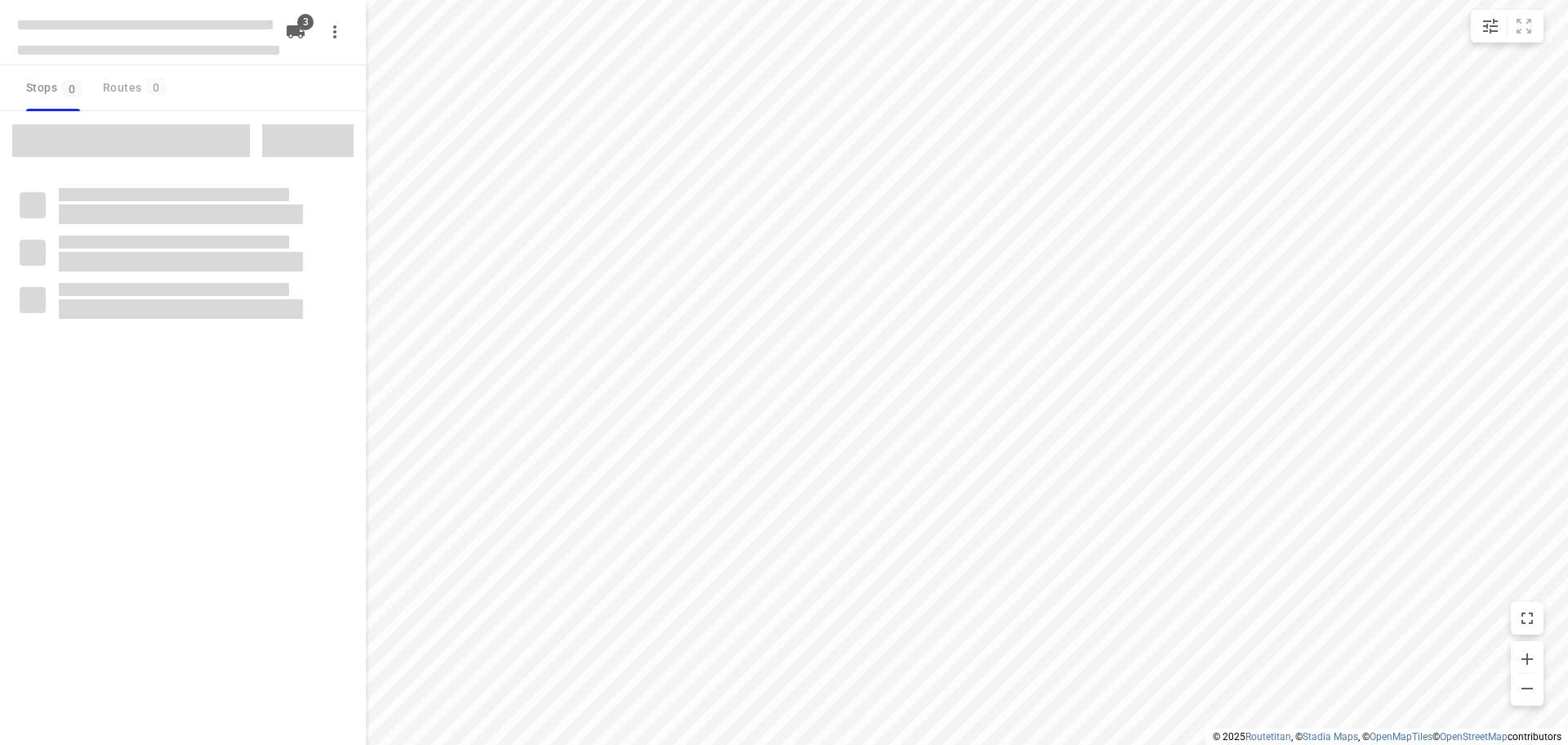
checkbox input "true"
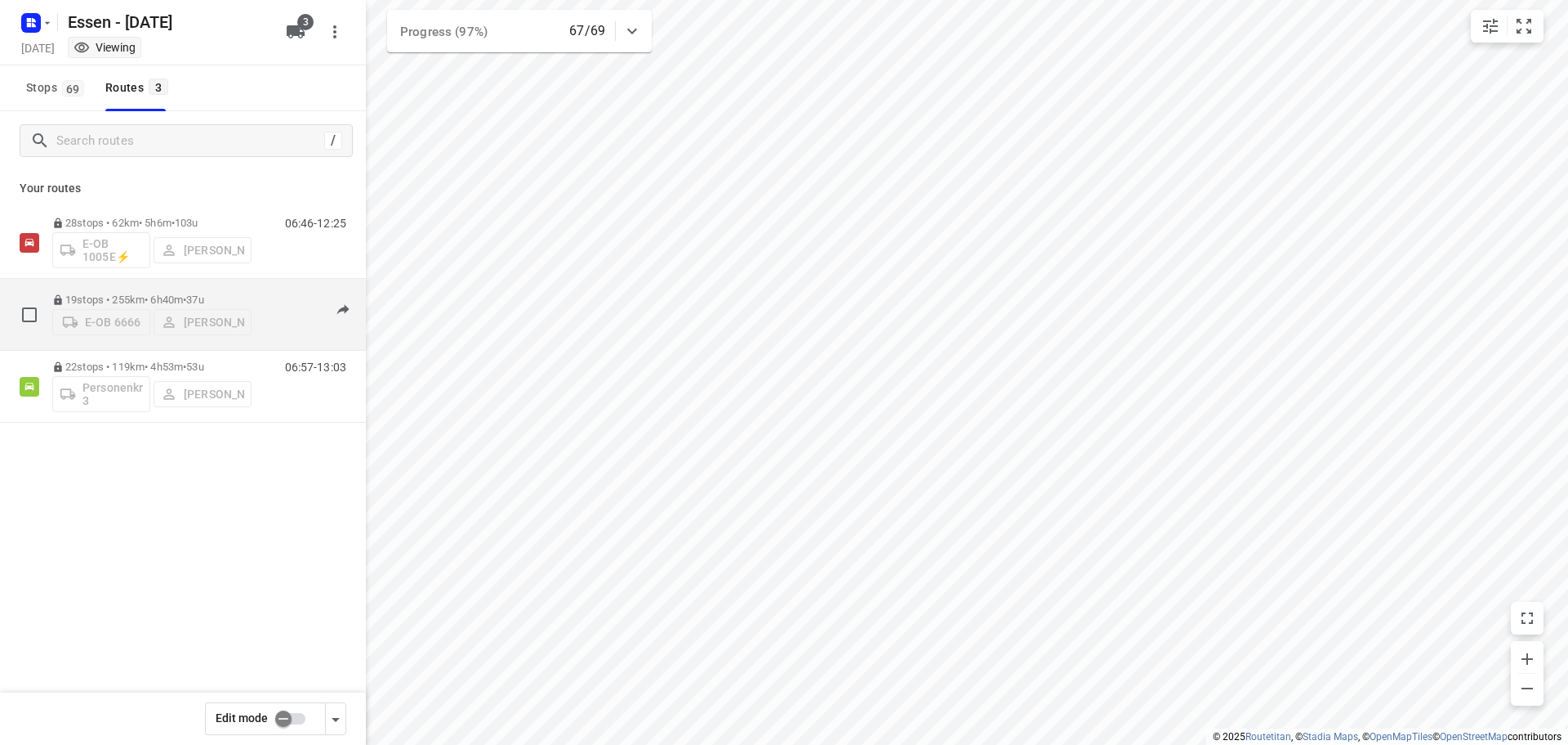
click at [204, 295] on span "37u" at bounding box center [195, 299] width 17 height 12
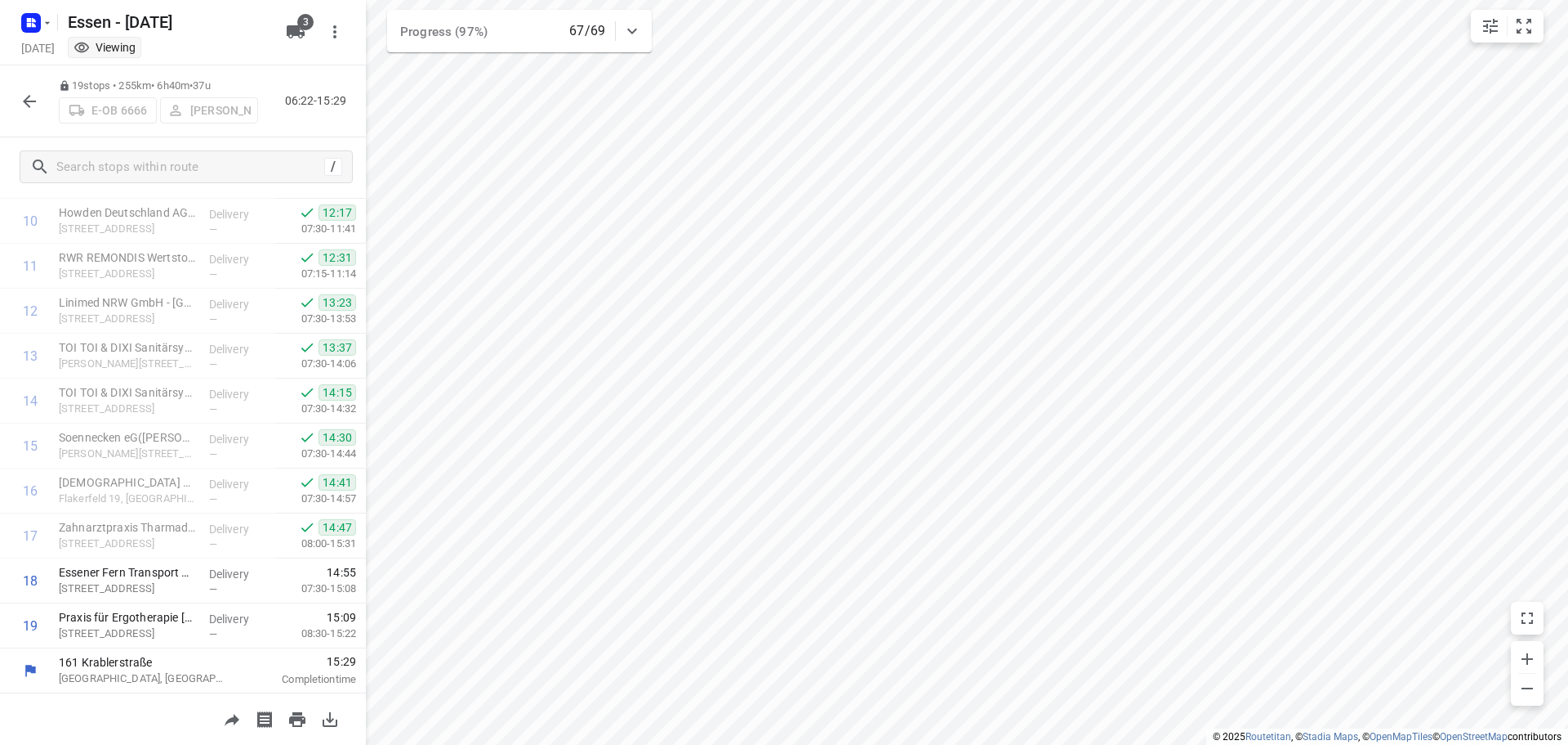
scroll to position [485, 0]
click at [22, 88] on button "button" at bounding box center [29, 101] width 33 height 33
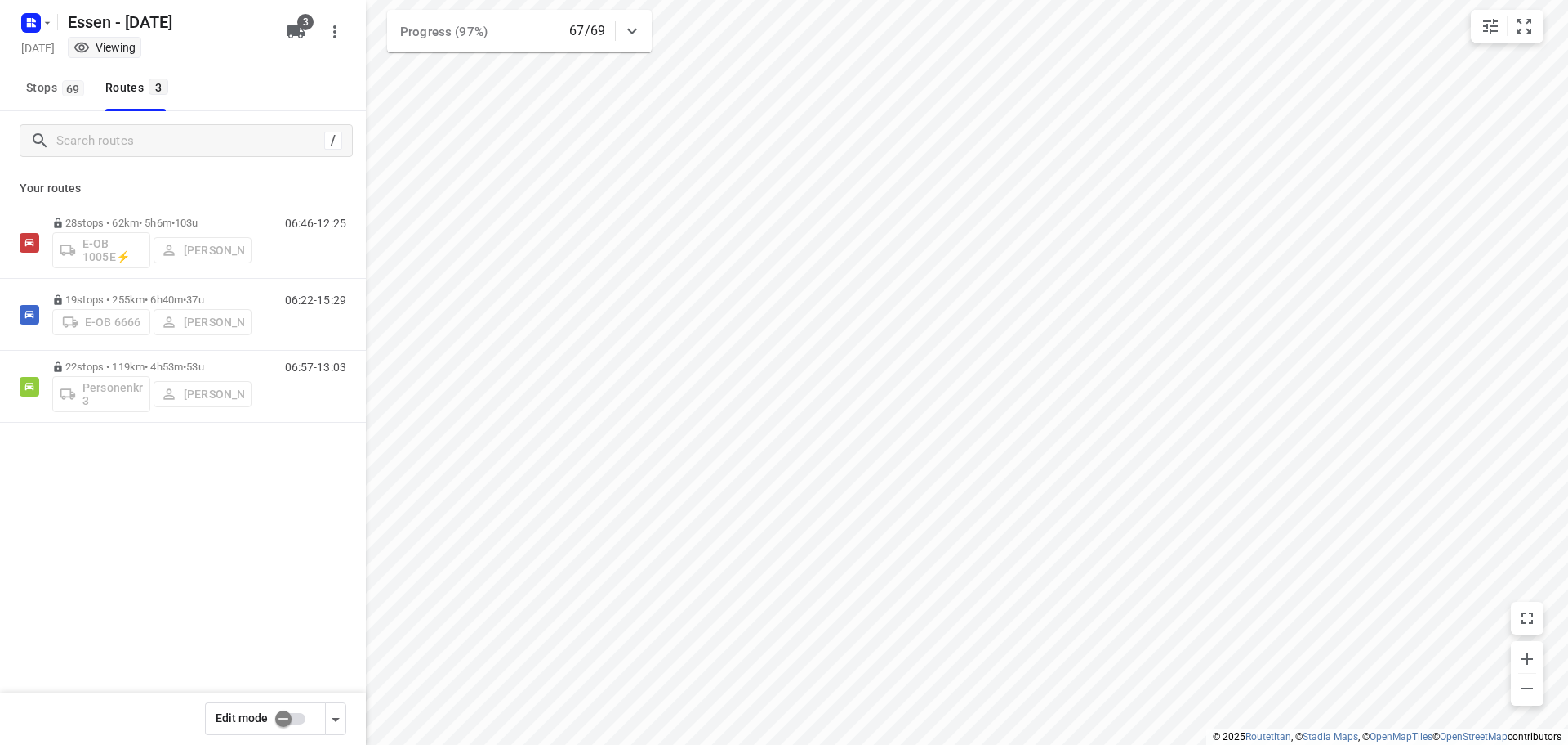
click at [55, 19] on div "Essen - [DATE]" at bounding box center [146, 21] width 262 height 29
click at [47, 17] on icon "button" at bounding box center [47, 23] width 13 height 13
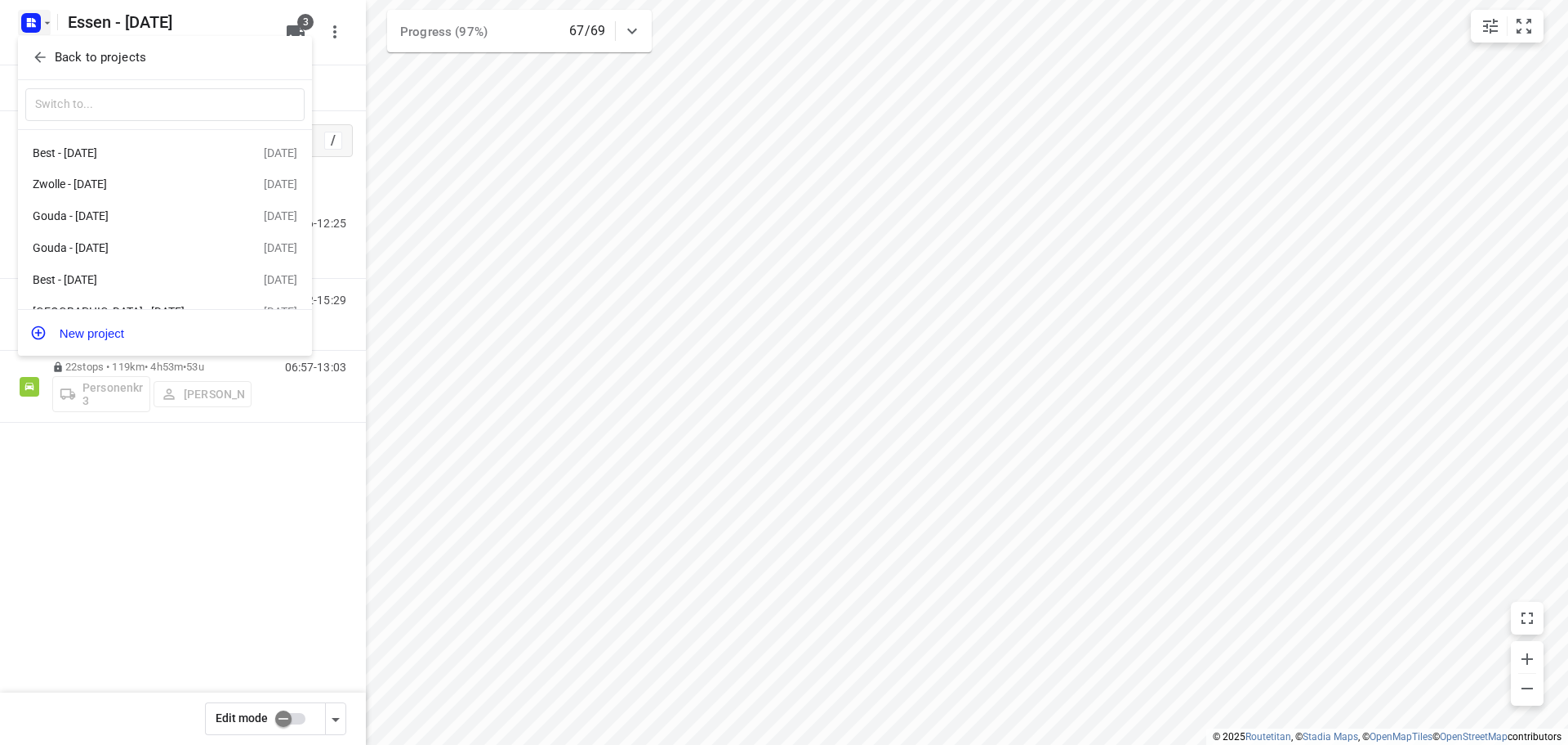
click at [46, 51] on icon "button" at bounding box center [40, 57] width 16 height 16
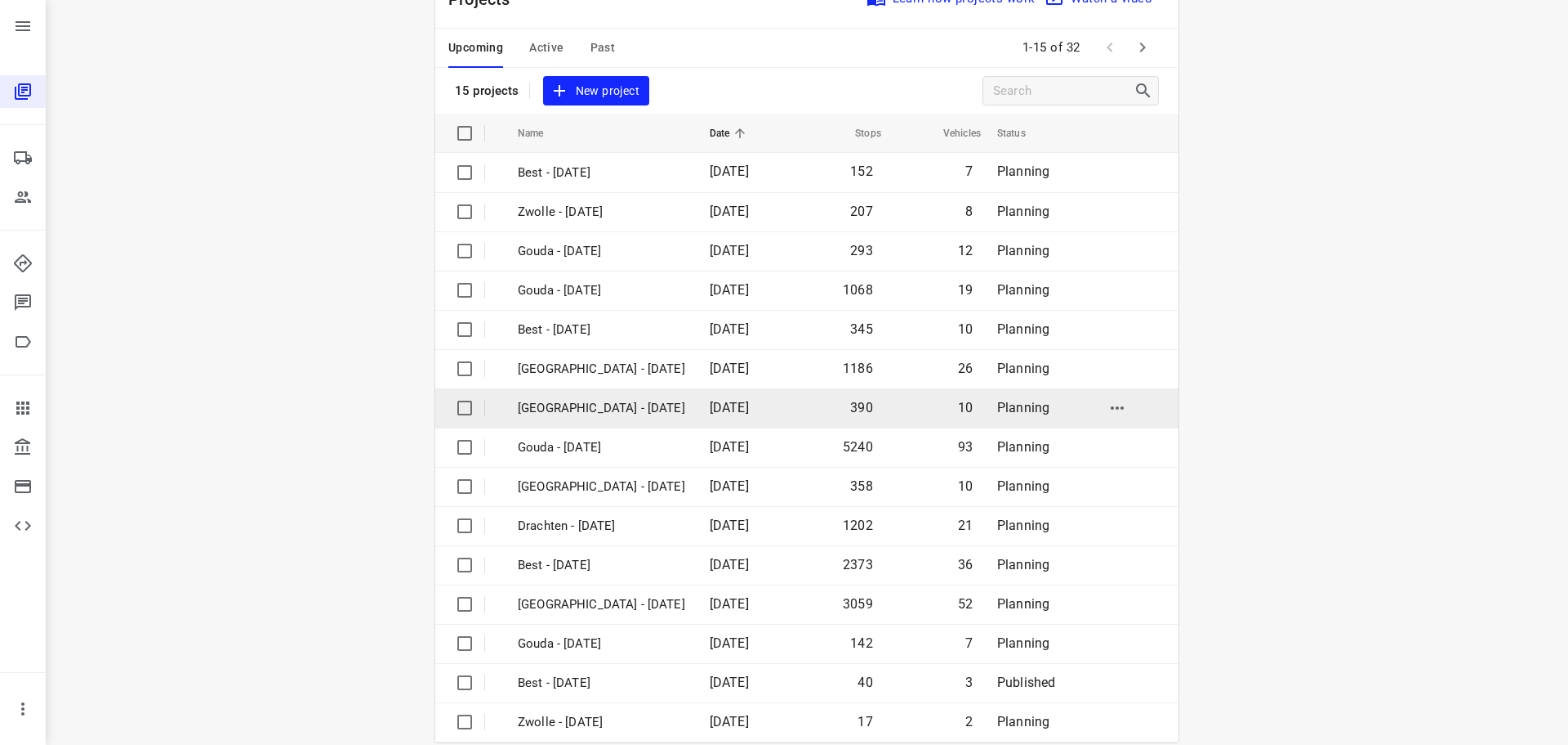
scroll to position [82, 0]
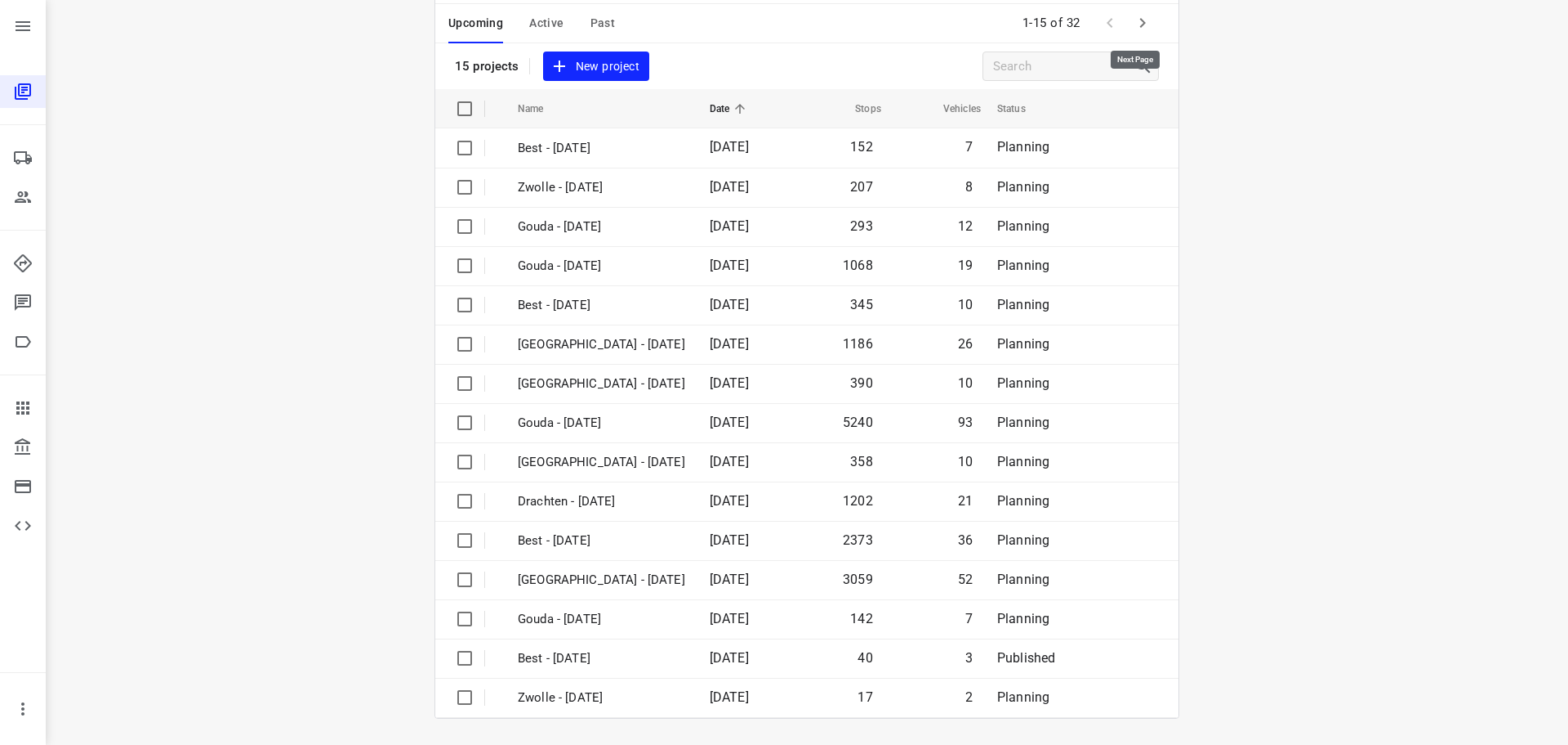
click at [1142, 28] on icon "button" at bounding box center [1142, 23] width 20 height 20
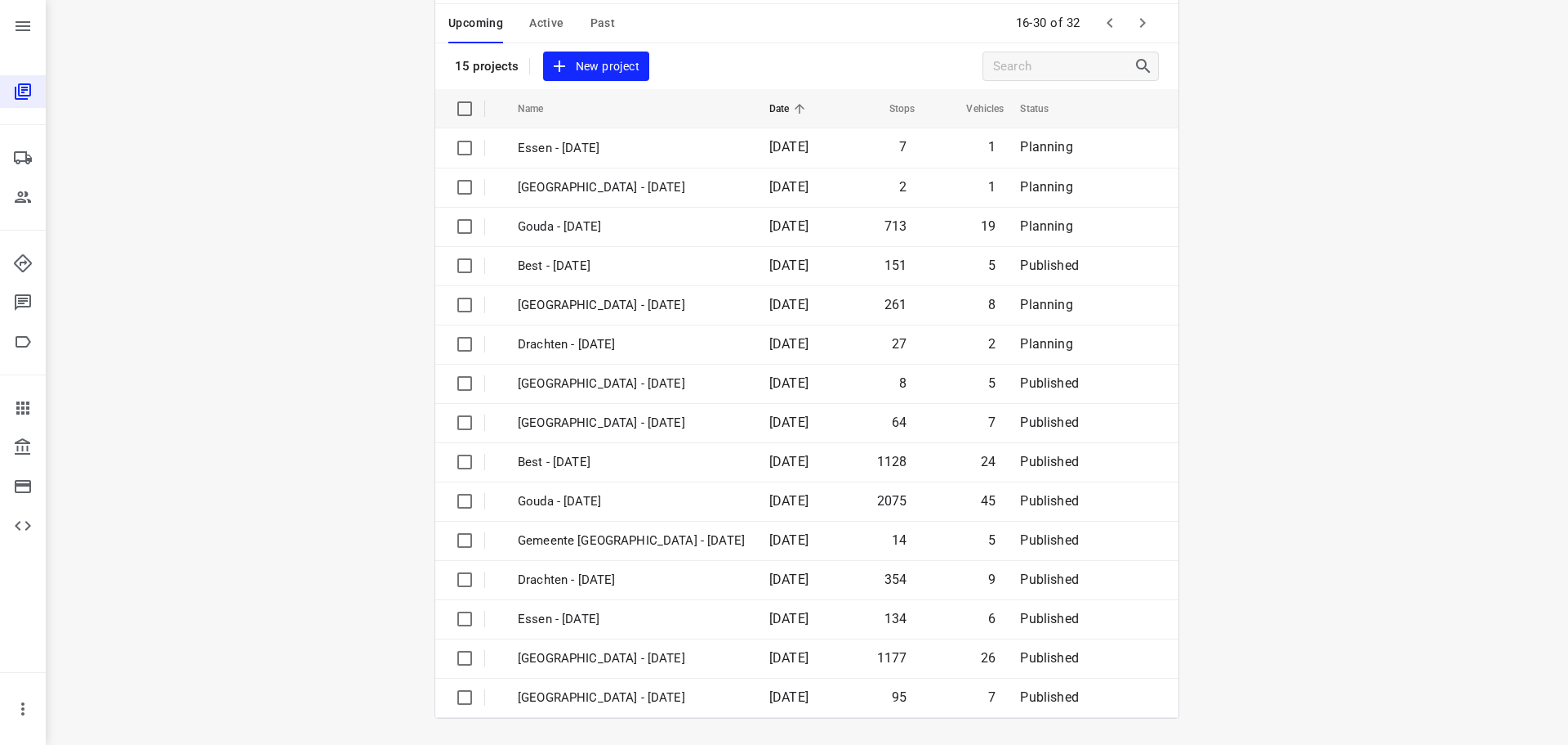
scroll to position [0, 0]
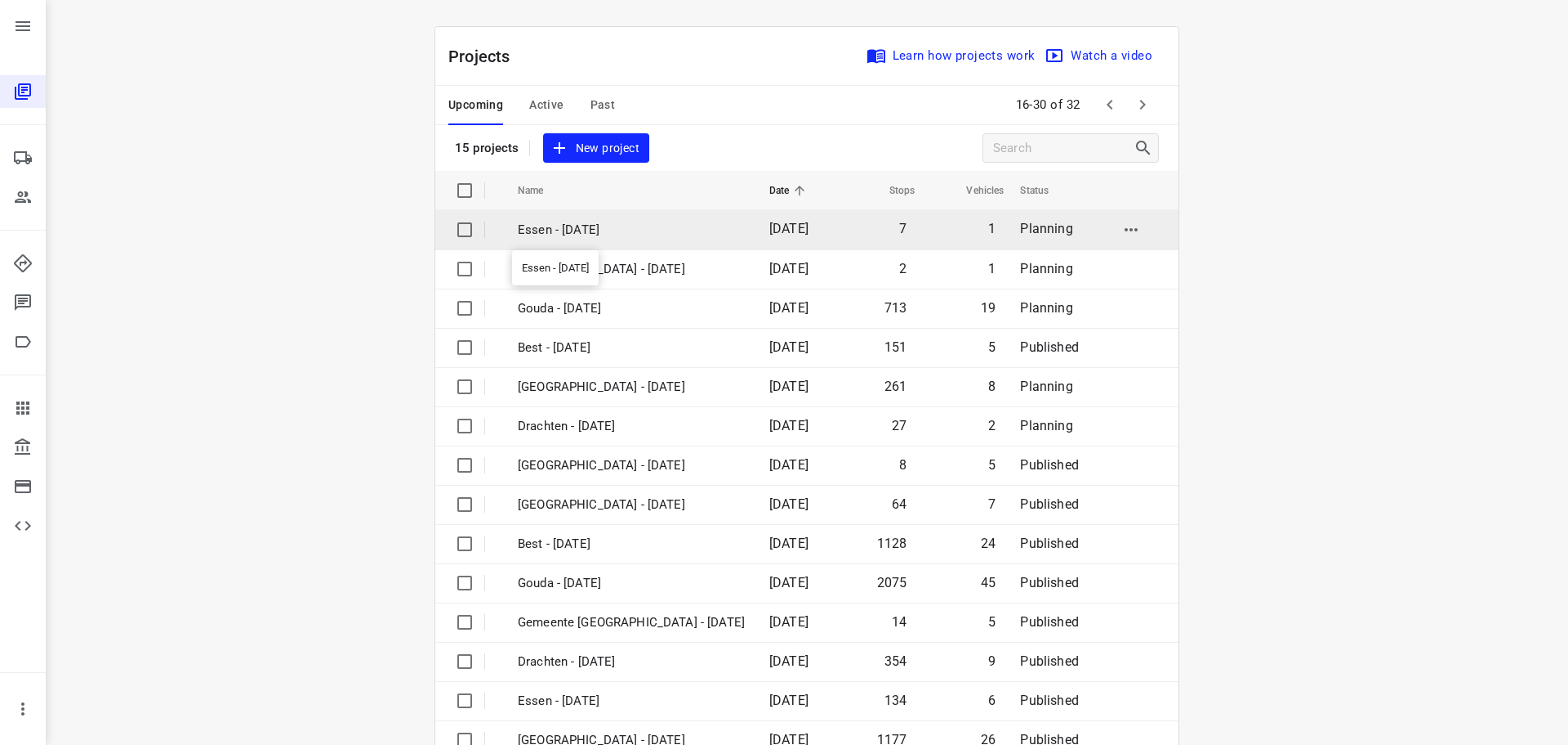
click at [542, 226] on p "Essen - [DATE]" at bounding box center [631, 230] width 227 height 19
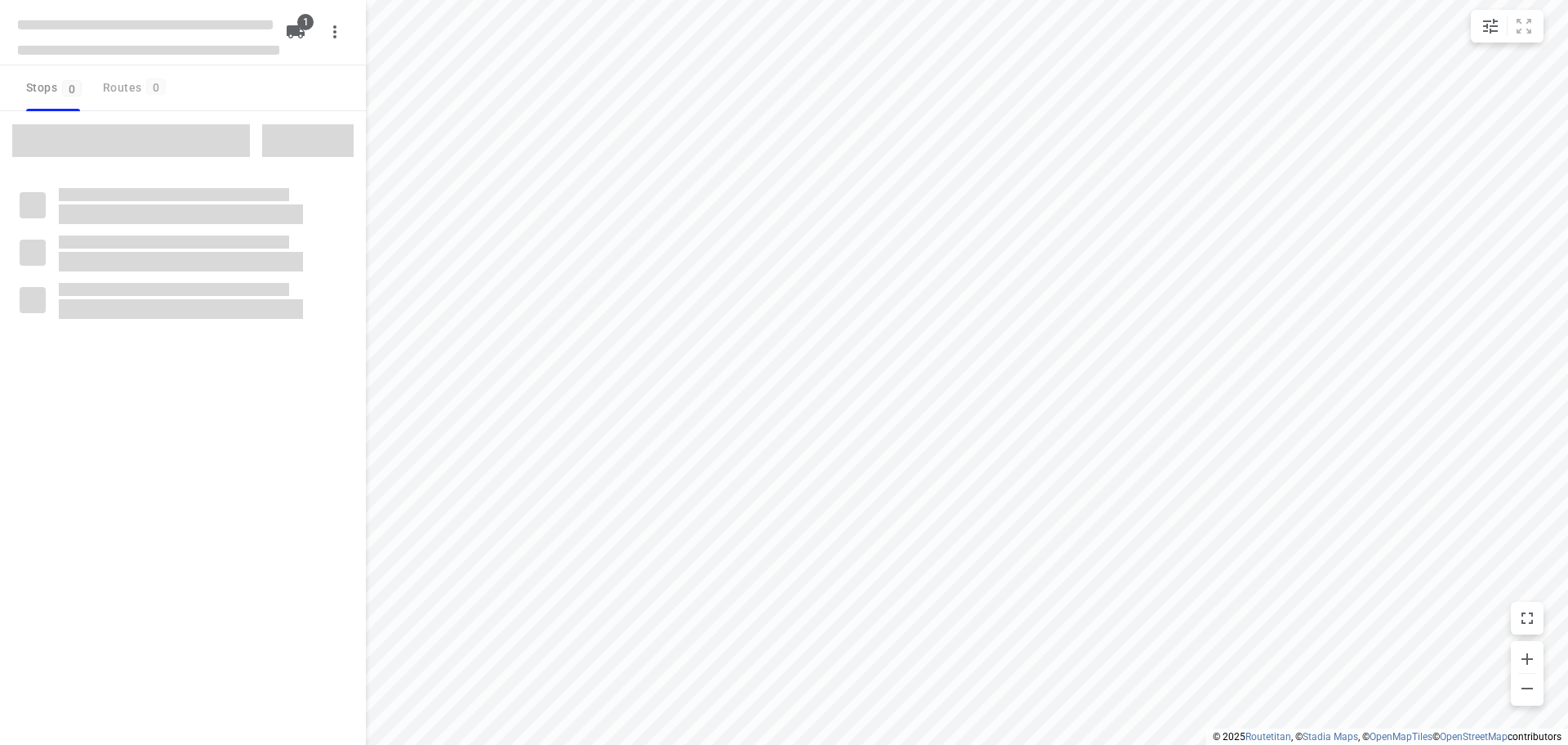
checkbox input "true"
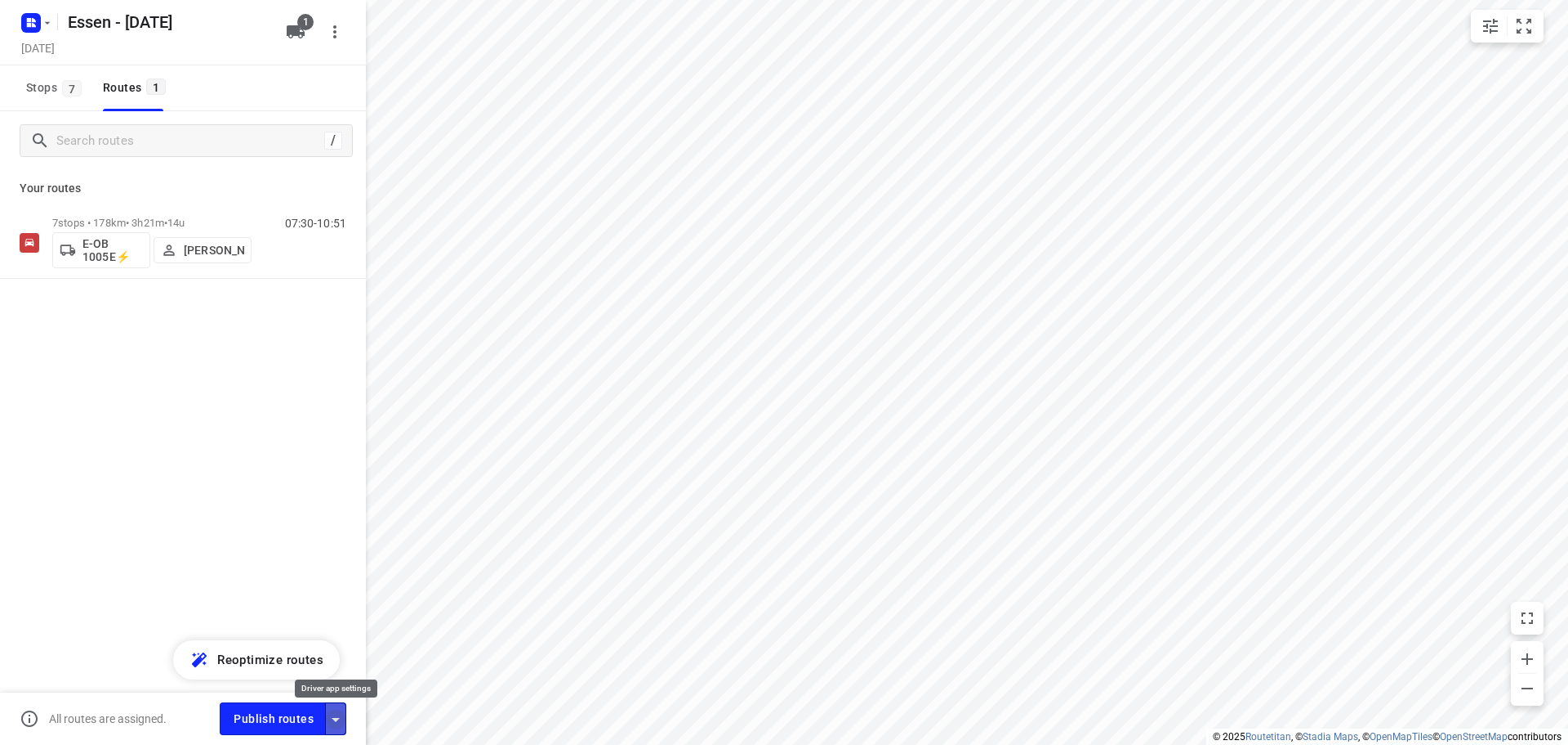
click at [341, 722] on icon "button" at bounding box center [335, 719] width 20 height 20
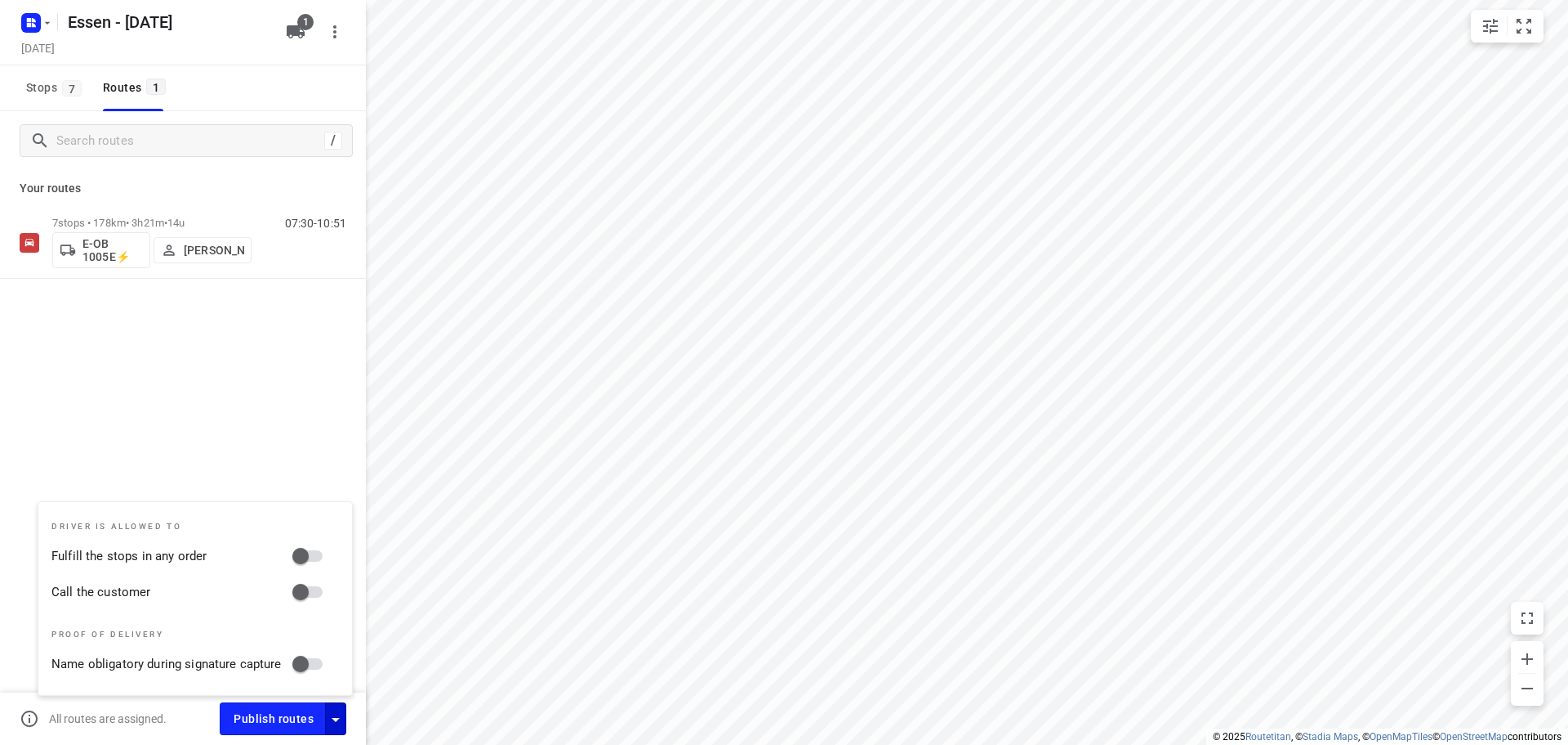
click at [298, 556] on input "Fulfill the stops in any order" at bounding box center [300, 556] width 93 height 31
checkbox input "true"
click at [306, 598] on input "Call the customer" at bounding box center [300, 591] width 93 height 31
checkbox input "true"
click at [272, 486] on div "/ Your routes 7 stops • 178km • 3h21m • 14u E-OB 1005E⚡ [PERSON_NAME] 07:30-10:…" at bounding box center [183, 450] width 366 height 679
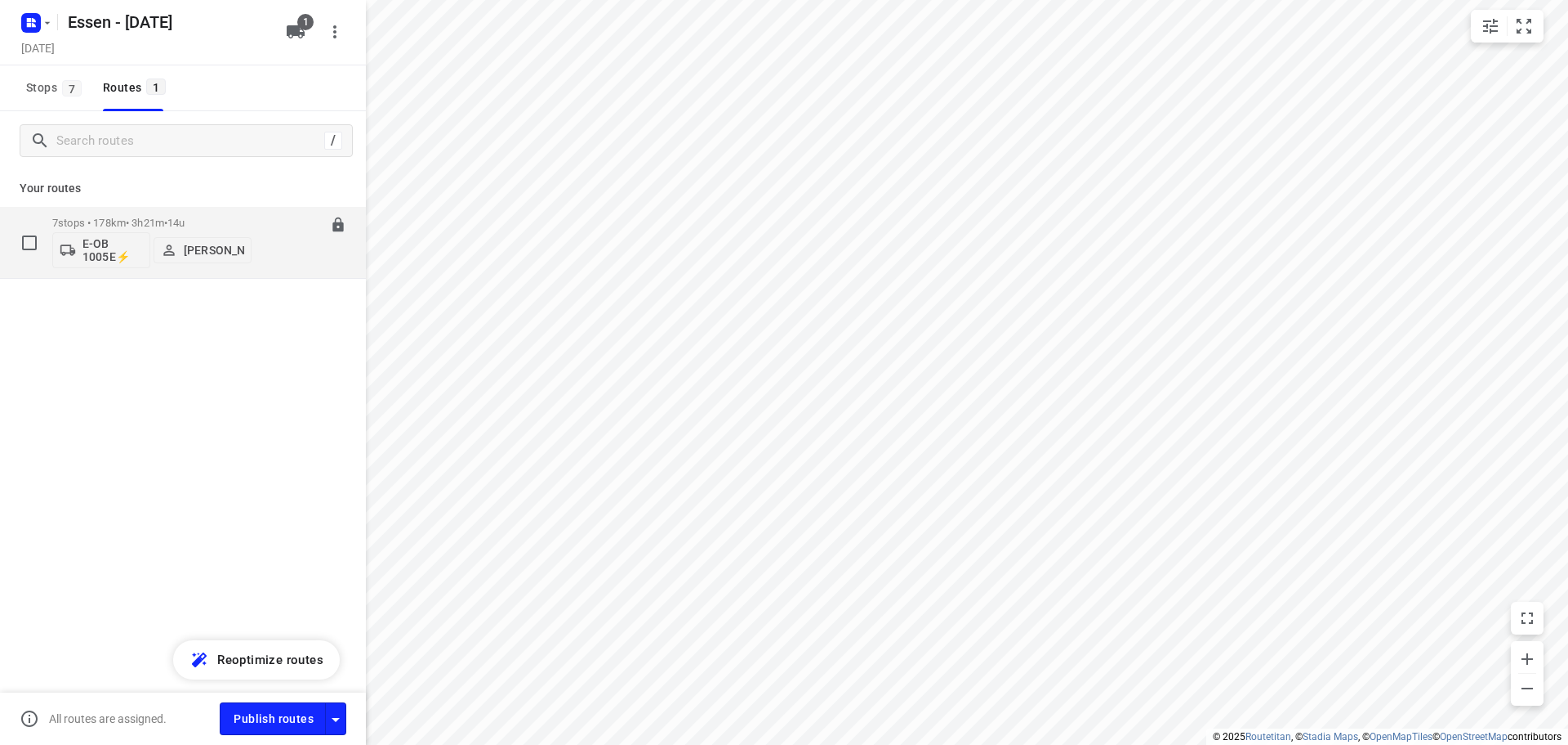
click at [167, 220] on span "•" at bounding box center [166, 223] width 3 height 12
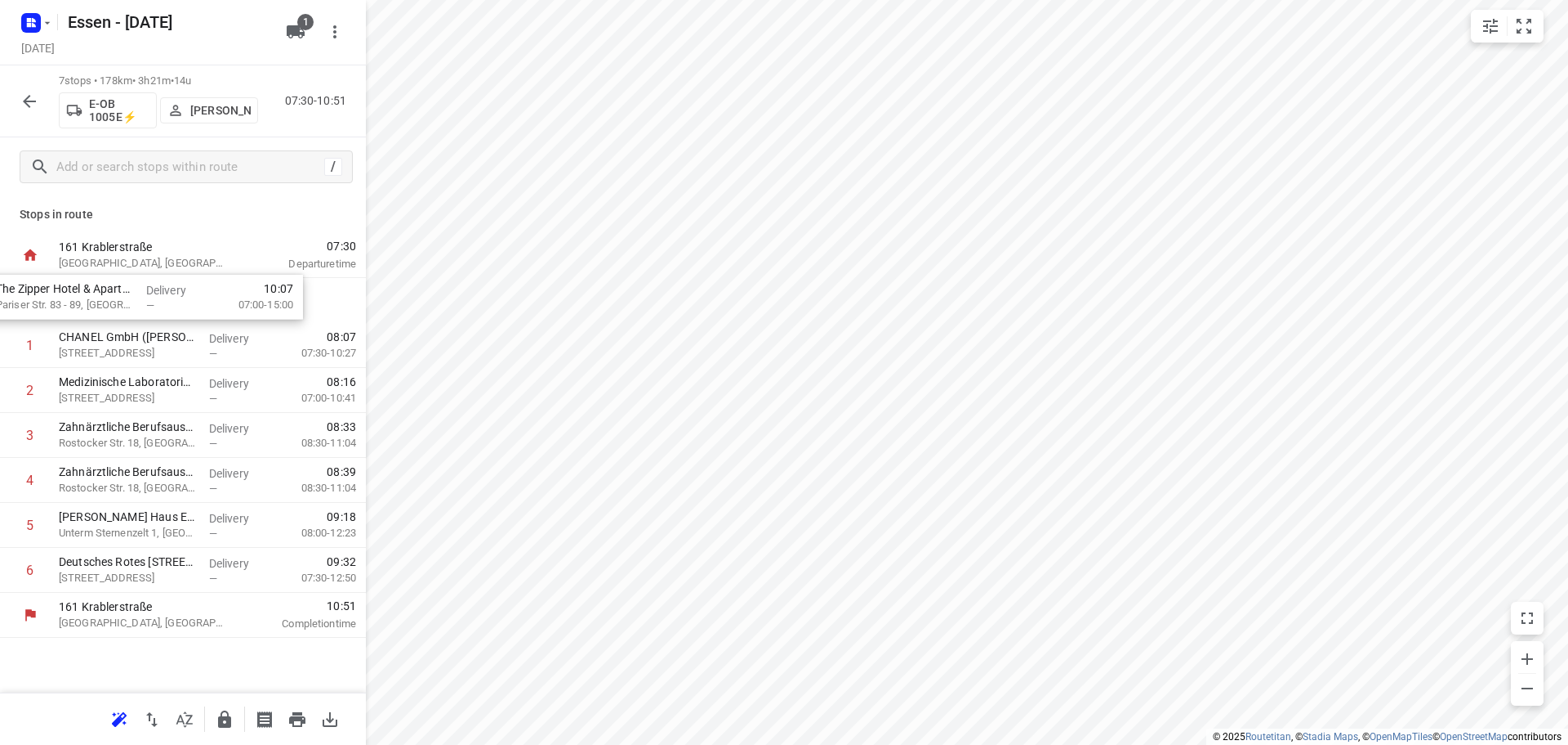
drag, startPoint x: 192, startPoint y: 581, endPoint x: 127, endPoint y: 305, distance: 283.6
click at [127, 305] on div "1 CHANEL GmbH ([PERSON_NAME]) [STREET_ADDRESS] Delivery — 08:07 07:30-10:27 2 M…" at bounding box center [183, 435] width 366 height 315
click at [23, 102] on icon "button" at bounding box center [29, 101] width 20 height 20
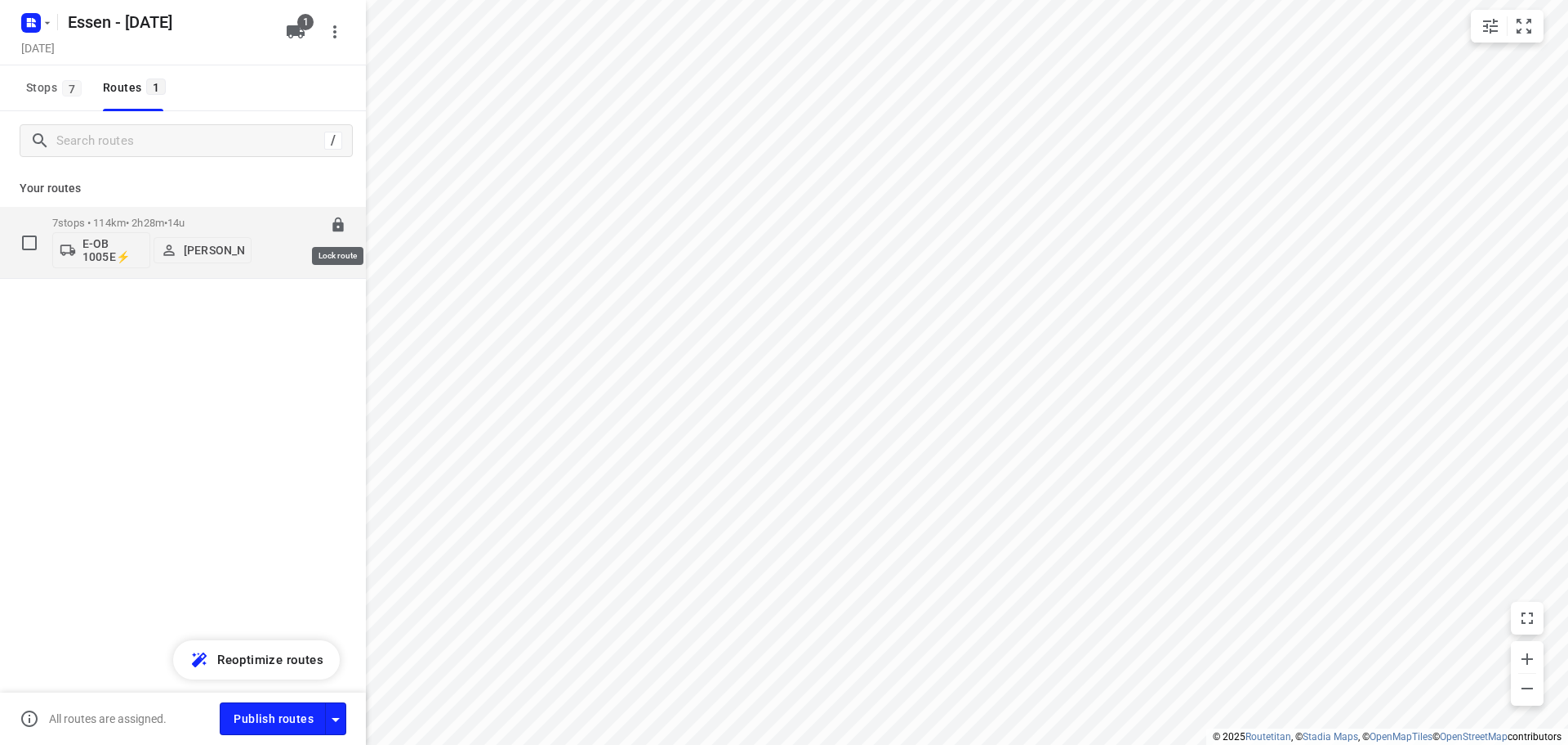
click at [337, 227] on icon at bounding box center [338, 225] width 16 height 16
click at [287, 713] on span "Publish routes" at bounding box center [274, 719] width 80 height 21
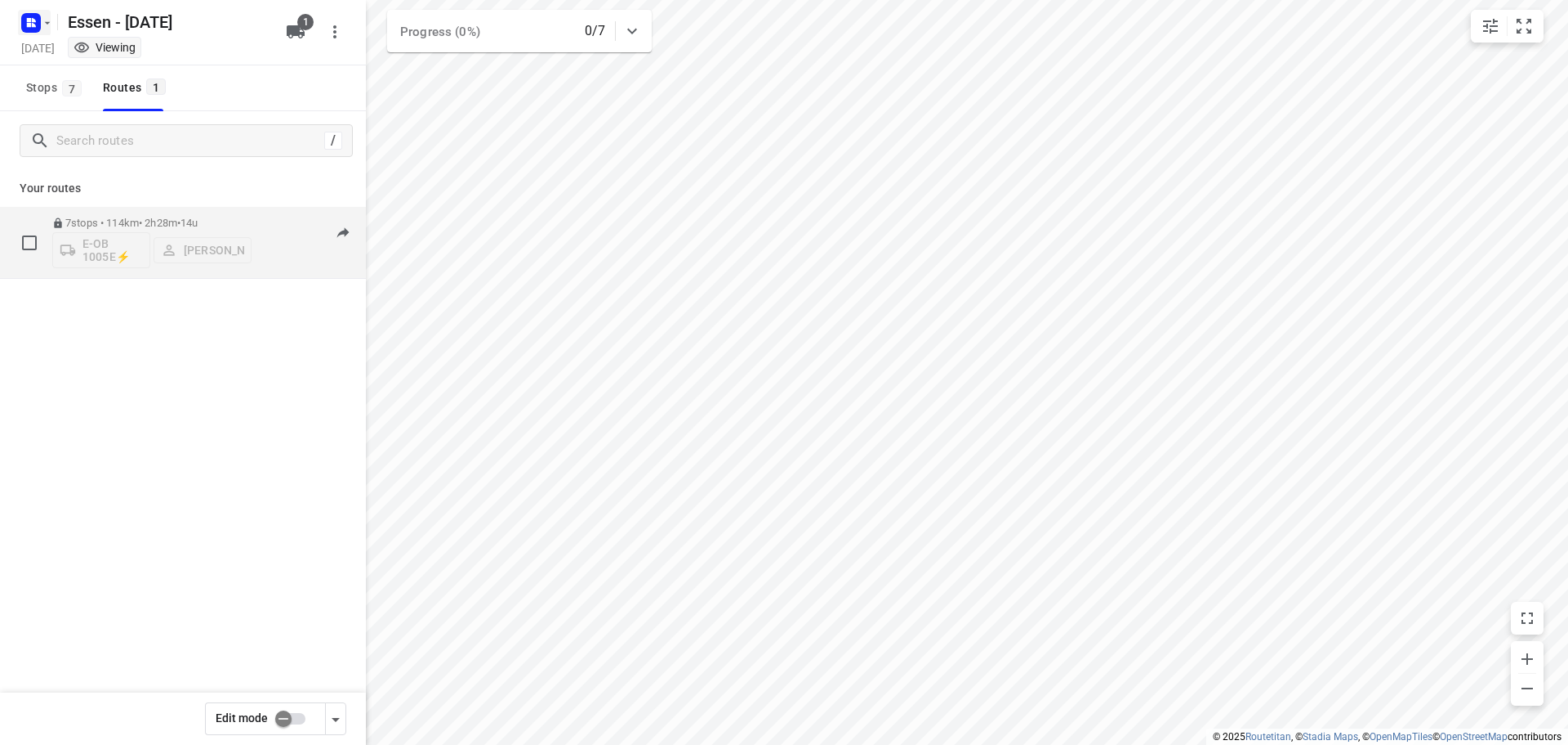
click at [45, 20] on icon "button" at bounding box center [47, 23] width 13 height 13
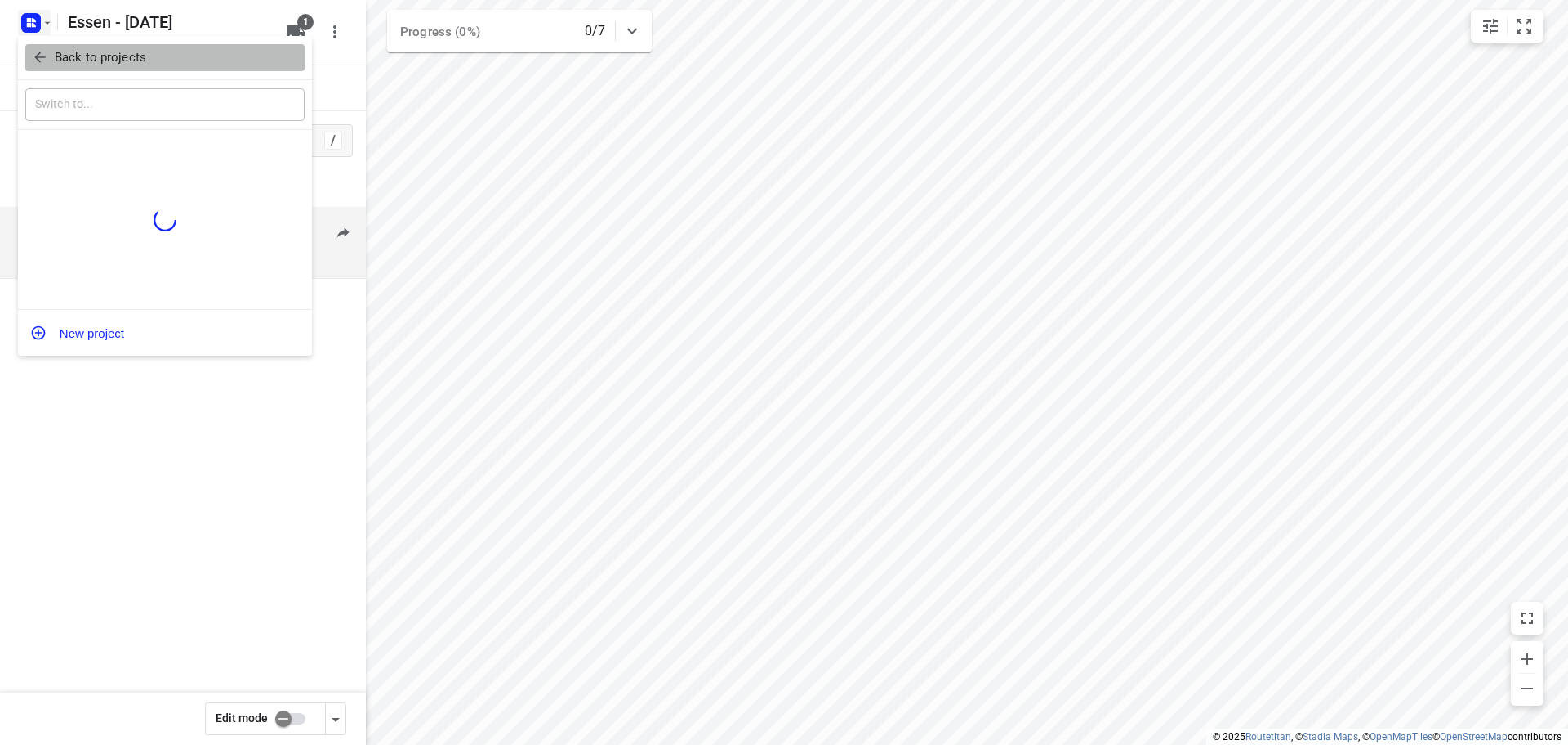
click at [45, 67] on button "Back to projects" at bounding box center [165, 57] width 279 height 27
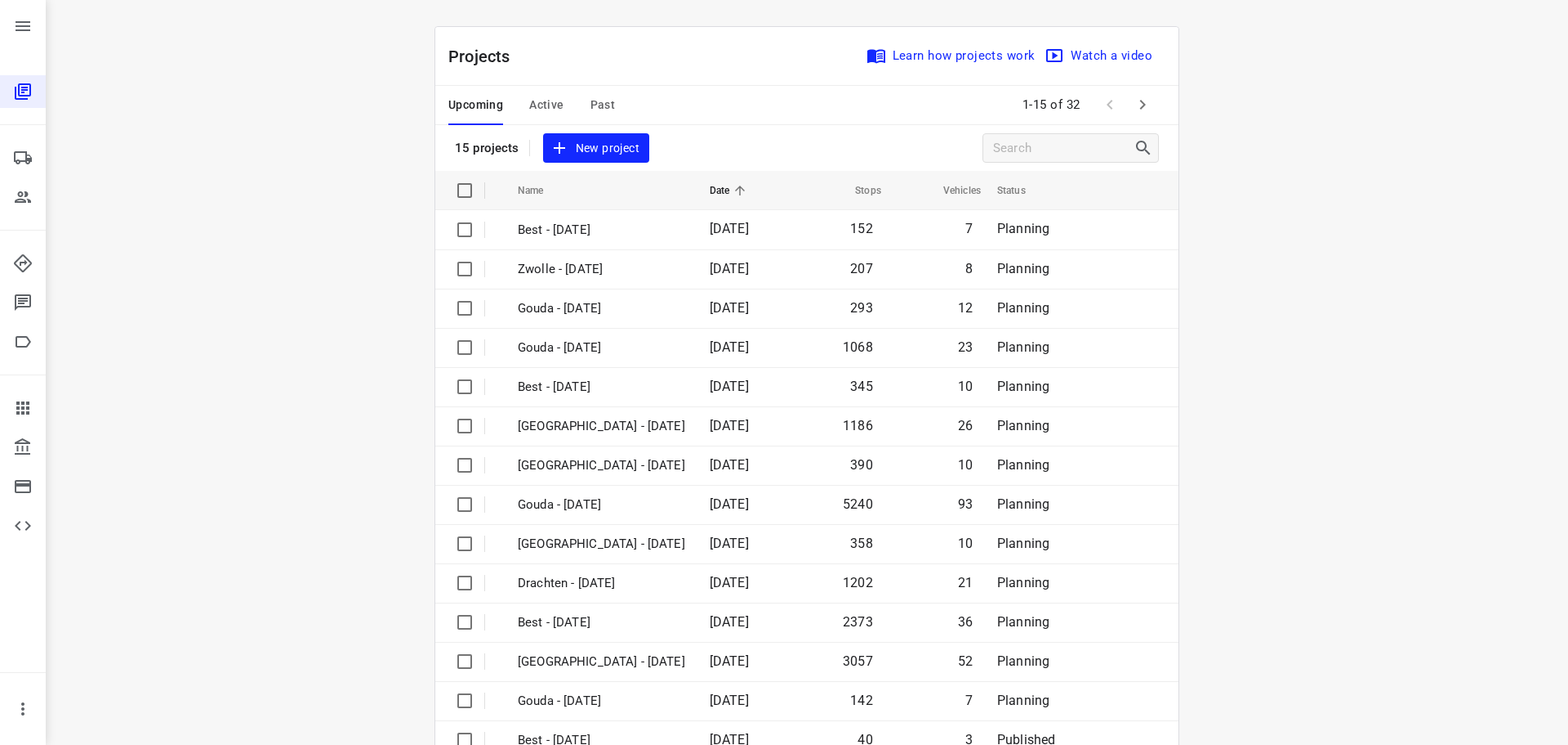
click at [519, 110] on div "Upcoming Active Past" at bounding box center [544, 105] width 192 height 39
click at [530, 107] on span "Active" at bounding box center [547, 105] width 35 height 21
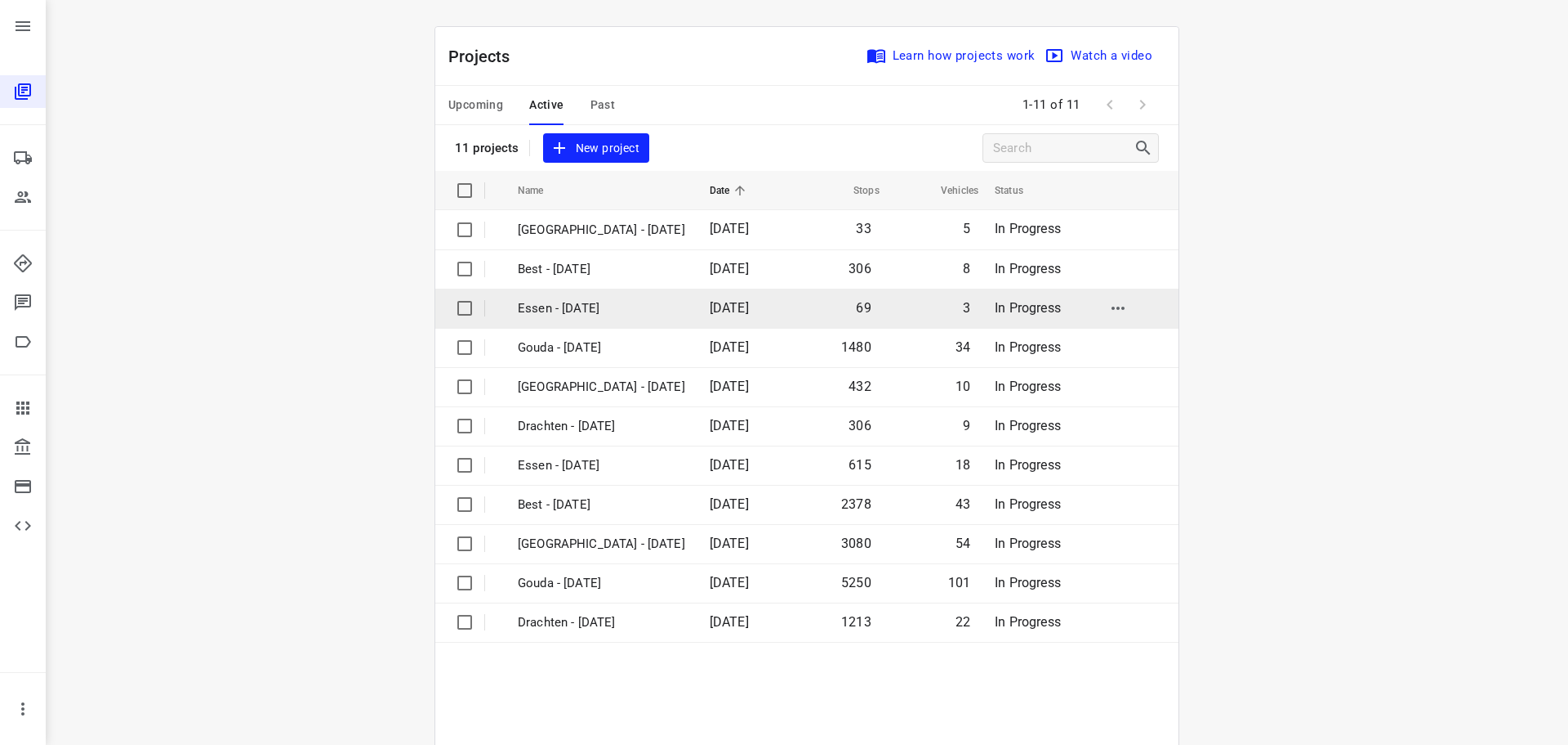
click at [546, 307] on p "Essen - [DATE]" at bounding box center [601, 309] width 167 height 19
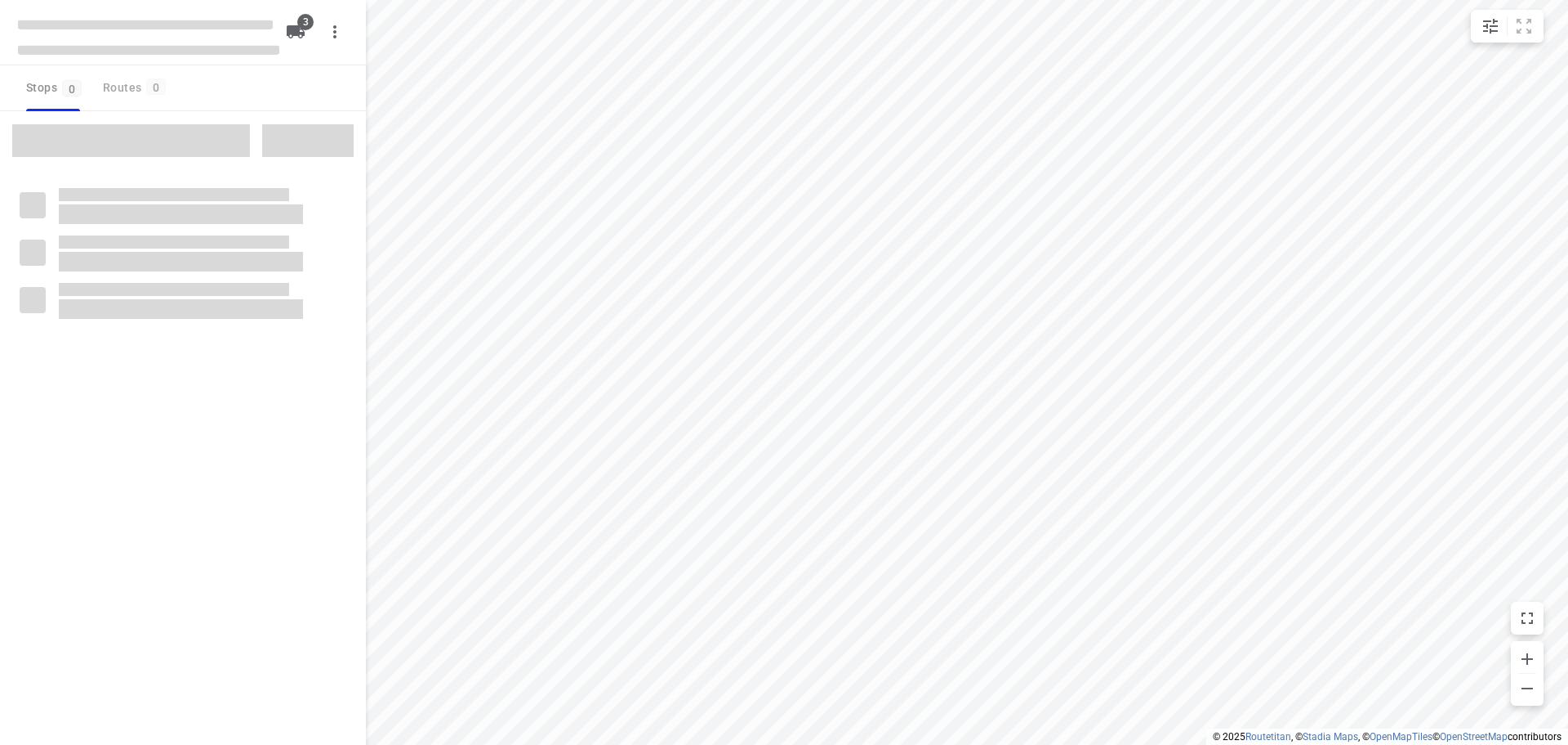
checkbox input "true"
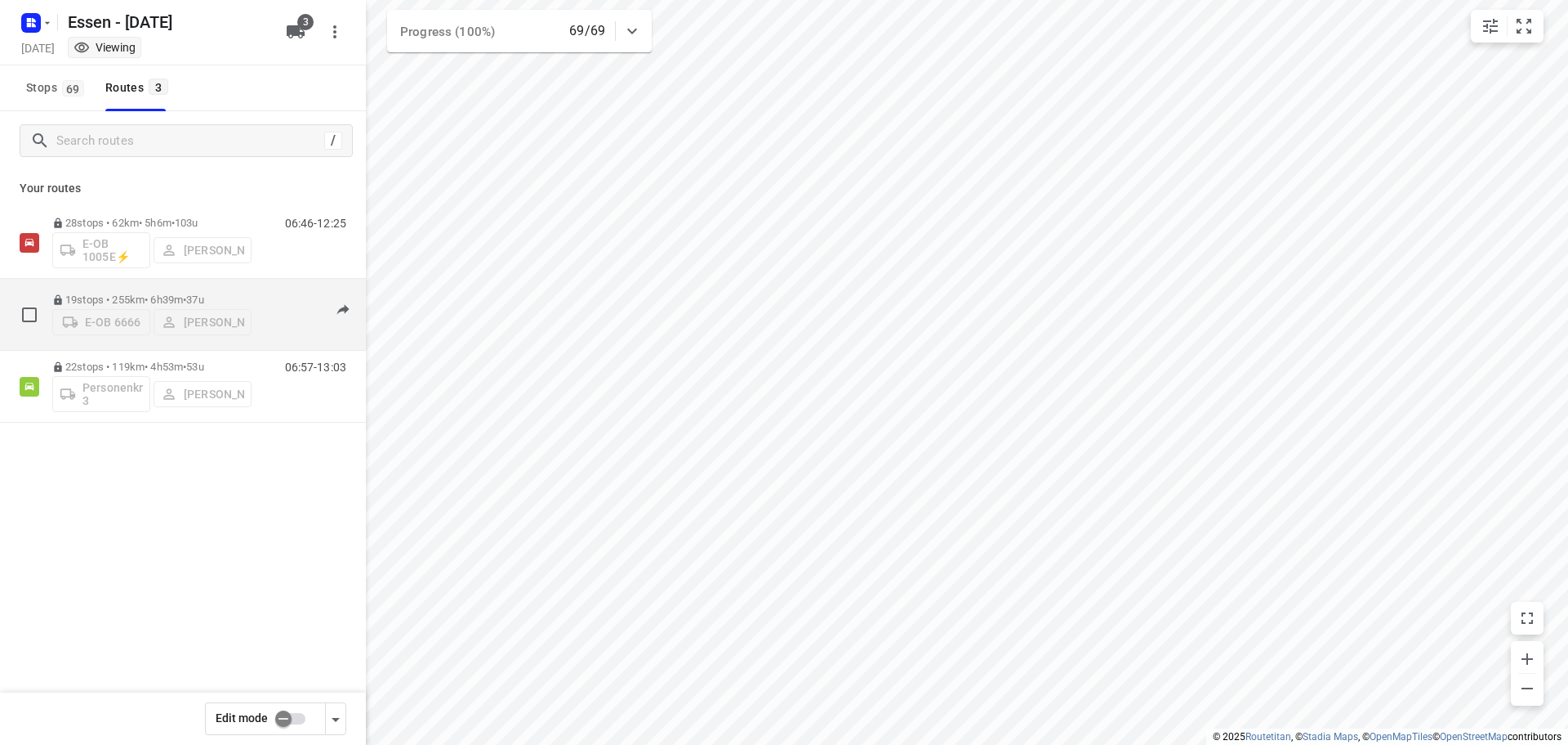
click at [172, 293] on p "19 stops • 255km • 6h39m • 37u" at bounding box center [152, 299] width 199 height 12
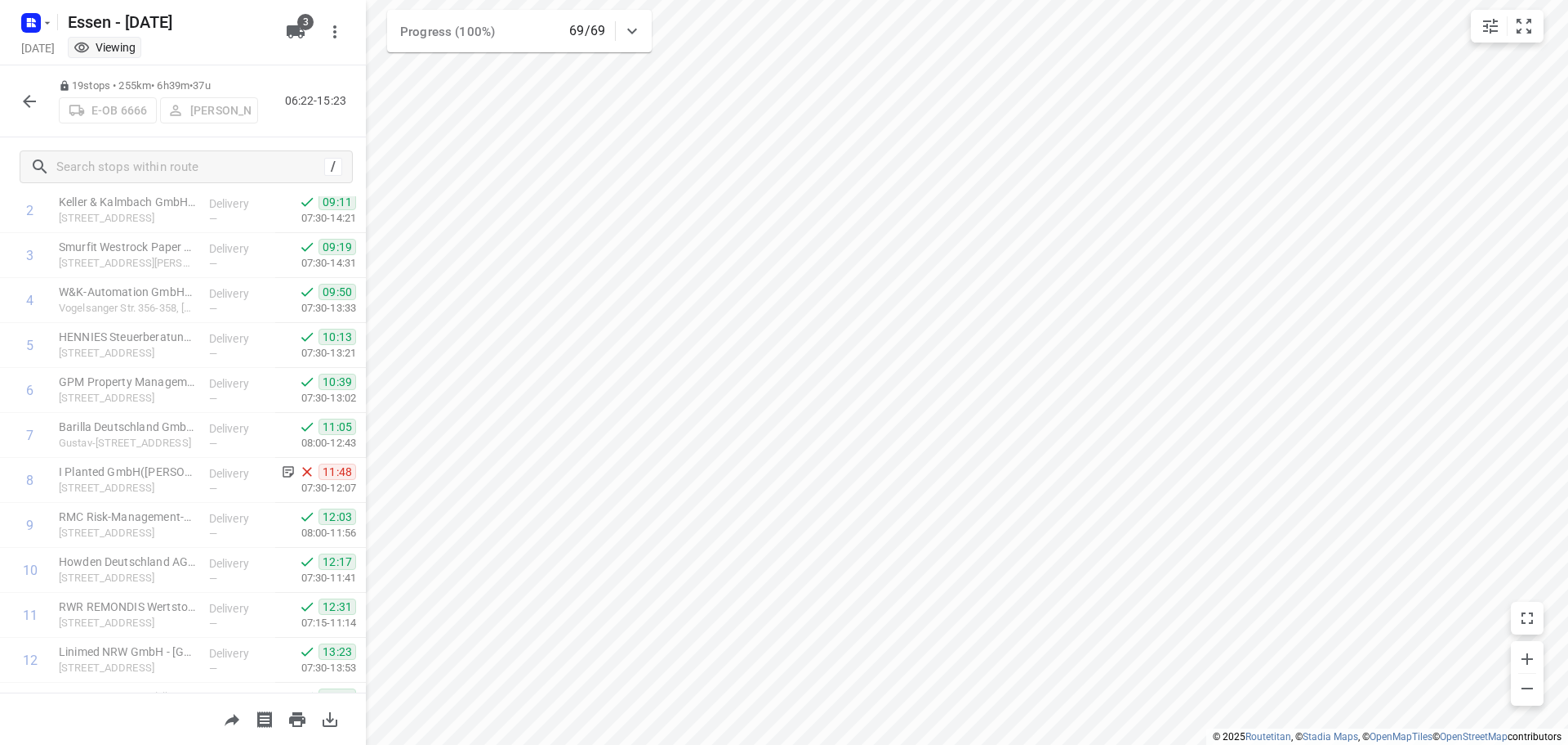
scroll to position [485, 0]
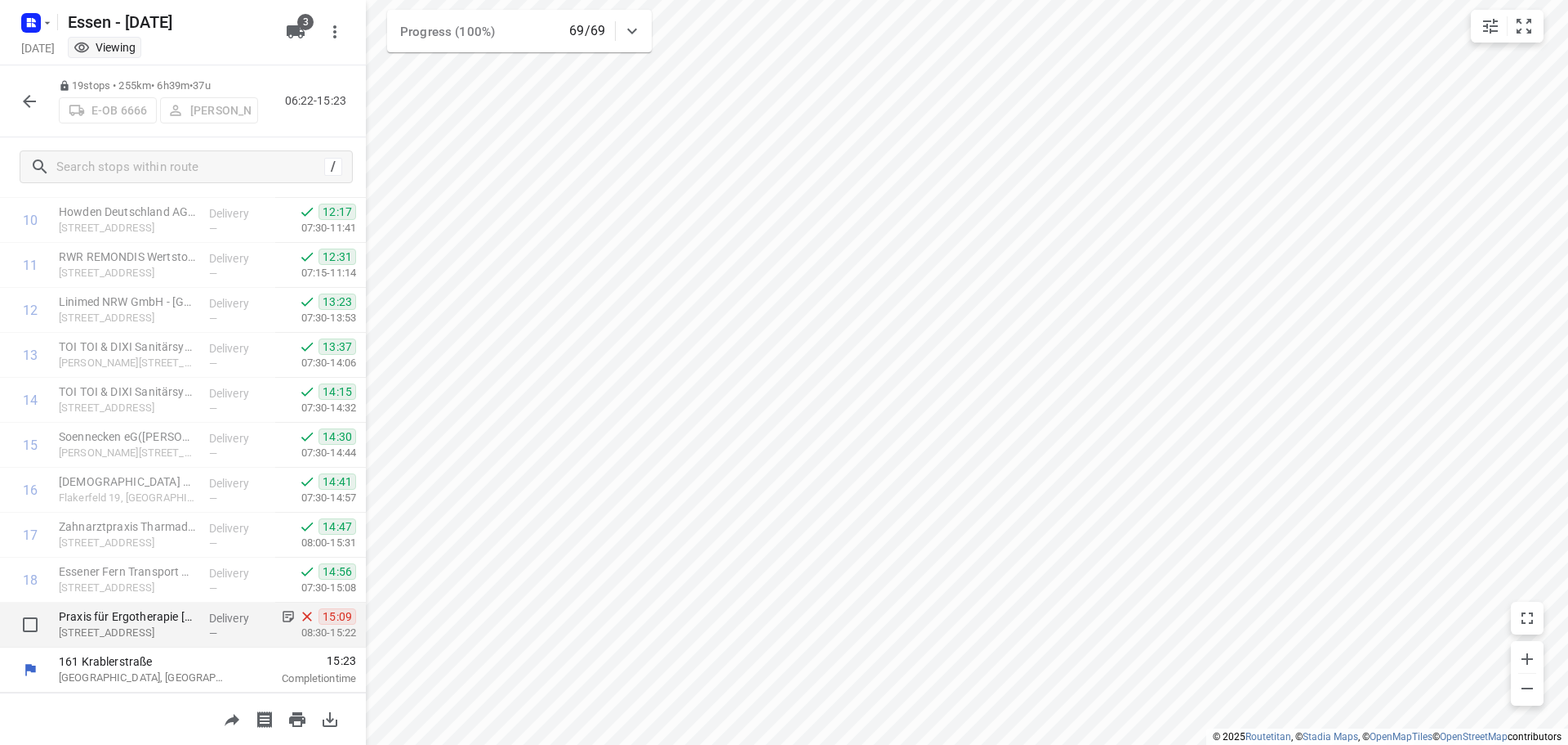
click at [263, 615] on div "Delivery —" at bounding box center [239, 625] width 74 height 45
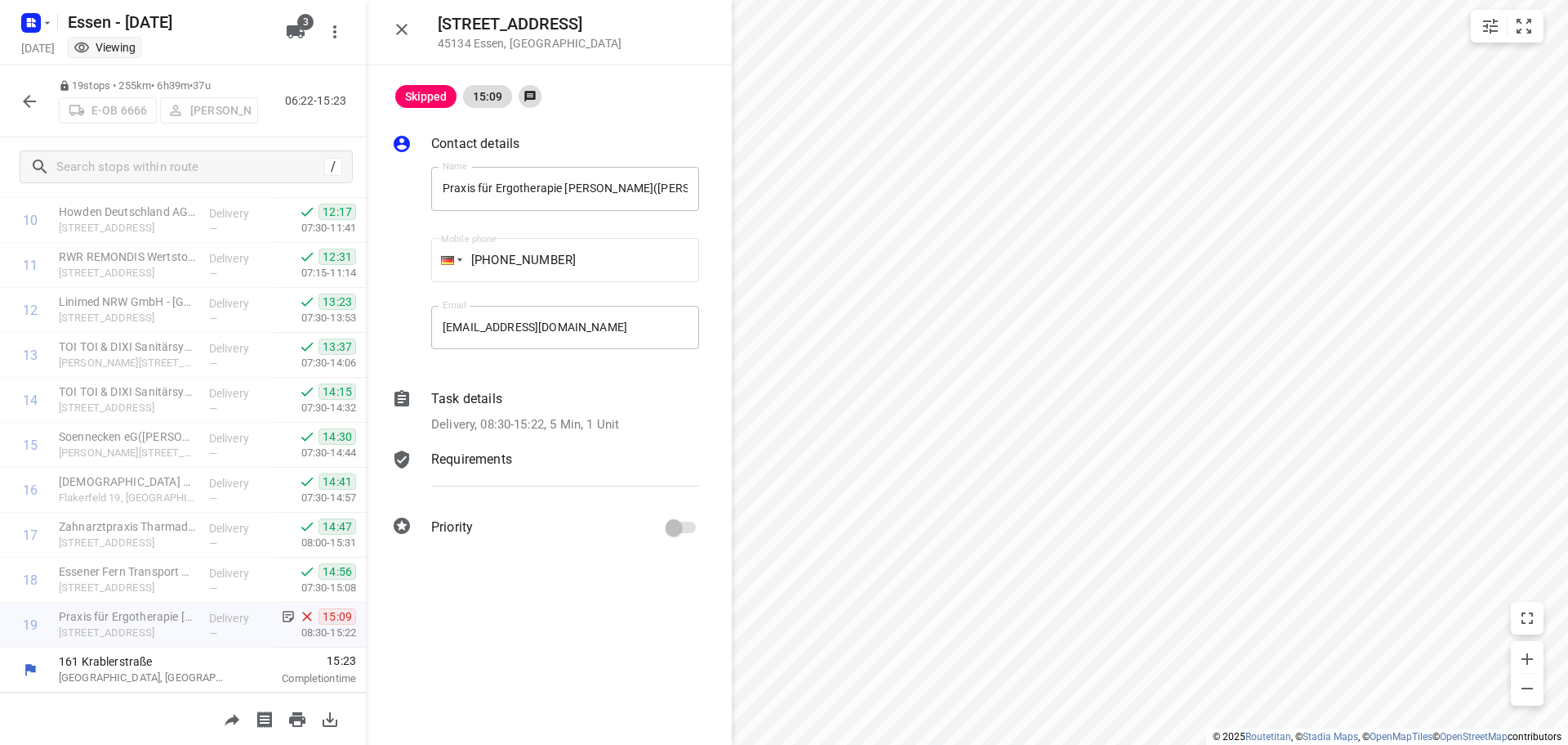
click at [501, 394] on p "Task details" at bounding box center [467, 399] width 71 height 20
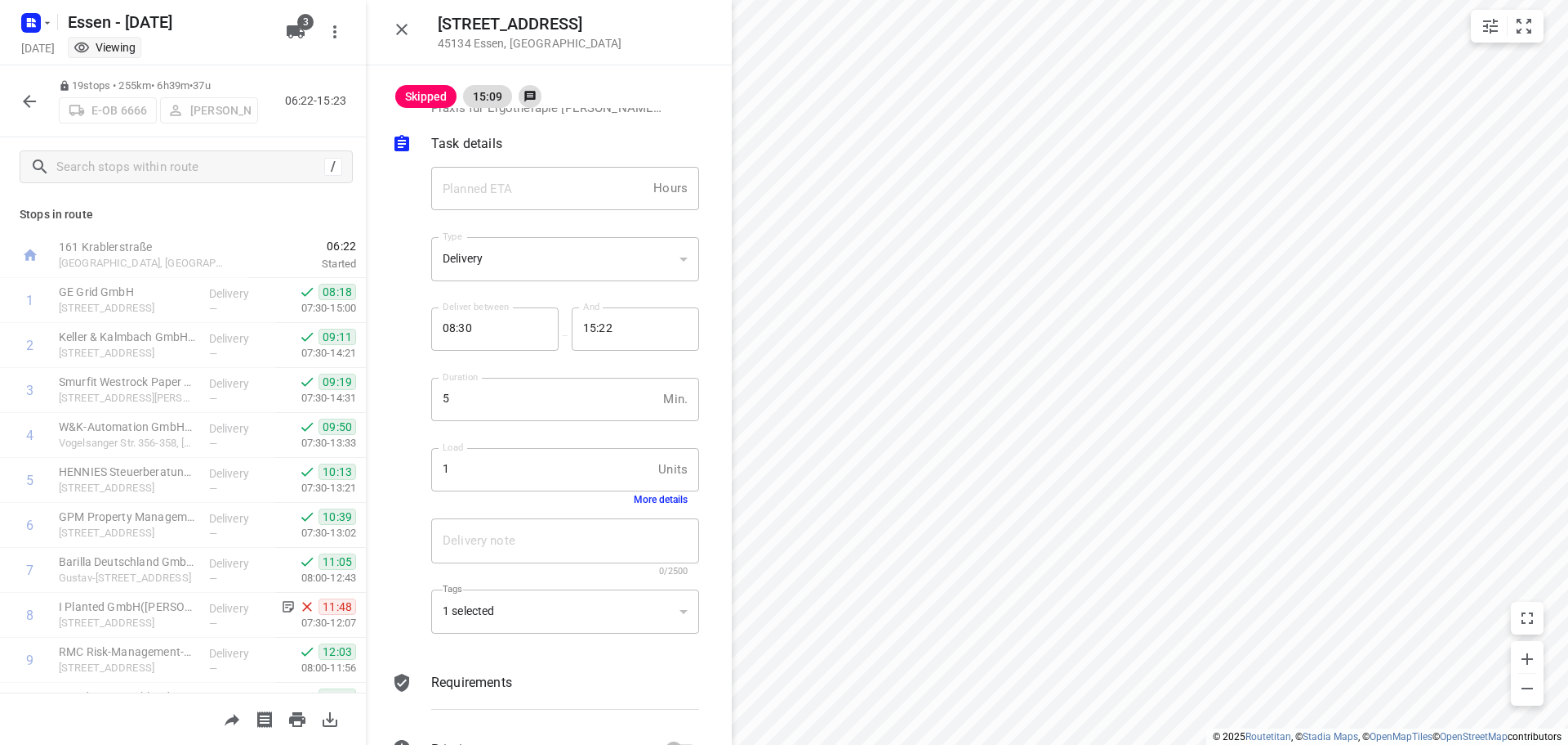
scroll to position [0, 0]
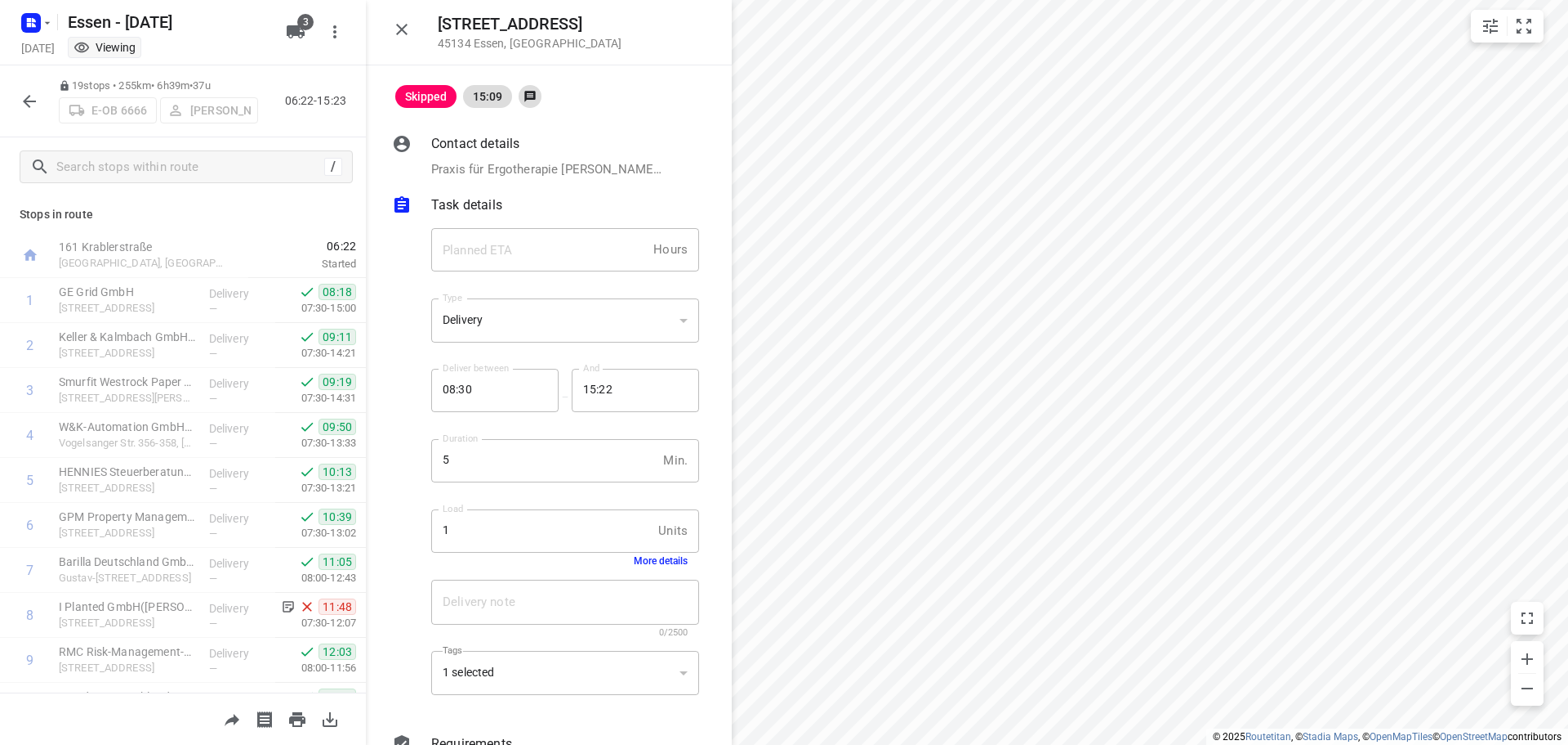
click at [407, 22] on icon "button" at bounding box center [401, 29] width 20 height 20
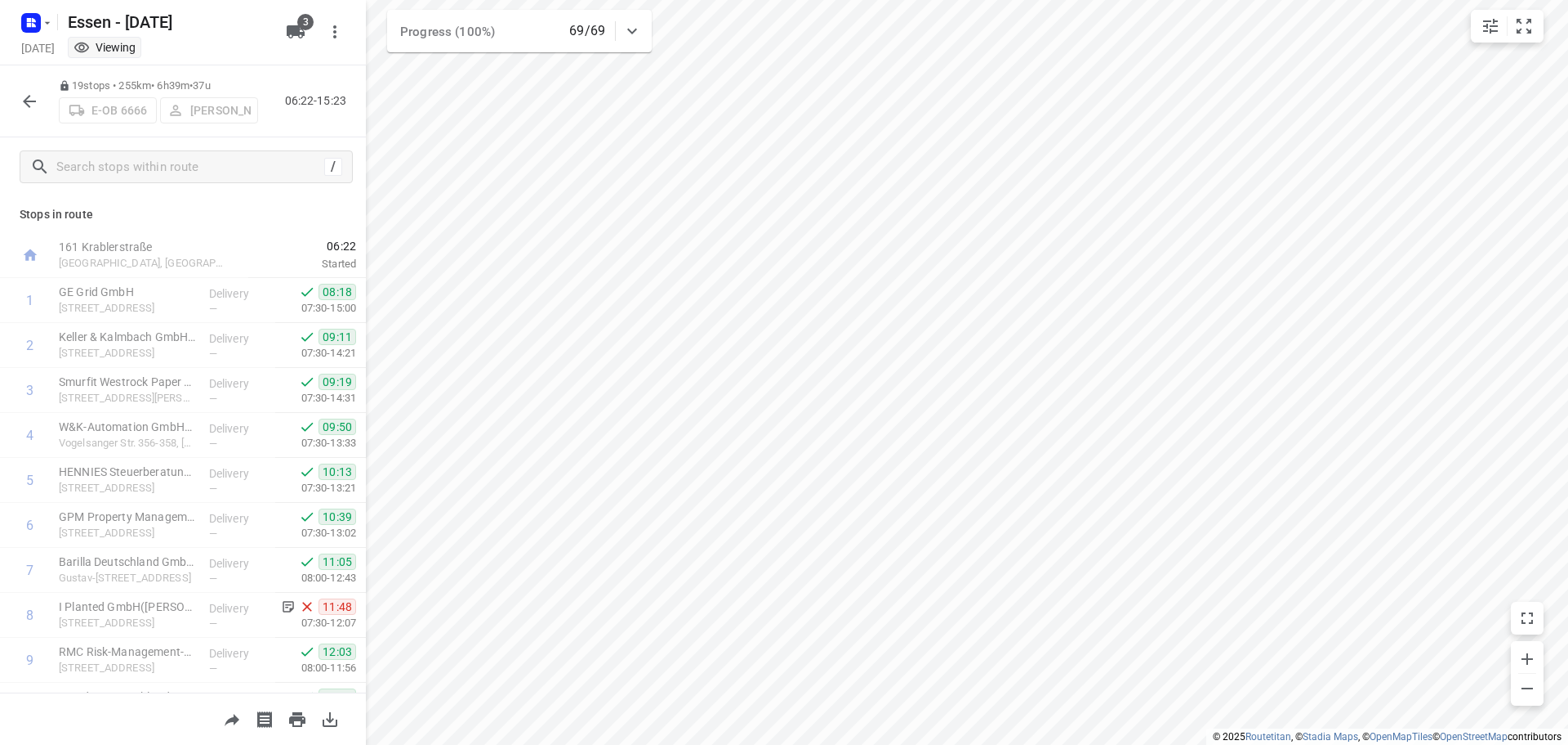
click at [22, 96] on icon "button" at bounding box center [29, 101] width 20 height 20
